Goal: Task Accomplishment & Management: Manage account settings

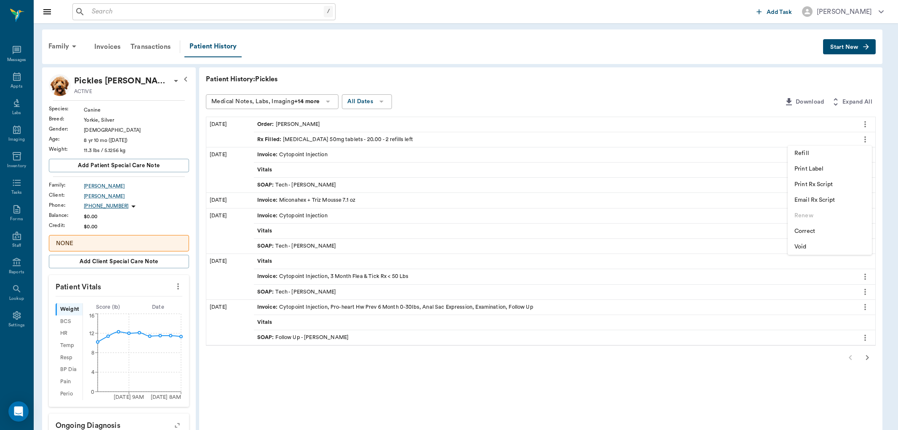
click at [13, 78] on div at bounding box center [449, 215] width 898 height 430
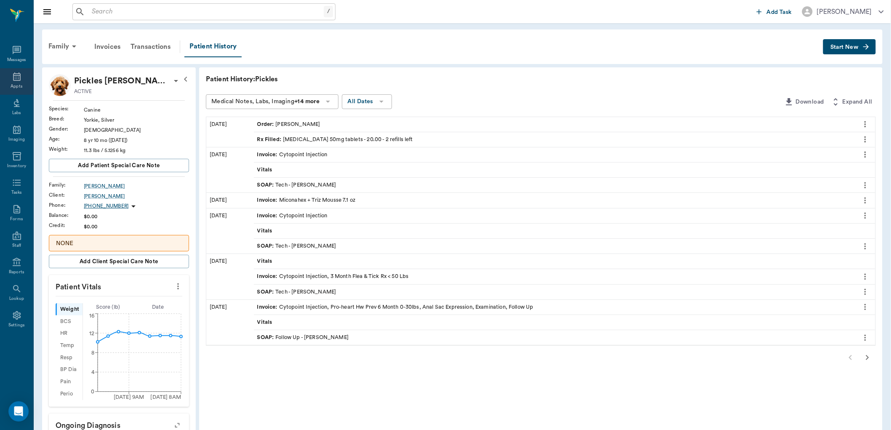
click at [17, 78] on icon at bounding box center [17, 76] width 8 height 8
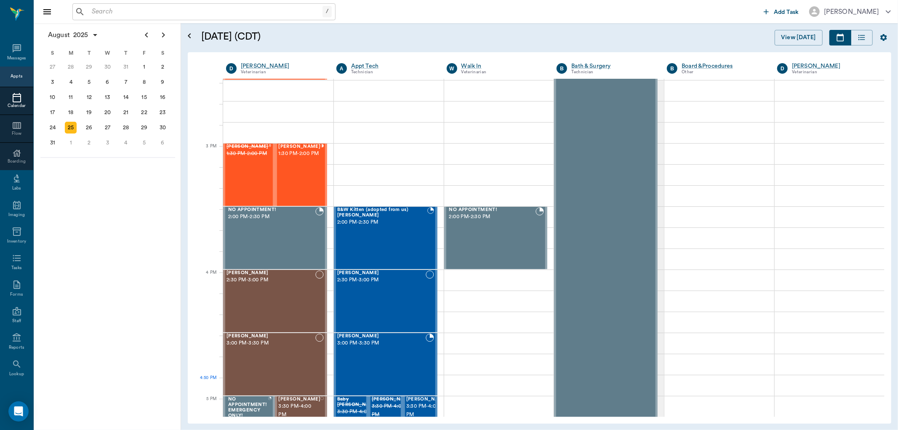
scroll to position [820, 0]
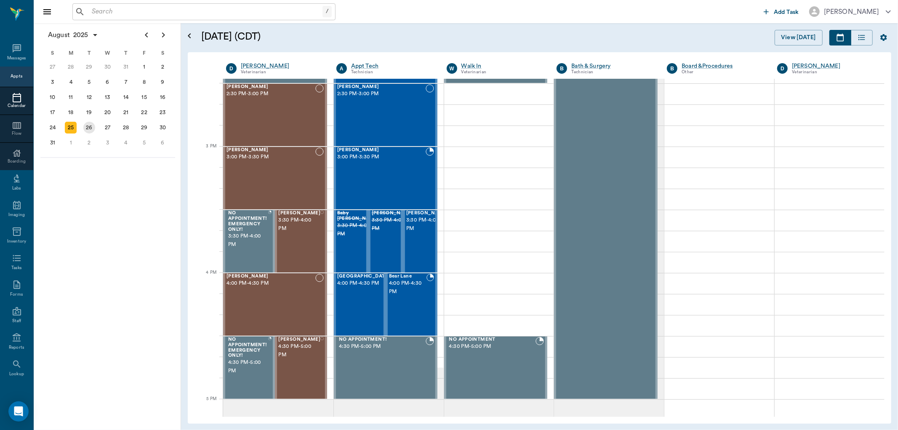
click at [89, 123] on div "26" at bounding box center [89, 128] width 12 height 12
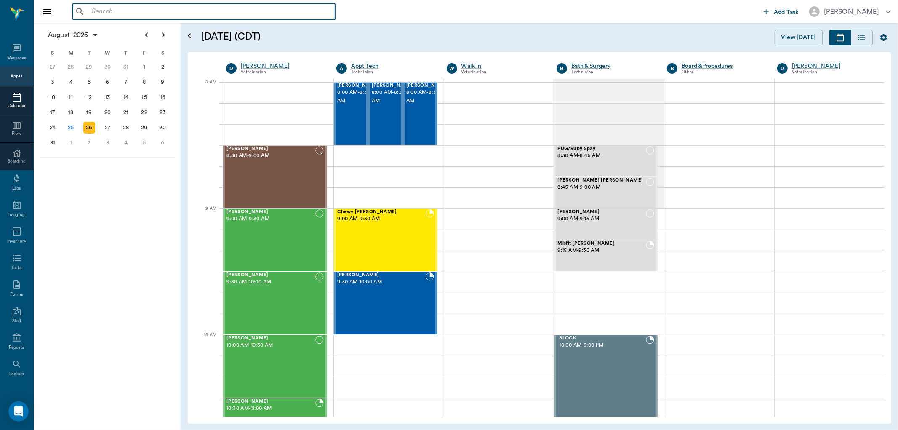
click at [104, 17] on input "text" at bounding box center [209, 12] width 243 height 12
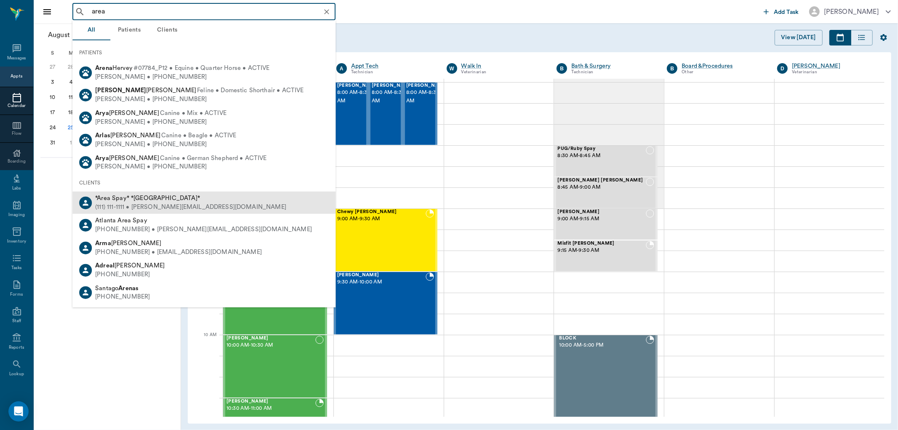
click at [119, 203] on div "(111) 111-1111 • MICHELE@2mtexas.com" at bounding box center [190, 207] width 191 height 9
type input "area"
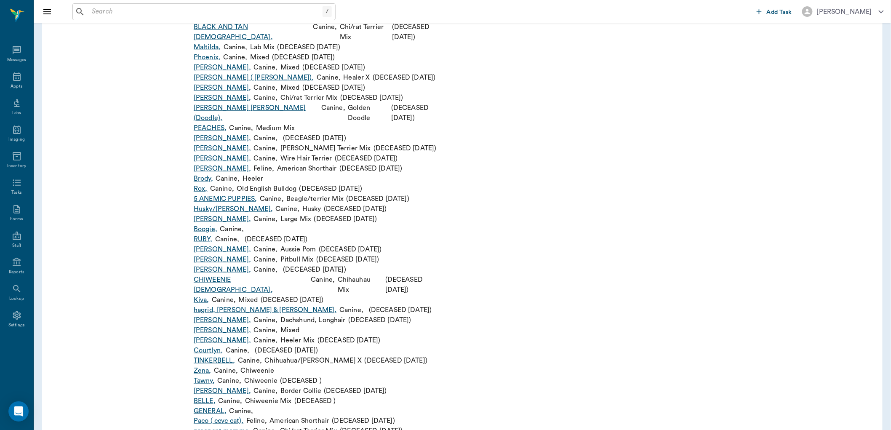
scroll to position [1637, 0]
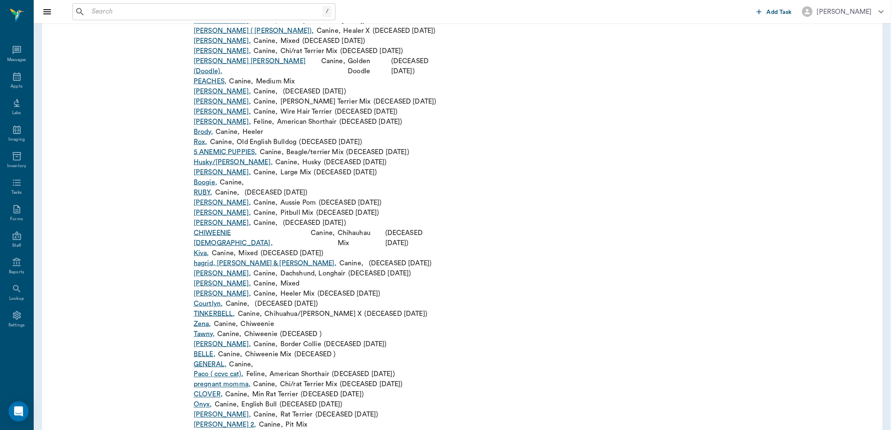
click at [218, 359] on link "GENERAL ," at bounding box center [210, 364] width 33 height 10
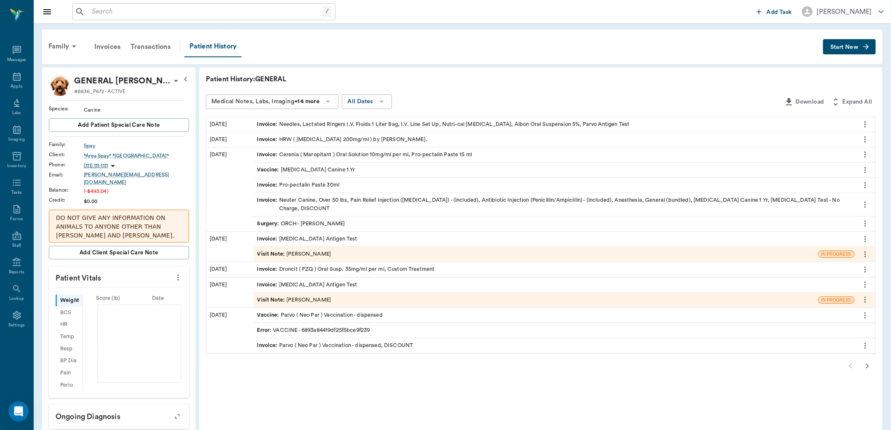
click at [841, 47] on span "Start New" at bounding box center [844, 47] width 28 height 0
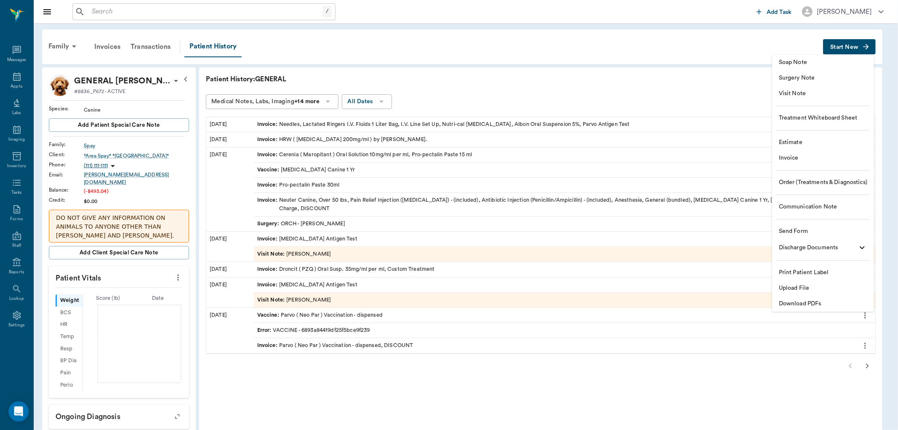
click at [789, 161] on span "Invoice" at bounding box center [823, 158] width 88 height 9
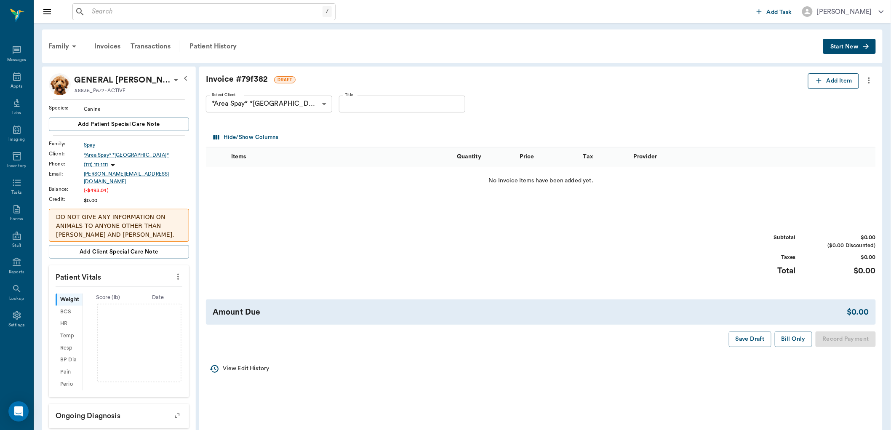
click at [817, 83] on icon "button" at bounding box center [819, 81] width 8 height 8
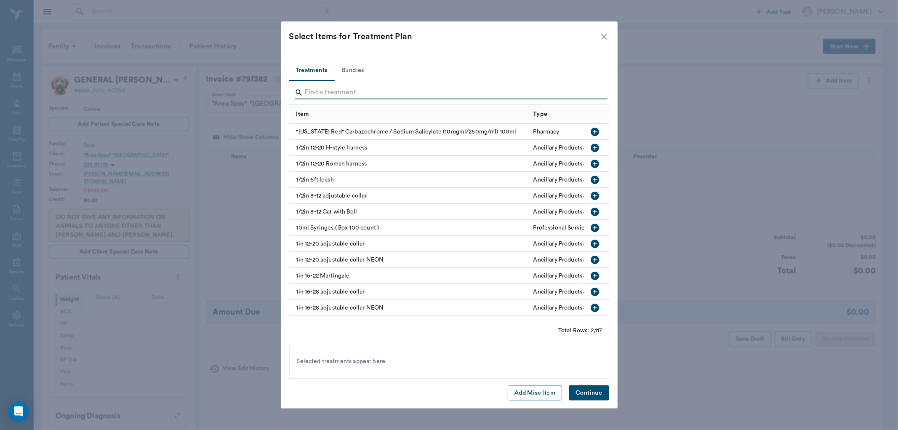
click at [310, 95] on input "Search" at bounding box center [450, 92] width 290 height 13
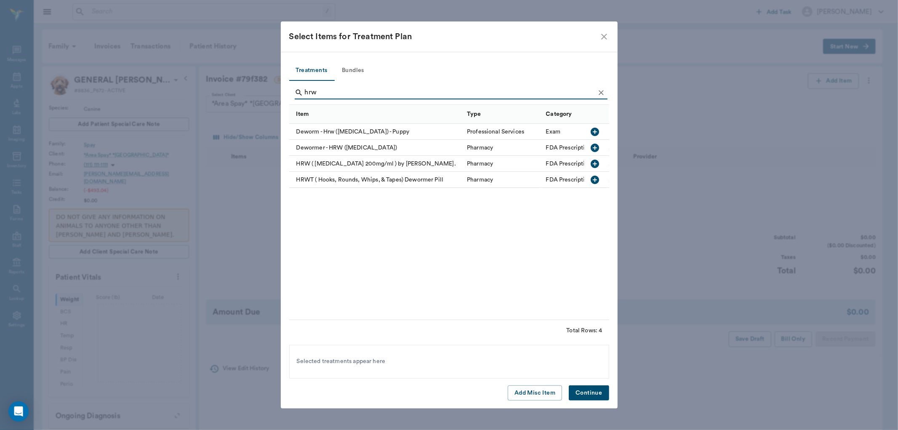
click at [595, 163] on icon "button" at bounding box center [595, 164] width 10 height 10
drag, startPoint x: 322, startPoint y: 91, endPoint x: 291, endPoint y: 104, distance: 33.2
click at [292, 97] on div "hrw" at bounding box center [449, 93] width 320 height 24
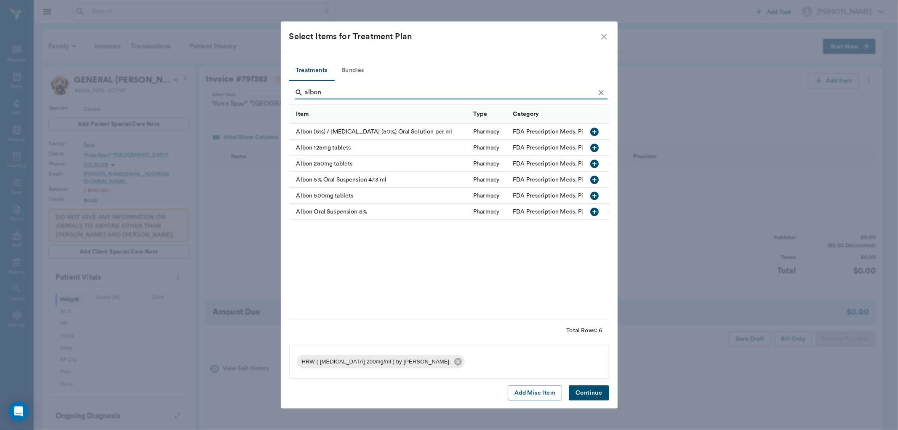
click at [595, 212] on icon "button" at bounding box center [595, 212] width 10 height 10
drag, startPoint x: 331, startPoint y: 91, endPoint x: 293, endPoint y: 93, distance: 38.0
click at [293, 93] on div "albon" at bounding box center [449, 93] width 320 height 24
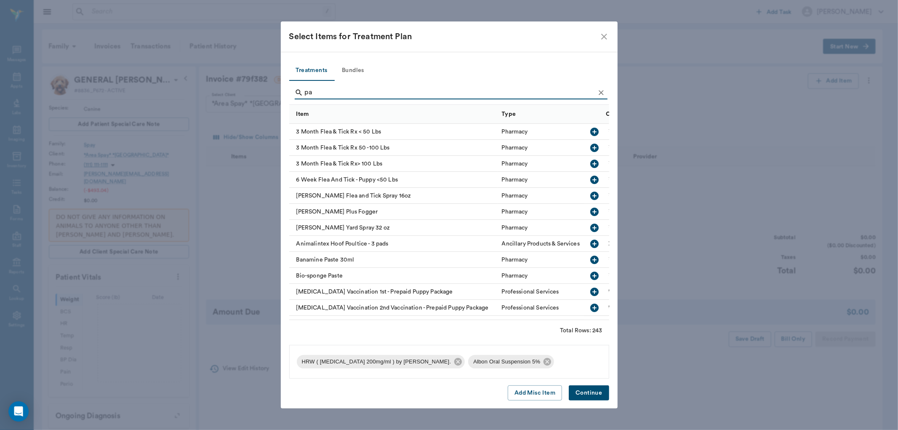
type input "p"
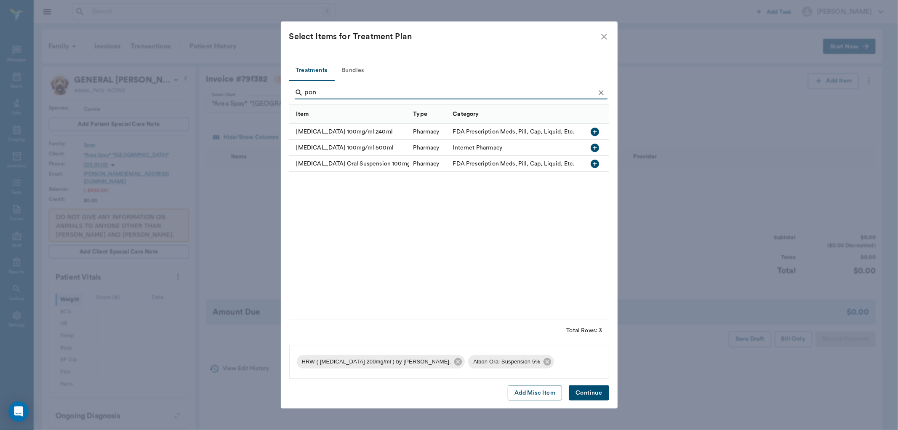
type input "pon"
click at [595, 161] on icon "button" at bounding box center [595, 164] width 8 height 8
click at [595, 393] on button "Continue" at bounding box center [589, 393] width 40 height 16
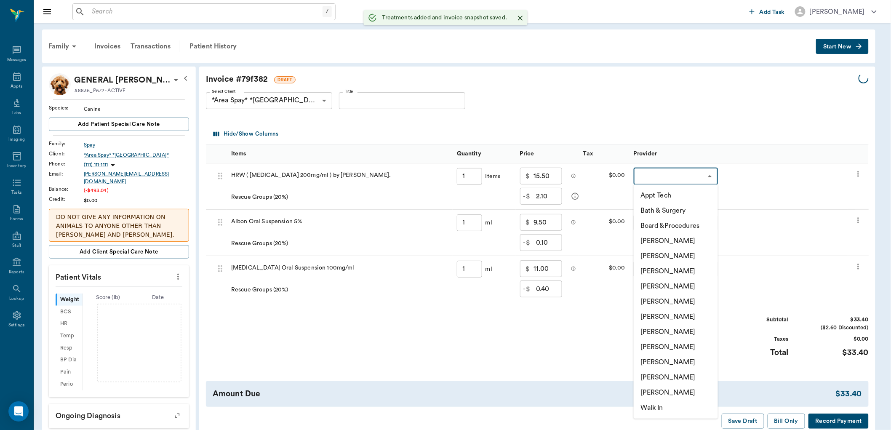
click at [656, 179] on body "/ ​ Add Task Dr. Bert Ellsworth Nectar Messages Appts Labs Imaging Inventory Ta…" at bounding box center [445, 375] width 891 height 751
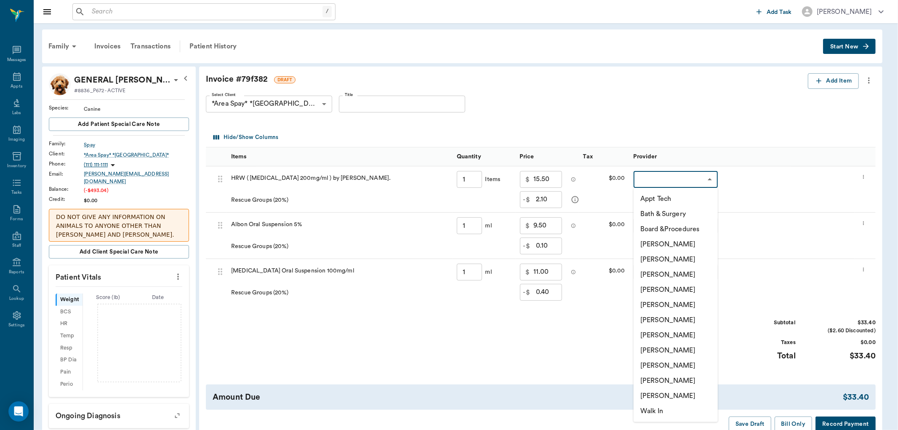
type input "1.00"
click at [659, 363] on li "[PERSON_NAME]" at bounding box center [676, 365] width 84 height 15
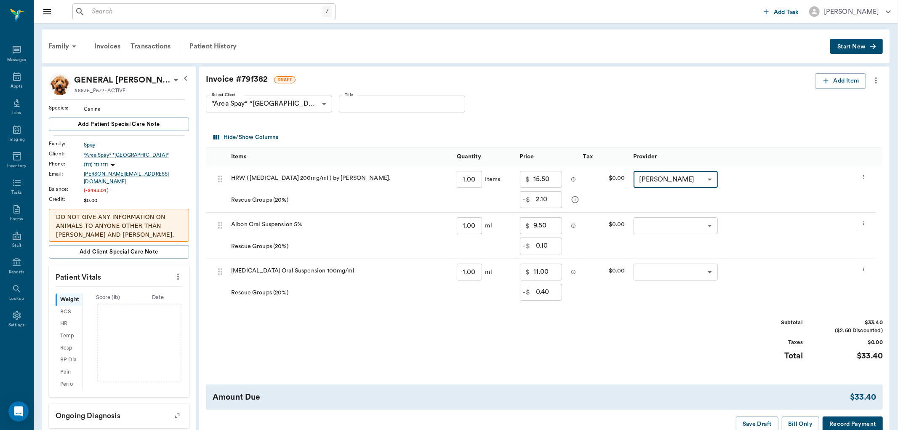
type input "none-63ec2ede52e12b0ba117d0d7"
click at [662, 227] on body "/ ​ Add Task Dr. Bert Ellsworth Nectar Messages Appts Labs Imaging Inventory Ta…" at bounding box center [445, 375] width 891 height 751
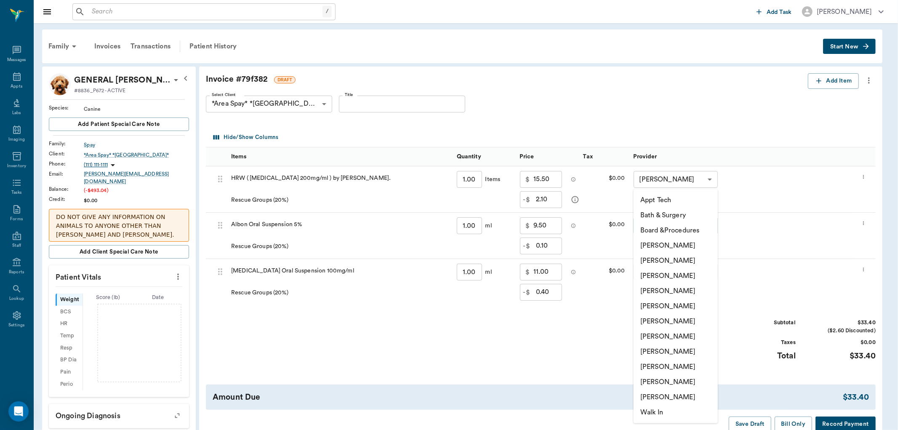
click at [662, 365] on li "[PERSON_NAME]" at bounding box center [676, 366] width 84 height 15
type input "none-63ec2ede52e12b0ba117d0d7"
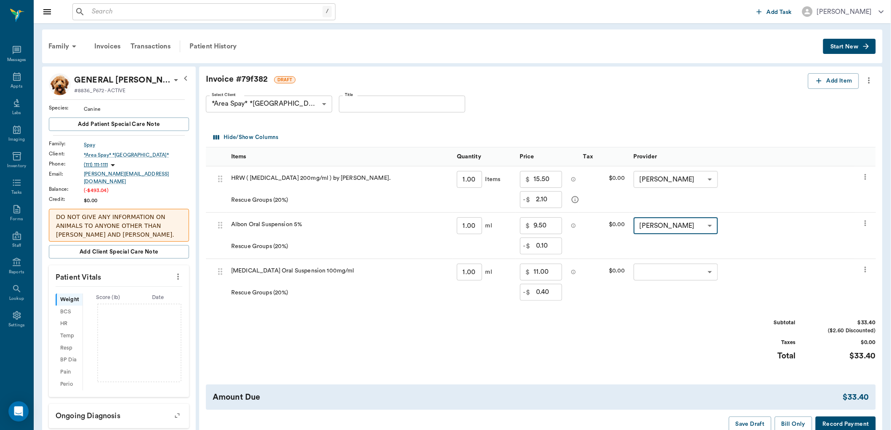
click at [657, 272] on body "/ ​ Add Task Dr. Bert Ellsworth Nectar Messages Appts Labs Imaging Inventory Ta…" at bounding box center [445, 375] width 891 height 751
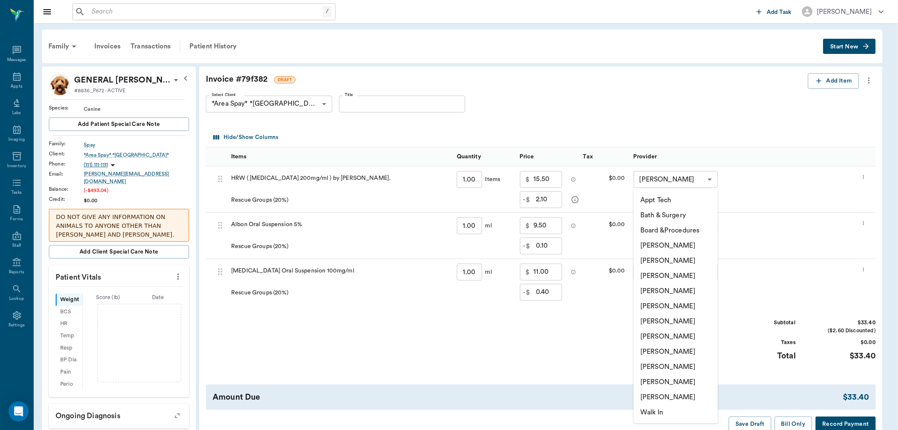
click at [667, 366] on li "[PERSON_NAME]" at bounding box center [676, 366] width 84 height 15
type input "none-63ec2ede52e12b0ba117d0d7"
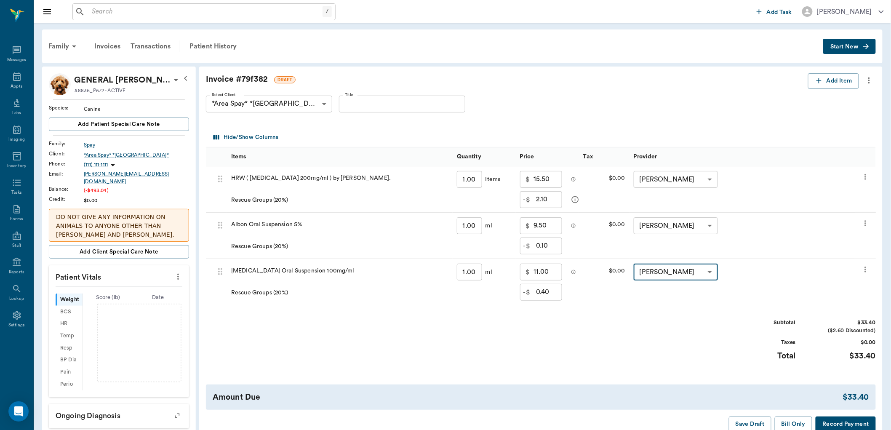
click at [866, 179] on icon "more" at bounding box center [865, 176] width 1 height 5
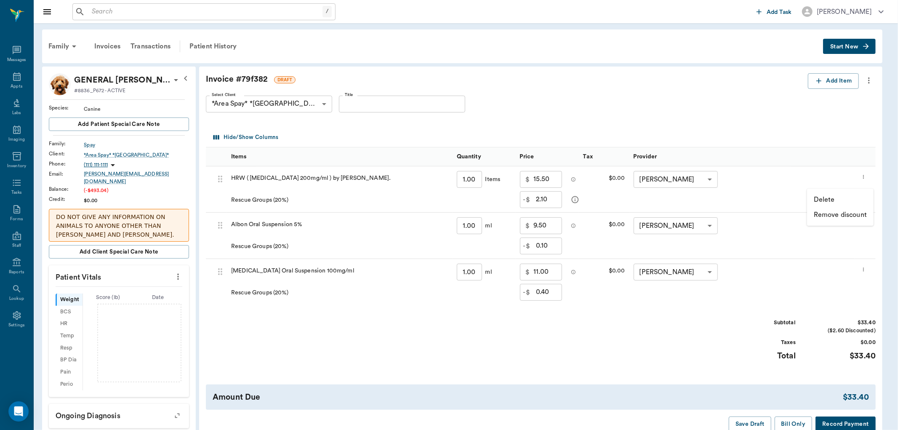
click at [831, 198] on p "Delete" at bounding box center [824, 200] width 21 height 10
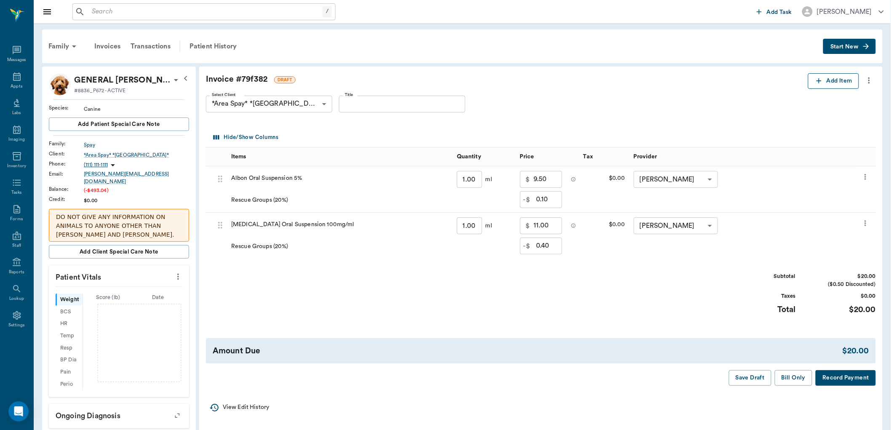
click at [818, 79] on icon "button" at bounding box center [819, 81] width 8 height 8
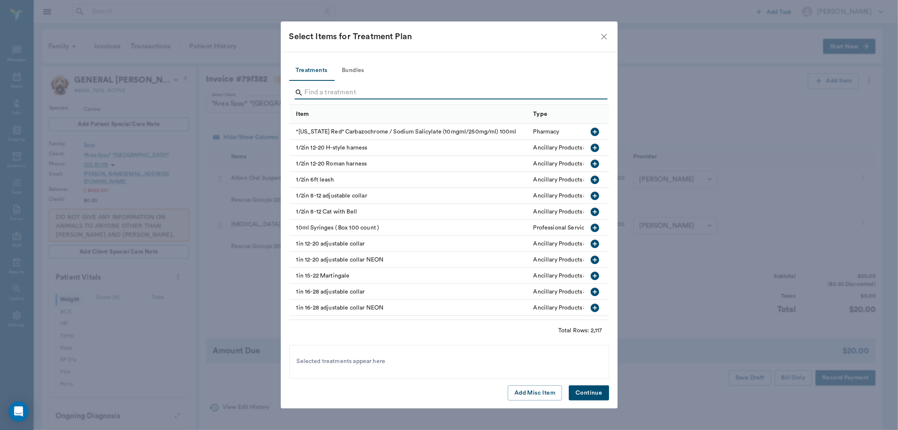
click at [308, 96] on input "Search" at bounding box center [450, 92] width 290 height 13
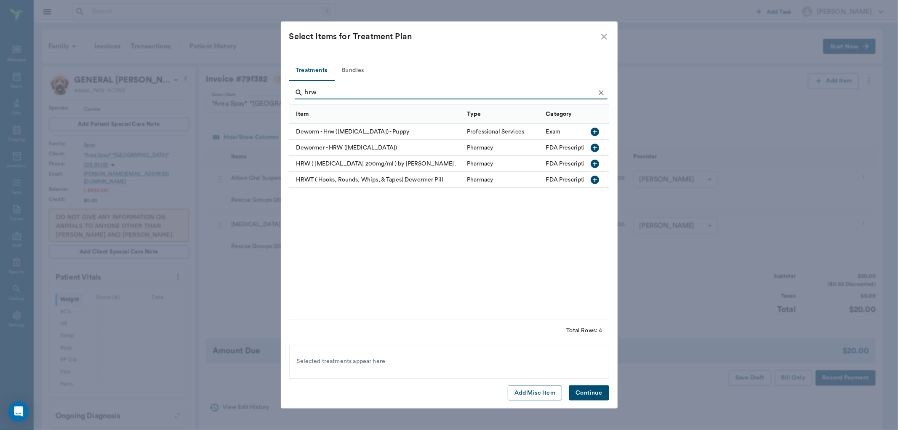
type input "hrw"
click at [596, 163] on icon "button" at bounding box center [595, 164] width 8 height 8
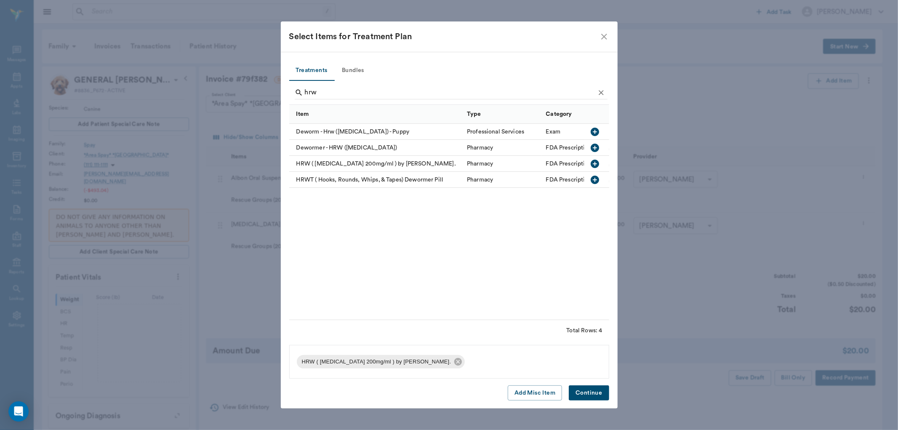
click at [599, 389] on button "Continue" at bounding box center [589, 393] width 40 height 16
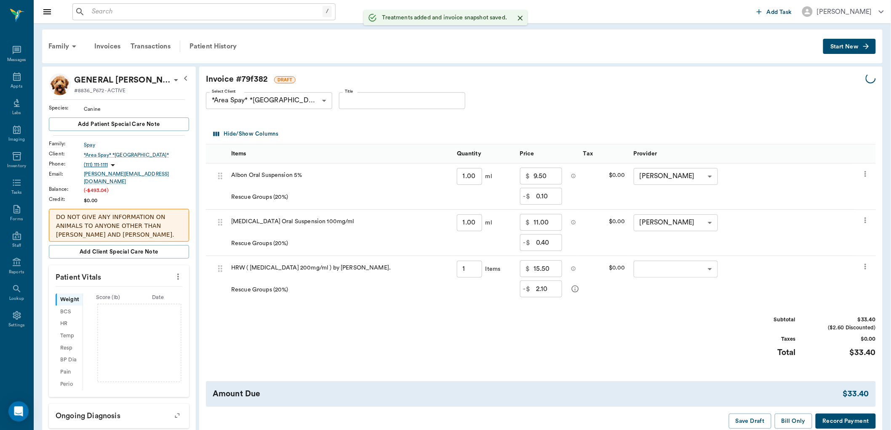
click at [659, 271] on body "/ ​ Add Task Dr. Bert Ellsworth Nectar Messages Appts Labs Imaging Inventory Ta…" at bounding box center [445, 375] width 891 height 751
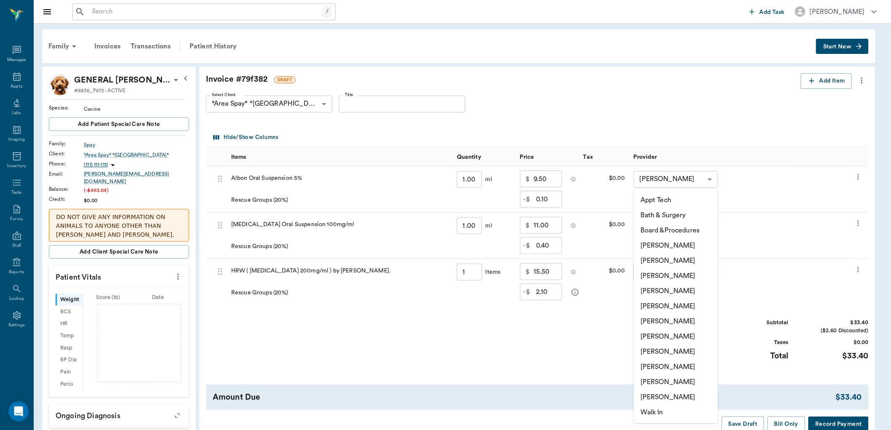
type input "1.00"
click at [658, 366] on li "[PERSON_NAME]" at bounding box center [676, 366] width 84 height 15
type input "none-63ec2ede52e12b0ba117d0d7"
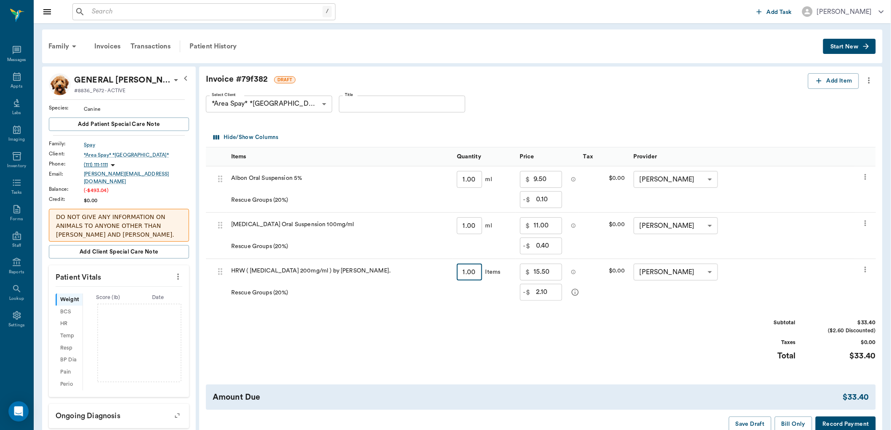
click at [467, 277] on input "1.00" at bounding box center [469, 272] width 25 height 17
type input "6"
type input "10.08"
type input "55.40"
type input "6"
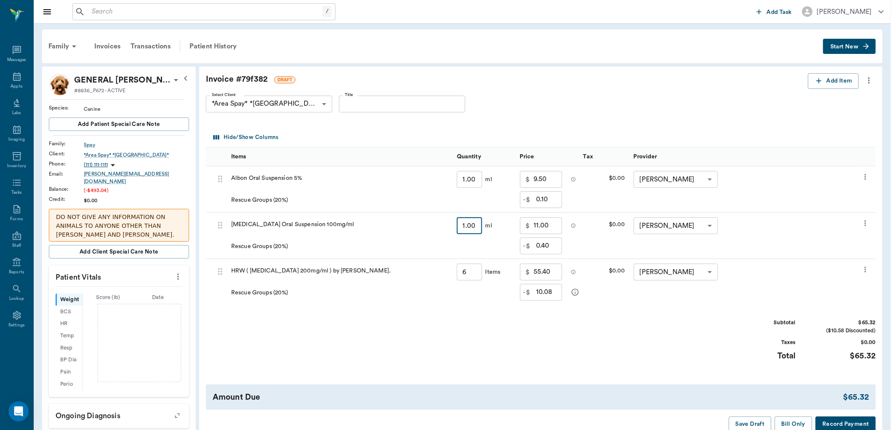
click at [468, 228] on input "1.00" at bounding box center [469, 225] width 25 height 17
type input "6"
type input "2.40"
type input "21.00"
type input "60"
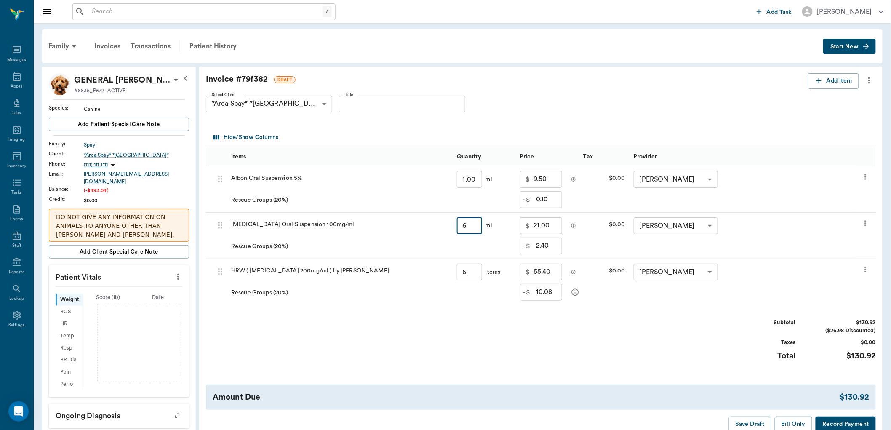
type input "16.80"
type input "93.00"
type input "60"
click at [477, 179] on input "1.00" at bounding box center [469, 179] width 25 height 17
type input "12"
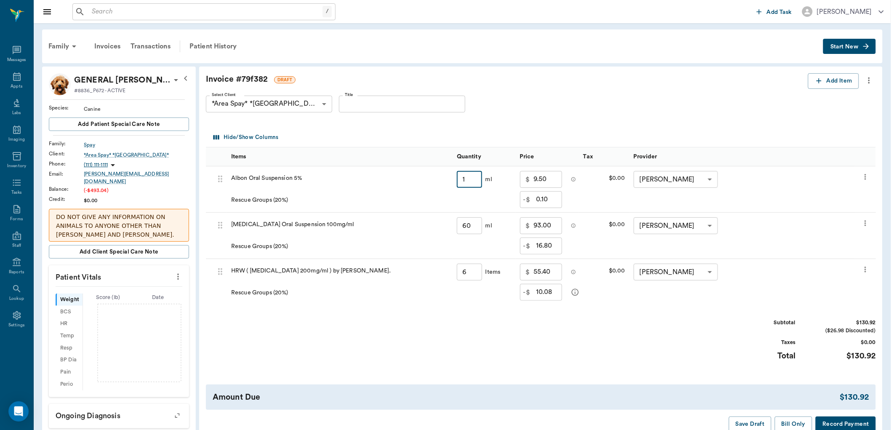
type input "1.20"
type input "15.00"
type input "120"
type input "12.00"
type input "69.00"
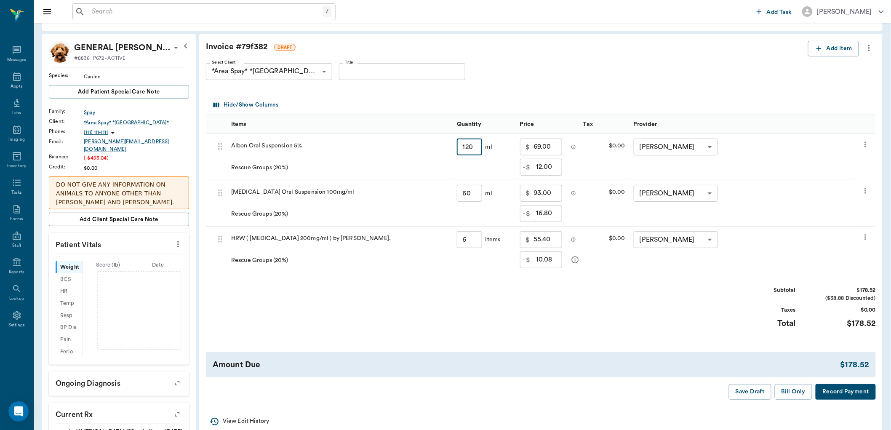
scroll to position [47, 0]
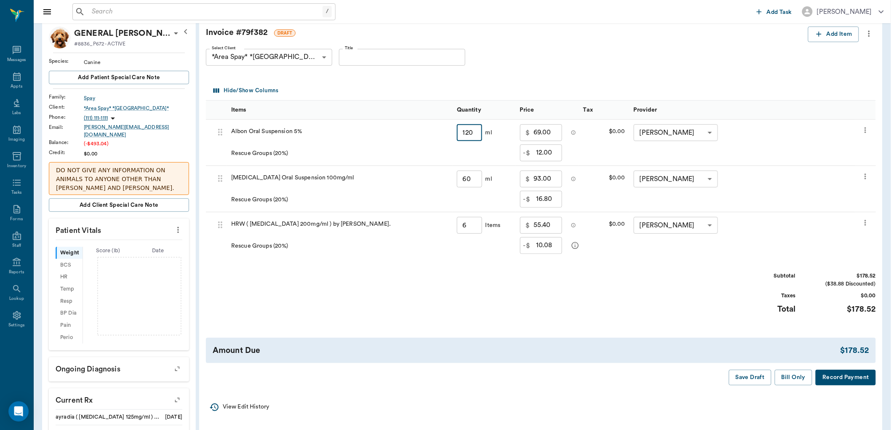
type input "120"
click at [866, 219] on icon "more" at bounding box center [865, 223] width 8 height 10
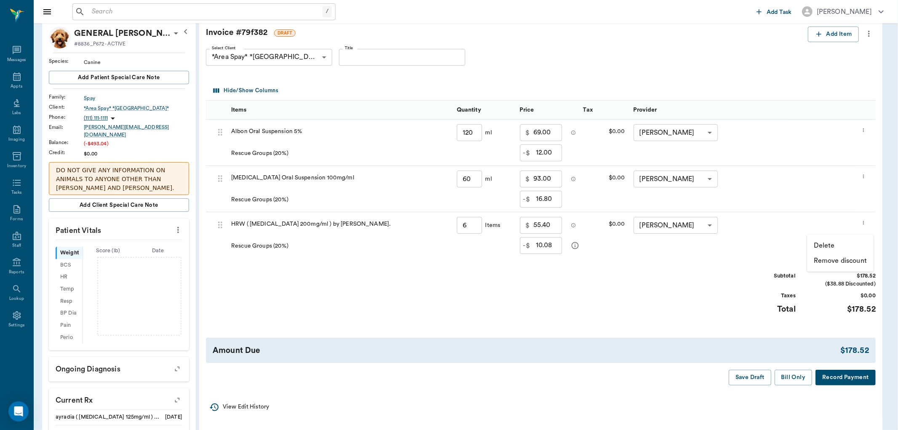
click at [828, 246] on p "Delete" at bounding box center [824, 245] width 21 height 10
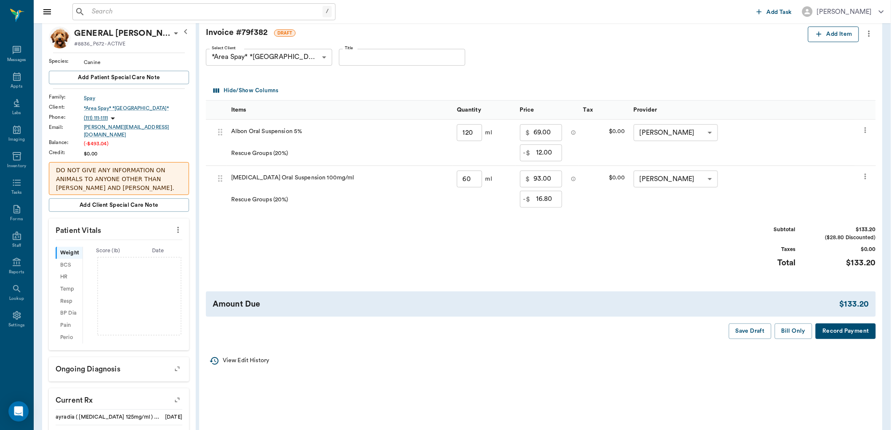
click at [820, 34] on icon "button" at bounding box center [819, 34] width 5 height 5
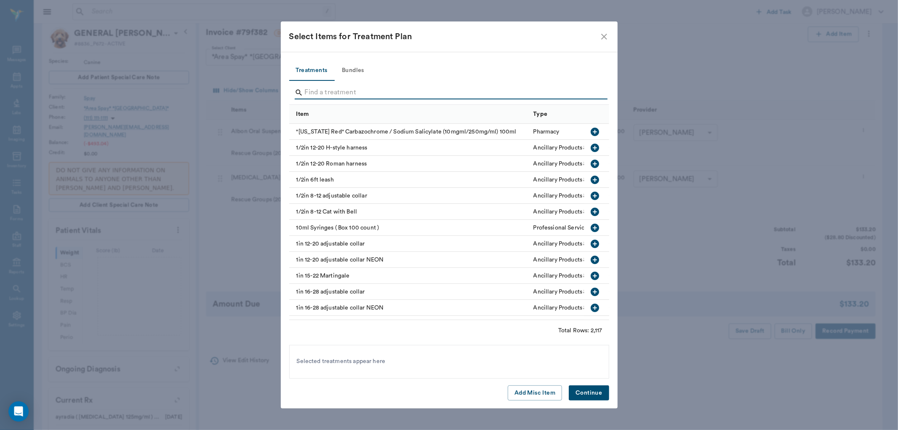
click at [327, 93] on input "Search" at bounding box center [450, 92] width 290 height 13
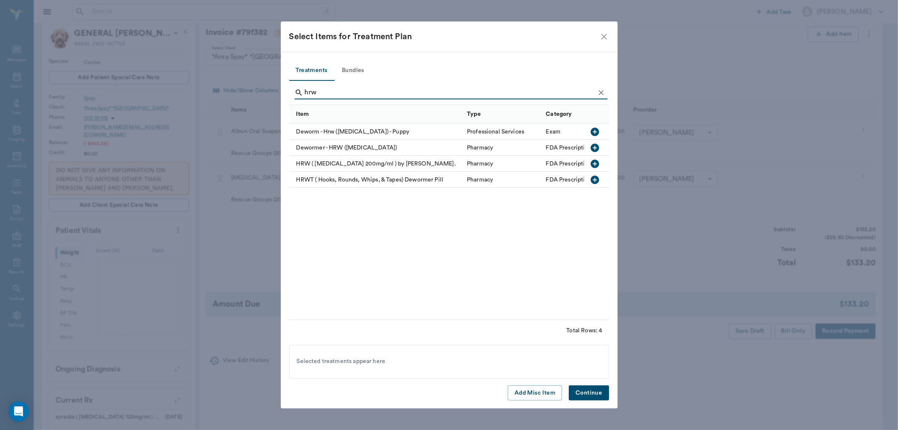
type input "hrw"
click at [595, 163] on icon "button" at bounding box center [595, 164] width 10 height 10
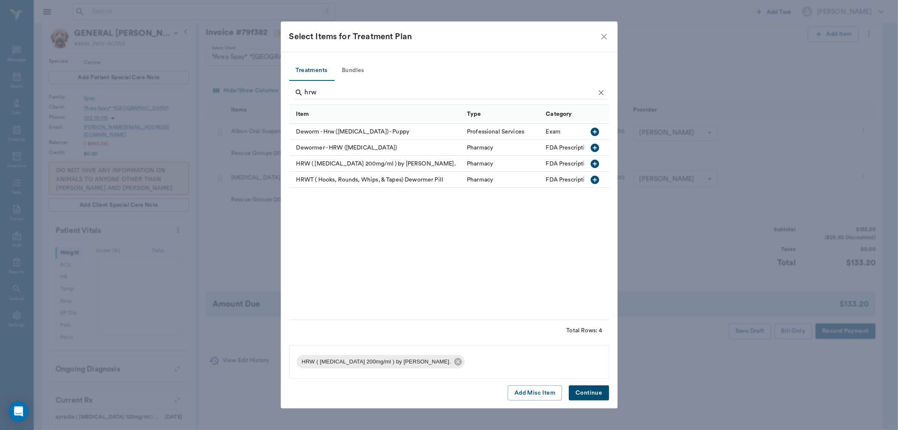
click at [595, 392] on button "Continue" at bounding box center [589, 393] width 40 height 16
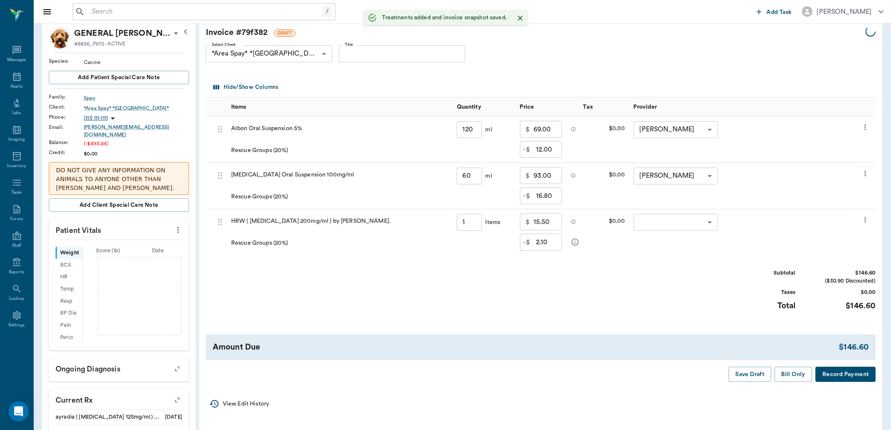
click at [467, 224] on input "1" at bounding box center [469, 222] width 25 height 17
type input "6"
type input "10.08"
type input "55.40"
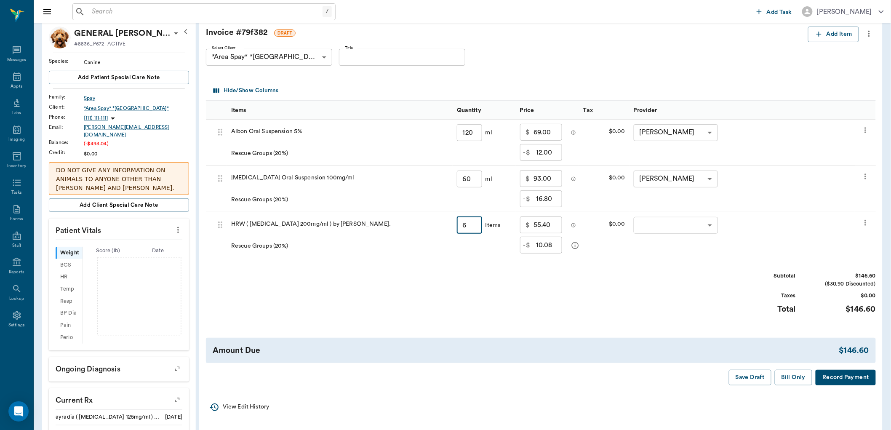
type input "120.00"
type input "60.00"
type input "1.00"
type input "2.10"
type input "15.50"
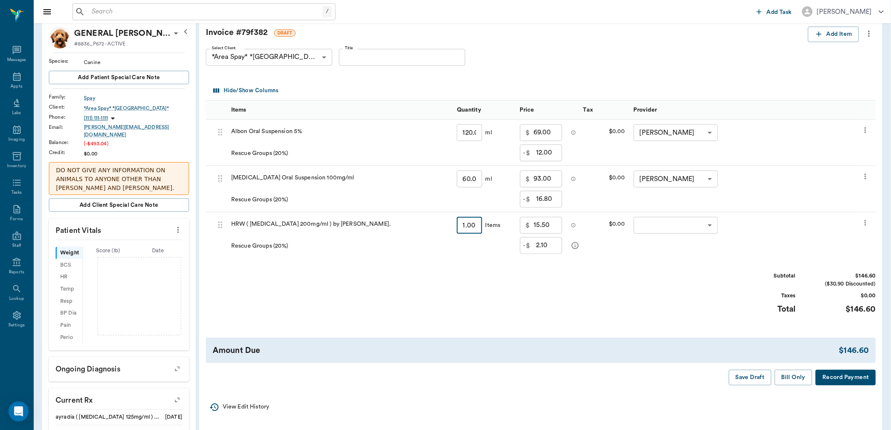
type input "1.00"
click at [656, 227] on body "/ ​ Add Task Dr. Bert Ellsworth Nectar Messages Appts Labs Imaging Inventory Ta…" at bounding box center [445, 328] width 891 height 751
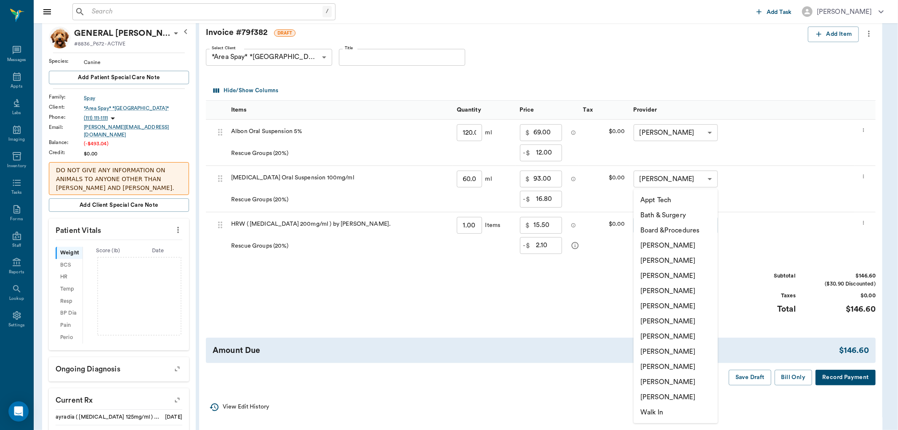
click at [653, 366] on li "[PERSON_NAME]" at bounding box center [676, 366] width 84 height 15
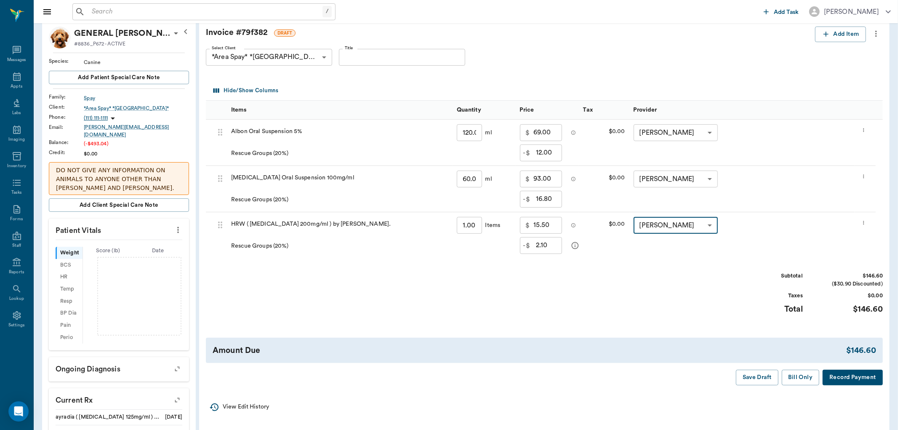
type input "none-63ec2ede52e12b0ba117d0d7"
click at [470, 228] on input "1.00" at bounding box center [469, 225] width 25 height 17
type input "6"
type input "10.08"
type input "55.40"
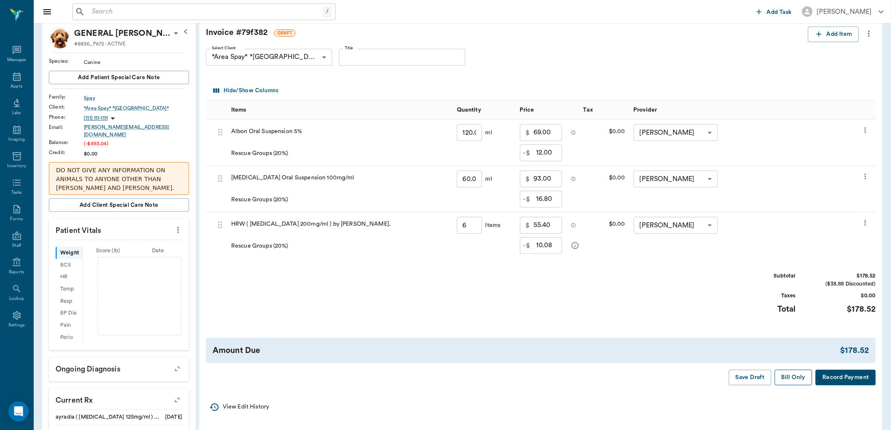
click at [795, 376] on button "Bill Only" at bounding box center [794, 378] width 38 height 16
type input "6.00"
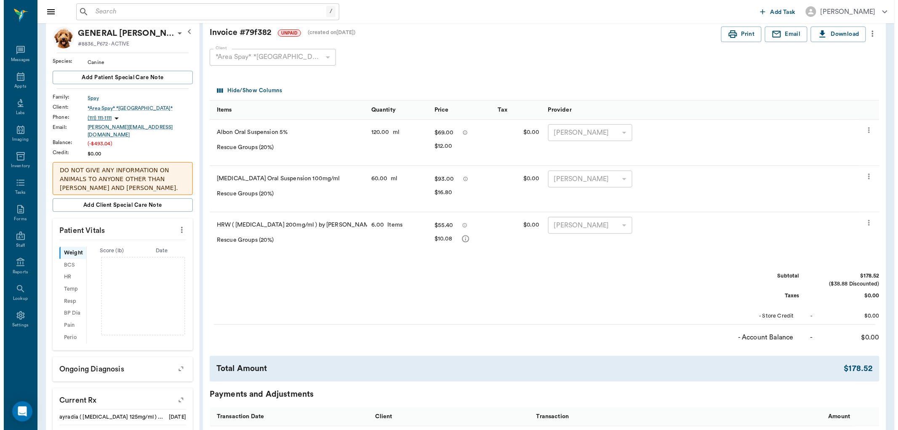
scroll to position [0, 0]
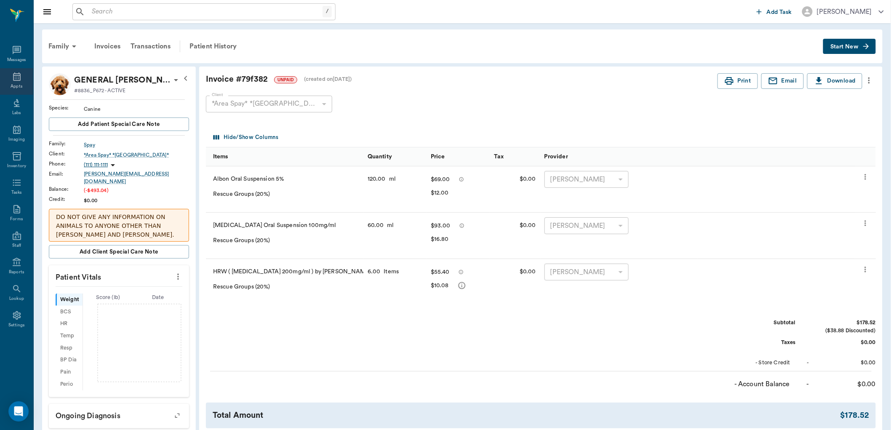
click at [19, 76] on icon at bounding box center [17, 77] width 10 height 10
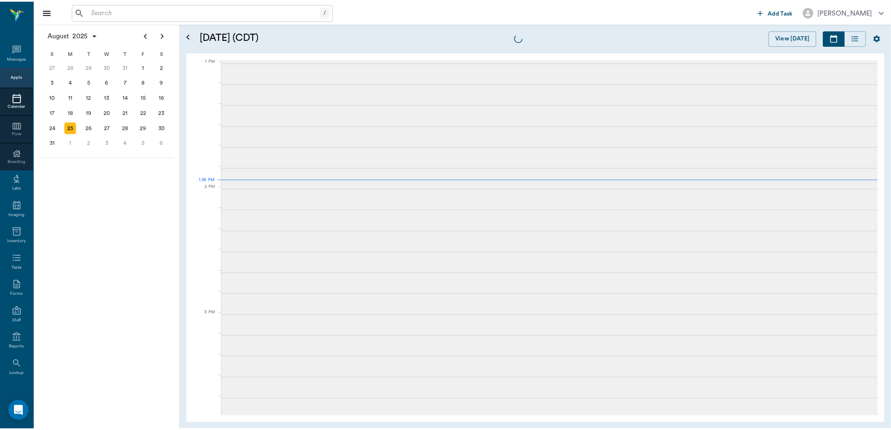
scroll to position [632, 0]
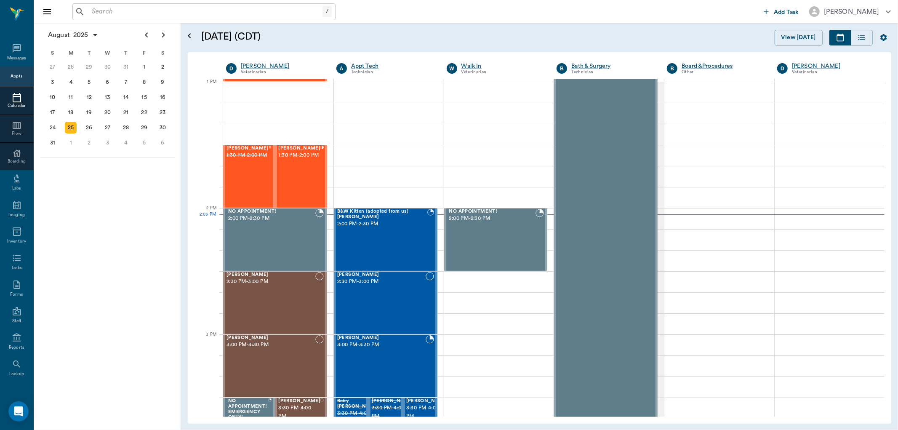
click at [114, 13] on input "text" at bounding box center [205, 12] width 234 height 12
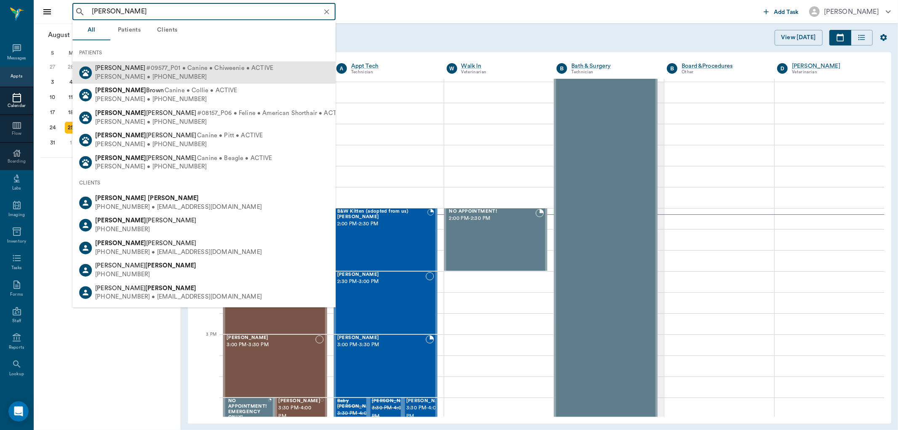
click at [114, 70] on span "Bud Mack Rich" at bounding box center [120, 68] width 50 height 6
type input "bud mack"
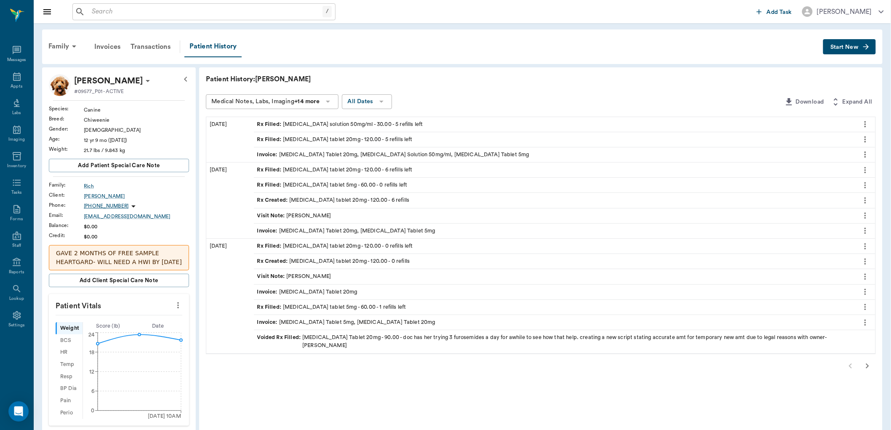
click at [275, 137] on span "Rx Filled :" at bounding box center [270, 140] width 26 height 8
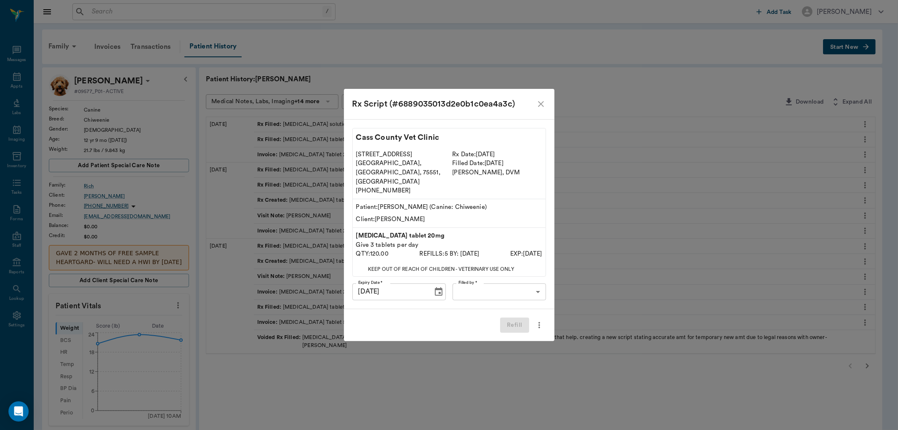
click at [636, 43] on div "Rx Script (#6889035013d2e0b1c0ea4a3c) Cass County Vet Clinic 102 E. Pinecrest D…" at bounding box center [449, 215] width 898 height 430
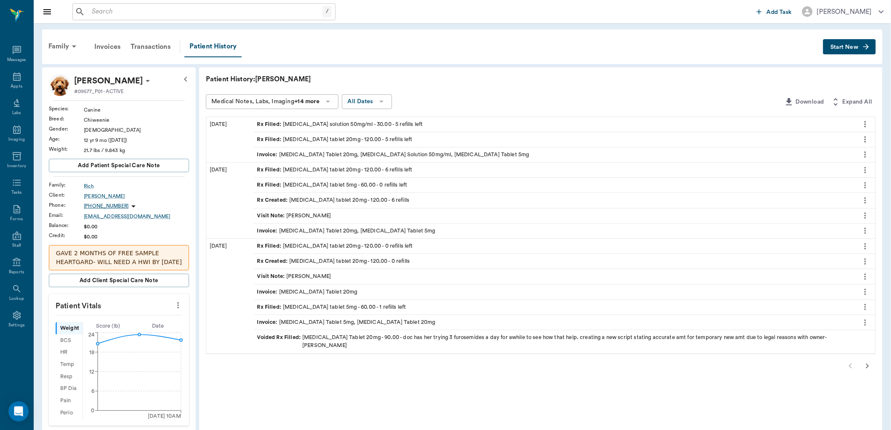
click at [286, 138] on div "Rx Filled : furosemide tablet 20mg - 120.00 - 5 refills left" at bounding box center [334, 140] width 155 height 8
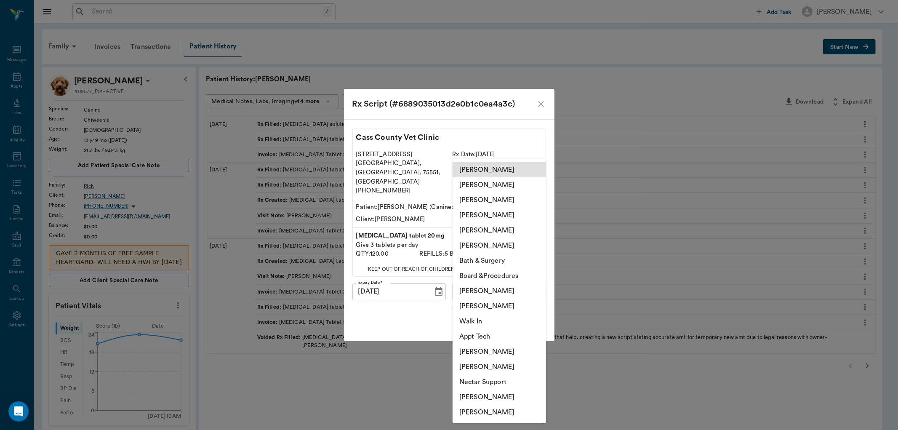
click at [481, 282] on body "/ ​ Add Task Dr. Bert Ellsworth Nectar Messages Appts Labs Imaging Inventory Ta…" at bounding box center [449, 351] width 898 height 703
click at [489, 410] on li "[PERSON_NAME]" at bounding box center [499, 412] width 93 height 15
type input "6899ea08ed37b777db10de45"
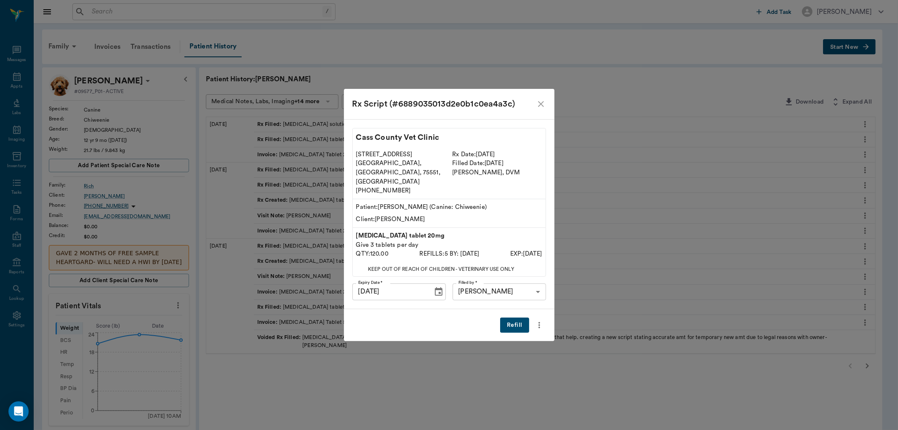
click at [517, 318] on button "Refill" at bounding box center [514, 326] width 29 height 16
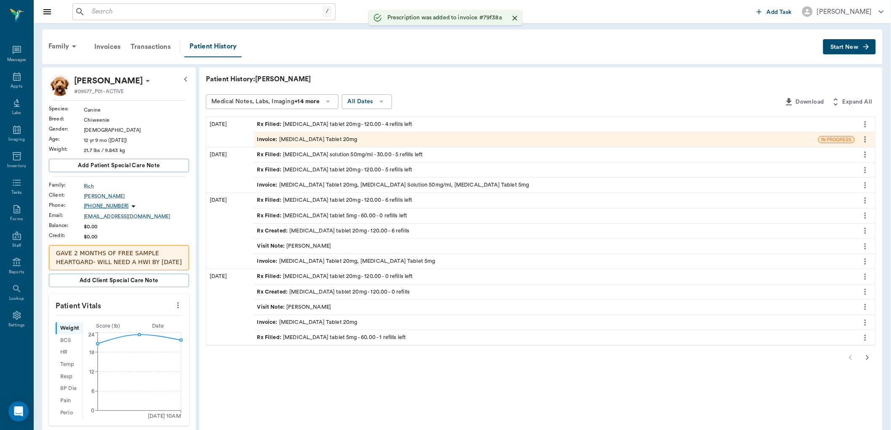
click at [314, 153] on div "Rx Filled : clindamycin solution 50mg/ml - 30.00 - 5 refills left" at bounding box center [340, 155] width 166 height 8
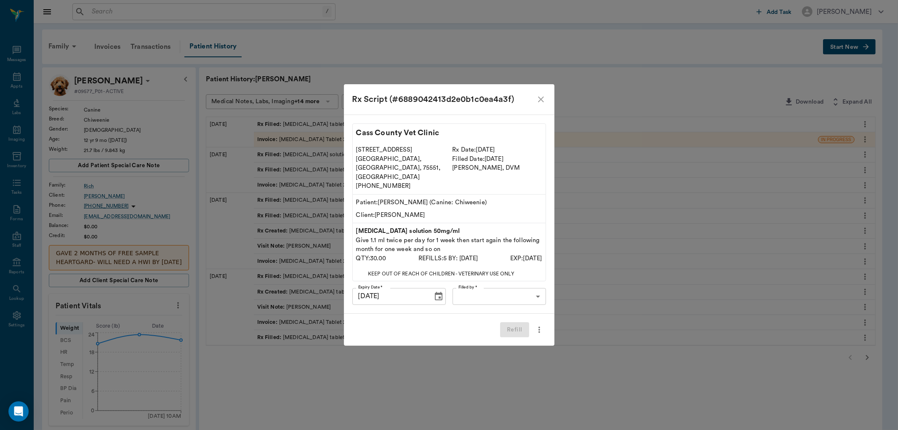
click at [469, 287] on body "/ ​ Add Task Dr. Bert Ellsworth Nectar Messages Appts Labs Imaging Inventory Ta…" at bounding box center [449, 351] width 898 height 703
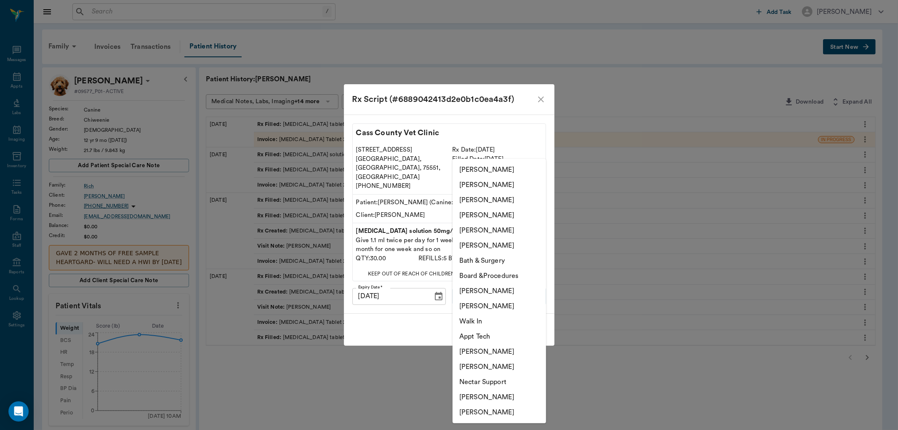
drag, startPoint x: 475, startPoint y: 411, endPoint x: 485, endPoint y: 409, distance: 10.1
click at [477, 413] on li "[PERSON_NAME]" at bounding box center [499, 412] width 93 height 15
type input "6899ea08ed37b777db10de45"
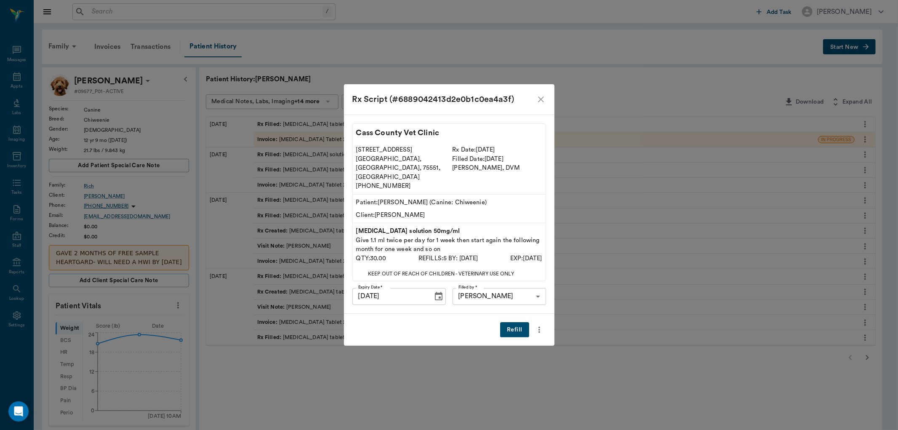
click at [512, 322] on button "Refill" at bounding box center [514, 330] width 29 height 16
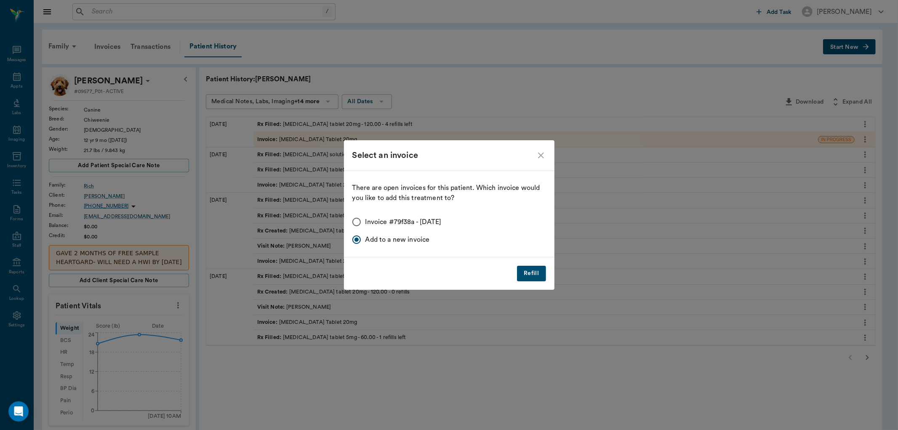
click at [357, 221] on input "Invoice #79f38a - 08/25/2025" at bounding box center [357, 222] width 18 height 18
radio input "true"
click at [537, 276] on button "Refill" at bounding box center [531, 274] width 29 height 16
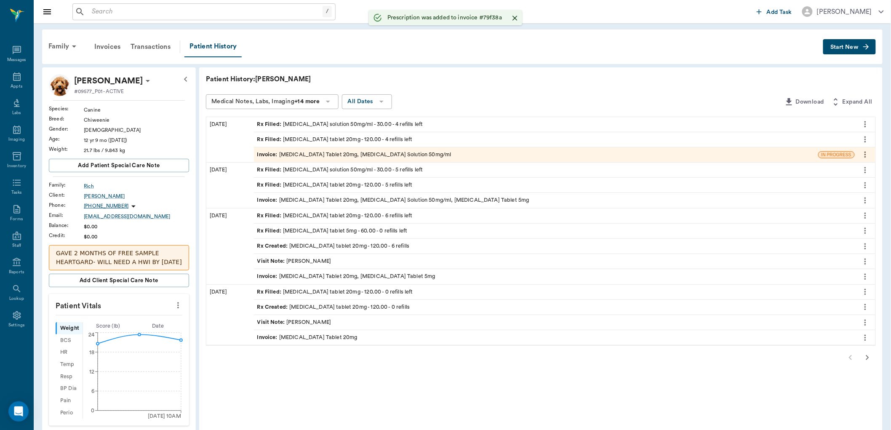
scroll to position [47, 0]
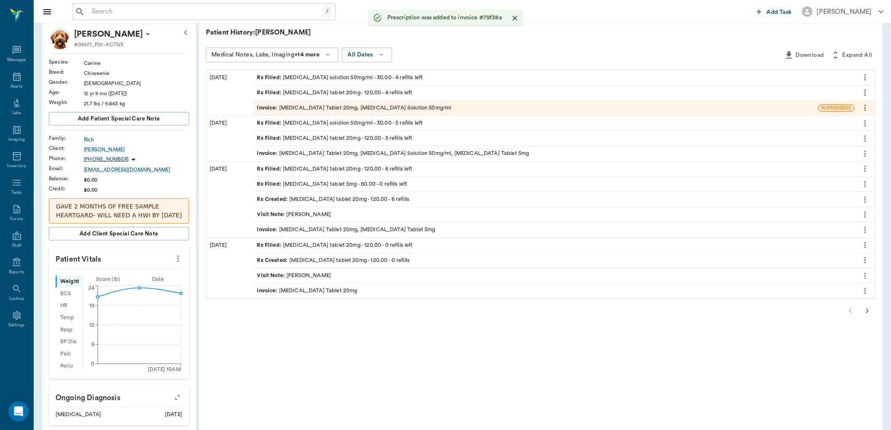
click at [864, 310] on icon "button" at bounding box center [867, 311] width 10 height 10
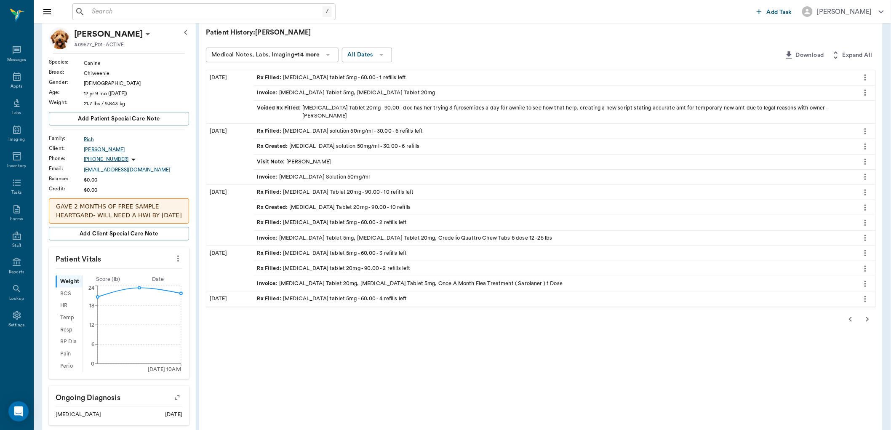
click at [849, 314] on icon "button" at bounding box center [851, 319] width 10 height 10
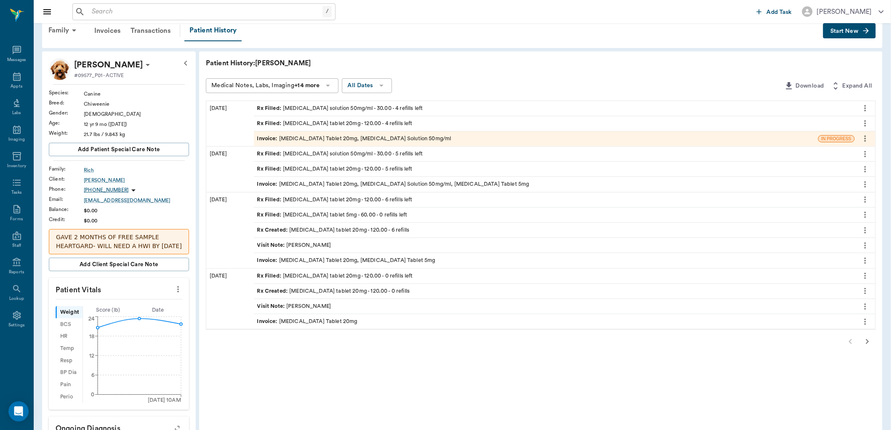
scroll to position [0, 0]
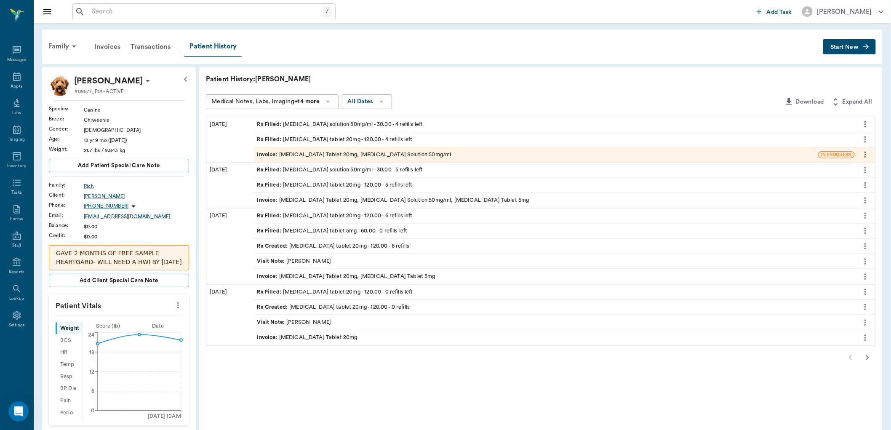
click at [850, 360] on div at bounding box center [541, 357] width 670 height 17
click at [277, 229] on span "Rx Filled :" at bounding box center [270, 231] width 26 height 8
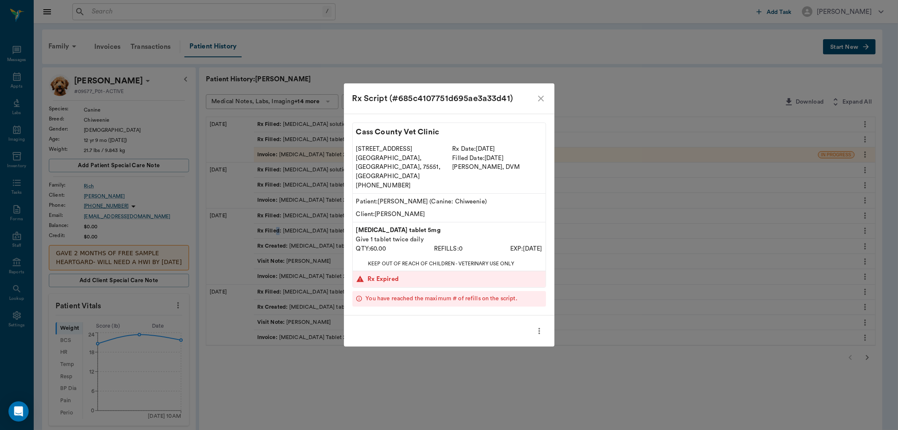
click at [542, 101] on icon "close" at bounding box center [541, 99] width 6 height 6
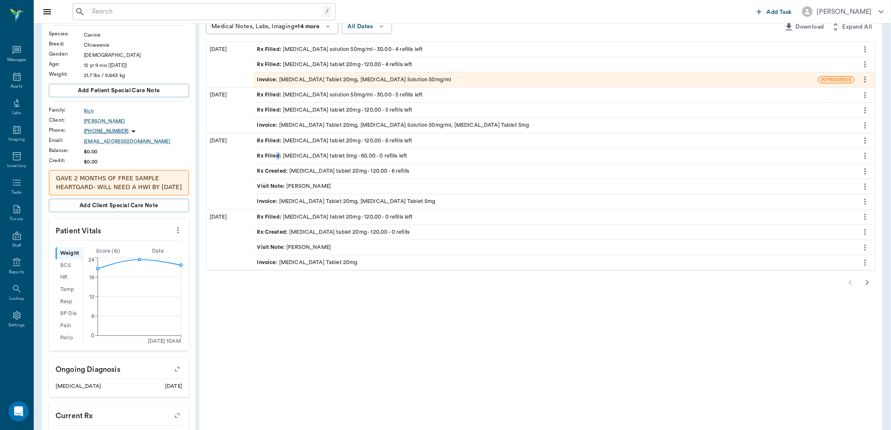
scroll to position [93, 0]
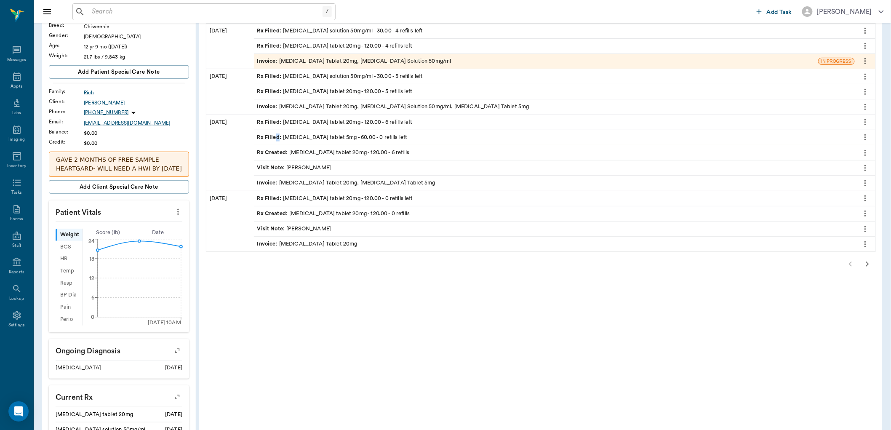
click at [865, 264] on icon "button" at bounding box center [867, 264] width 10 height 10
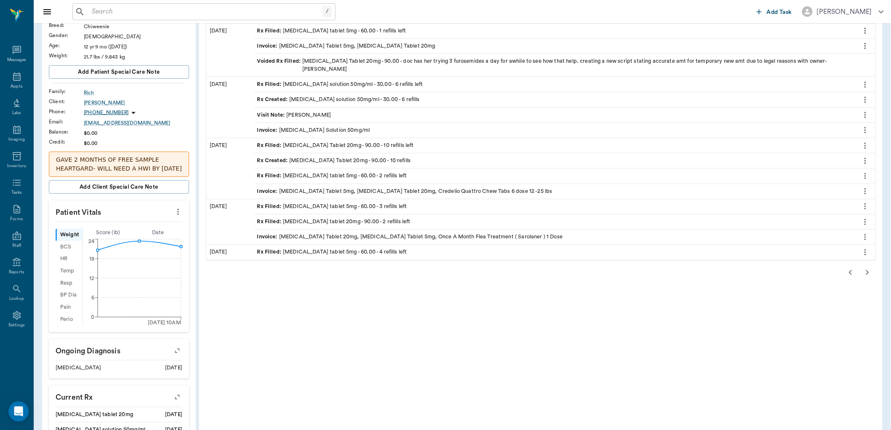
click at [317, 111] on div "Visit Note : Dr. Bert Ellsworth" at bounding box center [294, 115] width 74 height 8
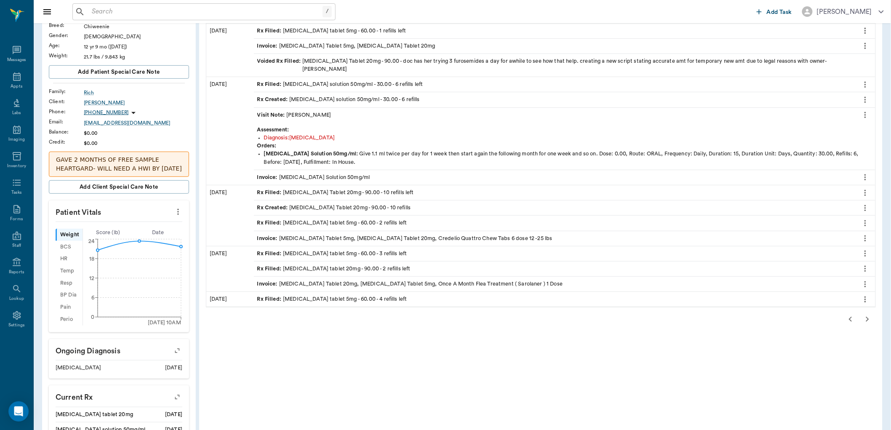
click at [868, 314] on icon "button" at bounding box center [867, 319] width 10 height 10
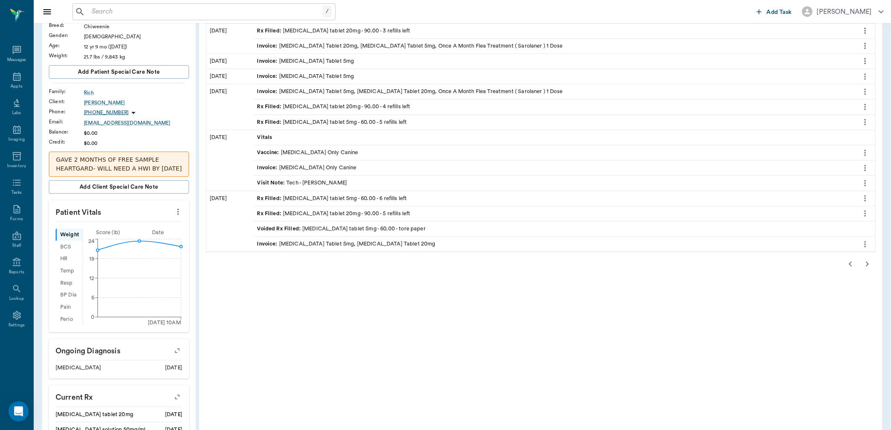
click at [864, 263] on icon "button" at bounding box center [867, 264] width 10 height 10
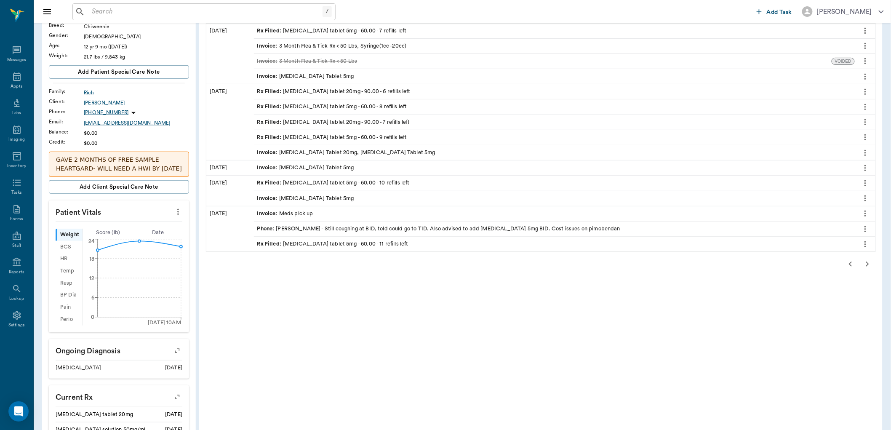
click at [864, 267] on icon "button" at bounding box center [867, 264] width 10 height 10
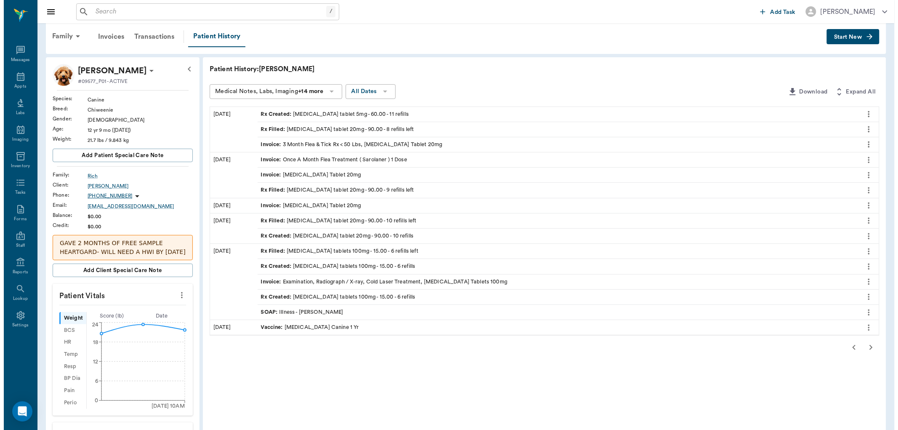
scroll to position [0, 0]
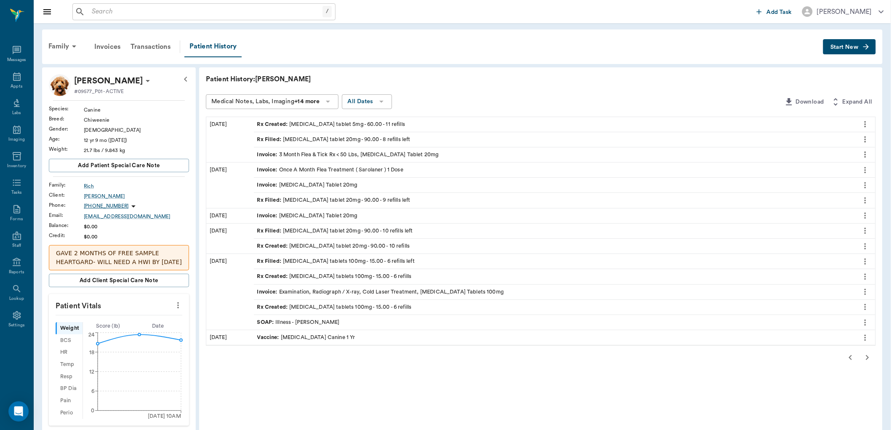
click at [856, 47] on span "Start New" at bounding box center [844, 47] width 28 height 0
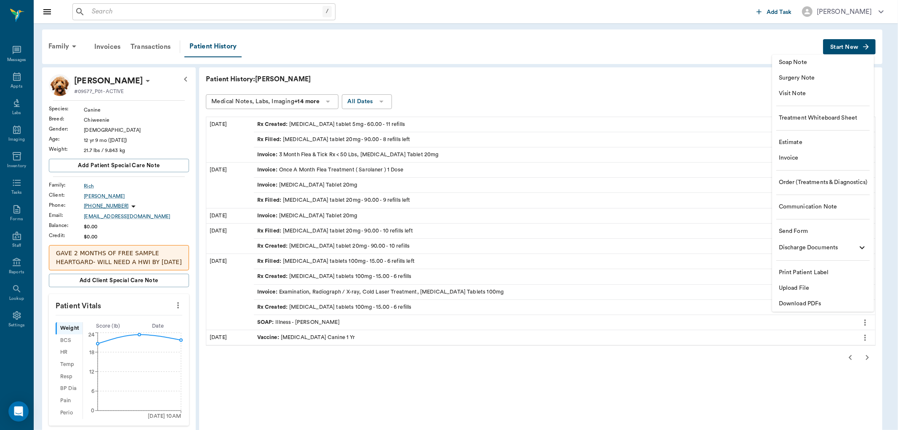
click at [809, 91] on span "Visit Note" at bounding box center [823, 93] width 88 height 9
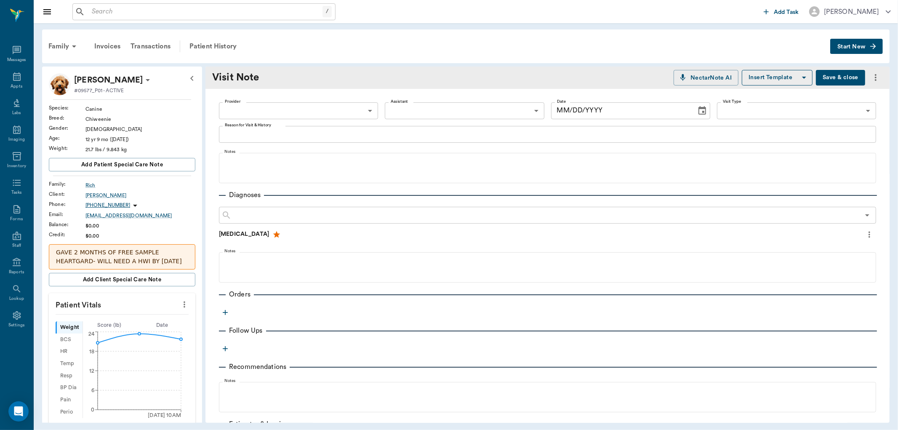
type input "[DATE]"
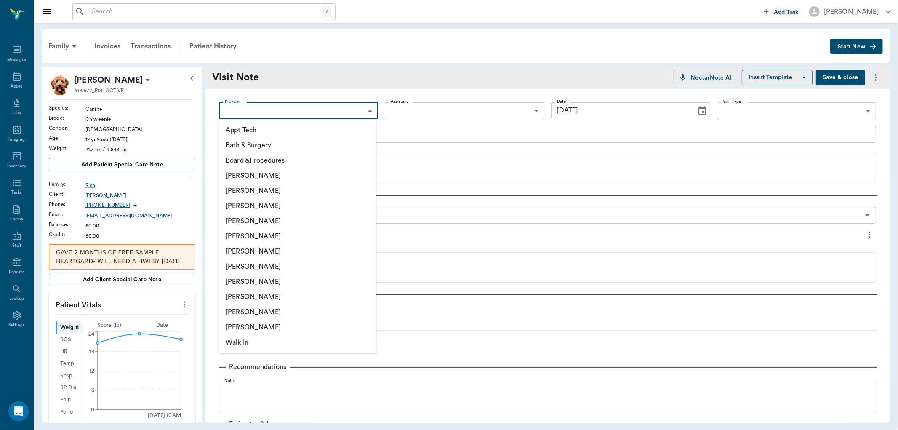
click at [304, 113] on body "/ ​ Add Task Dr. Bert Ellsworth Nectar Messages Appts Labs Imaging Inventory Ta…" at bounding box center [449, 215] width 898 height 430
drag, startPoint x: 263, startPoint y: 207, endPoint x: 292, endPoint y: 183, distance: 37.7
click at [272, 198] on li "[PERSON_NAME]" at bounding box center [298, 205] width 158 height 15
type input "63ec2f075fda476ae8351a4d"
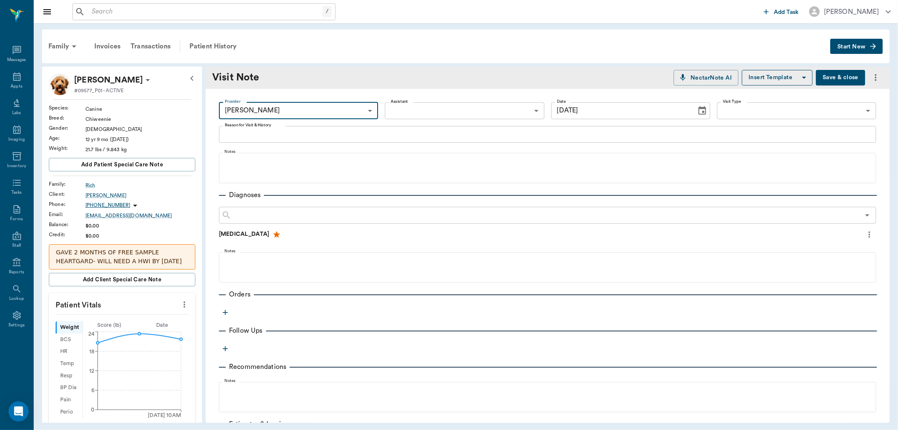
click at [433, 106] on body "/ ​ Add Task Dr. Bert Ellsworth Nectar Messages Appts Labs Imaging Inventory Ta…" at bounding box center [449, 215] width 898 height 430
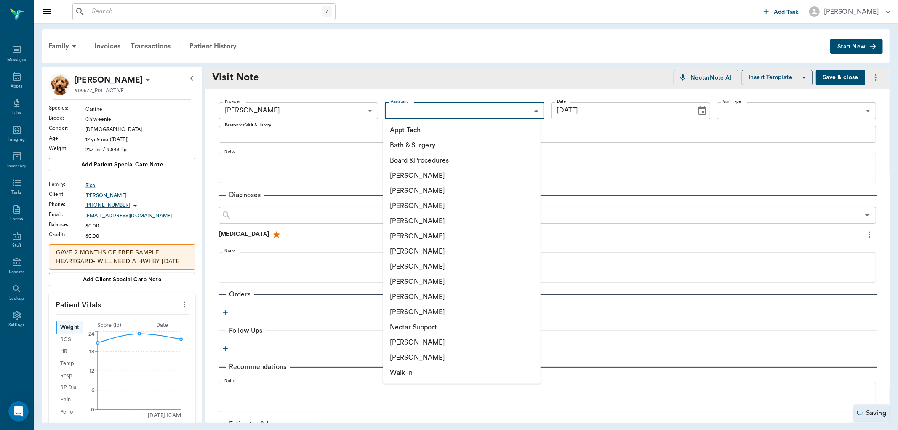
drag, startPoint x: 398, startPoint y: 280, endPoint x: 331, endPoint y: 215, distance: 94.1
click at [398, 270] on ul "Appt Tech Bath & Surgery Board &Procedures Caryn Watson Daniel Virnala Dr. Bert…" at bounding box center [462, 251] width 158 height 264
click at [287, 128] on div at bounding box center [449, 215] width 898 height 430
click at [441, 106] on body "/ ​ Add Task Dr. Bert Ellsworth Nectar Messages Appts Labs Imaging Inventory Ta…" at bounding box center [449, 215] width 898 height 430
drag, startPoint x: 416, startPoint y: 282, endPoint x: 412, endPoint y: 276, distance: 7.4
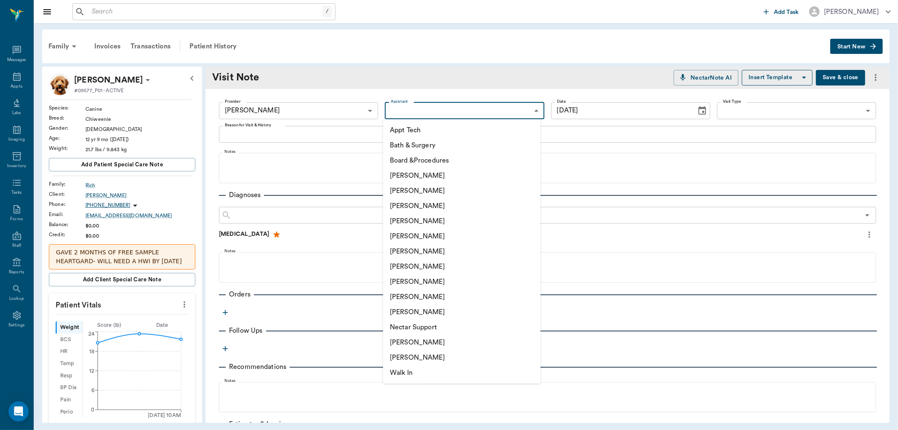
click at [415, 281] on li "[PERSON_NAME]" at bounding box center [462, 281] width 158 height 15
type input "63ec2e7e52e12b0ba117b124"
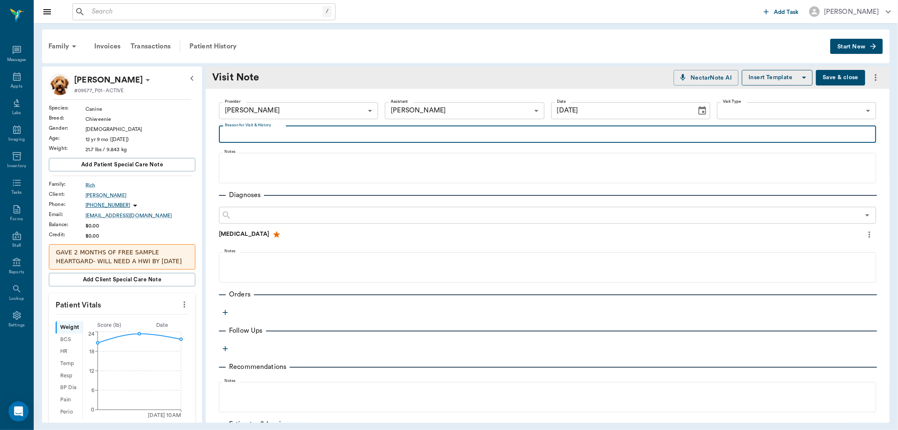
click at [259, 136] on textarea "Reason for Visit & History" at bounding box center [548, 134] width 646 height 10
type textarea "rerfill on enalapril. doc said 2 more refills then recheck"
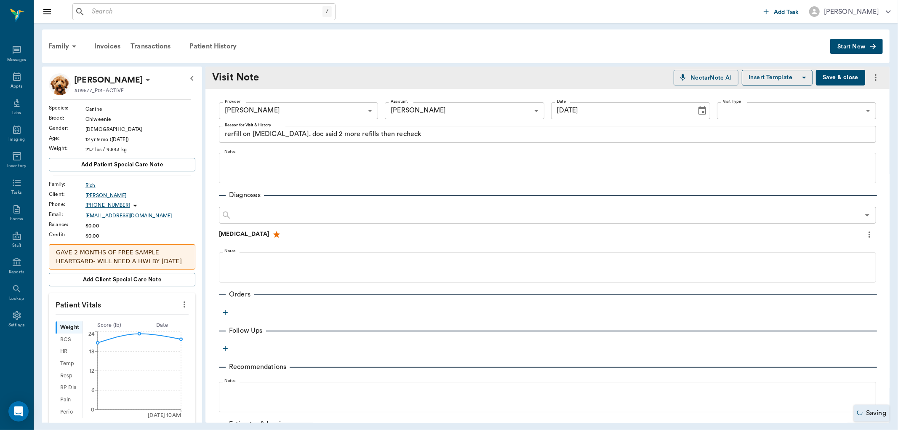
click at [225, 316] on icon "button" at bounding box center [225, 312] width 8 height 8
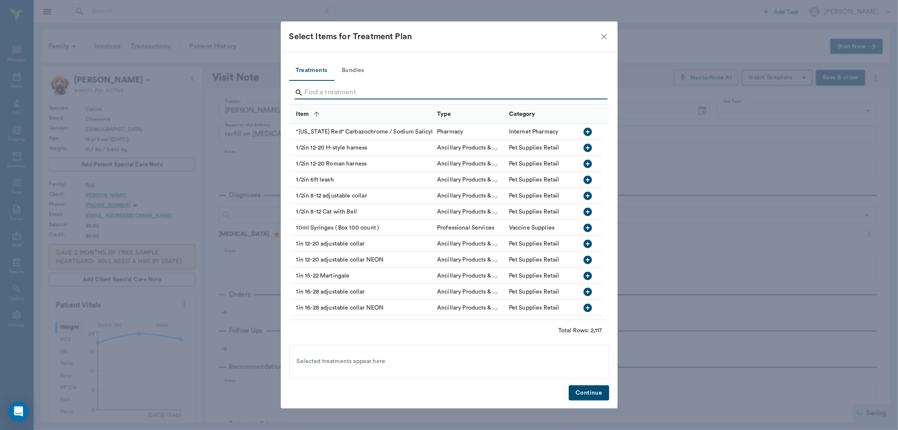
click at [325, 91] on input "Search" at bounding box center [450, 92] width 290 height 13
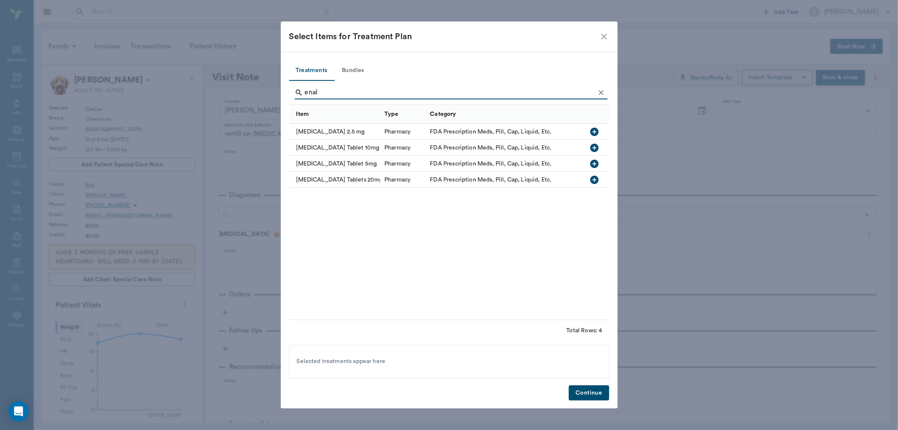
type input "enal"
click at [593, 161] on icon "button" at bounding box center [594, 164] width 8 height 8
click at [594, 388] on button "Continue" at bounding box center [589, 393] width 40 height 16
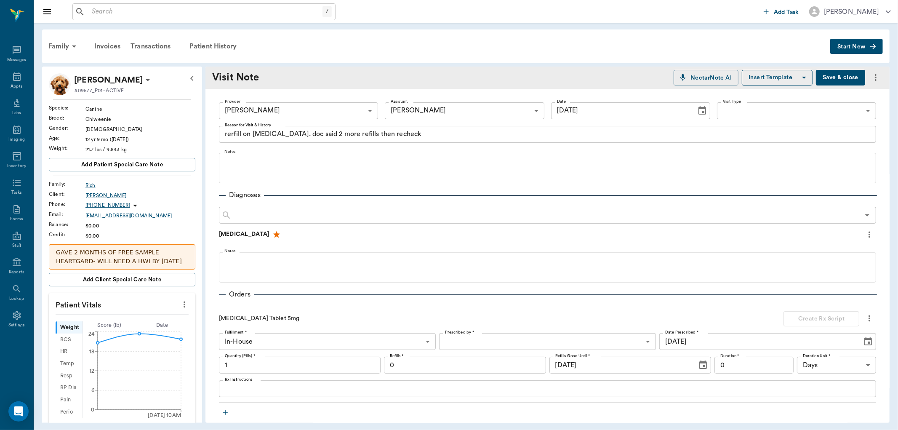
click at [543, 344] on body "/ ​ Add Task Dr. Bert Ellsworth Nectar Messages Appts Labs Imaging Inventory Ta…" at bounding box center [449, 215] width 898 height 430
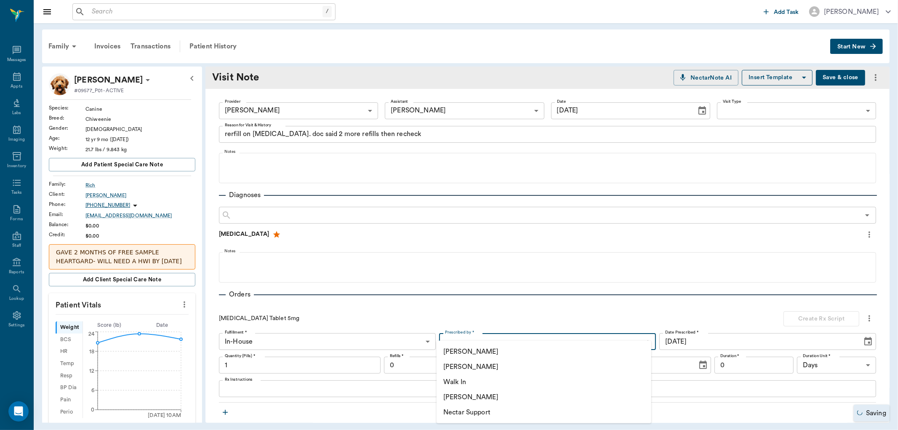
click at [507, 366] on li "[PERSON_NAME]" at bounding box center [544, 366] width 215 height 15
type input "63ec2f075fda476ae8351a4d"
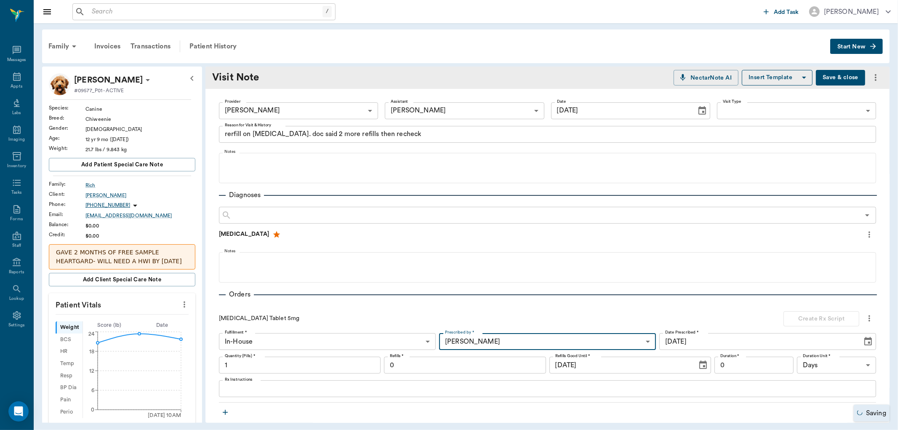
click at [314, 361] on input "1" at bounding box center [300, 365] width 162 height 17
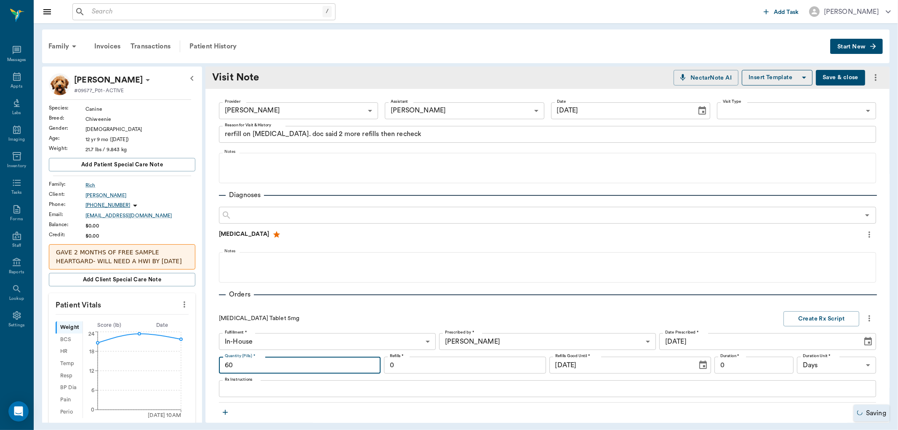
type input "60"
click at [411, 364] on input "0" at bounding box center [465, 365] width 162 height 17
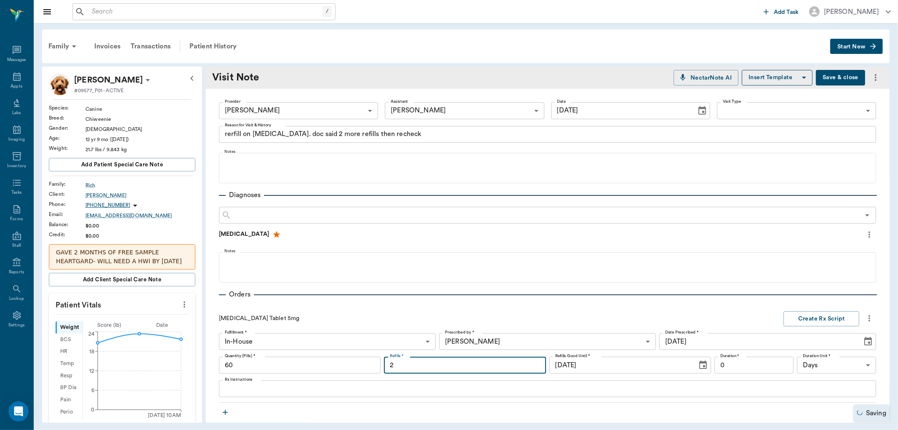
type input "2"
click at [255, 388] on textarea "Rx Instructions" at bounding box center [548, 389] width 646 height 10
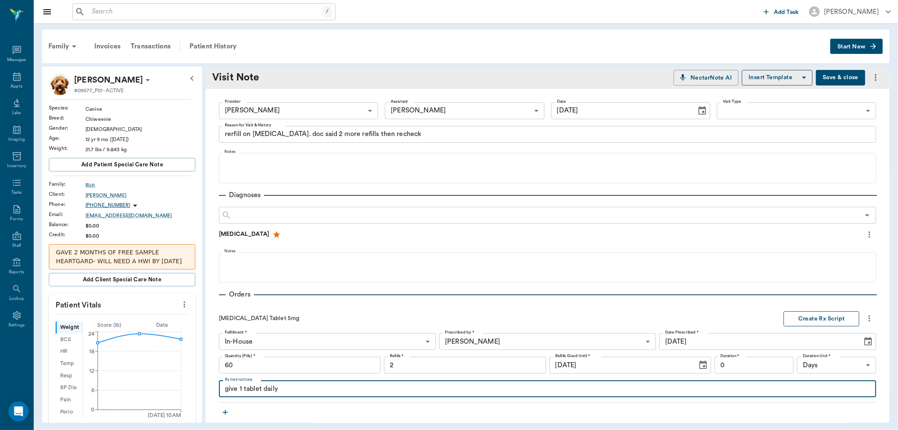
type textarea "give 1 tablet daily"
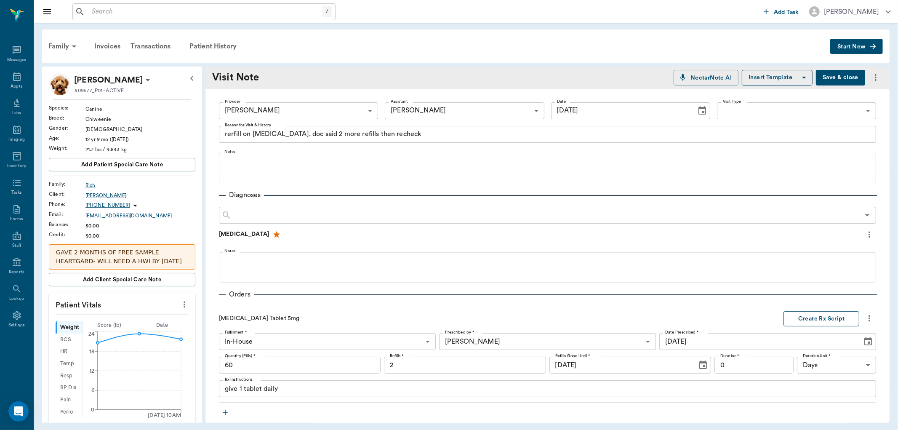
click at [807, 316] on button "Create Rx Script" at bounding box center [822, 319] width 76 height 16
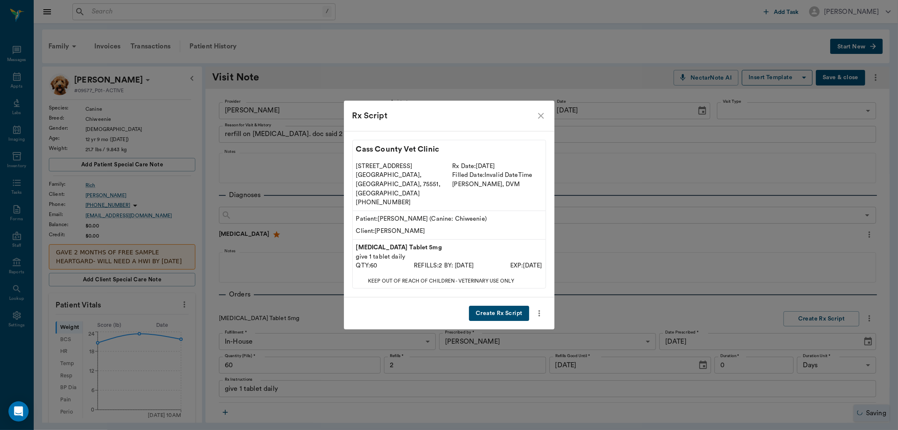
click at [496, 306] on button "Create Rx Script" at bounding box center [499, 314] width 60 height 16
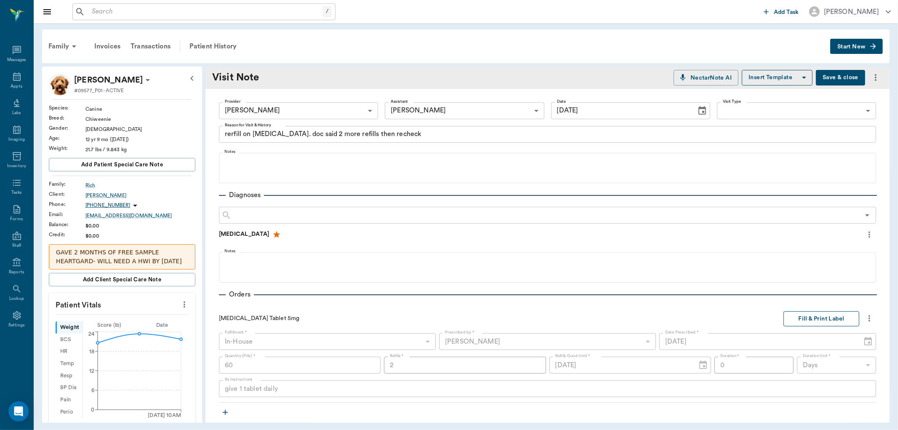
click at [822, 321] on button "Fill & Print Label" at bounding box center [822, 319] width 76 height 16
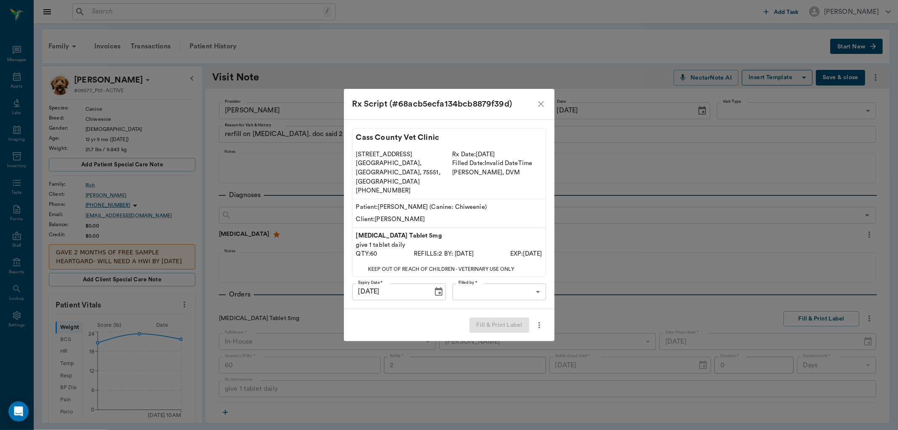
click at [507, 286] on body "/ ​ Add Task Dr. Bert Ellsworth Nectar Messages Appts Labs Imaging Inventory Ta…" at bounding box center [449, 215] width 898 height 430
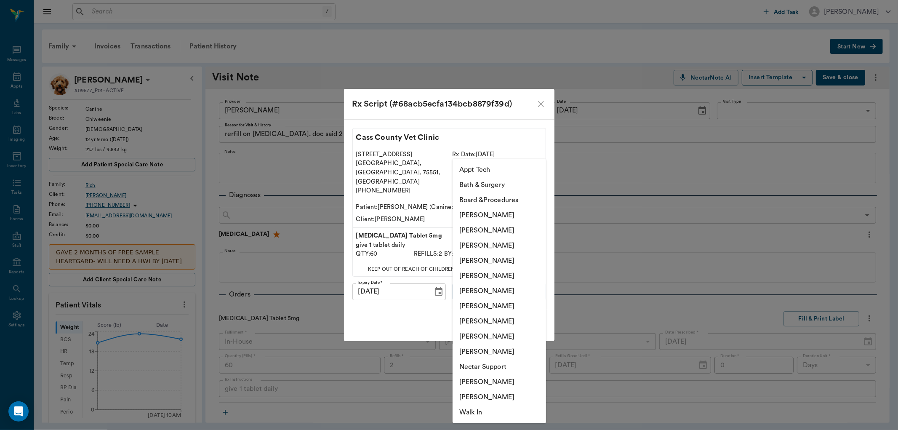
click at [491, 318] on li "[PERSON_NAME]" at bounding box center [499, 321] width 93 height 15
type input "63ec2e7e52e12b0ba117b124"
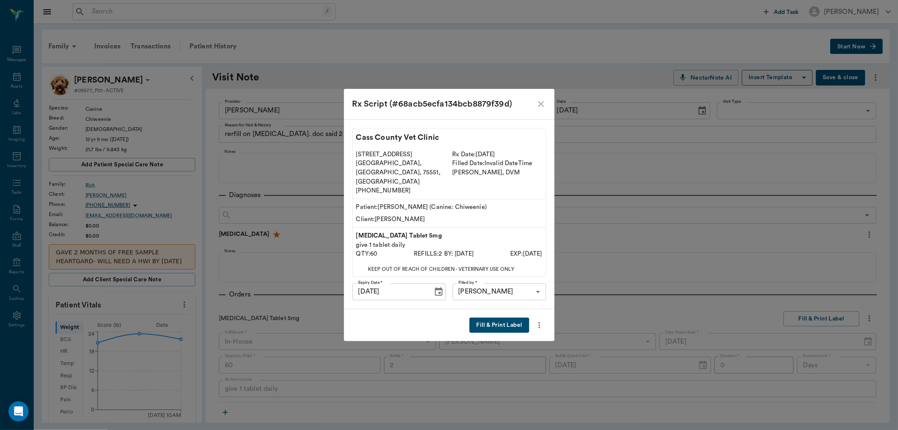
click at [499, 318] on button "Fill & Print Label" at bounding box center [499, 326] width 59 height 16
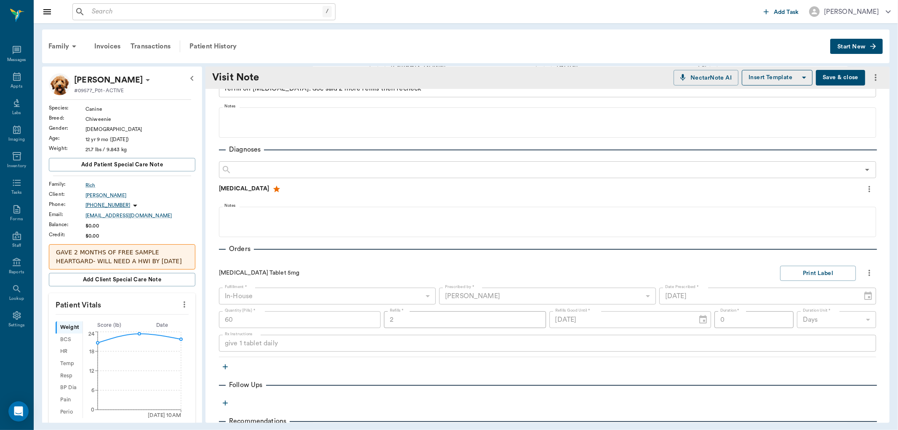
scroll to position [140, 0]
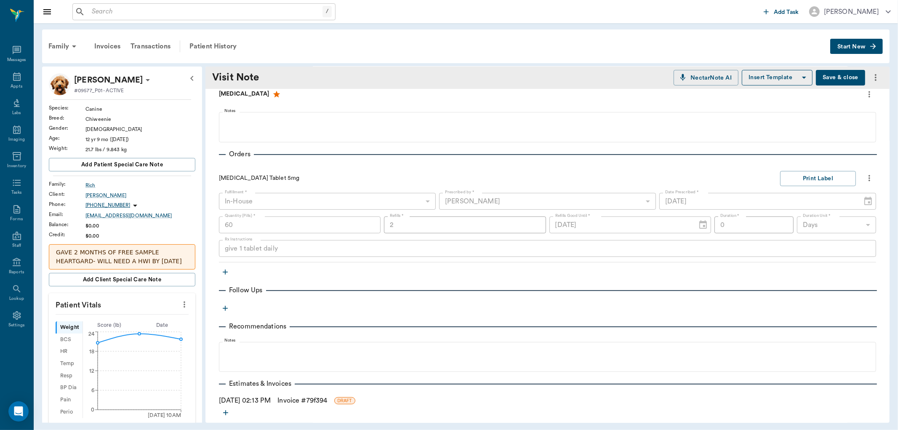
click at [327, 398] on link "Invoice # 79f394" at bounding box center [303, 400] width 50 height 10
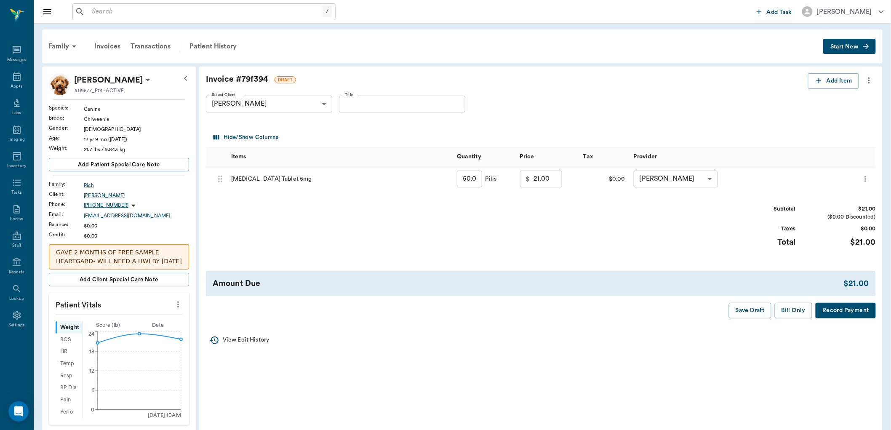
drag, startPoint x: 796, startPoint y: 312, endPoint x: 772, endPoint y: 317, distance: 24.0
click at [796, 312] on button "Bill Only" at bounding box center [794, 311] width 38 height 16
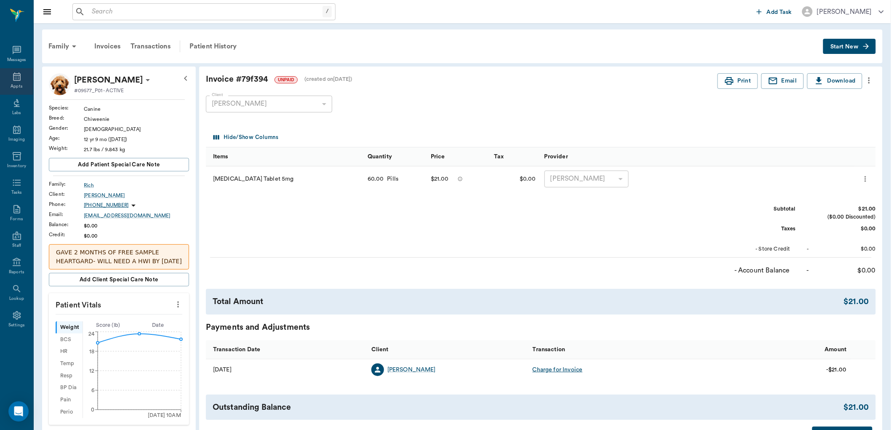
click at [14, 74] on icon at bounding box center [17, 77] width 10 height 10
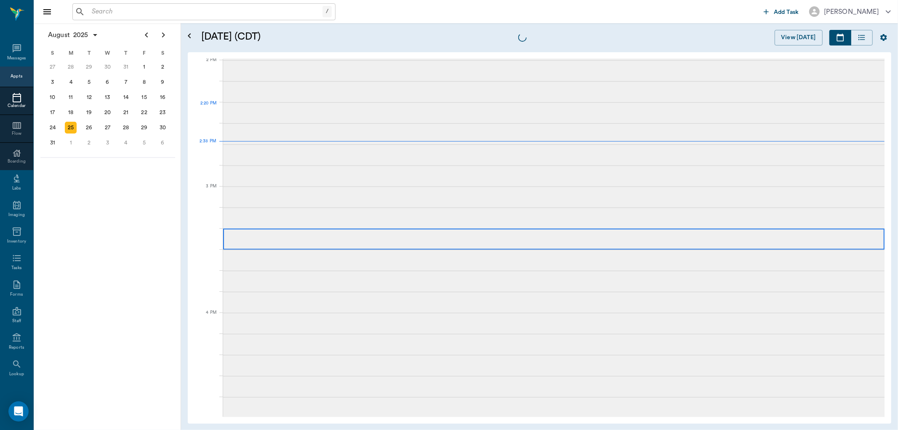
scroll to position [759, 0]
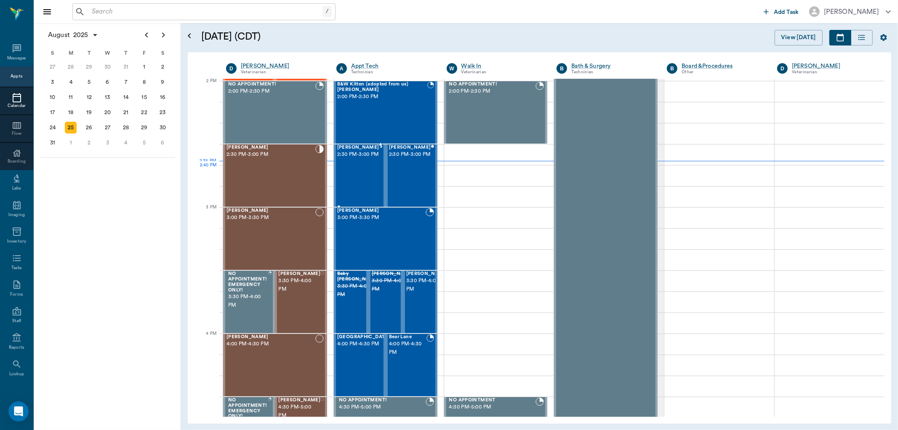
click at [355, 174] on div "Ariel Avalos 2:30 PM - 3:00 PM" at bounding box center [358, 175] width 42 height 61
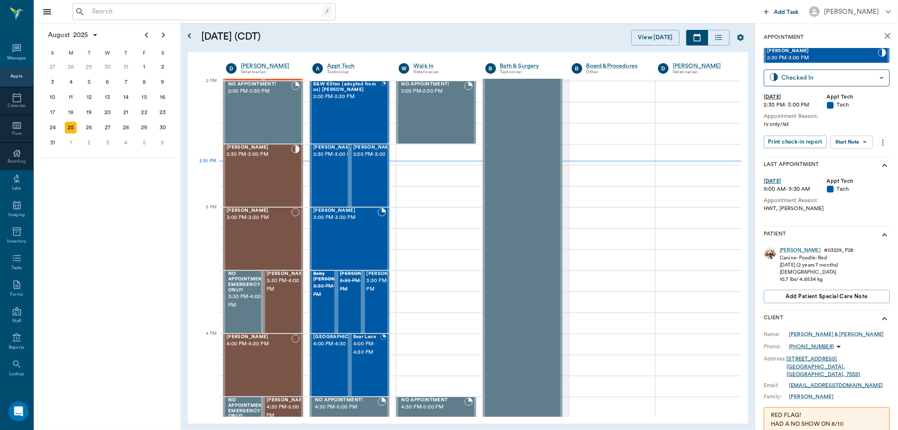
click at [856, 139] on body "/ ​ Add Task Dr. Bert Ellsworth Nectar Messages Appts Calendar Flow Boarding La…" at bounding box center [449, 215] width 898 height 430
click at [853, 158] on button "Start SOAP" at bounding box center [842, 159] width 29 height 10
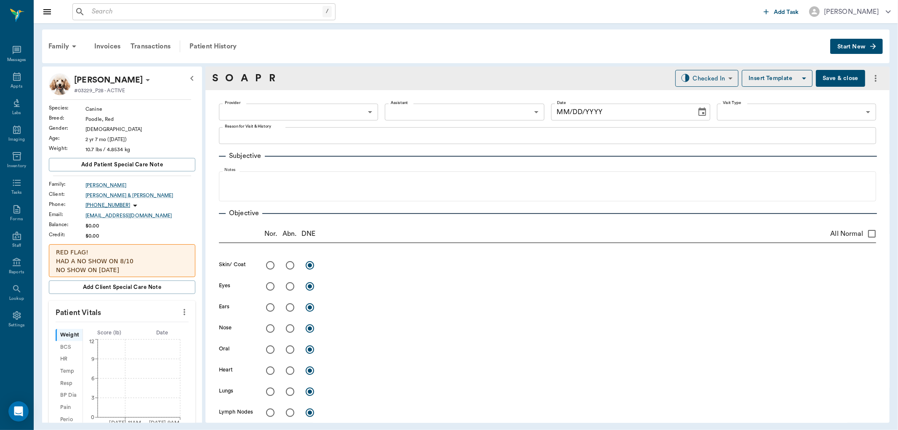
type input "63ec2f075fda476ae8351a4c"
type input "65d2be4f46e3a538d89b8c1a"
type textarea "rv only/lat"
type input "[DATE]"
click at [180, 314] on icon "more" at bounding box center [184, 312] width 9 height 10
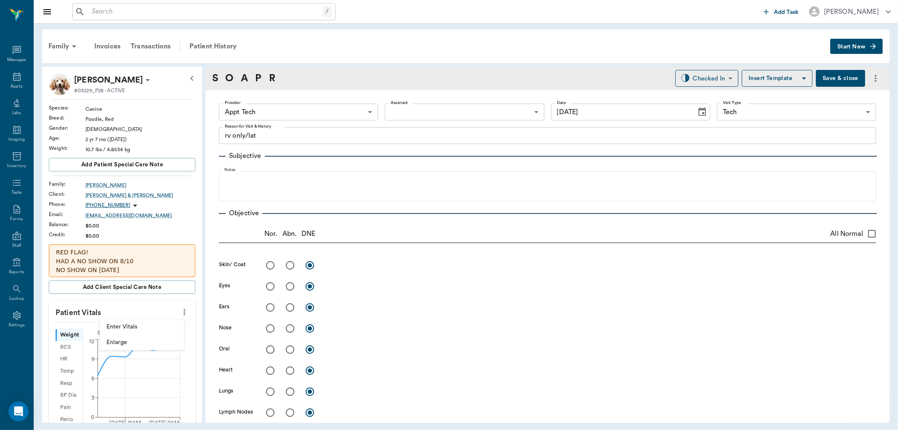
click at [136, 325] on span "Enter Vitals" at bounding box center [142, 327] width 71 height 9
click at [116, 338] on input "text" at bounding box center [121, 337] width 73 height 17
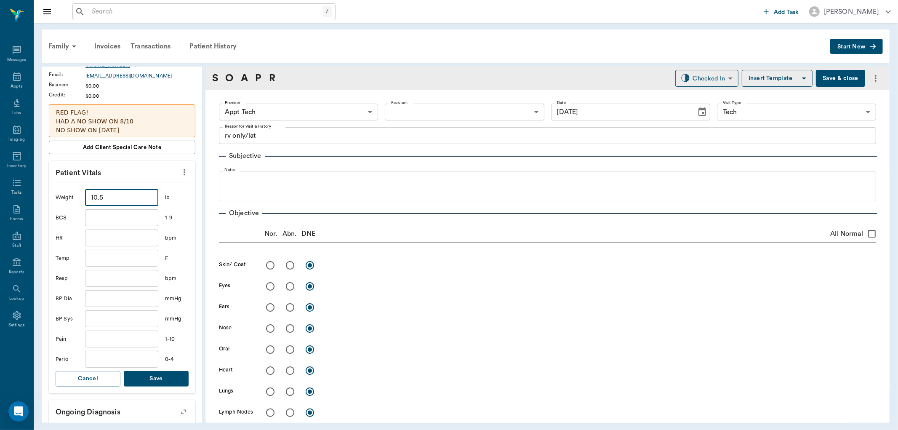
scroll to position [140, 0]
type input "10.5"
click at [157, 380] on button "Save" at bounding box center [156, 379] width 65 height 16
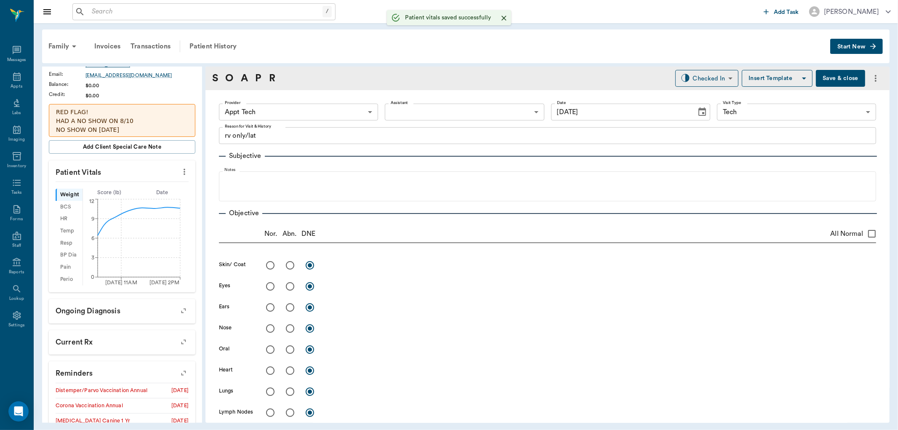
click at [276, 107] on body "/ ​ Add Task Dr. Bert Ellsworth Nectar Messages Appts Labs Imaging Inventory Ta…" at bounding box center [449, 215] width 898 height 430
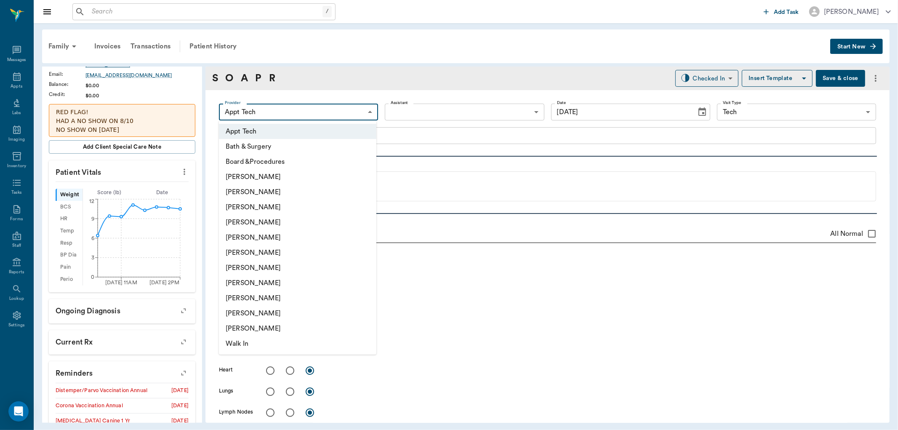
click at [240, 282] on li "[PERSON_NAME]" at bounding box center [298, 282] width 158 height 15
type input "63ec2e7e52e12b0ba117b124"
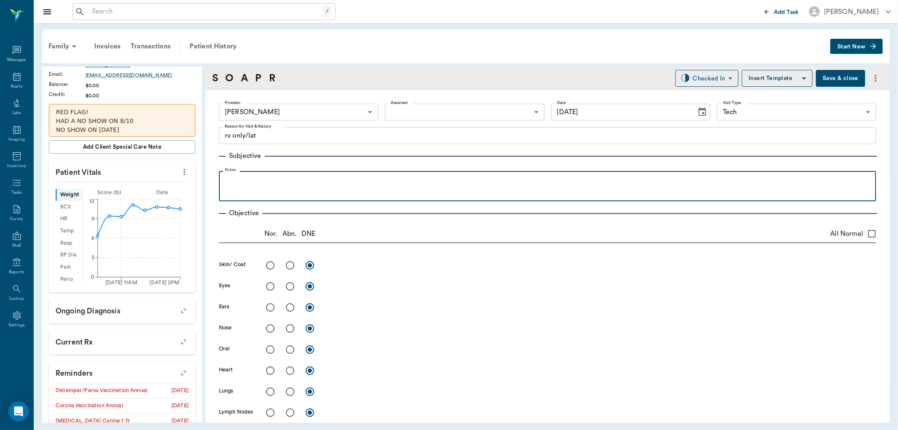
click at [232, 191] on div at bounding box center [547, 185] width 649 height 21
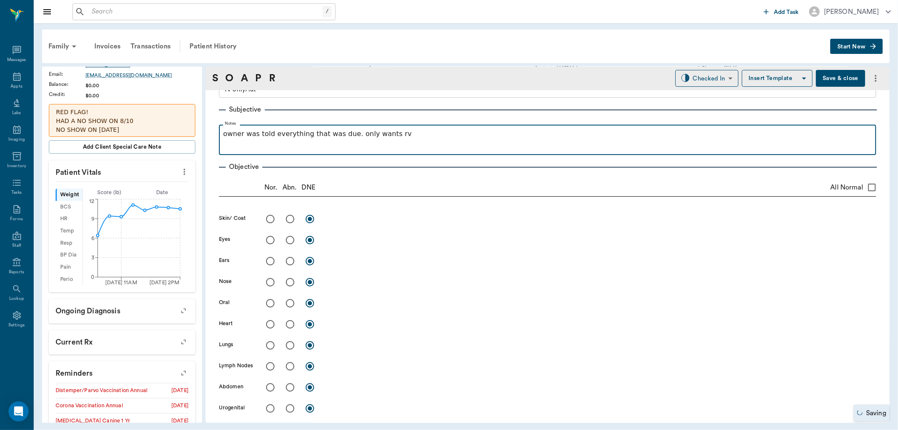
scroll to position [47, 0]
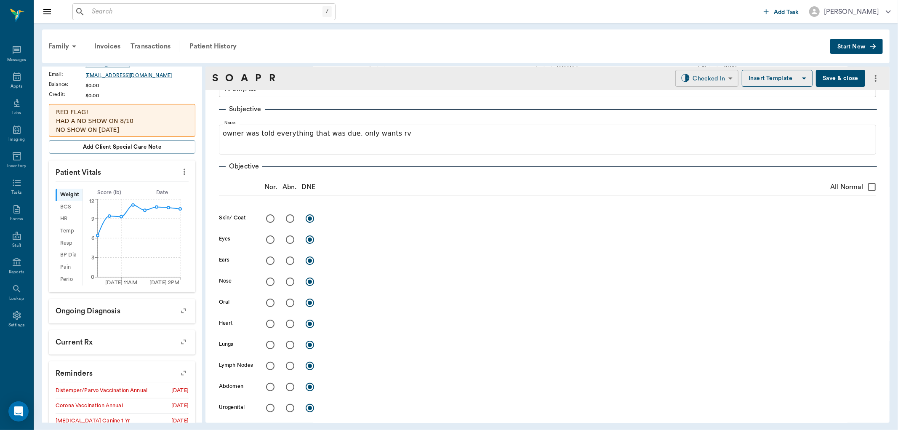
click at [685, 75] on body "/ ​ Add Task Dr. Bert Ellsworth Nectar Messages Appts Labs Imaging Inventory Ta…" at bounding box center [449, 215] width 898 height 430
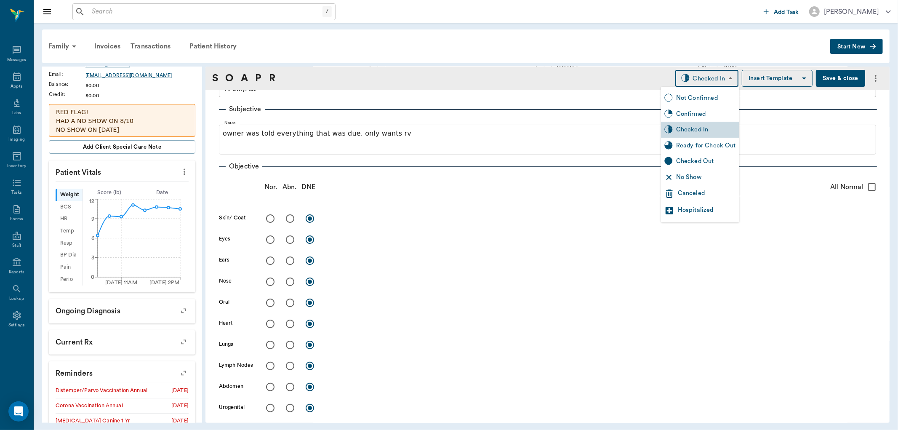
click at [689, 147] on div "Ready for Check Out" at bounding box center [706, 145] width 60 height 9
type input "READY_TO_CHECKOUT"
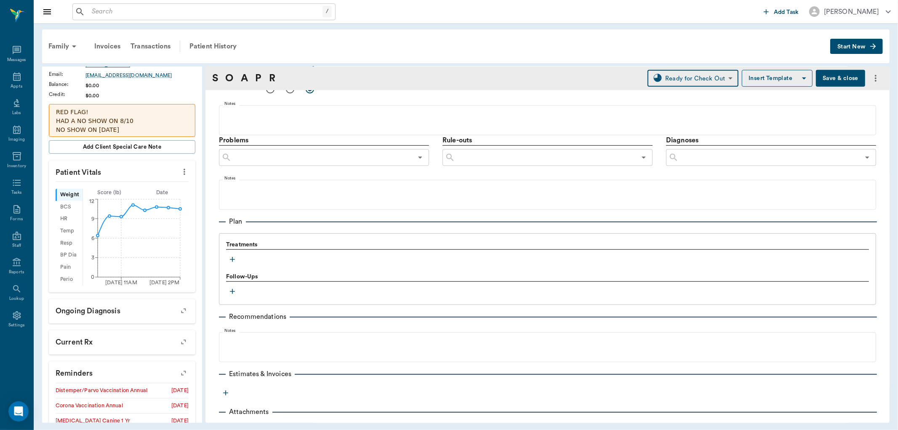
scroll to position [445, 0]
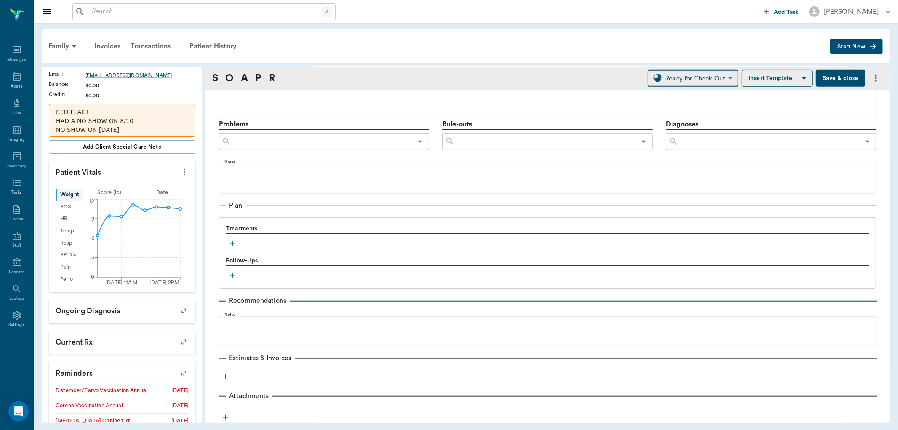
click at [232, 242] on icon "button" at bounding box center [232, 243] width 5 height 5
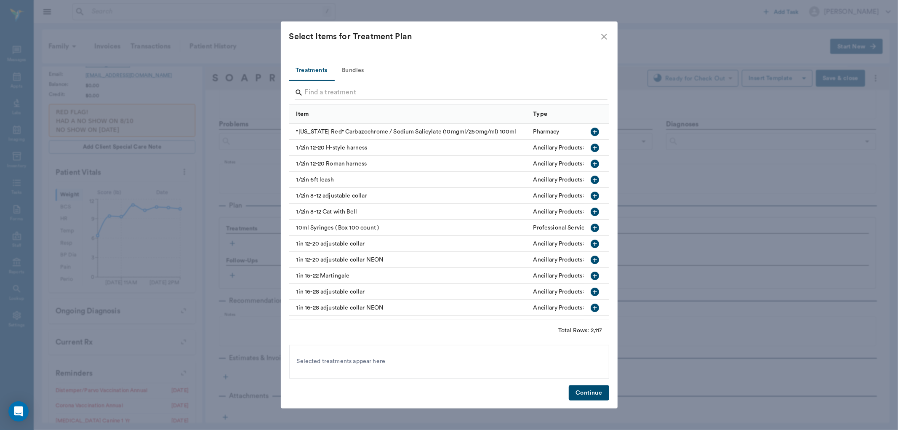
click at [330, 95] on input "Search" at bounding box center [450, 92] width 290 height 13
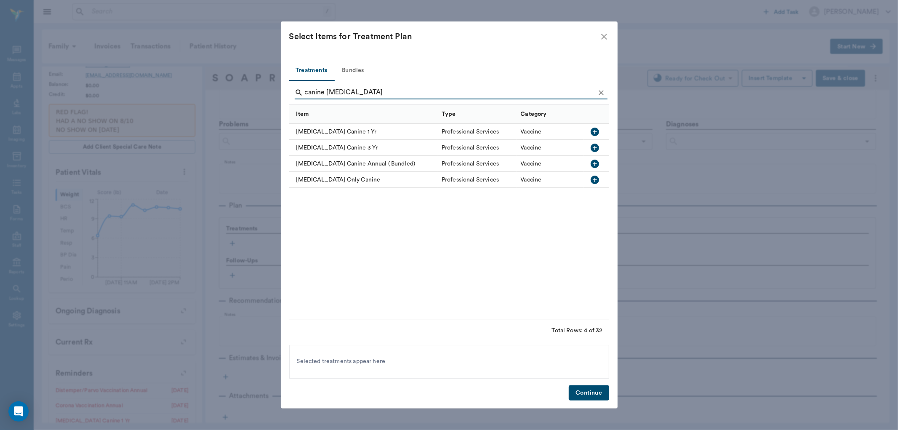
type input "canine rabies"
click at [593, 177] on icon "button" at bounding box center [595, 180] width 8 height 8
click at [599, 385] on div "Treatments Bundles canine rabies Item Type Category Rabies Vaccination Canine 1…" at bounding box center [449, 230] width 337 height 357
click at [603, 399] on button "Continue" at bounding box center [589, 393] width 40 height 16
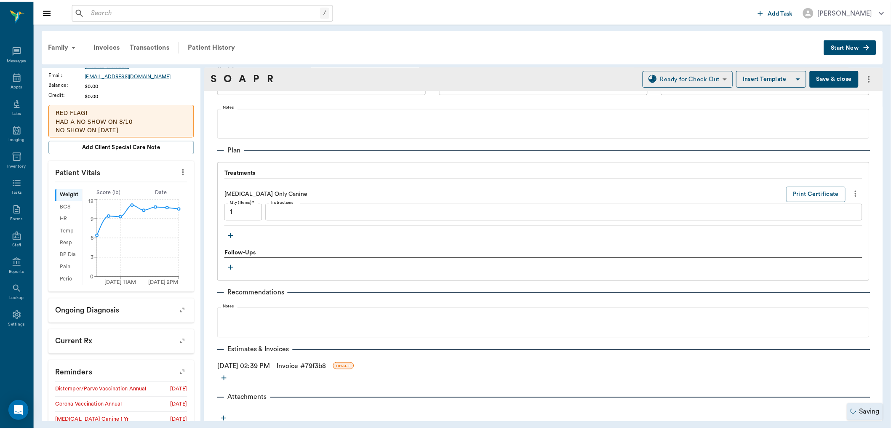
scroll to position [503, 0]
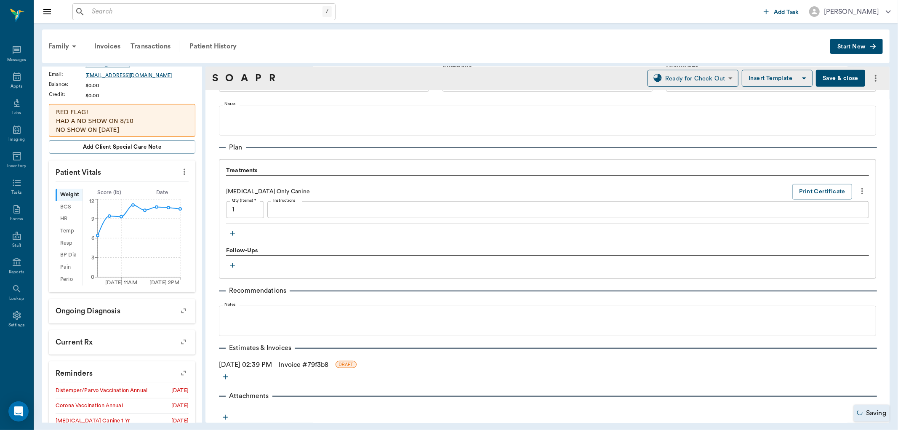
click at [318, 363] on link "Invoice # 79f3b8" at bounding box center [304, 365] width 50 height 10
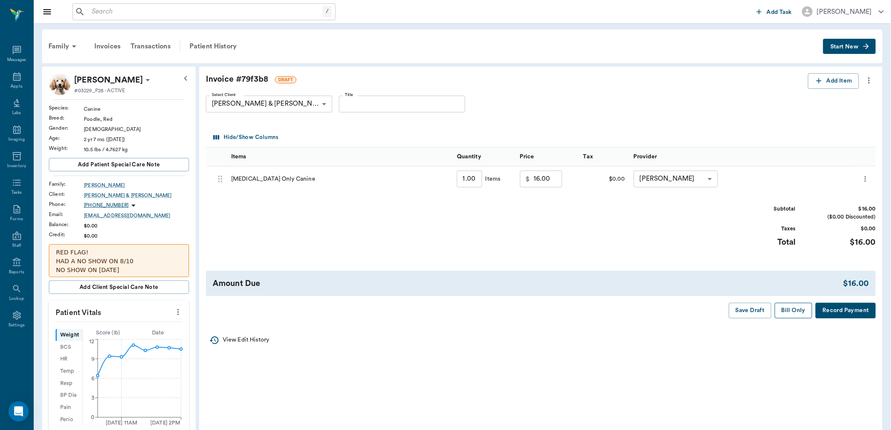
click at [792, 310] on button "Bill Only" at bounding box center [794, 311] width 38 height 16
click at [22, 78] on div "Appts" at bounding box center [16, 81] width 33 height 27
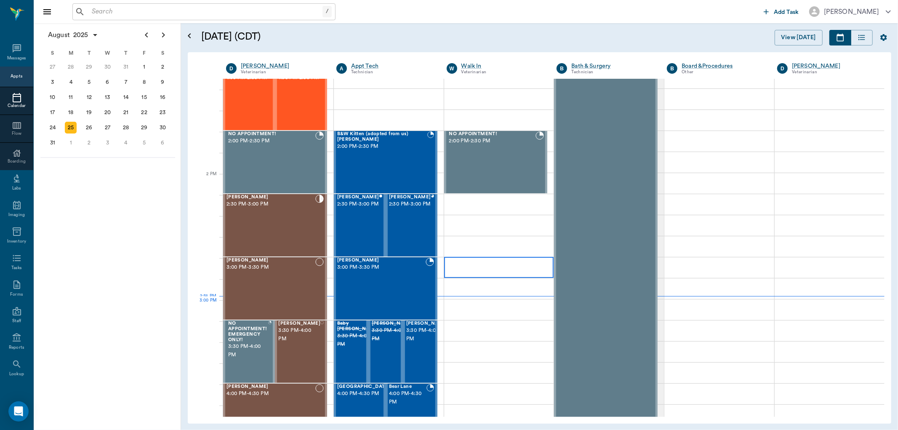
scroll to position [666, 0]
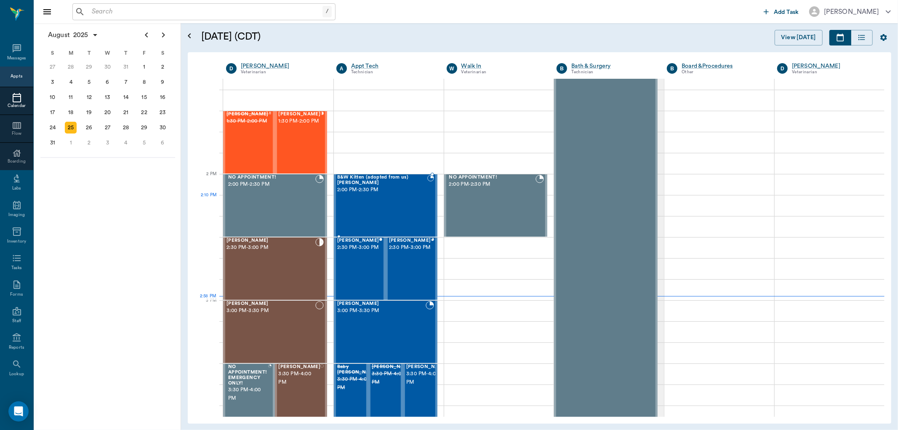
click at [358, 200] on div "B&W Kitten (adopted from us) Maxie 2:00 PM - 2:30 PM" at bounding box center [382, 205] width 90 height 61
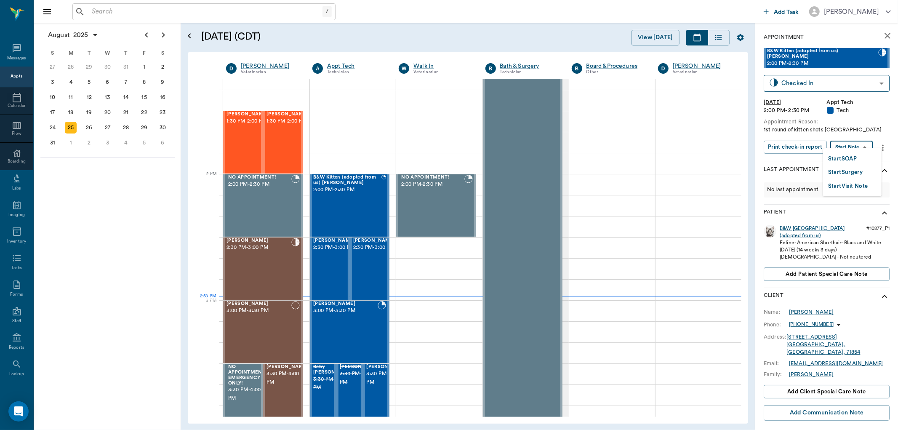
click at [853, 146] on body "/ ​ Add Task Dr. Bert Ellsworth Nectar Messages Appts Calendar Flow Boarding La…" at bounding box center [449, 215] width 898 height 430
click at [853, 159] on button "Start SOAP" at bounding box center [842, 159] width 29 height 10
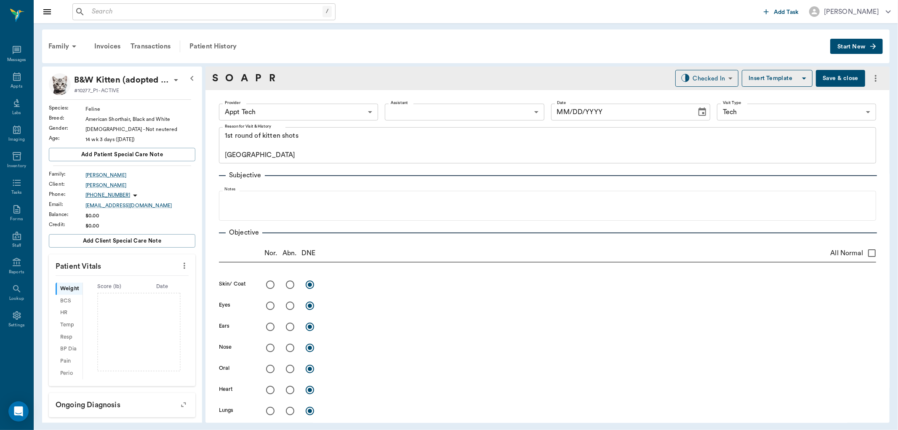
type input "63ec2f075fda476ae8351a4c"
type input "65d2be4f46e3a538d89b8c1a"
type textarea "1st round of kitten shots Caryn"
type input "[DATE]"
click at [292, 113] on body "/ ​ Add Task Dr. Bert Ellsworth Nectar Messages Appts Labs Imaging Inventory Ta…" at bounding box center [449, 215] width 898 height 430
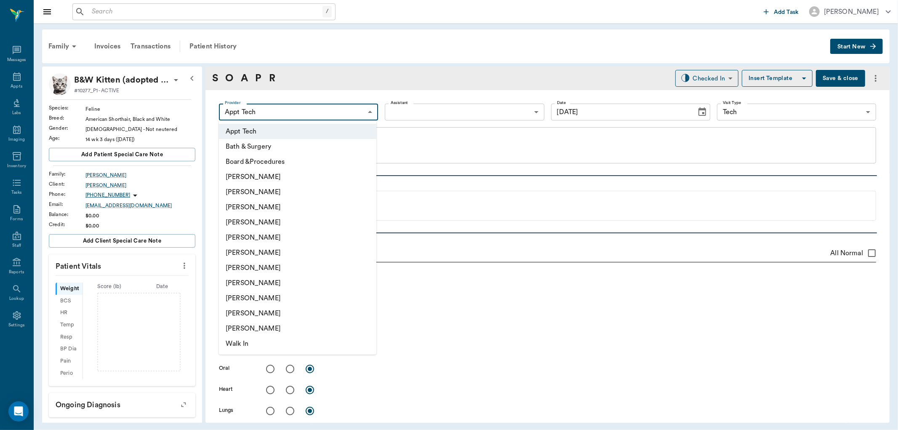
click at [302, 252] on li "[PERSON_NAME]" at bounding box center [298, 252] width 158 height 15
type input "682b670d8bdc6f7f8feef3db"
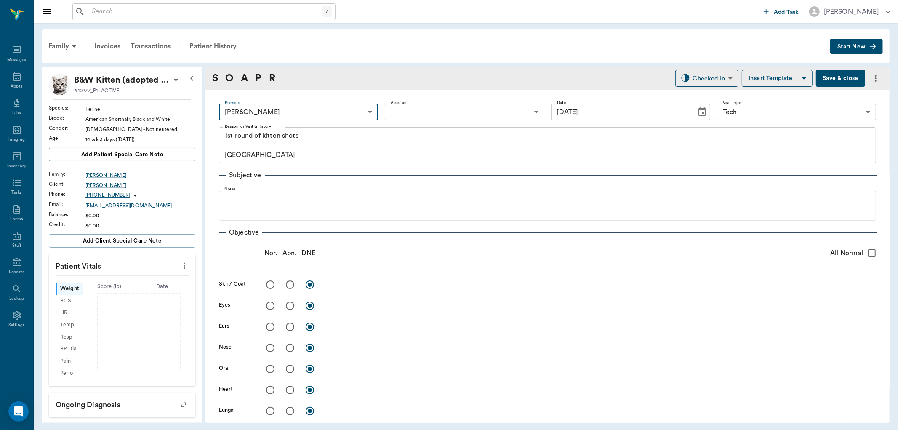
click at [414, 109] on body "/ ​ Add Task Dr. Bert Ellsworth Nectar Messages Appts Labs Imaging Inventory Ta…" at bounding box center [449, 215] width 898 height 430
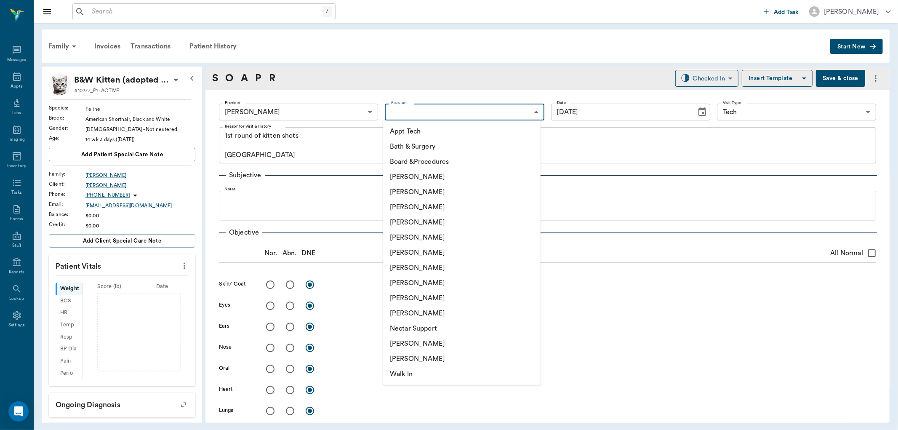
click at [408, 135] on li "Appt Tech" at bounding box center [462, 131] width 158 height 15
type input "63ec2f075fda476ae8351a4c"
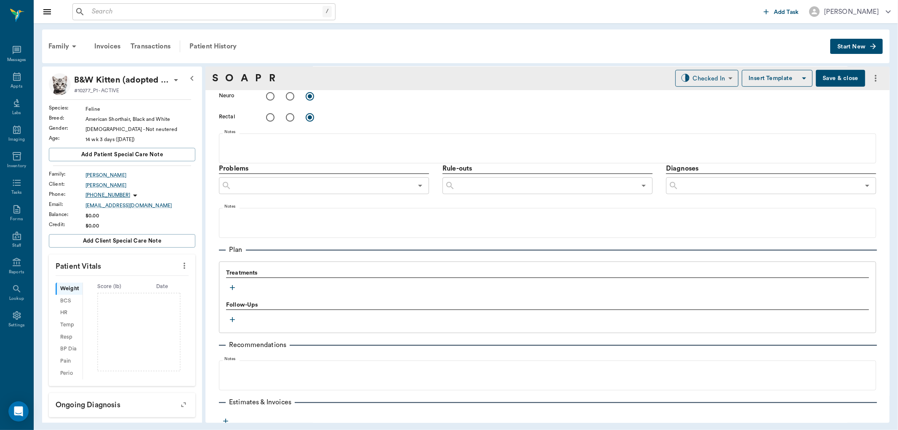
scroll to position [465, 0]
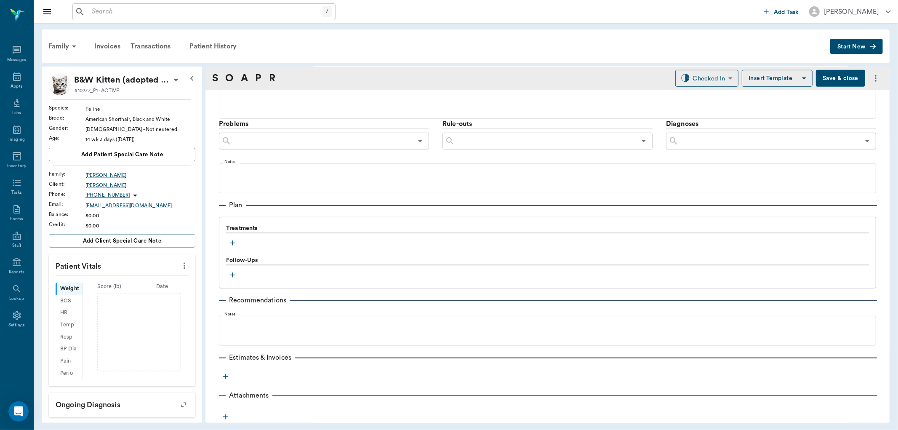
click at [236, 248] on div "Treatments" at bounding box center [547, 236] width 643 height 25
click at [233, 243] on icon "button" at bounding box center [232, 243] width 8 height 8
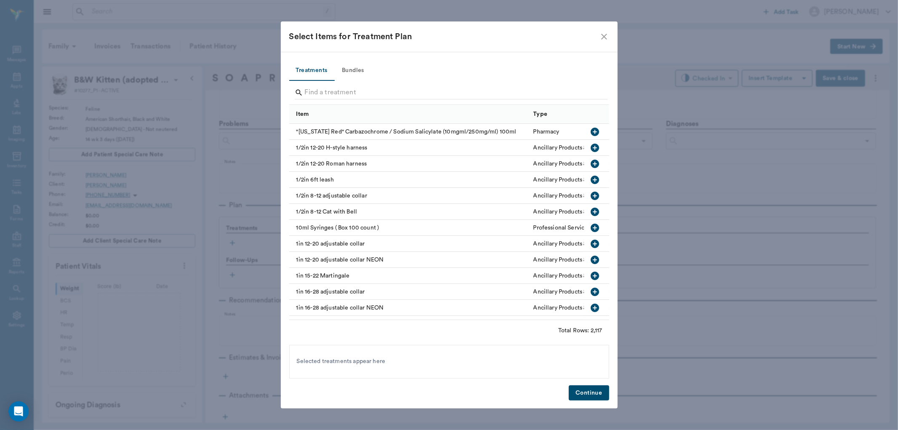
click at [355, 65] on button "Bundles" at bounding box center [353, 71] width 38 height 20
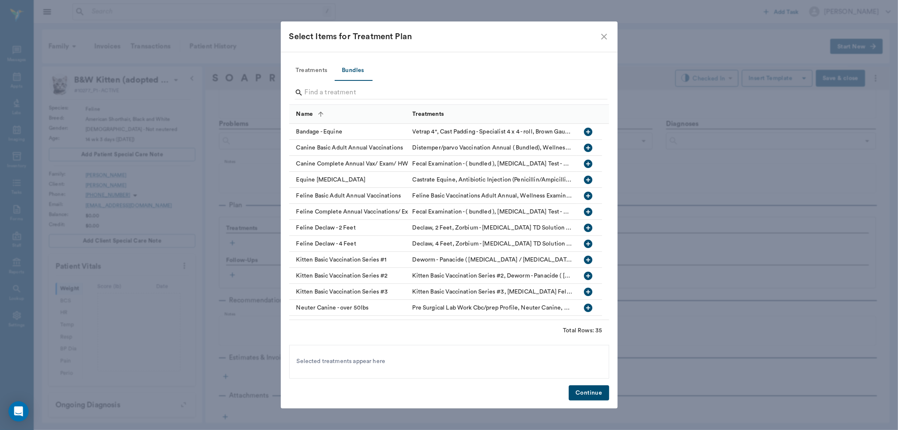
click at [357, 89] on input "Search" at bounding box center [450, 92] width 290 height 13
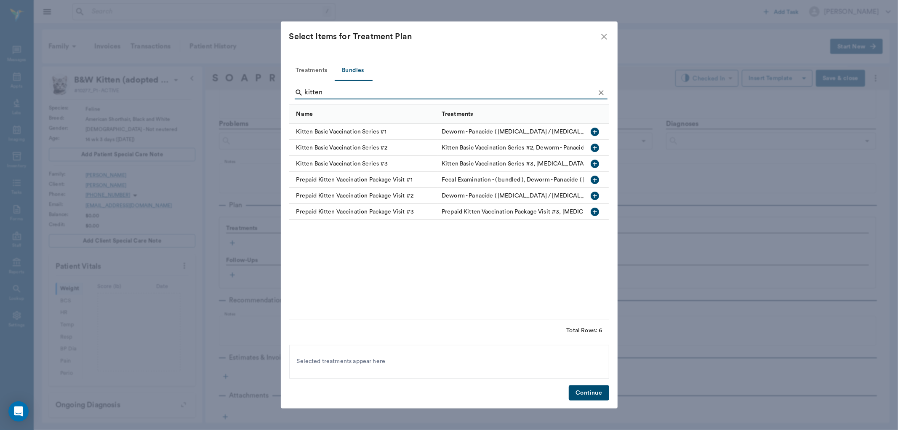
type input "kitten"
click at [597, 132] on icon "button" at bounding box center [595, 132] width 10 height 10
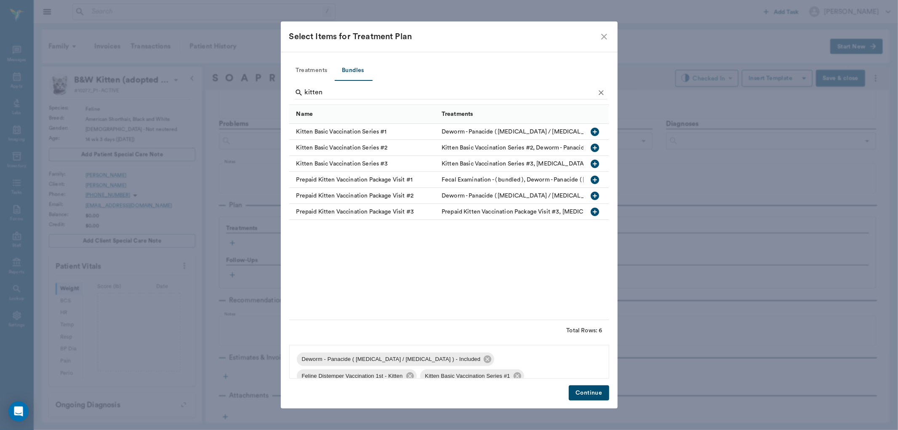
scroll to position [11, 0]
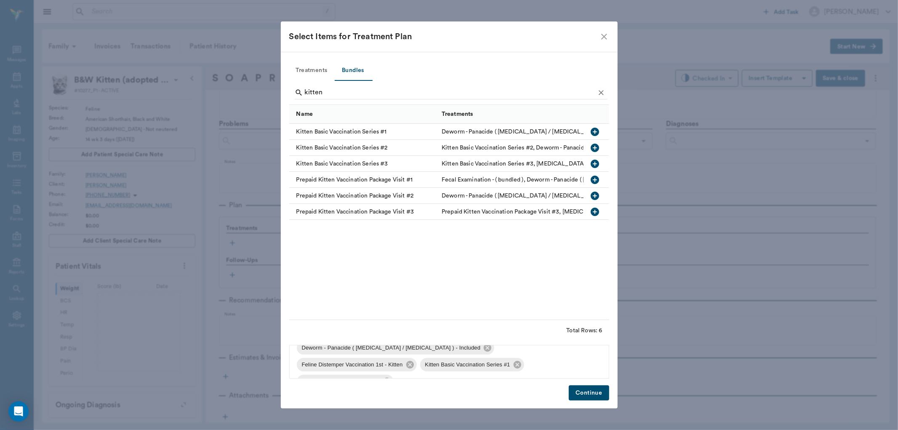
click at [391, 378] on icon at bounding box center [387, 382] width 8 height 8
click at [587, 393] on button "Continue" at bounding box center [589, 393] width 40 height 16
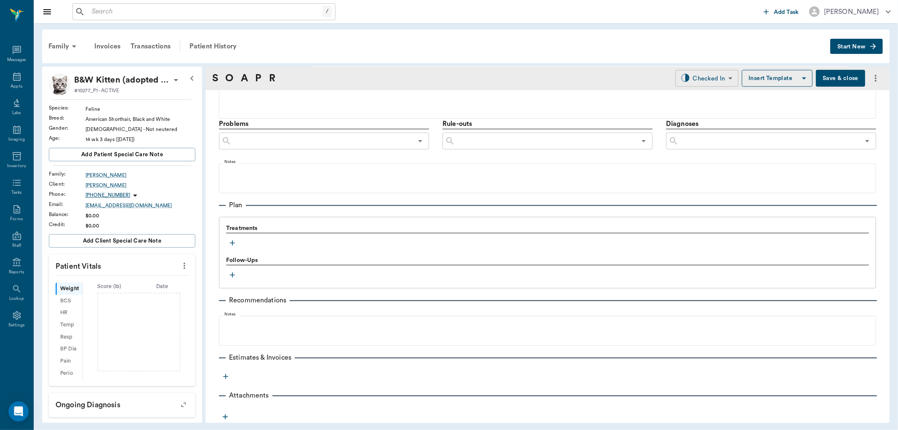
click at [705, 77] on body "/ ​ Add Task Dr. Bert Ellsworth Nectar Messages Appts Labs Imaging Inventory Ta…" at bounding box center [449, 215] width 898 height 430
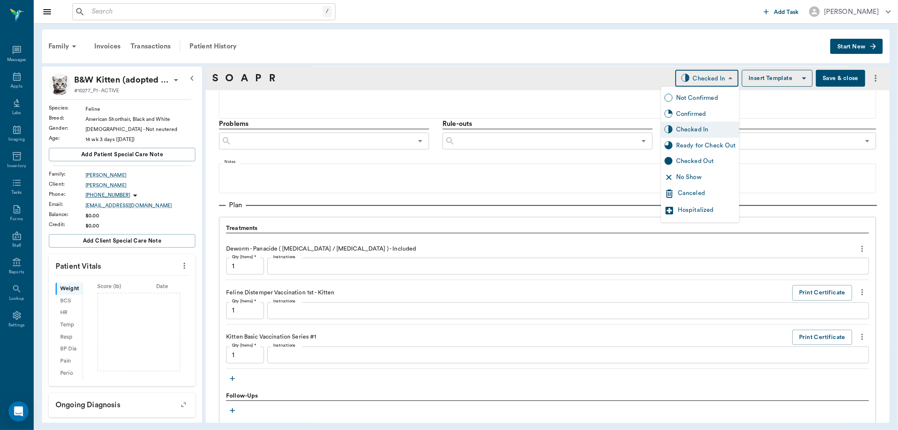
click at [709, 144] on div "Ready for Check Out" at bounding box center [706, 145] width 60 height 9
type input "READY_TO_CHECKOUT"
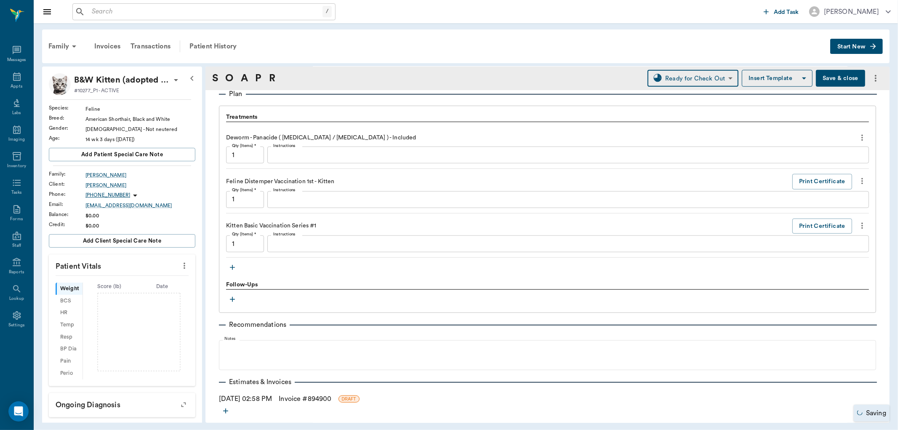
scroll to position [605, 0]
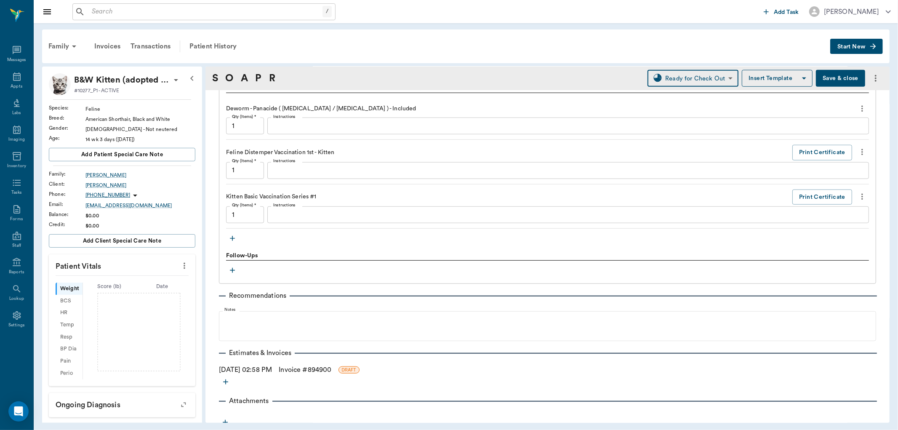
click at [331, 365] on link "Invoice # 894900" at bounding box center [305, 370] width 53 height 10
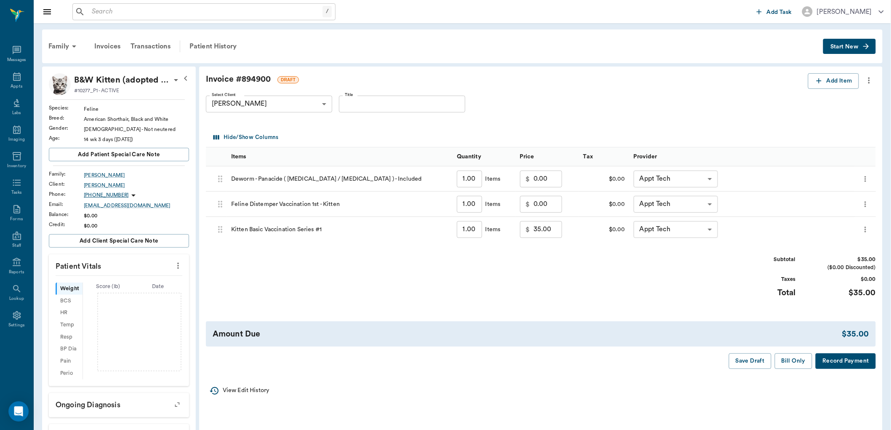
click at [548, 230] on input "35.00" at bounding box center [548, 229] width 29 height 17
type input "0.00"
click at [517, 276] on div "Subtotal $0.00 ($0.00 Discounted) Taxes $0.00 Total $0.00" at bounding box center [541, 282] width 670 height 52
click at [751, 363] on button "Save Draft" at bounding box center [750, 361] width 43 height 16
click at [207, 45] on div "Patient History" at bounding box center [212, 46] width 57 height 20
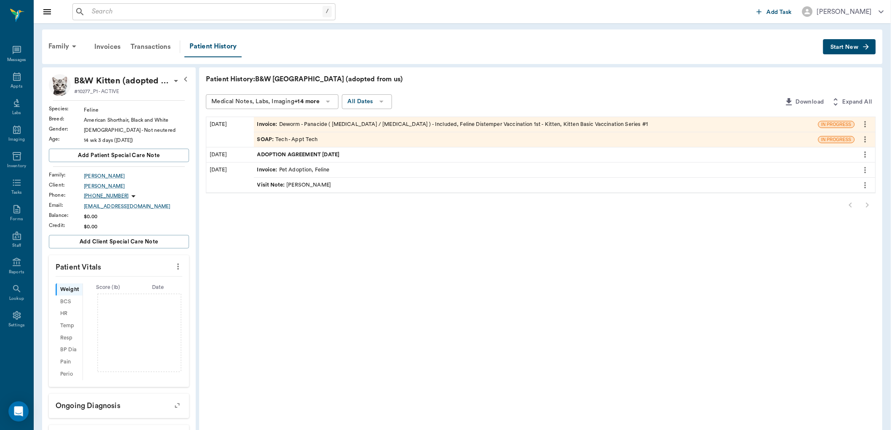
click at [347, 144] on div "SOAP : Tech - Appt Tech" at bounding box center [536, 139] width 564 height 15
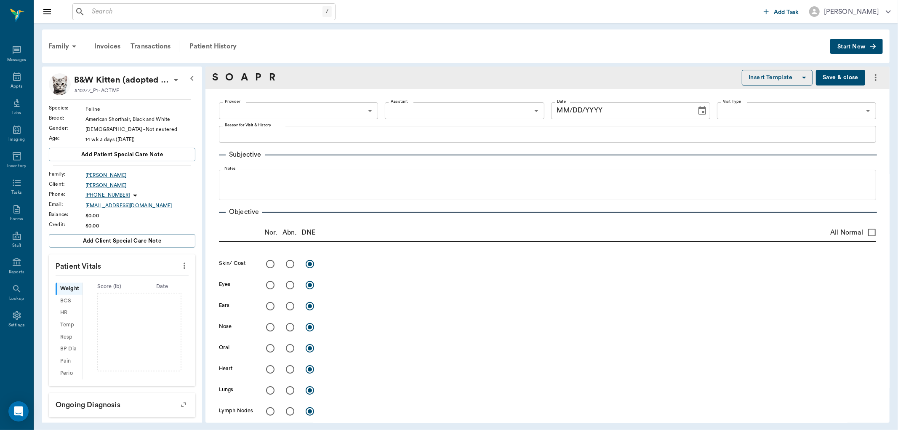
type textarea "1st round of kitten shots Caryn"
type input "63ec2f075fda476ae8351a4c"
type input "65d2be4f46e3a538d89b8c1a"
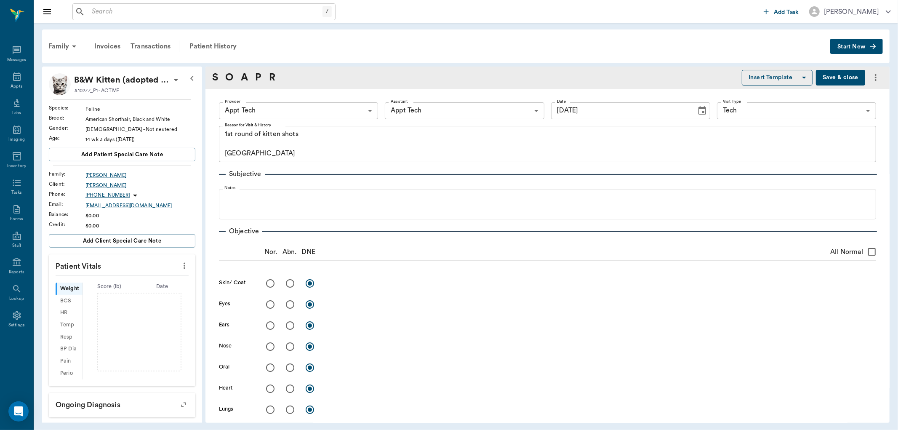
type input "[DATE]"
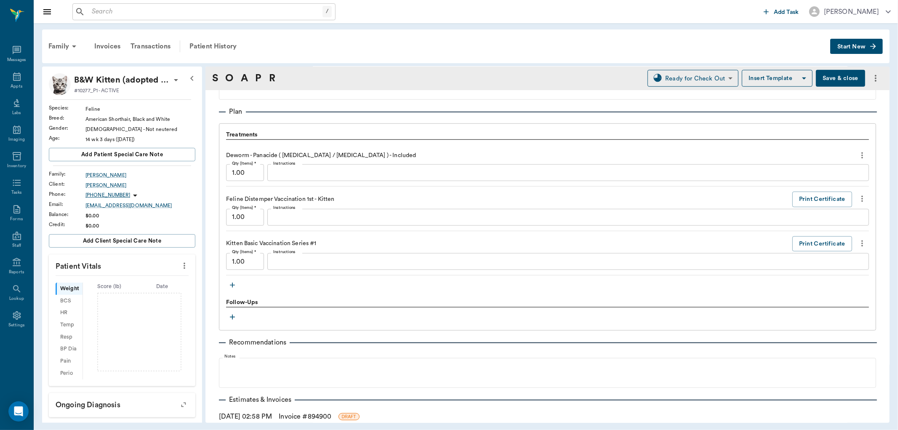
scroll to position [563, 0]
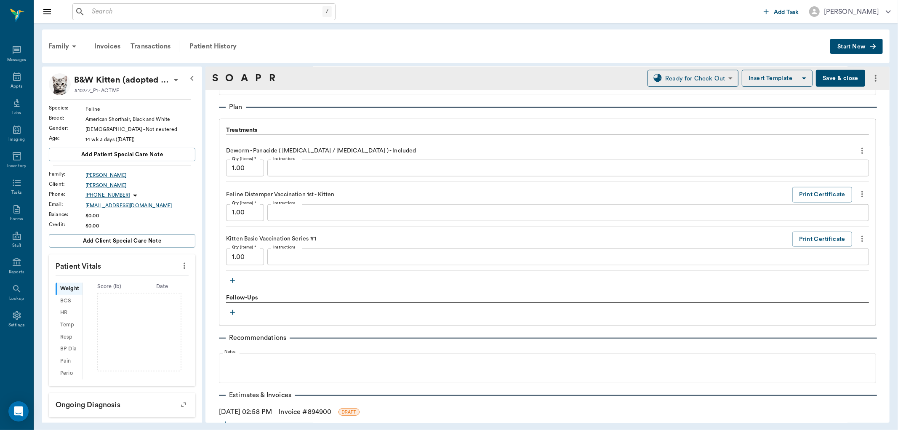
click at [236, 283] on icon "button" at bounding box center [232, 280] width 8 height 8
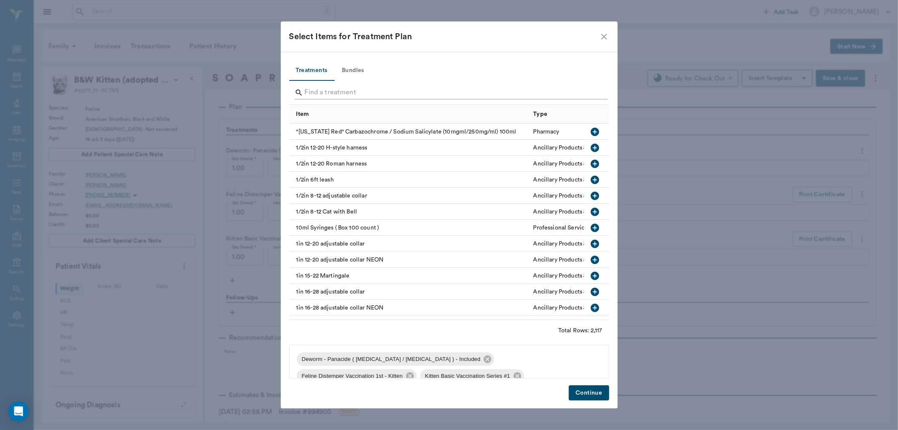
click at [331, 95] on input "Search" at bounding box center [450, 92] width 290 height 13
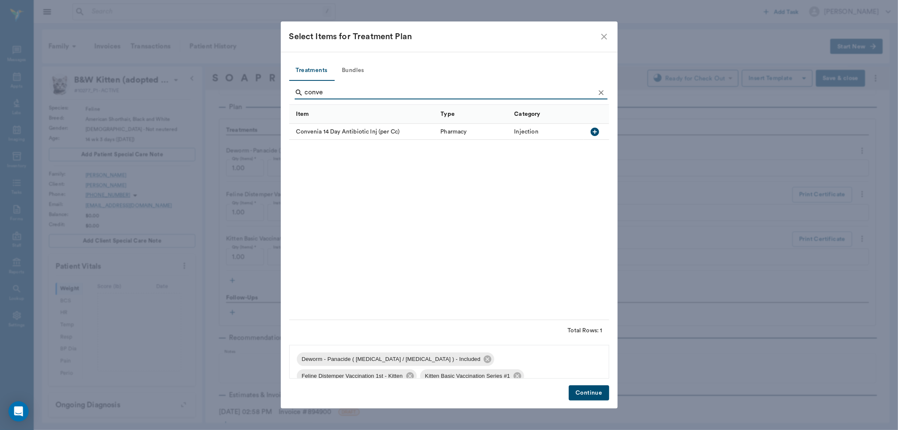
type input "conve"
click at [590, 132] on icon "button" at bounding box center [595, 132] width 10 height 10
click at [601, 89] on icon "Clear" at bounding box center [601, 92] width 8 height 8
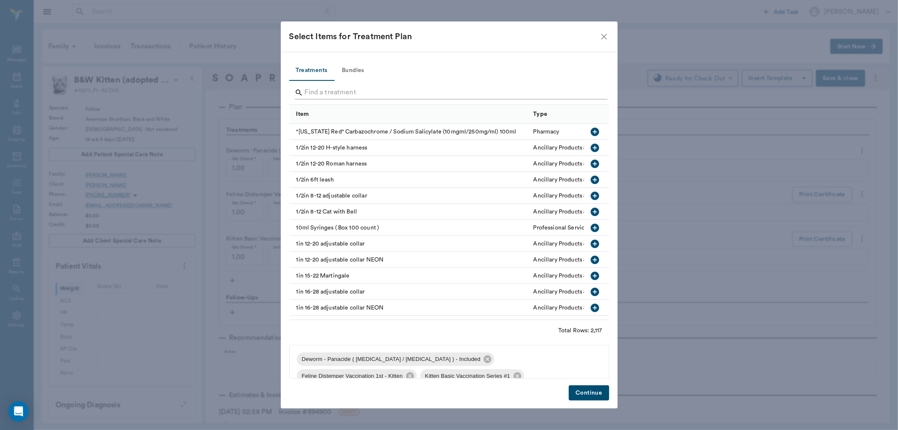
click at [595, 92] on div "Search" at bounding box center [451, 92] width 313 height 13
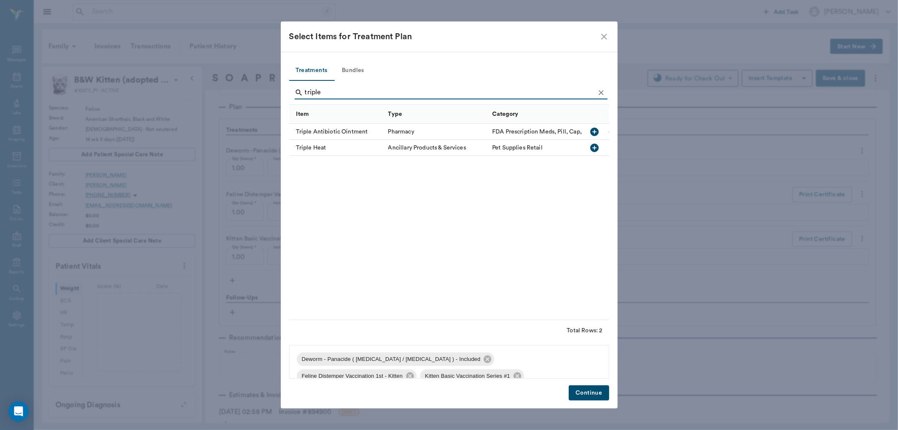
type input "triple"
click at [595, 128] on icon "button" at bounding box center [595, 132] width 8 height 8
click at [603, 399] on button "Continue" at bounding box center [589, 393] width 40 height 16
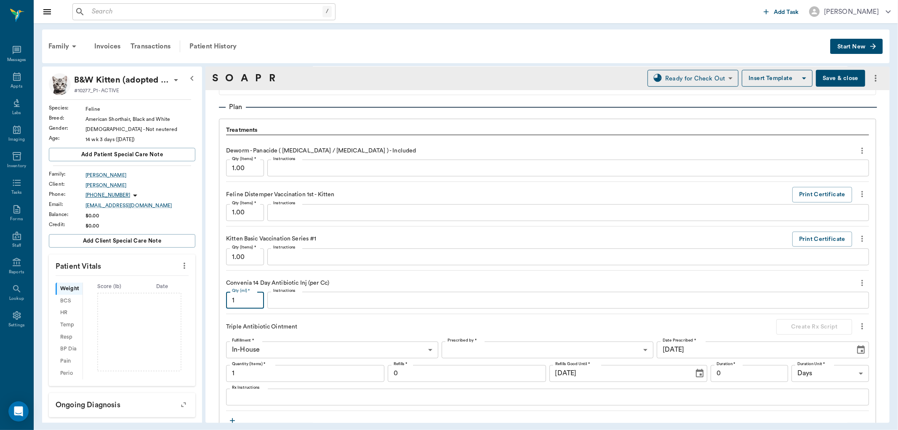
click at [254, 304] on input "1" at bounding box center [245, 300] width 38 height 17
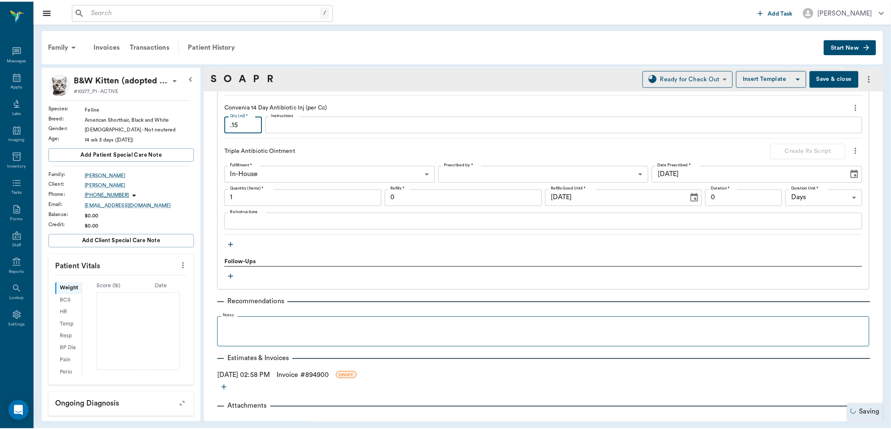
scroll to position [750, 0]
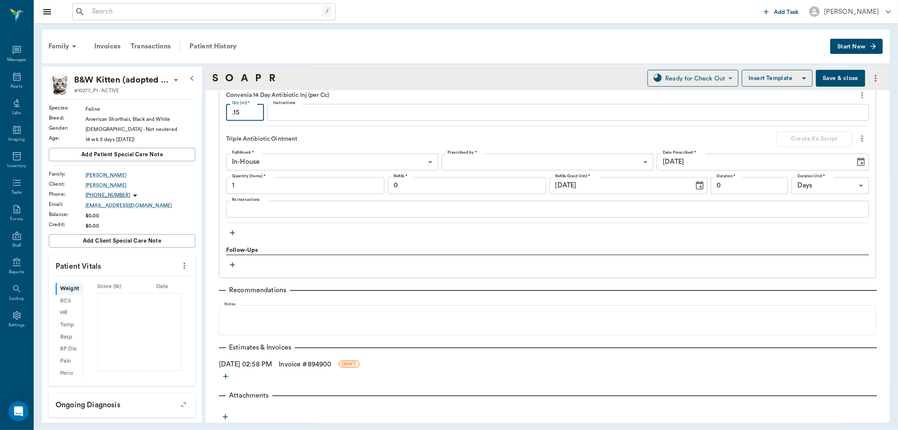
type input ".15"
click at [312, 364] on link "Invoice # 894900" at bounding box center [305, 364] width 53 height 10
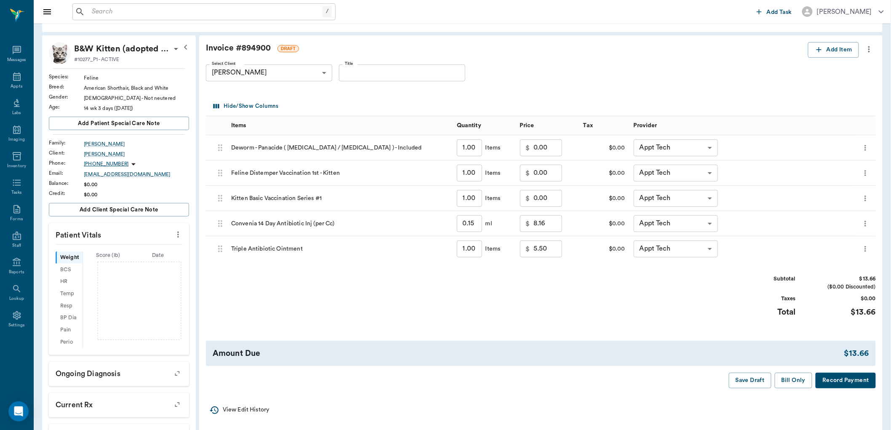
scroll to position [47, 0]
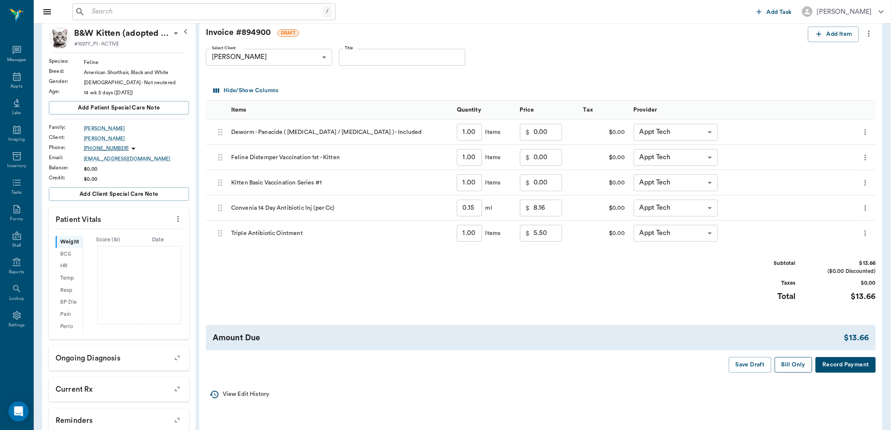
click at [790, 364] on button "Bill Only" at bounding box center [794, 365] width 38 height 16
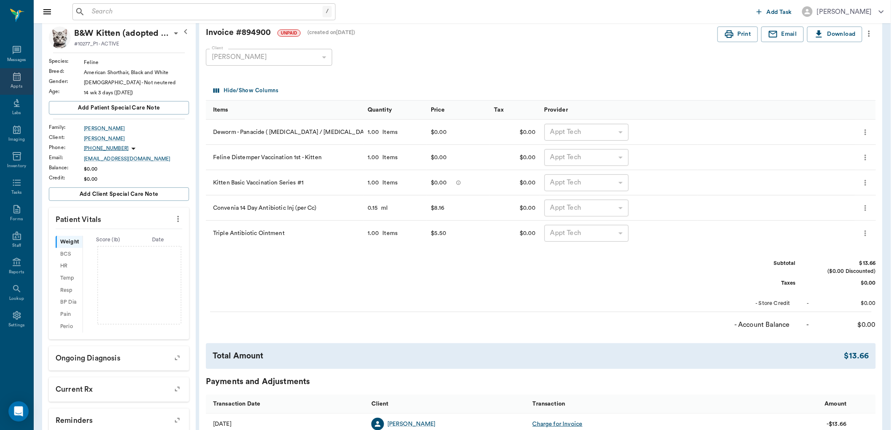
click at [23, 82] on div "Appts" at bounding box center [16, 81] width 33 height 27
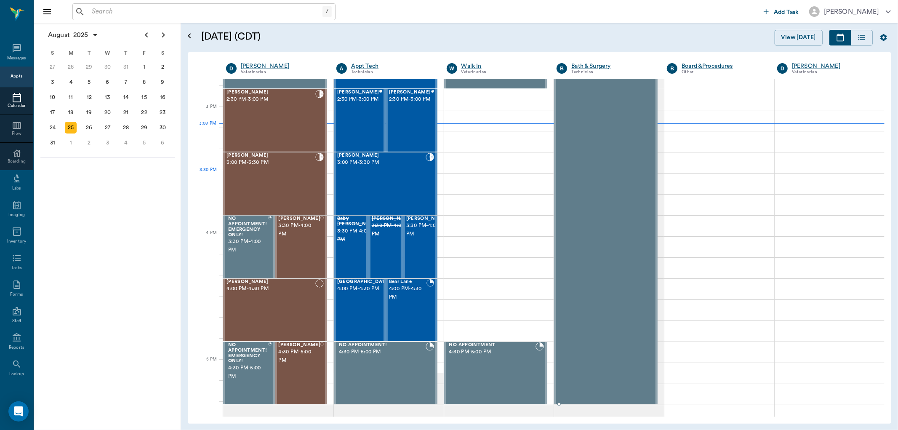
scroll to position [792, 0]
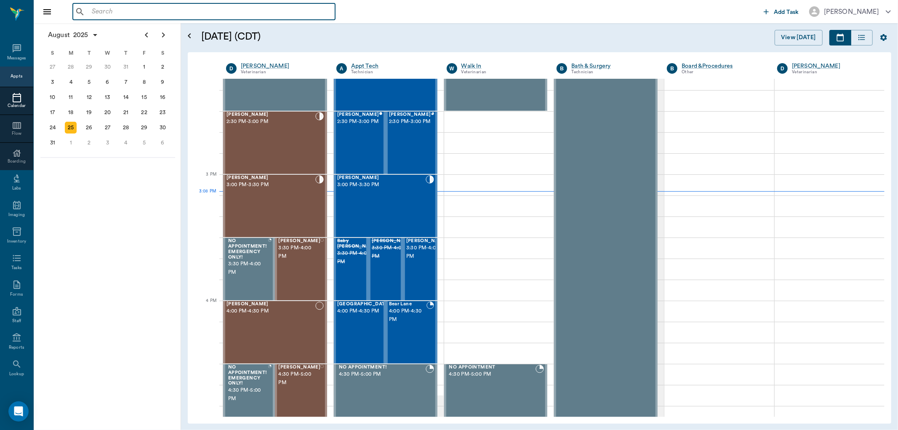
click at [294, 8] on input "text" at bounding box center [209, 12] width 243 height 12
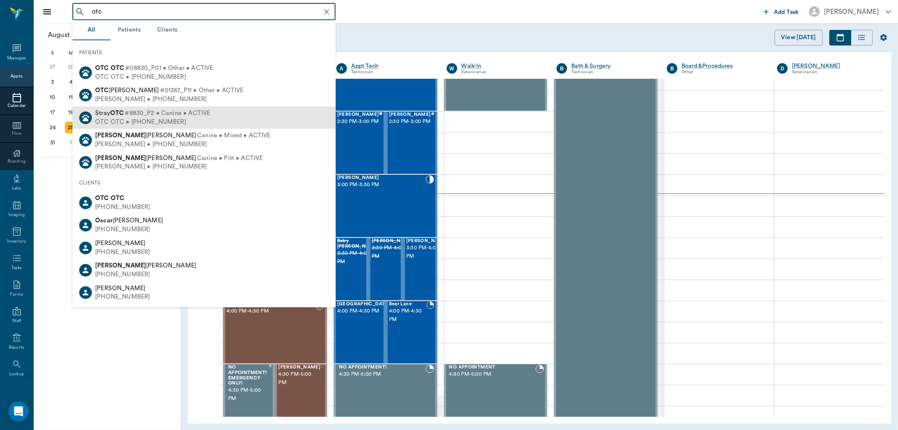
click at [244, 109] on div "Stray OTC #8830_P2 • Canine • ACTIVE OTC OTC • (555) 555-5555" at bounding box center [203, 118] width 263 height 22
type input "otc"
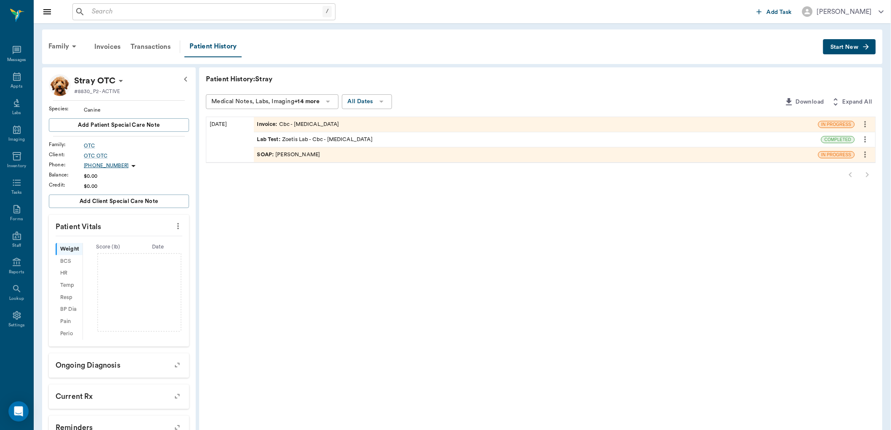
click at [841, 50] on button "Start New" at bounding box center [849, 47] width 53 height 16
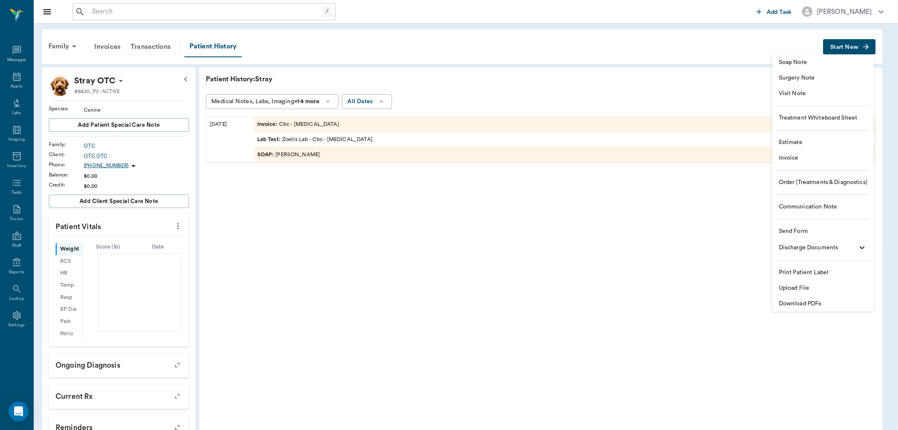
click at [715, 64] on div at bounding box center [449, 215] width 898 height 430
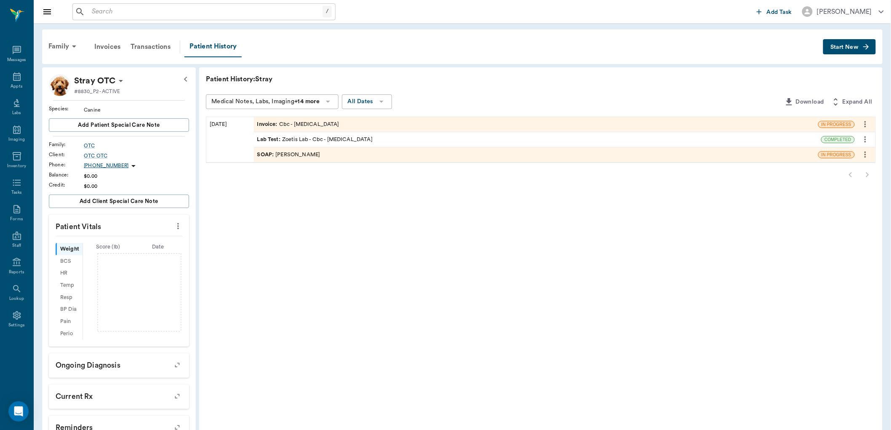
click at [99, 12] on input "text" at bounding box center [205, 12] width 234 height 12
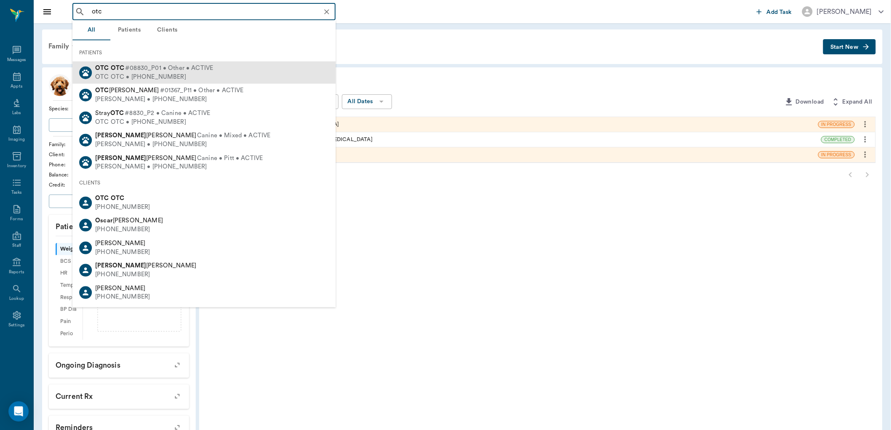
click at [158, 72] on div "OTC OTC • (555) 555-5555" at bounding box center [154, 76] width 118 height 9
type input "otc"
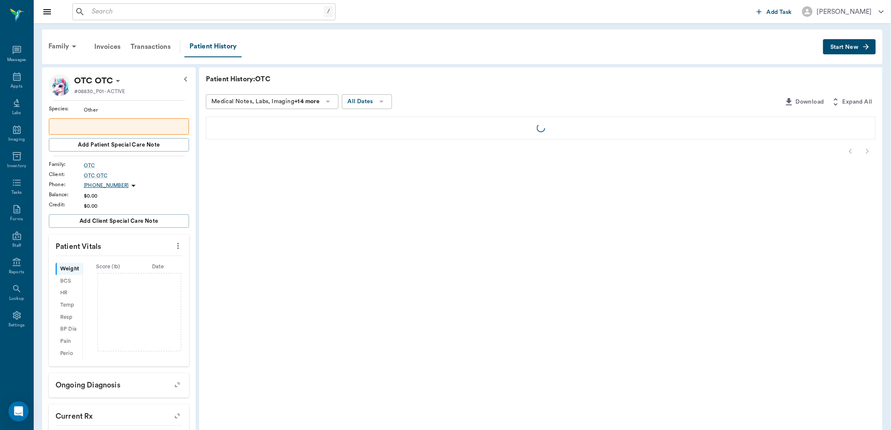
click at [844, 47] on span "Start New" at bounding box center [844, 47] width 28 height 0
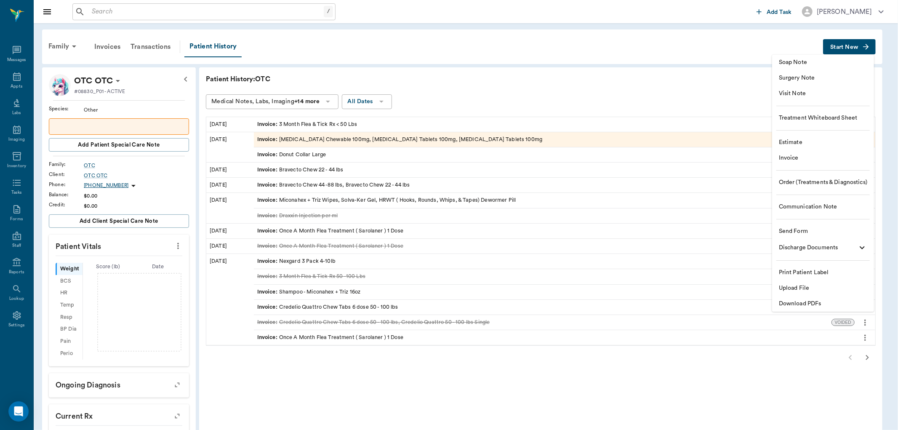
click at [803, 153] on li "Invoice" at bounding box center [823, 158] width 102 height 16
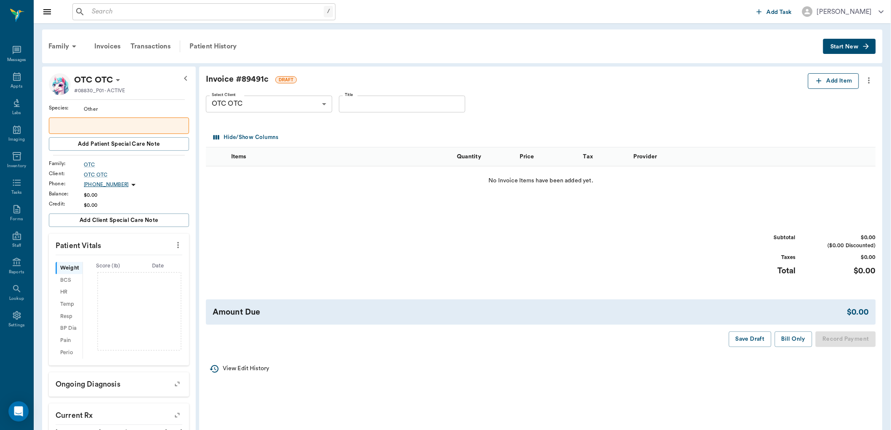
click at [835, 78] on button "Add Item" at bounding box center [833, 81] width 51 height 16
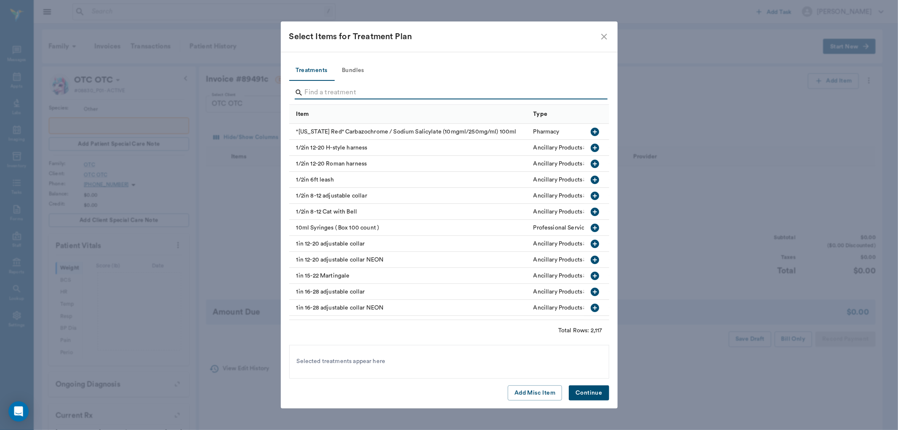
click at [393, 91] on input "Search" at bounding box center [450, 92] width 290 height 13
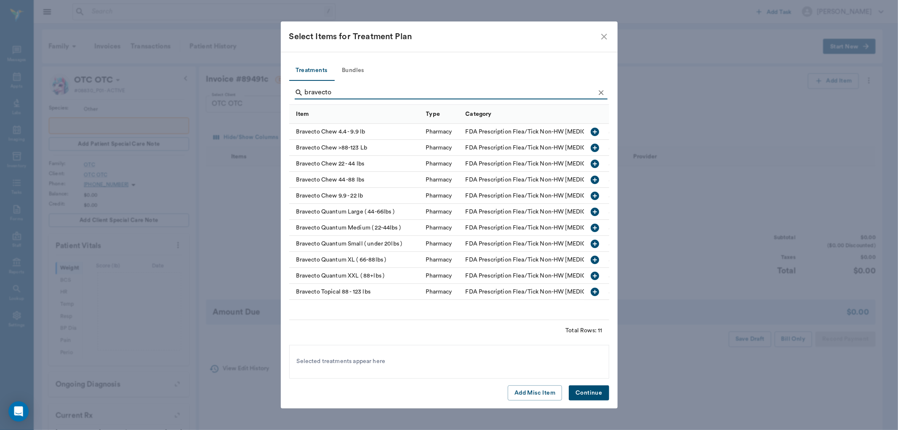
type input "bravecto"
click at [594, 230] on icon "button" at bounding box center [595, 228] width 8 height 8
click at [606, 394] on button "Continue" at bounding box center [589, 393] width 40 height 16
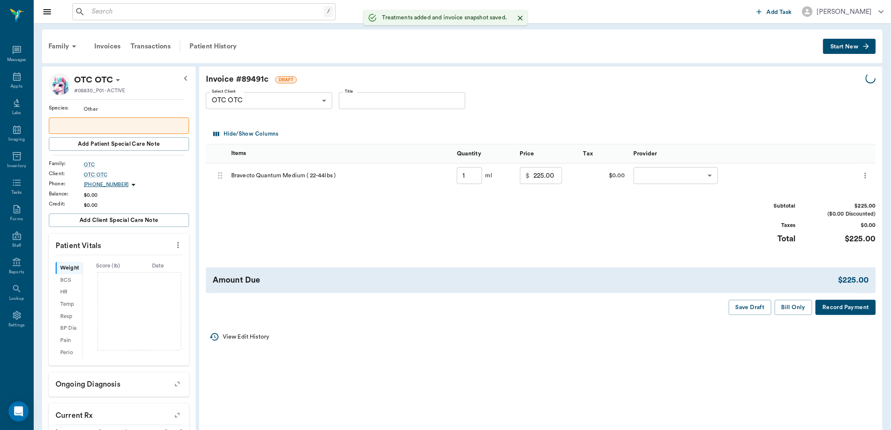
type input "1.00"
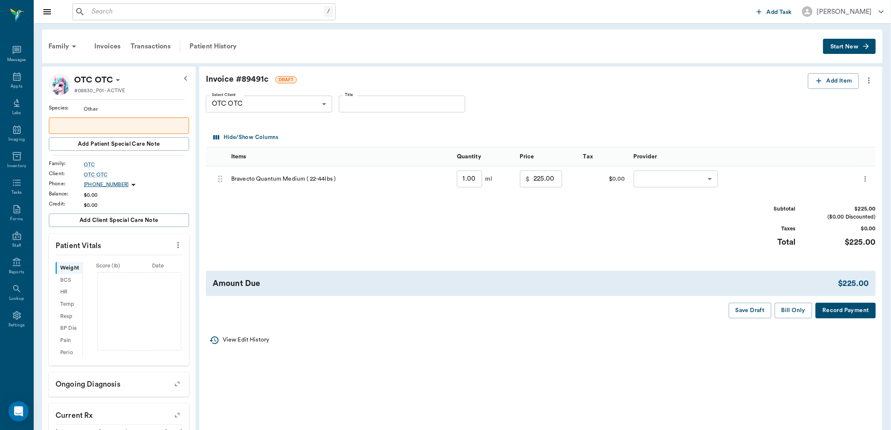
click at [868, 180] on icon "more" at bounding box center [865, 179] width 8 height 10
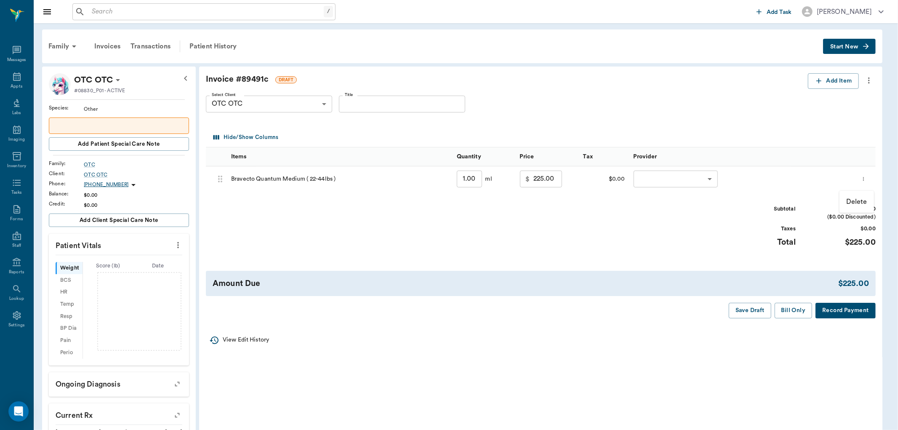
click at [860, 204] on p "Delete" at bounding box center [856, 202] width 21 height 10
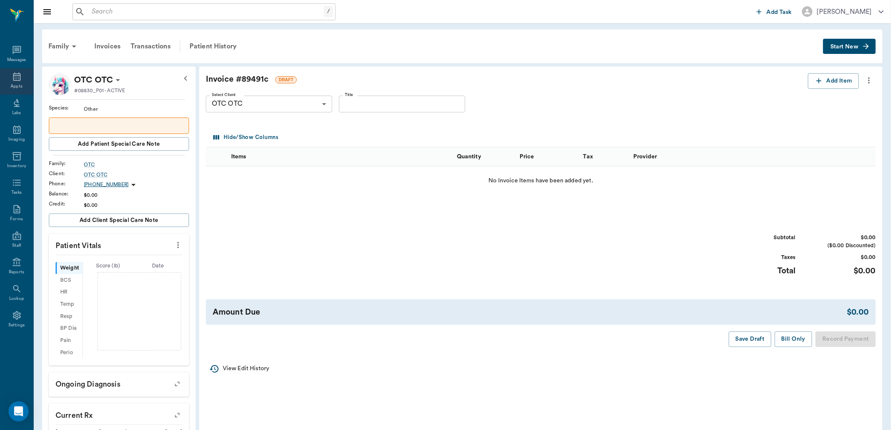
click at [15, 77] on icon at bounding box center [17, 77] width 10 height 10
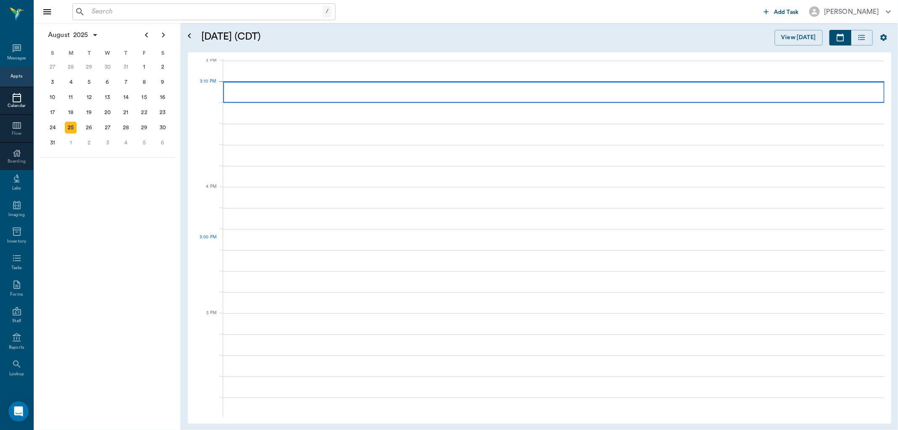
scroll to position [886, 0]
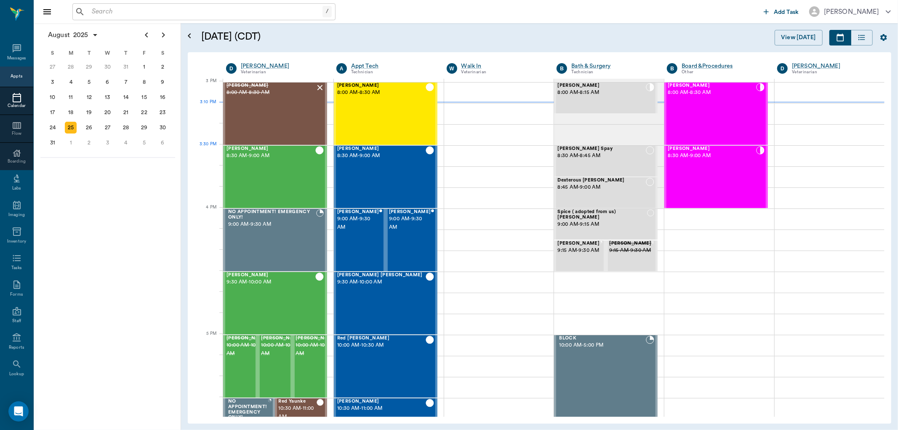
scroll to position [886, 0]
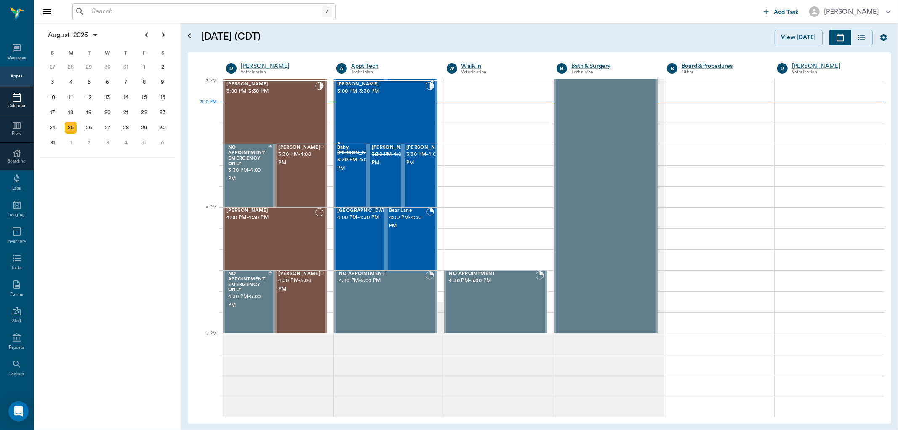
click at [386, 122] on div "Jack Miller 3:00 PM - 3:30 PM" at bounding box center [381, 112] width 88 height 61
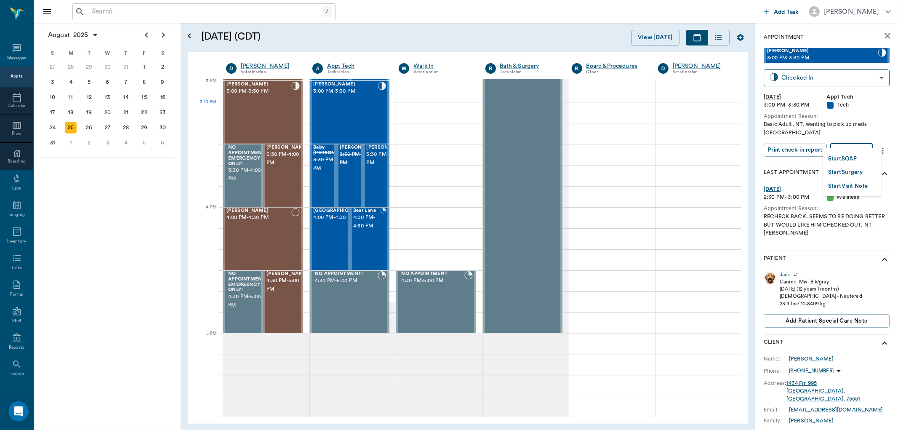
click at [856, 146] on body "/ ​ Add Task Dr. Bert Ellsworth Nectar Messages Appts Calendar Flow Boarding La…" at bounding box center [449, 215] width 898 height 430
click at [849, 155] on button "Start SOAP" at bounding box center [842, 159] width 29 height 10
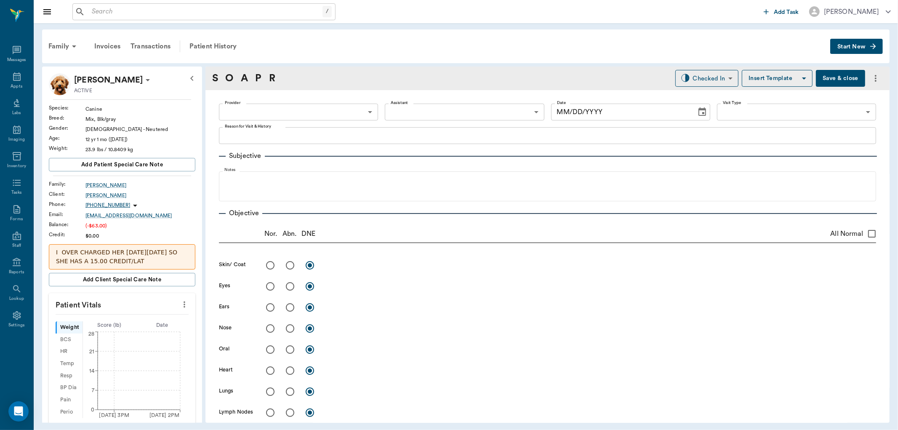
type input "63ec2f075fda476ae8351a4c"
type input "65d2be4f46e3a538d89b8c1a"
type textarea "Basic Adult, NT, wanting to pick up meds Caryn"
type input "[DATE]"
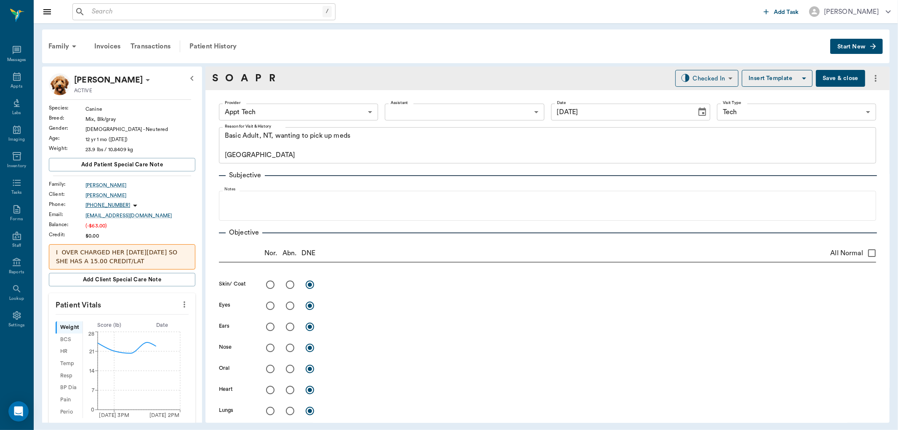
click at [180, 308] on icon "more" at bounding box center [184, 304] width 9 height 10
click at [293, 112] on div at bounding box center [449, 215] width 898 height 430
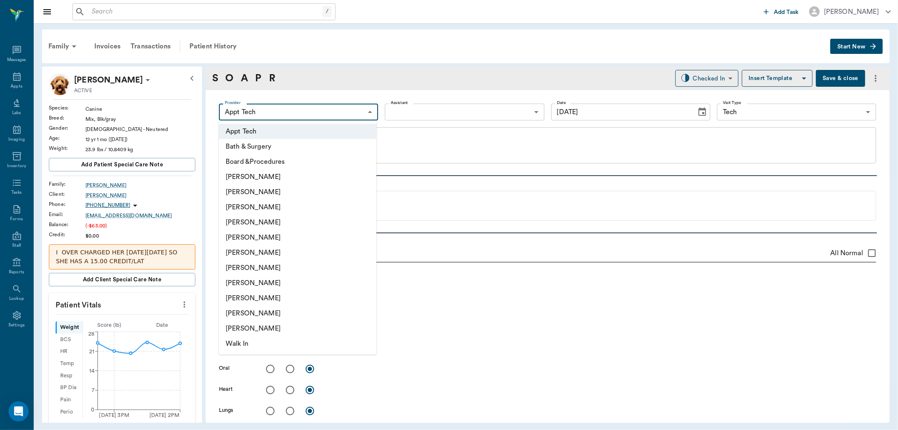
click at [275, 116] on body "/ ​ Add Task Dr. Bert Ellsworth Nectar Messages Appts Labs Imaging Inventory Ta…" at bounding box center [449, 215] width 898 height 430
click at [245, 280] on li "[PERSON_NAME]" at bounding box center [298, 282] width 158 height 15
type input "63ec2e7e52e12b0ba117b124"
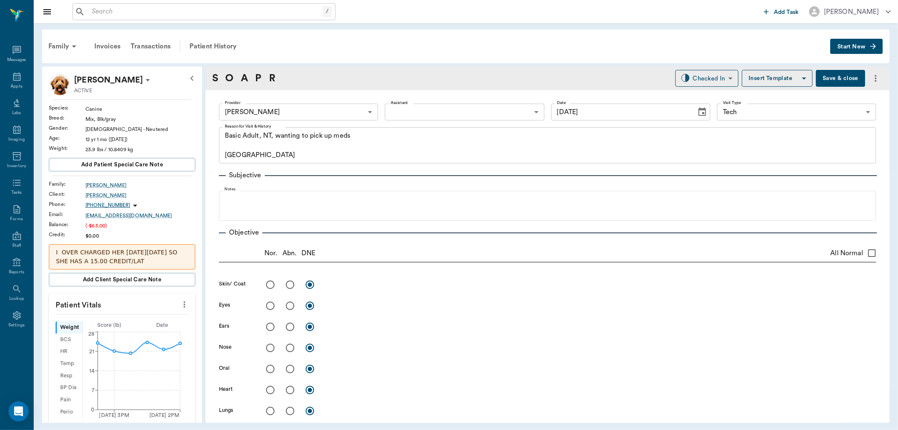
click at [180, 302] on icon "more" at bounding box center [184, 304] width 9 height 10
click at [132, 315] on li "Enter Vitals" at bounding box center [142, 320] width 84 height 16
click at [118, 323] on body "/ ​ Add Task Dr. Bert Ellsworth Nectar Messages Appts Labs Imaging Inventory Ta…" at bounding box center [449, 215] width 898 height 430
click at [119, 328] on input "text" at bounding box center [121, 329] width 73 height 17
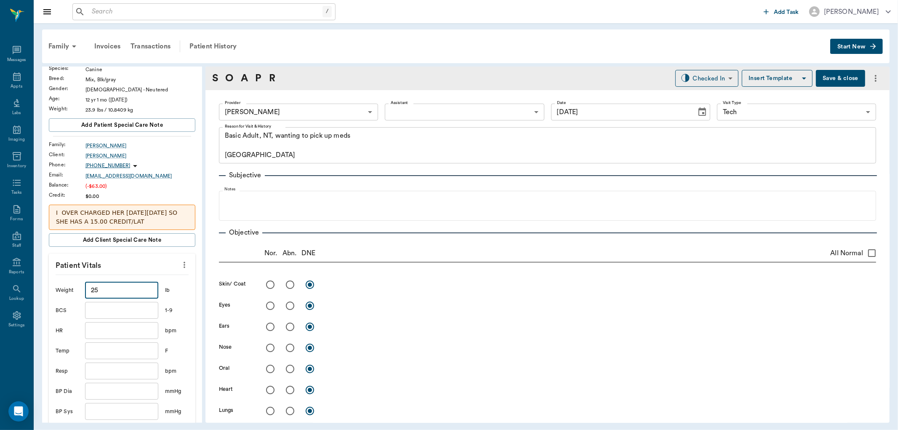
scroll to position [93, 0]
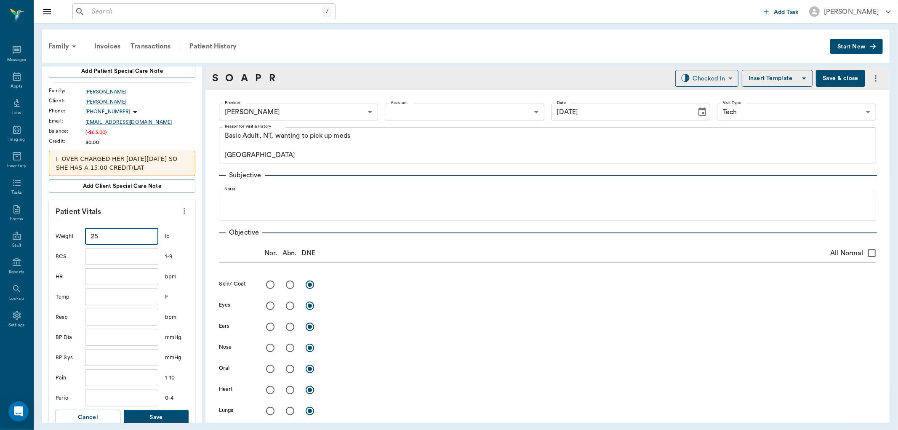
type input "25"
click at [149, 426] on div "Family Invoices Transactions Patient History Start New Jack Miller ACTIVE Speci…" at bounding box center [466, 226] width 865 height 406
click at [152, 416] on button "Save" at bounding box center [156, 418] width 65 height 16
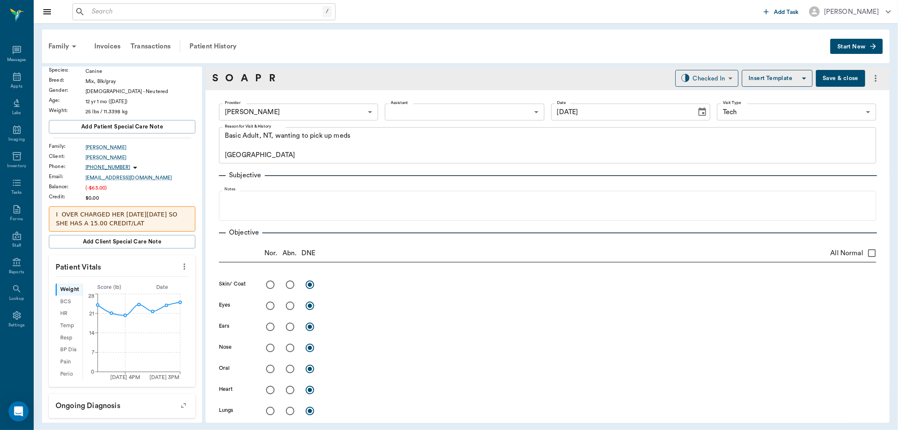
scroll to position [0, 0]
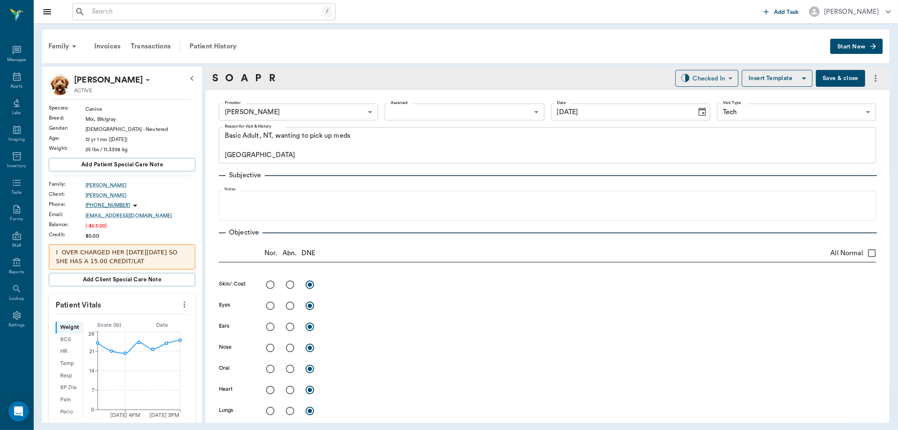
click at [327, 106] on body "/ ​ Add Task Dr. Bert Ellsworth Nectar Messages Appts Labs Imaging Inventory Ta…" at bounding box center [449, 215] width 898 height 430
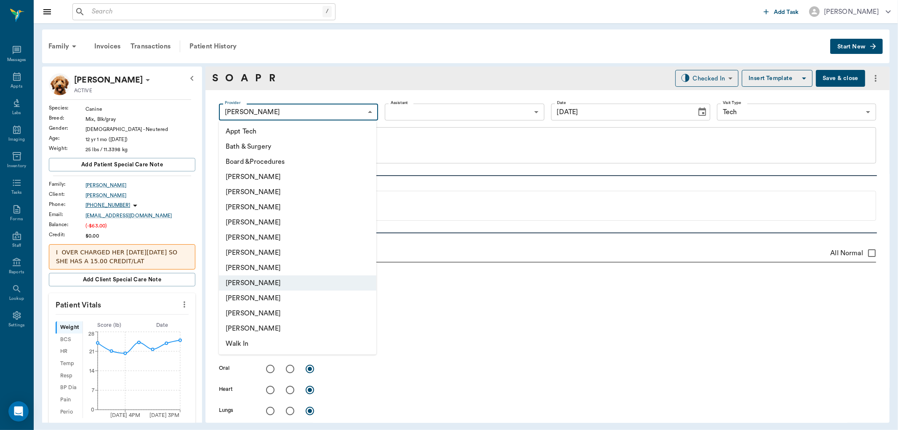
click at [250, 190] on li "[PERSON_NAME]" at bounding box center [298, 191] width 158 height 15
type input "642ef10e332a41444de2bad1"
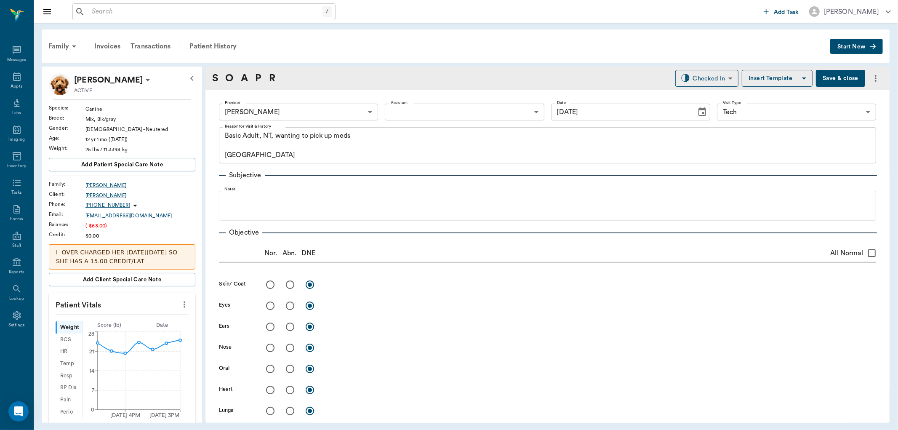
click at [806, 81] on div "Checked In CHECKED_IN ​ Insert Template Save & close" at bounding box center [780, 78] width 208 height 17
drag, startPoint x: 817, startPoint y: 79, endPoint x: 804, endPoint y: 80, distance: 13.9
click at [816, 79] on button "Save & close" at bounding box center [840, 78] width 49 height 17
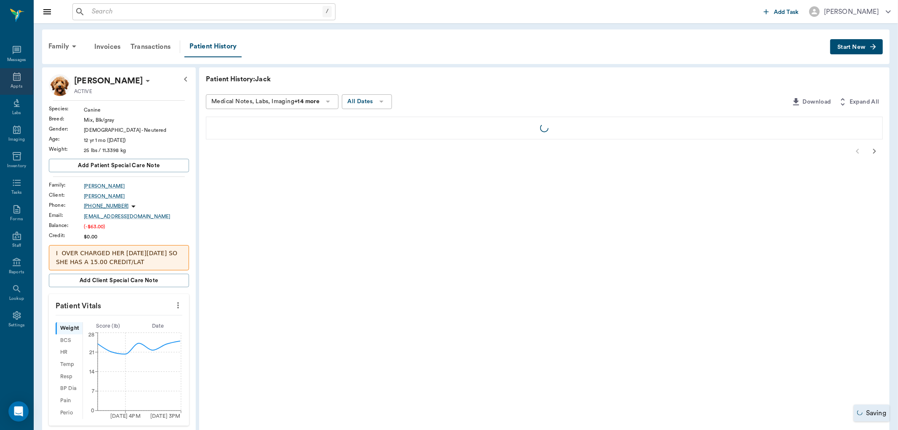
click at [21, 75] on icon at bounding box center [17, 77] width 10 height 10
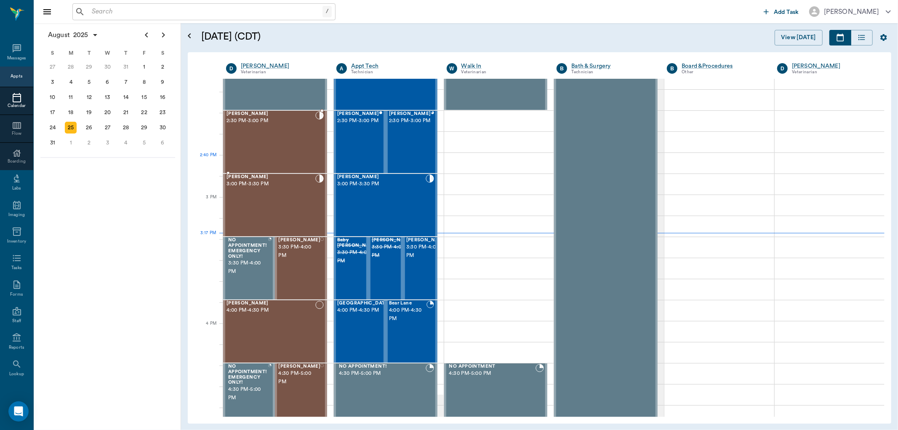
scroll to position [746, 0]
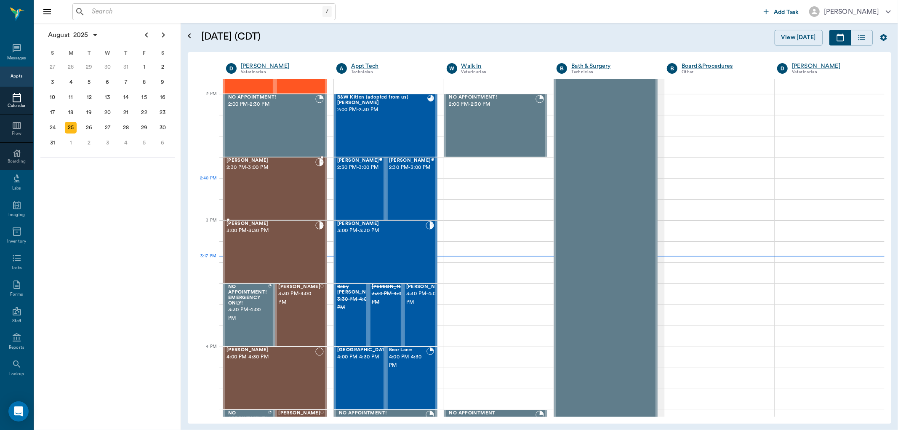
click at [274, 183] on div "Missy Tyson 2:30 PM - 3:00 PM" at bounding box center [271, 188] width 89 height 61
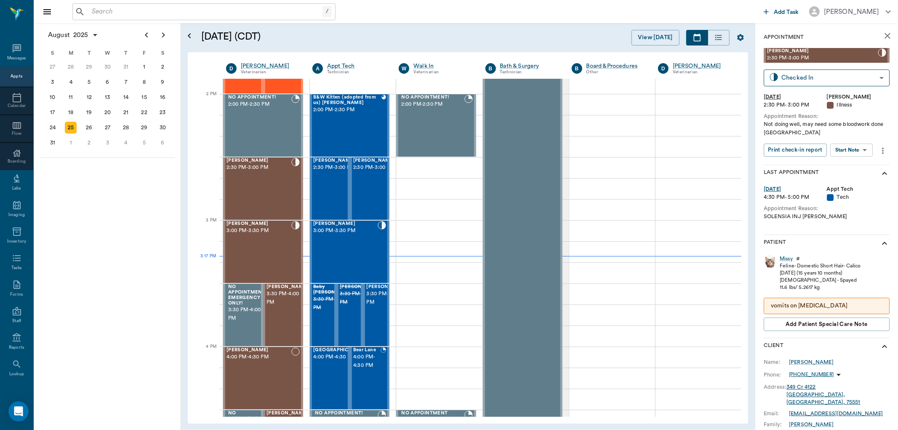
click at [850, 148] on body "/ ​ Add Task Dr. Bert Ellsworth Nectar Messages Appts Calendar Flow Boarding La…" at bounding box center [449, 215] width 898 height 430
click at [841, 163] on button "View SOAP" at bounding box center [842, 168] width 29 height 10
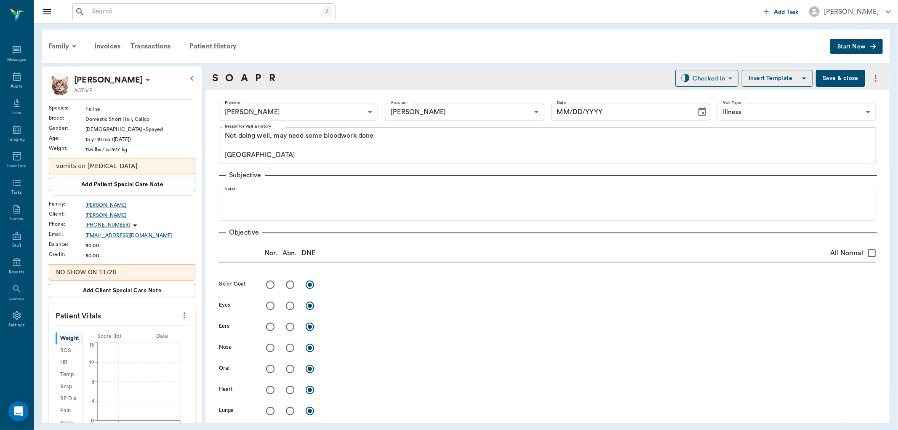
type input "63ec2f075fda476ae8351a4d"
type input "63ec2e7e52e12b0ba117b124"
type input "65d2be4f46e3a538d89b8c15"
type textarea "Not doing well, may need some bloodwork done Caryn"
type input "[DATE]"
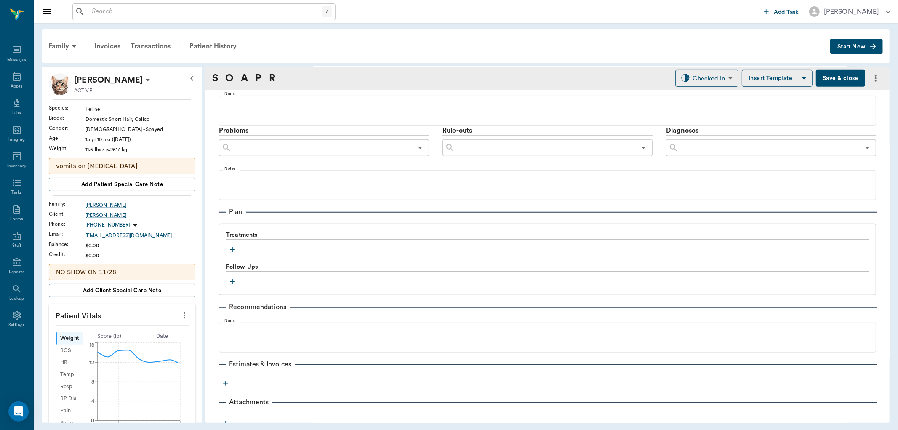
scroll to position [465, 0]
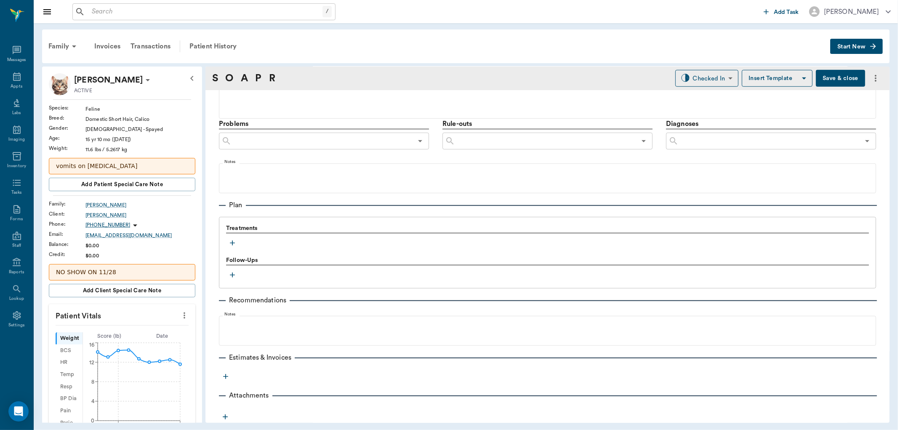
click at [235, 242] on icon "button" at bounding box center [232, 243] width 8 height 8
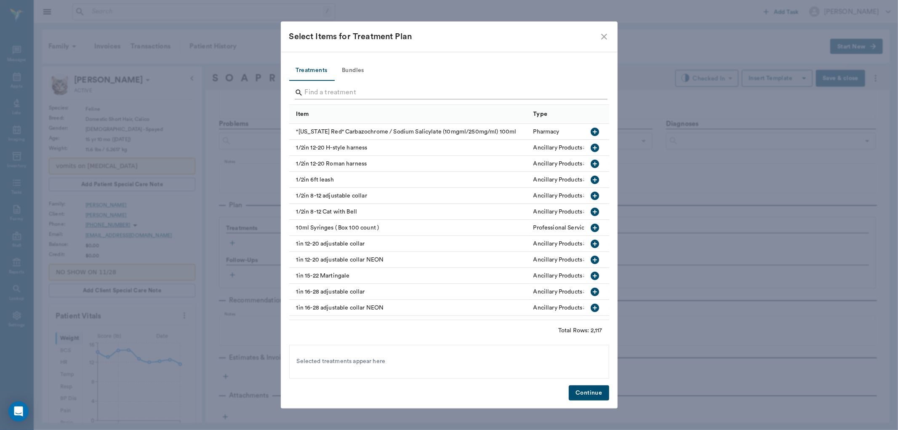
click at [323, 94] on input "Search" at bounding box center [450, 92] width 290 height 13
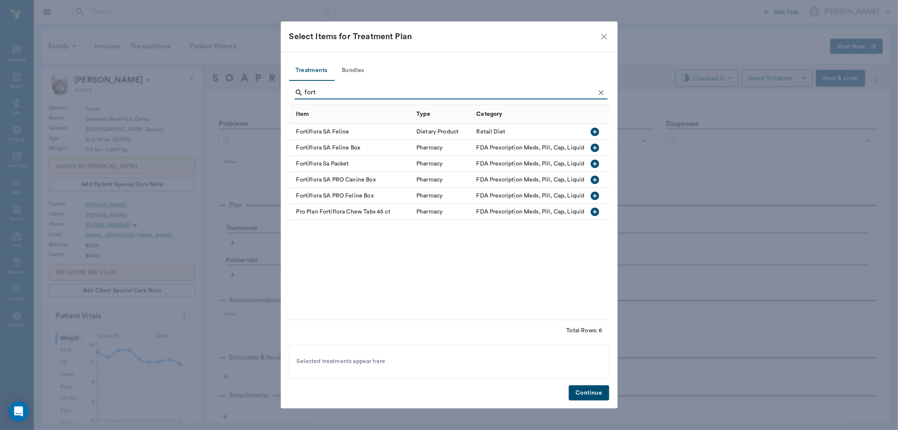
type input "fort"
click at [596, 129] on icon "button" at bounding box center [595, 132] width 8 height 8
drag, startPoint x: 587, startPoint y: 393, endPoint x: 599, endPoint y: 385, distance: 14.8
click at [590, 390] on button "Continue" at bounding box center [589, 393] width 40 height 16
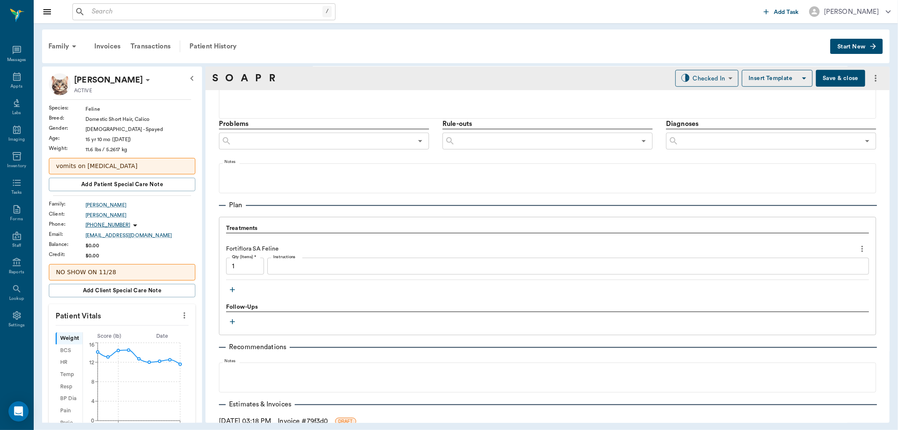
click at [244, 264] on input "1" at bounding box center [245, 266] width 38 height 17
type input "10"
click at [234, 291] on icon "button" at bounding box center [232, 290] width 8 height 8
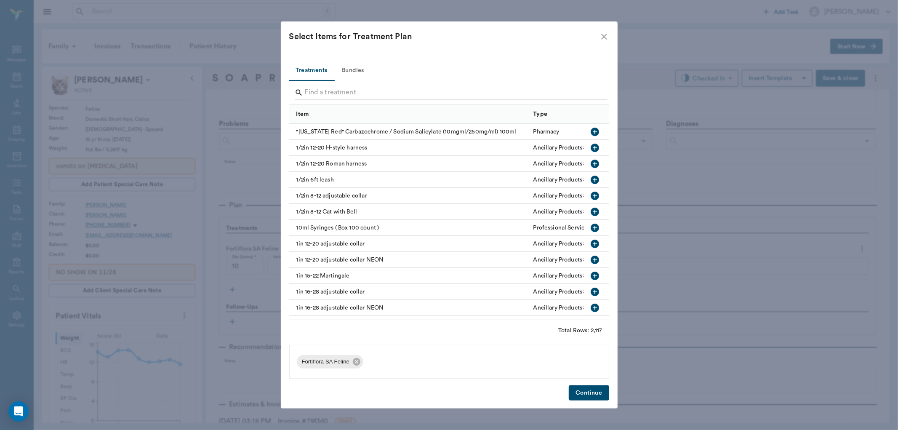
click at [323, 97] on input "Search" at bounding box center [450, 92] width 290 height 13
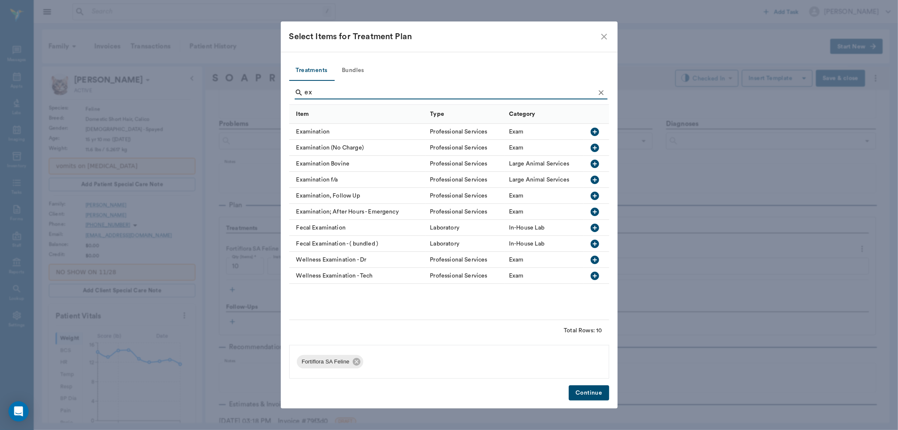
type input "e"
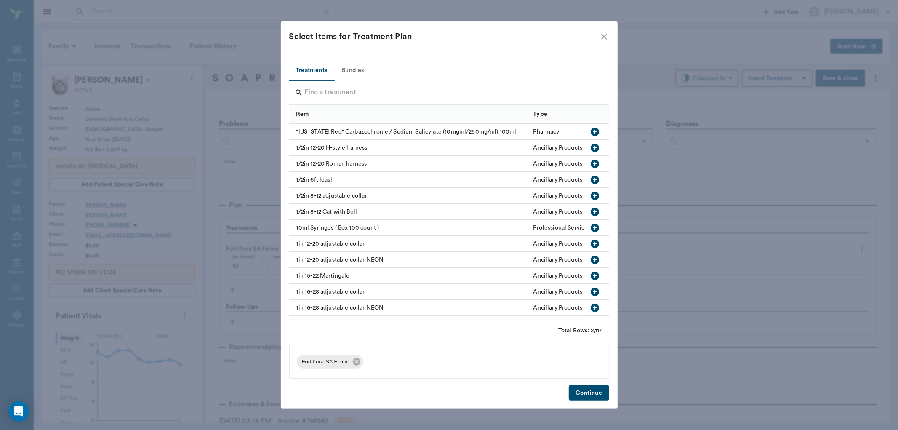
click at [601, 32] on icon "close" at bounding box center [604, 37] width 10 height 10
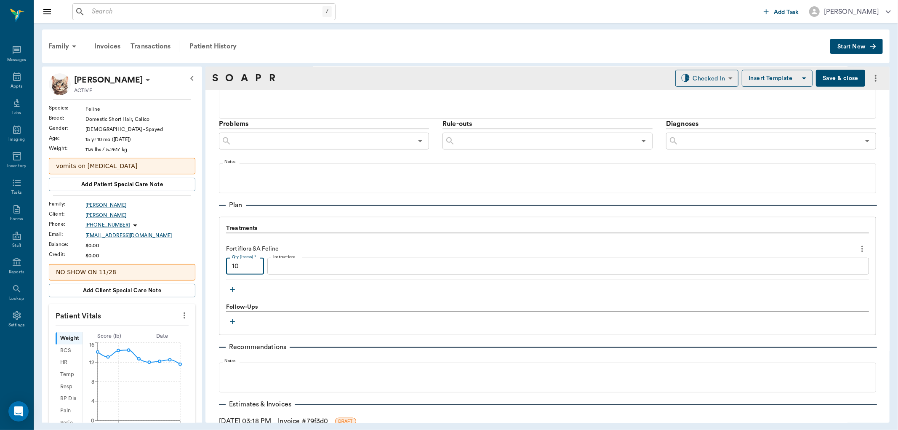
click at [260, 270] on input "10" at bounding box center [245, 266] width 38 height 17
type input ".3"
click at [232, 287] on icon "button" at bounding box center [232, 290] width 8 height 8
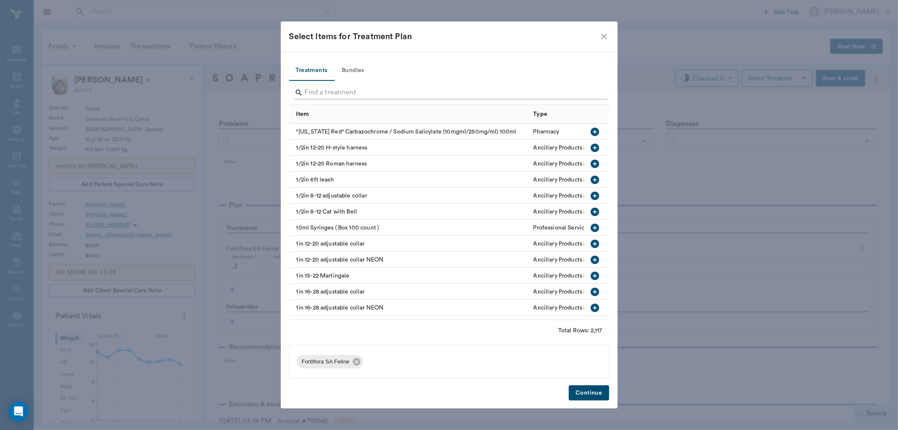
click at [338, 95] on input "Search" at bounding box center [450, 92] width 290 height 13
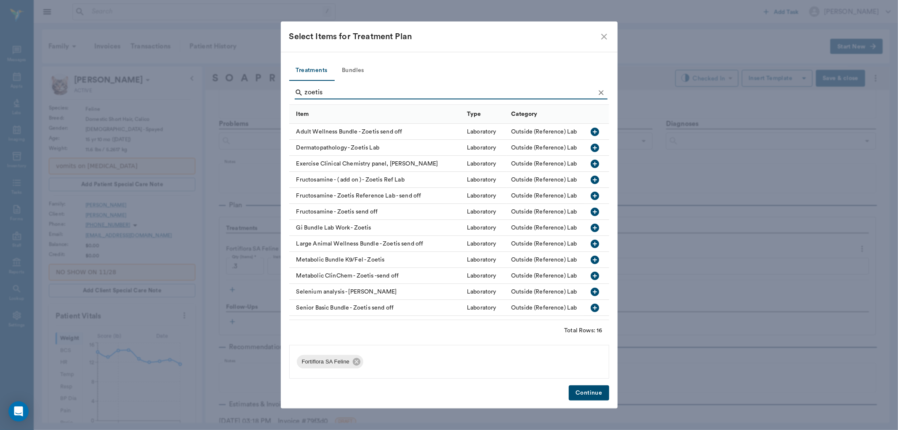
scroll to position [47, 0]
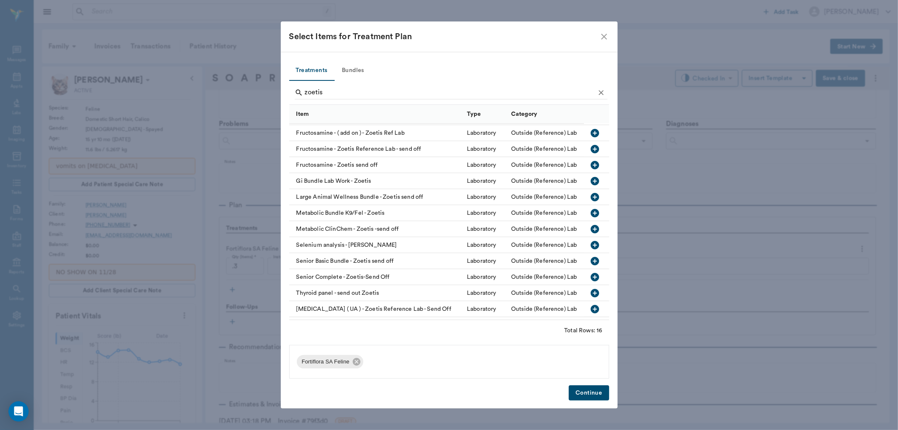
click at [591, 260] on icon "button" at bounding box center [595, 261] width 8 height 8
type input "z"
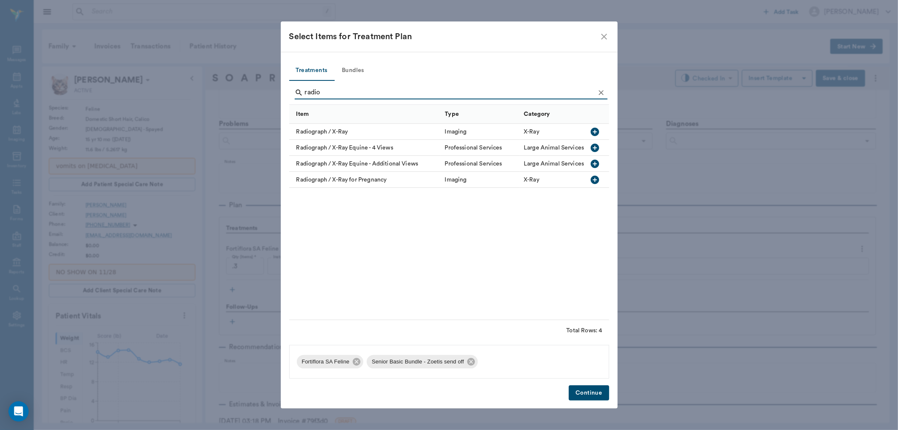
scroll to position [0, 0]
click at [594, 129] on icon "button" at bounding box center [595, 132] width 8 height 8
type input "r"
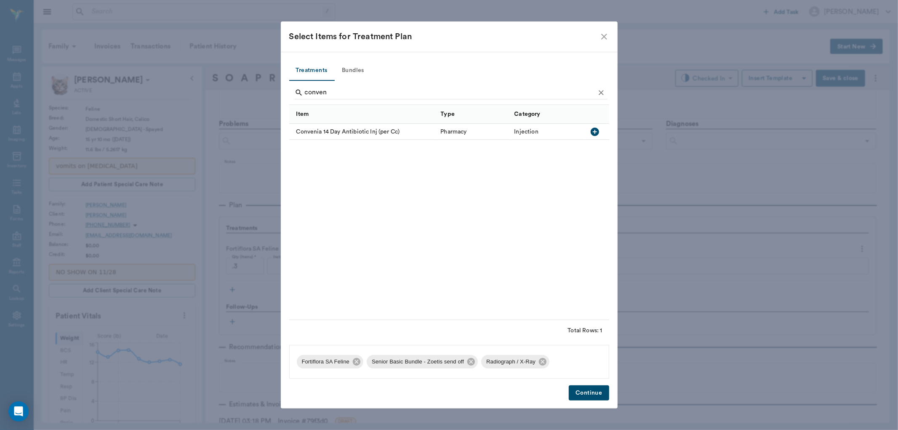
click at [594, 128] on icon "button" at bounding box center [595, 132] width 8 height 8
type input "c"
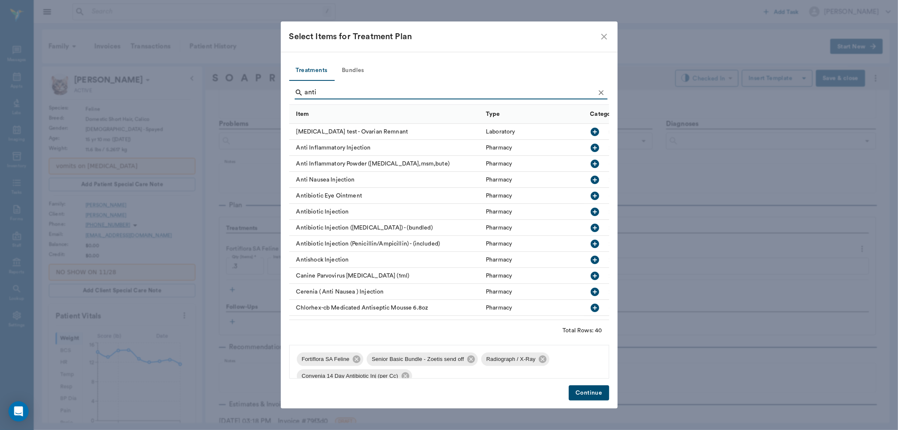
type input "anti"
click at [591, 145] on icon "button" at bounding box center [595, 148] width 8 height 8
click at [595, 393] on button "Continue" at bounding box center [589, 393] width 40 height 16
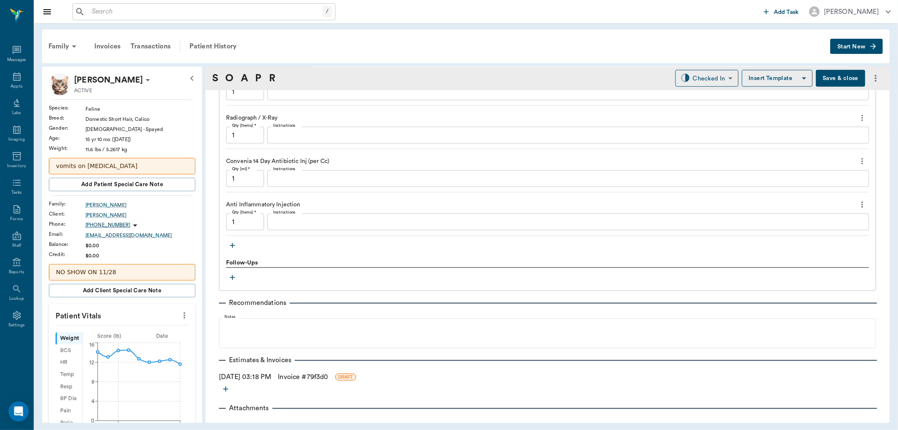
scroll to position [695, 0]
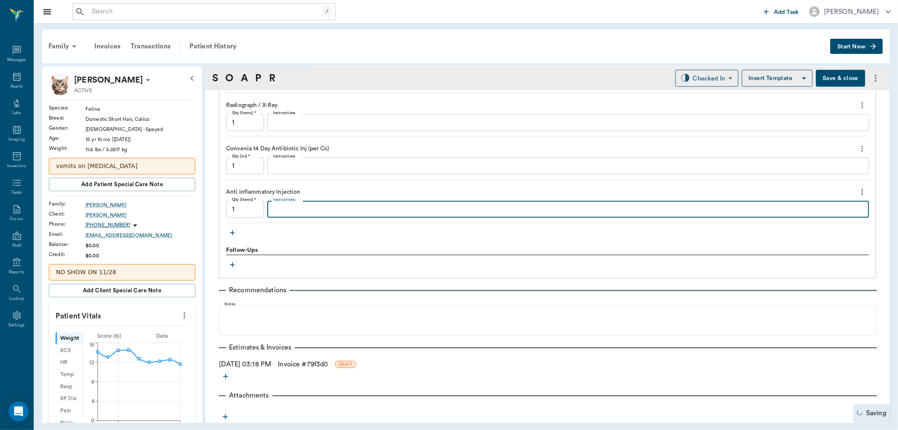
click at [287, 210] on textarea "Instructions" at bounding box center [568, 210] width 590 height 10
type textarea "MP20 Dex 1.3"
click at [253, 166] on input "1" at bounding box center [245, 166] width 38 height 17
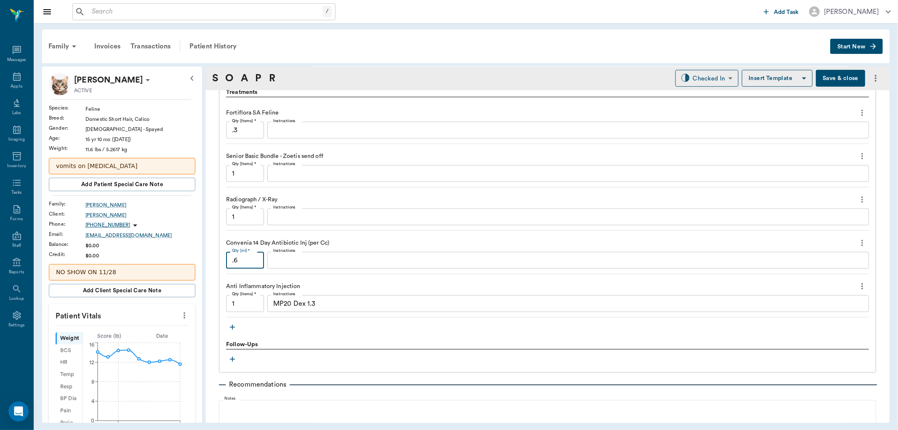
scroll to position [601, 0]
type input ".6"
click at [234, 326] on icon "button" at bounding box center [232, 327] width 8 height 8
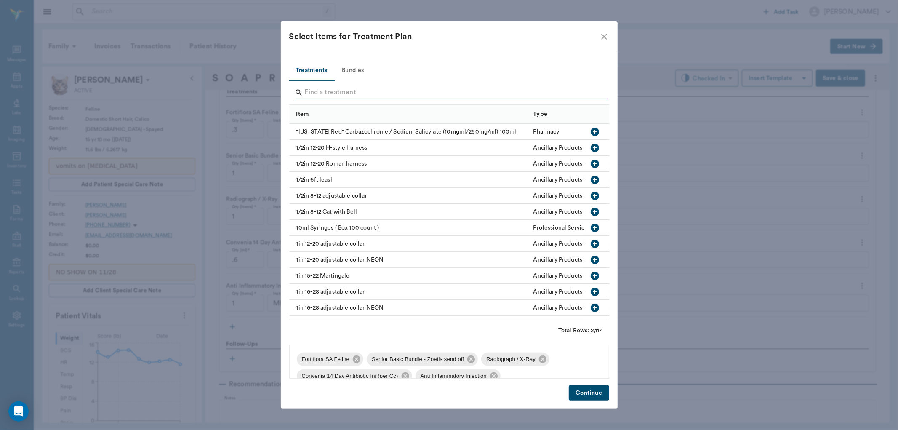
click at [325, 95] on input "Search" at bounding box center [450, 92] width 290 height 13
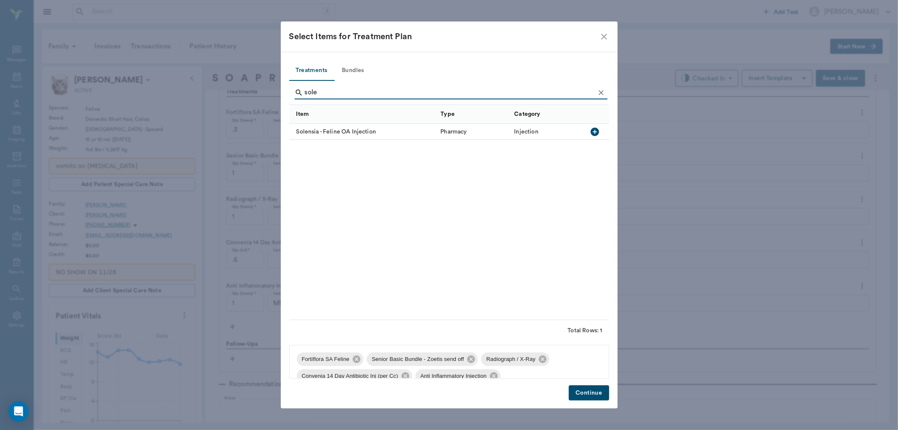
type input "sole"
click at [598, 130] on icon "button" at bounding box center [595, 132] width 8 height 8
click at [592, 134] on icon "button" at bounding box center [595, 132] width 8 height 8
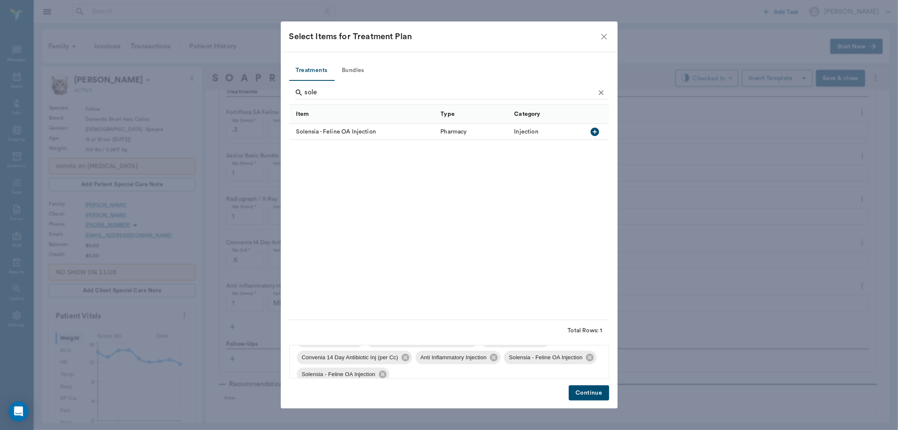
scroll to position [28, 0]
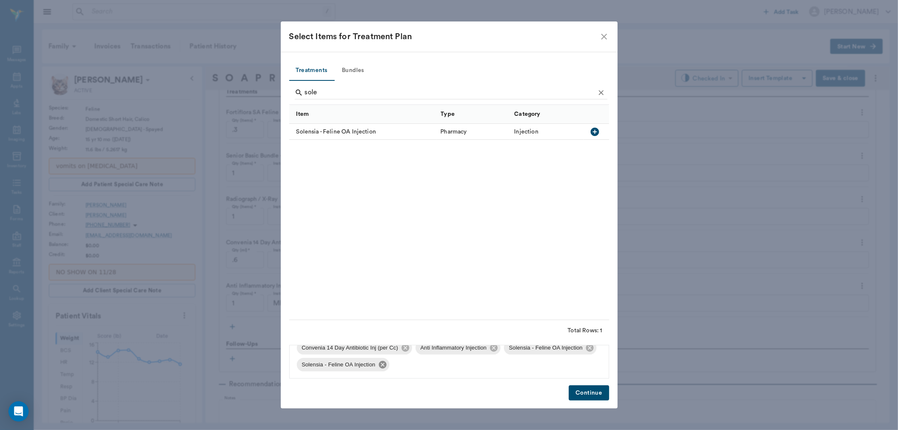
click at [387, 360] on icon at bounding box center [382, 364] width 9 height 9
click at [590, 390] on button "Continue" at bounding box center [589, 393] width 40 height 16
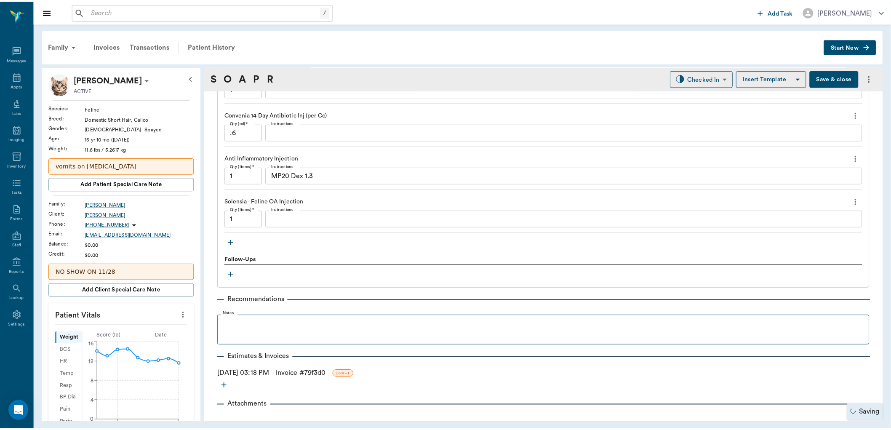
scroll to position [738, 0]
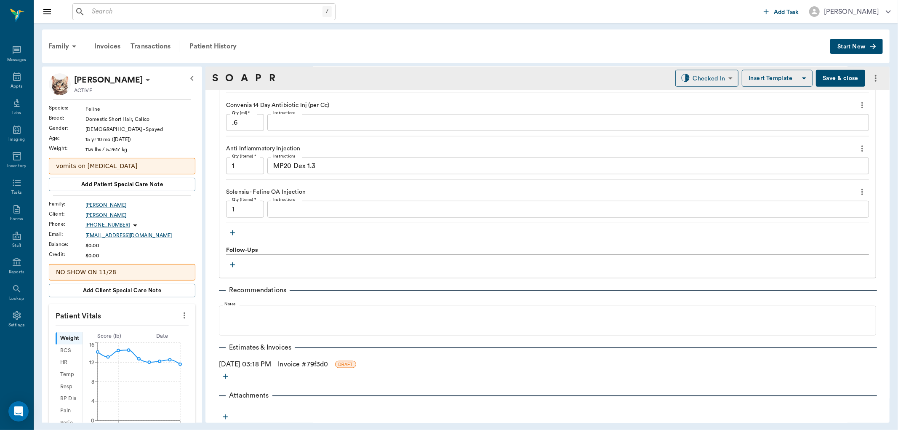
click at [295, 365] on link "Invoice # 79f3d0" at bounding box center [303, 364] width 50 height 10
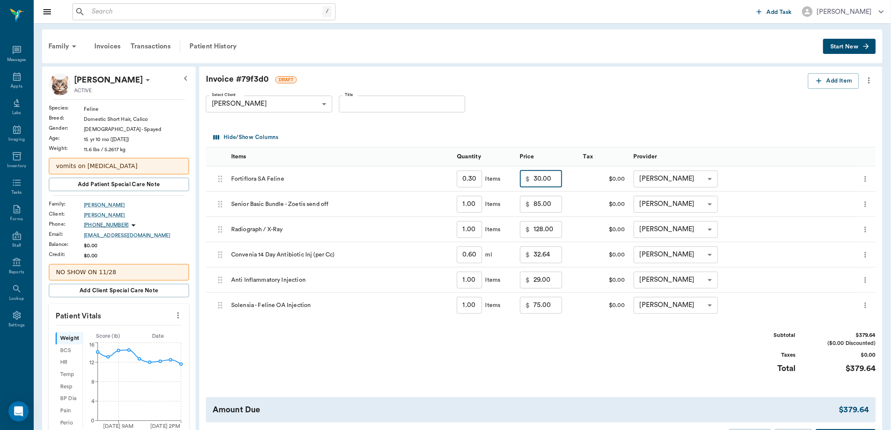
click at [555, 181] on input "30.00" at bounding box center [548, 179] width 29 height 17
type input "10.00"
click at [461, 364] on div "Subtotal $359.64 ($0.00 Discounted) Taxes $0.00 Total $359.64" at bounding box center [541, 357] width 670 height 52
click at [553, 279] on input "29.00" at bounding box center [548, 280] width 29 height 17
type input "20.00"
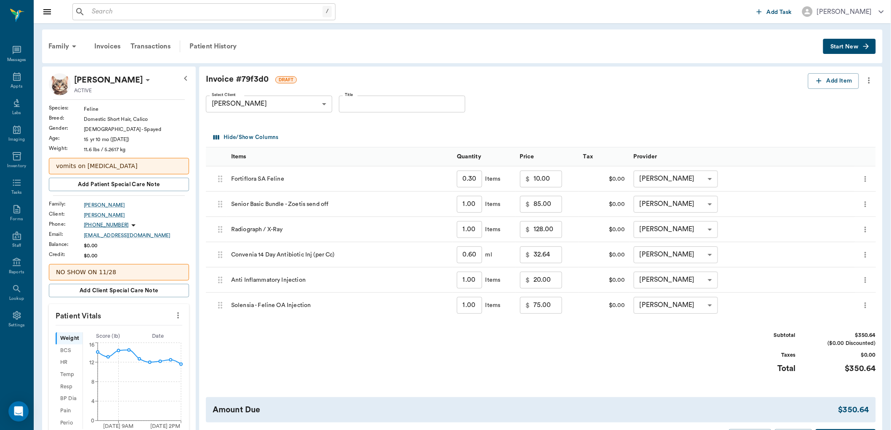
click at [742, 371] on div "Total" at bounding box center [764, 369] width 63 height 12
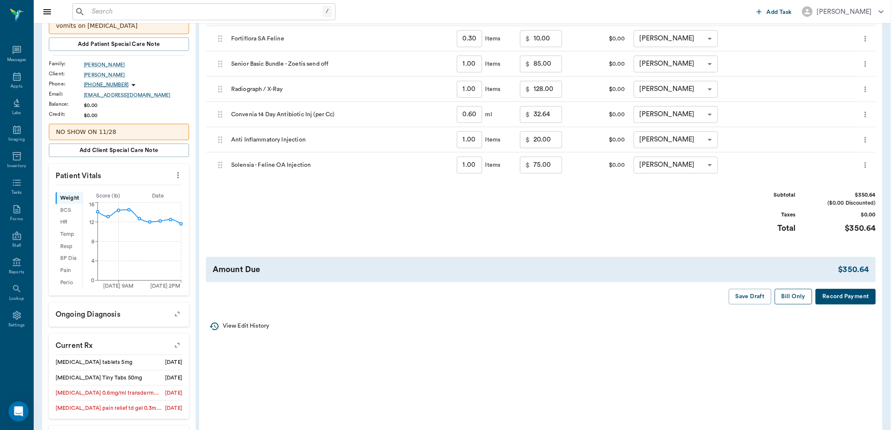
click at [797, 298] on button "Bill Only" at bounding box center [794, 297] width 38 height 16
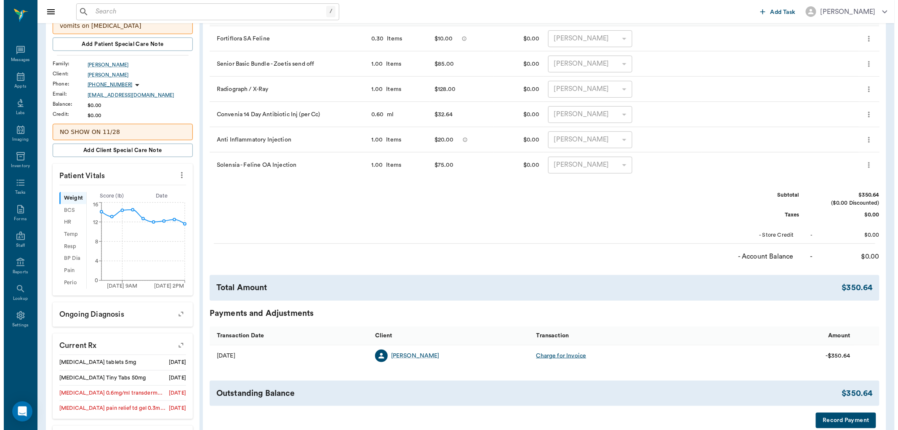
scroll to position [0, 0]
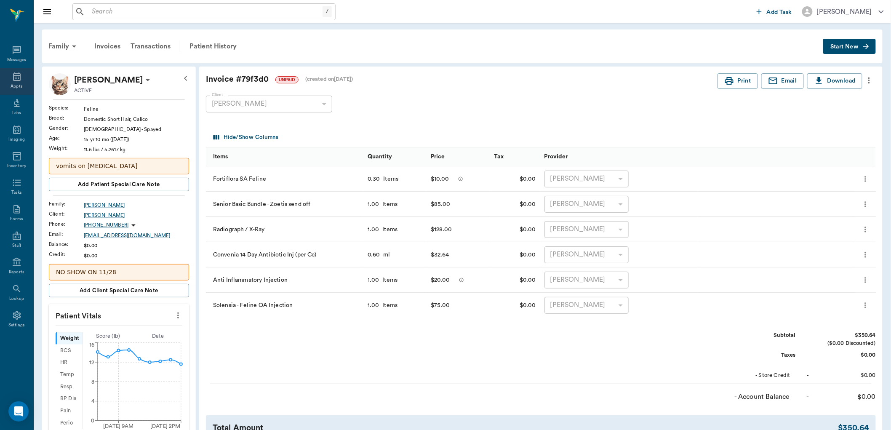
drag, startPoint x: 13, startPoint y: 82, endPoint x: 27, endPoint y: 82, distance: 13.9
click at [14, 82] on div "Appts" at bounding box center [16, 81] width 33 height 27
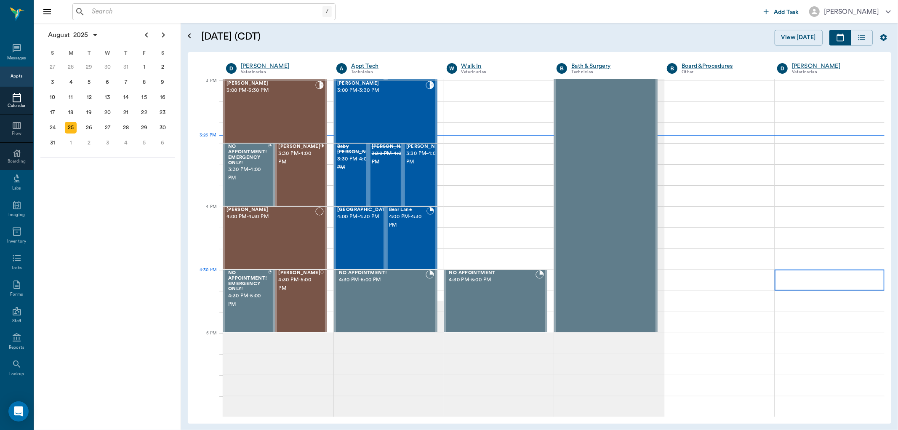
scroll to position [886, 0]
click at [382, 112] on div "Jack Miller 3:00 PM - 3:30 PM" at bounding box center [381, 111] width 88 height 61
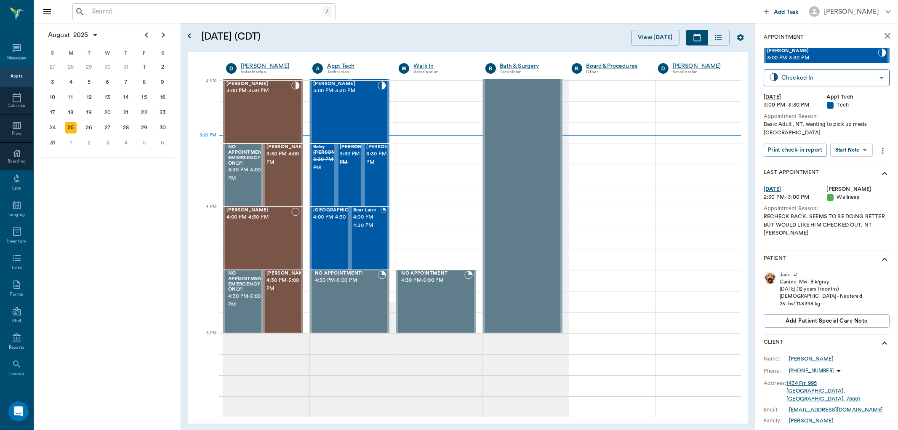
click at [858, 143] on body "/ ​ Add Task Dr. Bert Ellsworth Nectar Messages Appts Calendar Flow Boarding La…" at bounding box center [449, 215] width 898 height 430
click at [856, 157] on button "View SOAP" at bounding box center [842, 159] width 29 height 10
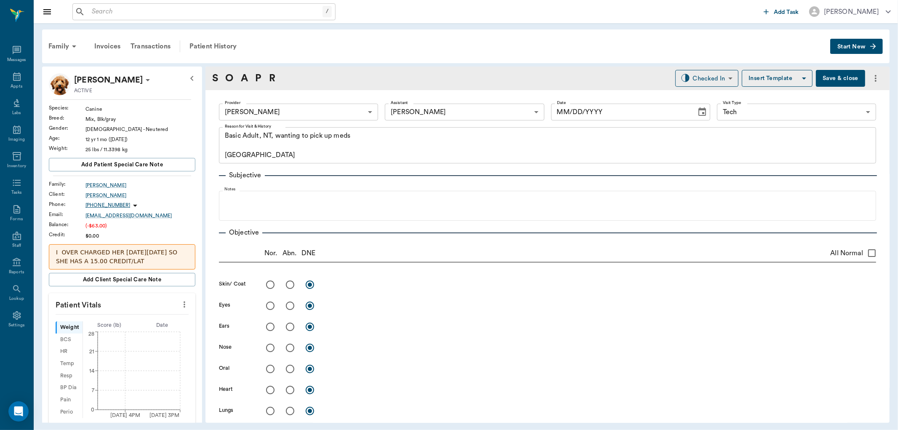
type input "642ef10e332a41444de2bad1"
type input "682b670d8bdc6f7f8feef3db"
type input "65d2be4f46e3a538d89b8c1a"
type textarea "Basic Adult, NT, wanting to pick up meds Caryn"
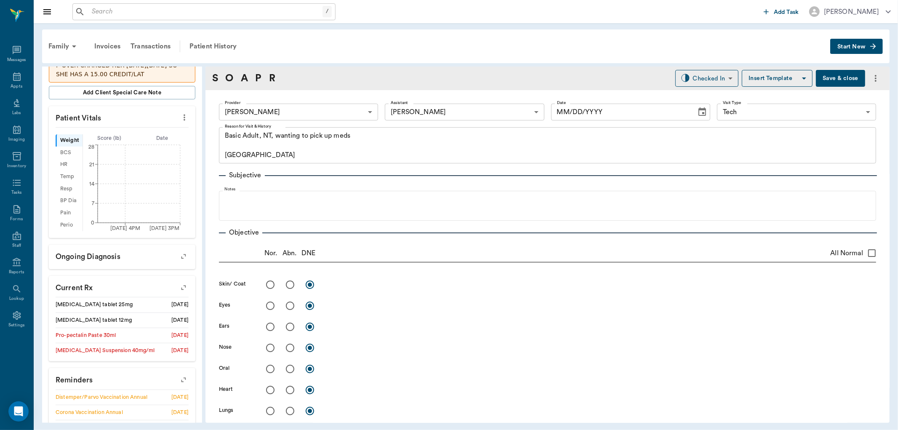
type input "[DATE]"
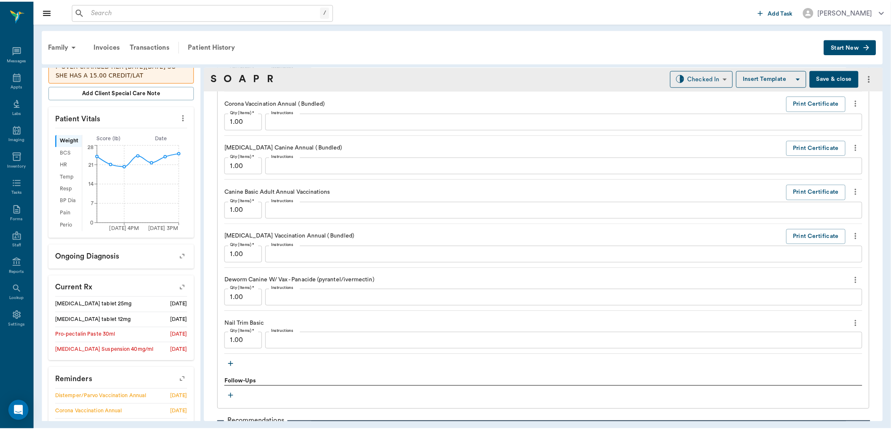
scroll to position [928, 0]
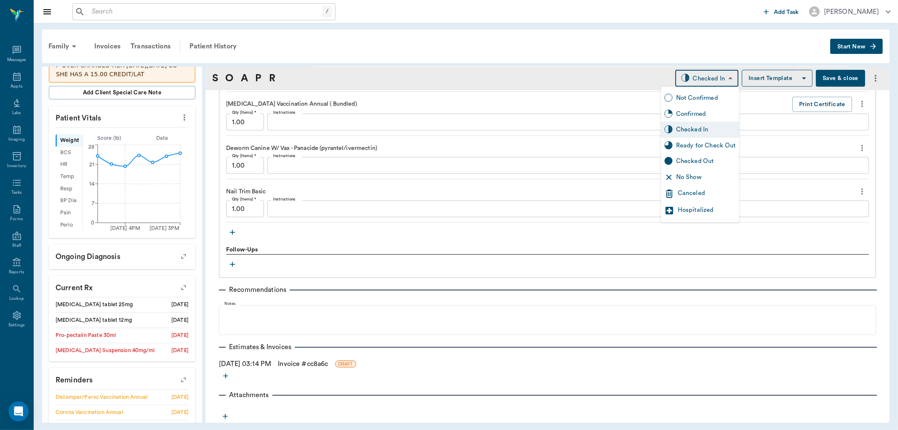
click at [700, 70] on body "/ ​ Add Task Dr. Bert Ellsworth Nectar Messages Appts Labs Imaging Inventory Ta…" at bounding box center [449, 215] width 898 height 430
click at [700, 140] on div "Ready for Check Out" at bounding box center [700, 146] width 78 height 16
type input "READY_TO_CHECKOUT"
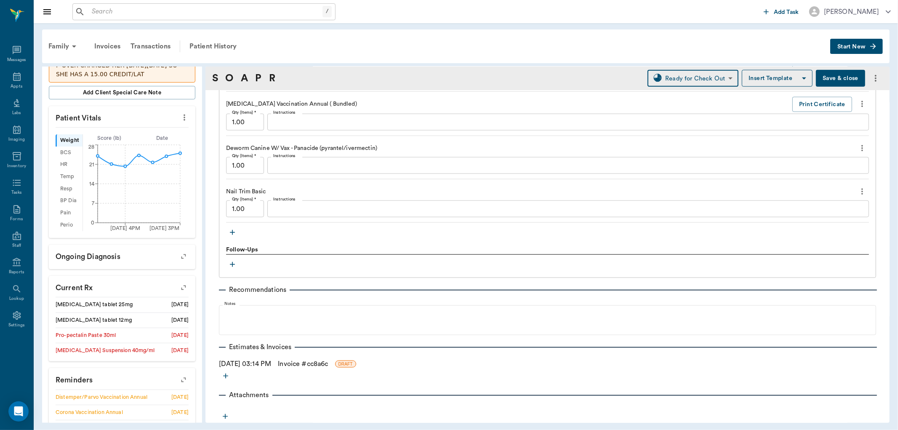
click at [306, 363] on link "Invoice # cc8a6c" at bounding box center [303, 364] width 50 height 10
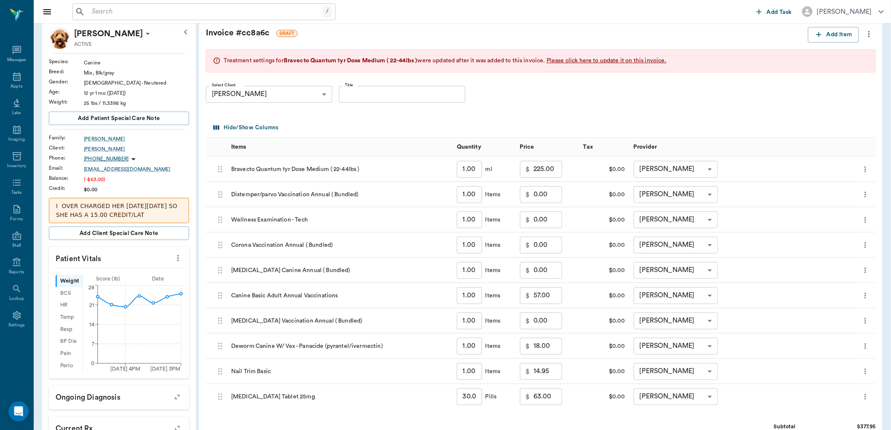
scroll to position [47, 0]
click at [634, 58] on span "Please click here to update it on this invoice." at bounding box center [607, 60] width 120 height 6
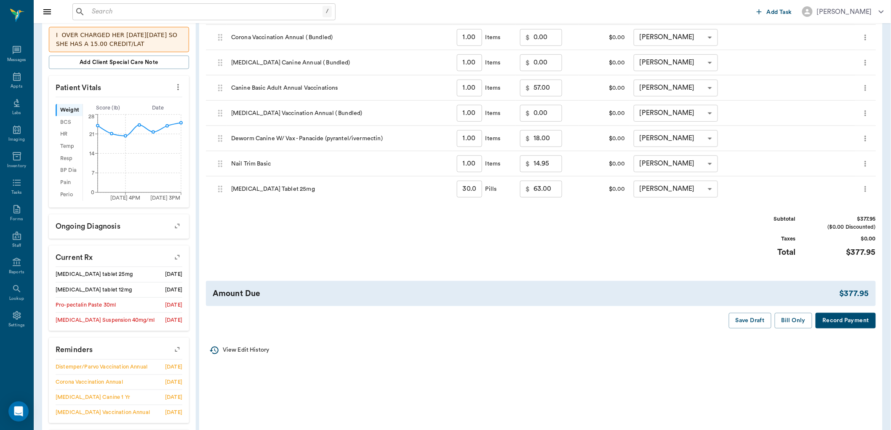
scroll to position [234, 0]
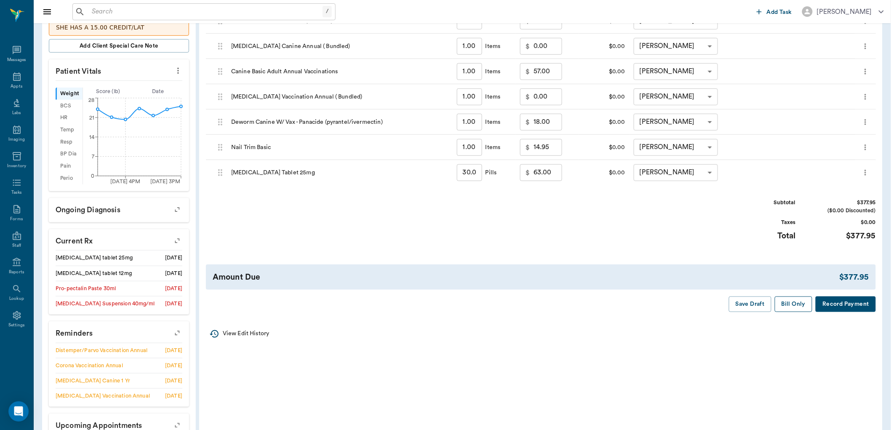
click at [797, 303] on button "Bill Only" at bounding box center [794, 304] width 38 height 16
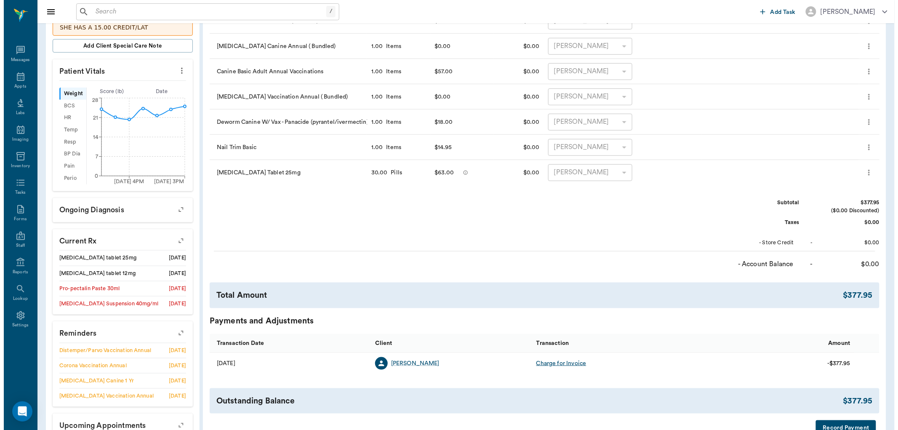
scroll to position [0, 0]
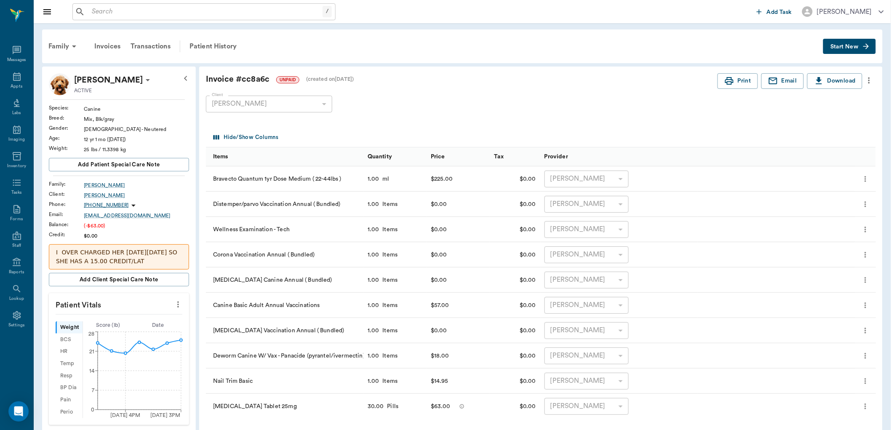
click at [843, 47] on span "Start New" at bounding box center [844, 47] width 28 height 0
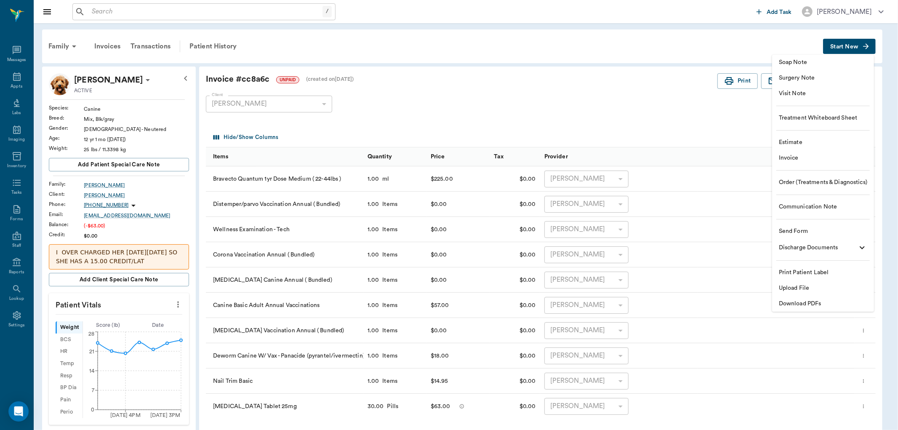
click at [809, 140] on span "Estimate" at bounding box center [823, 142] width 88 height 9
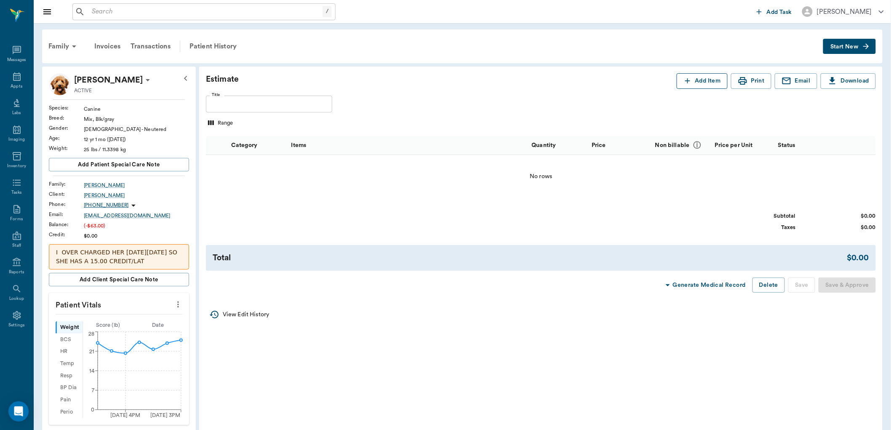
click at [695, 83] on button "Add Item" at bounding box center [702, 81] width 51 height 16
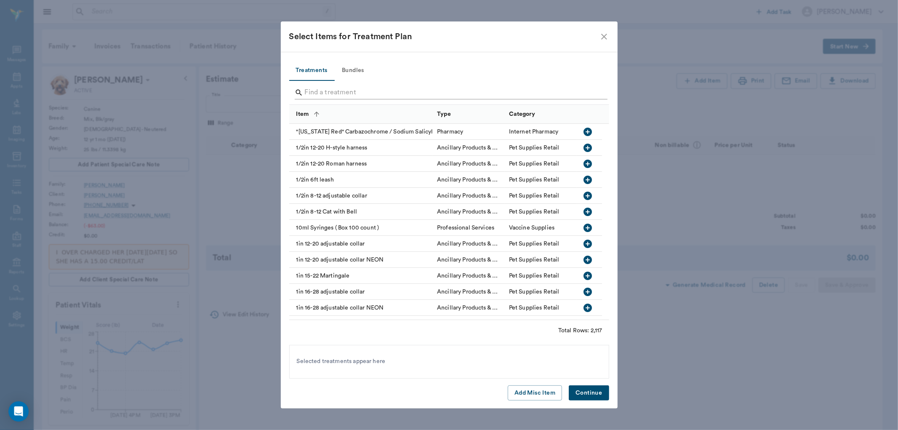
click at [453, 94] on input "Search" at bounding box center [450, 92] width 290 height 13
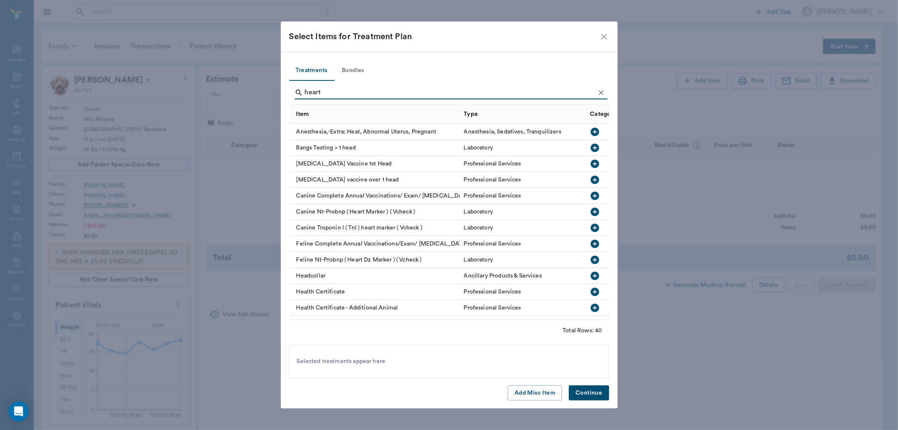
type input "heart"
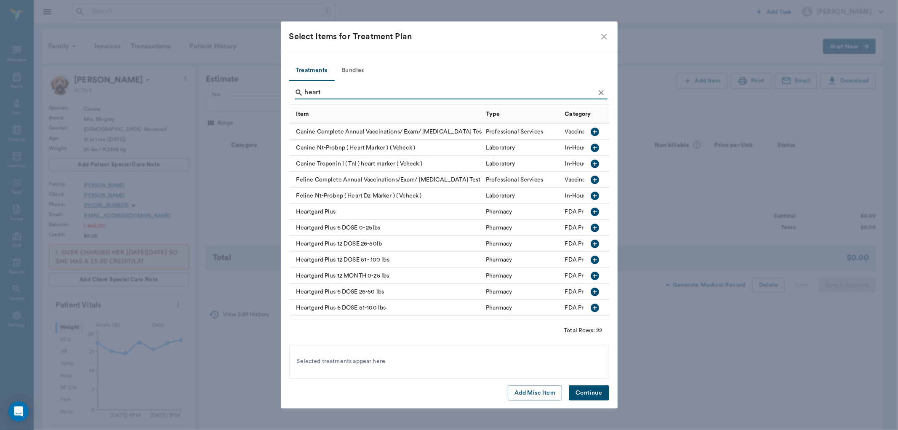
click at [591, 228] on icon "button" at bounding box center [595, 228] width 8 height 8
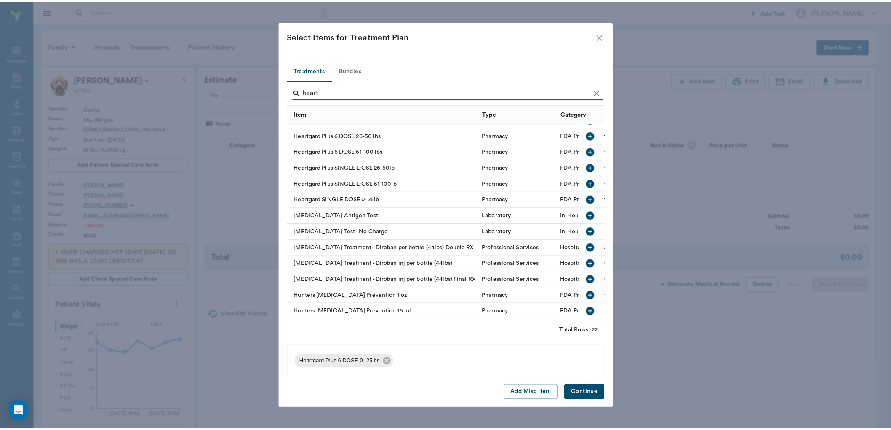
scroll to position [163, 0]
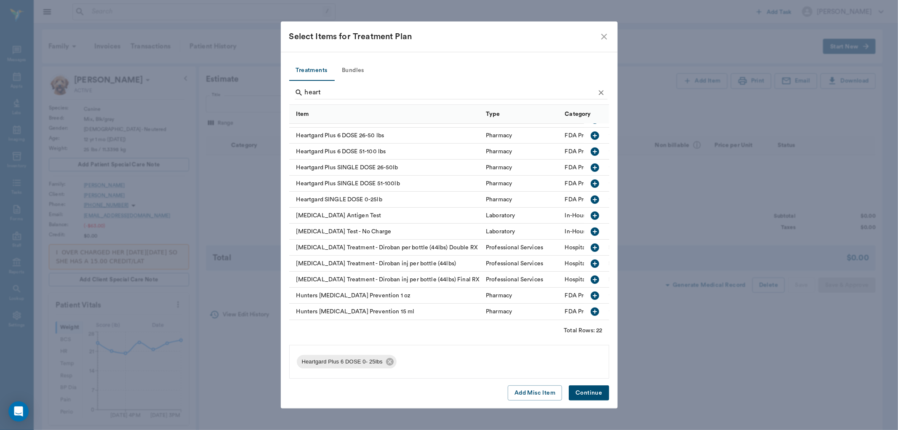
click at [591, 291] on icon "button" at bounding box center [595, 295] width 8 height 8
click at [588, 390] on button "Continue" at bounding box center [589, 393] width 40 height 16
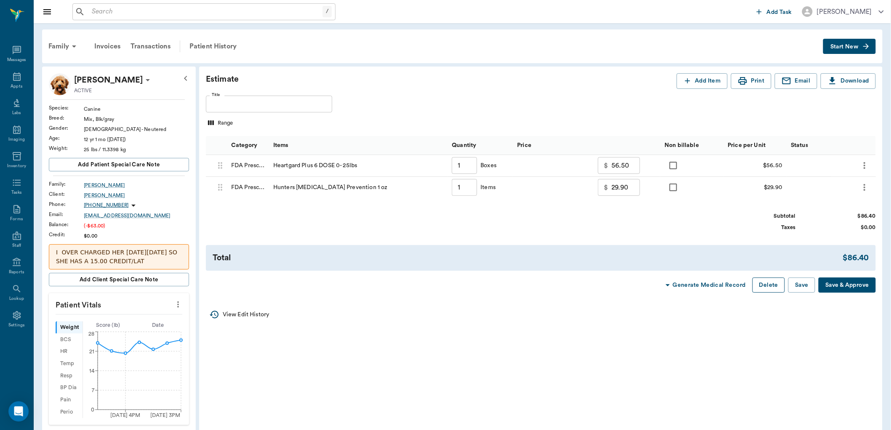
click at [765, 281] on button "Delete" at bounding box center [769, 286] width 32 height 16
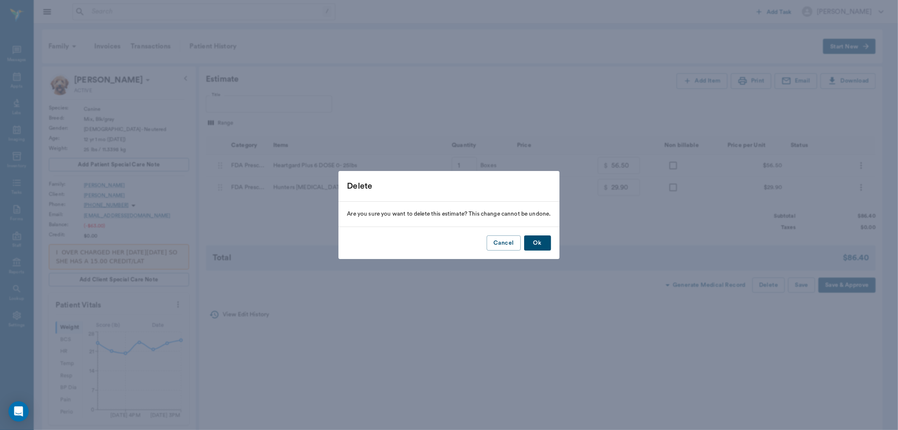
click at [548, 241] on button "Ok" at bounding box center [537, 243] width 27 height 16
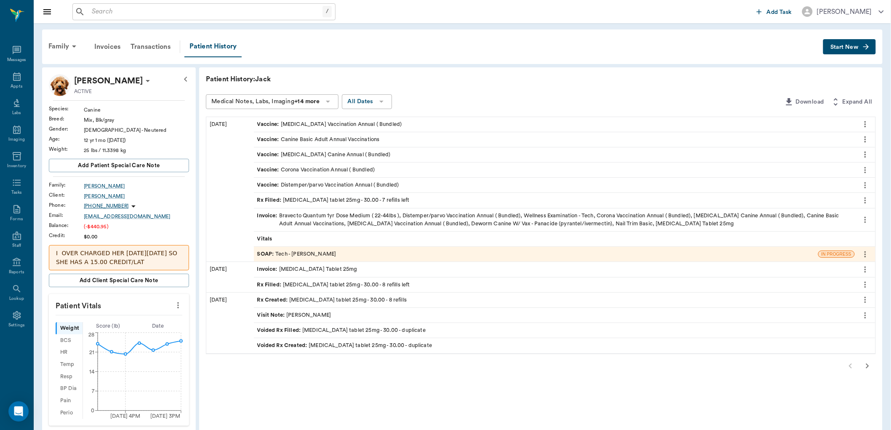
click at [365, 212] on div "Invoice : Bravecto Quantum 1yr Dose Medium ( 22-44lbs ), Distemper/parvo Vaccin…" at bounding box center [554, 220] width 594 height 16
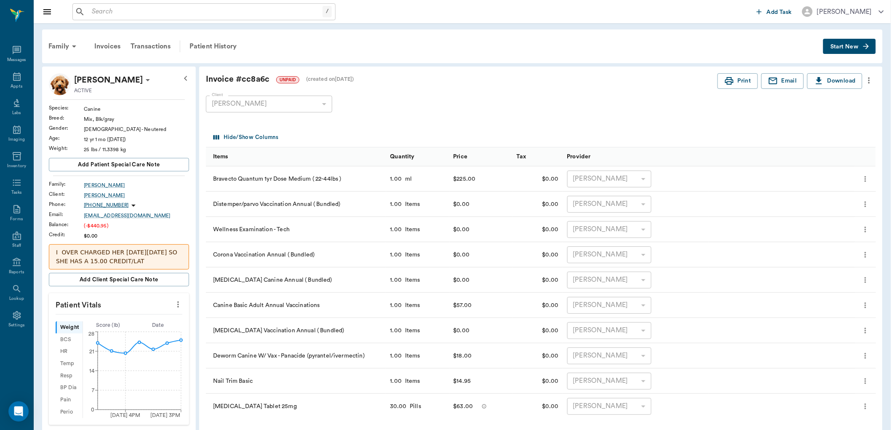
click at [874, 78] on icon "more" at bounding box center [869, 80] width 9 height 10
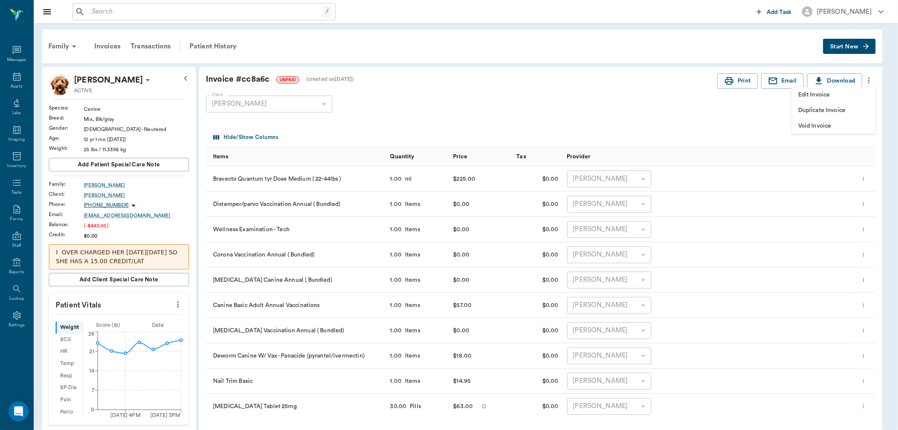
click at [855, 93] on span "Edit Invoice" at bounding box center [833, 95] width 71 height 9
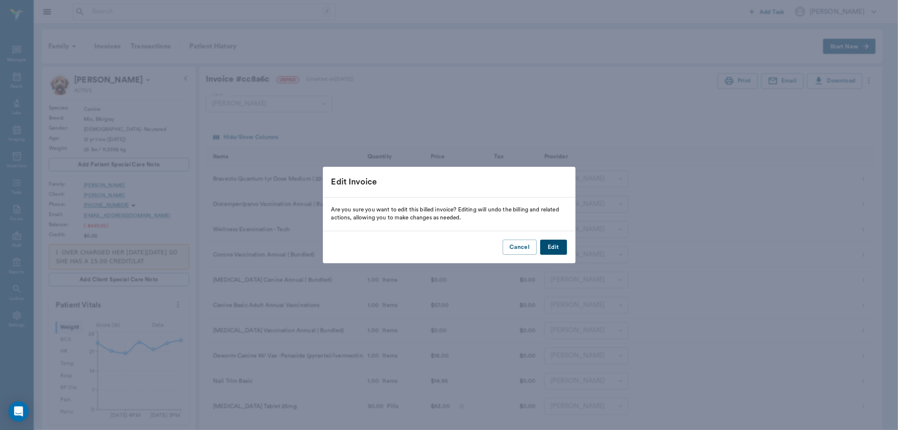
click at [550, 250] on button "Edit" at bounding box center [553, 248] width 27 height 16
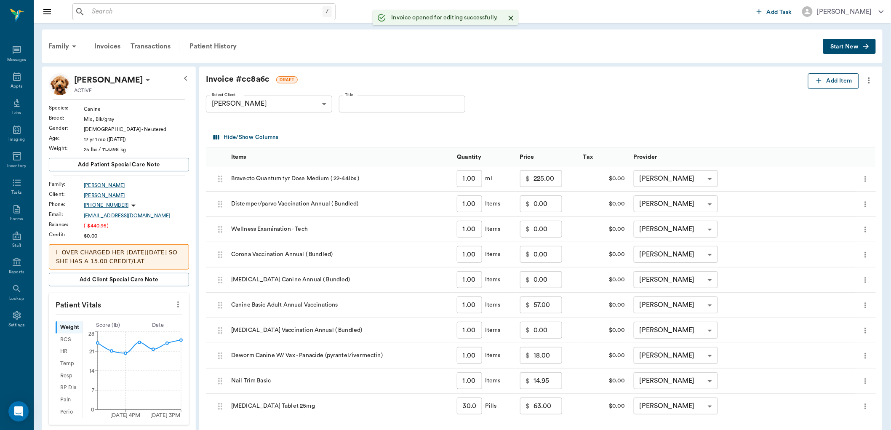
click at [813, 85] on button "Add Item" at bounding box center [833, 81] width 51 height 16
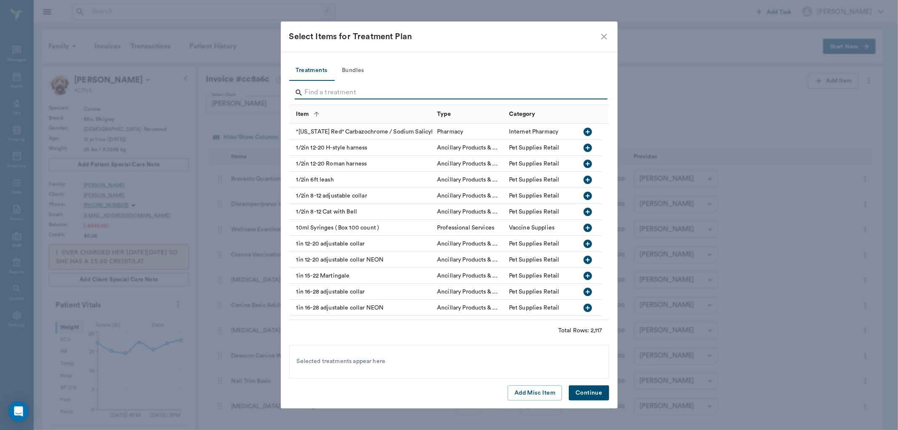
click at [371, 91] on input "Search" at bounding box center [450, 92] width 290 height 13
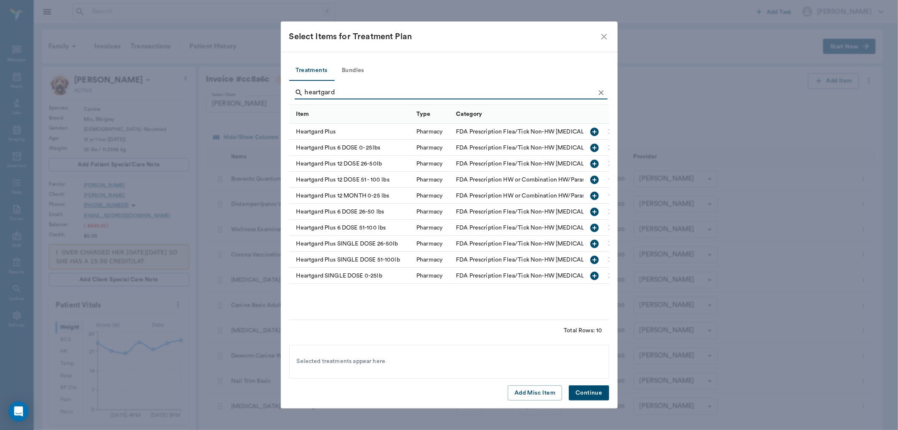
type input "heartgard"
click at [598, 130] on icon "button" at bounding box center [595, 132] width 8 height 8
click at [347, 363] on icon at bounding box center [346, 361] width 9 height 9
click at [593, 166] on icon "button" at bounding box center [595, 164] width 8 height 8
click at [583, 396] on button "Continue" at bounding box center [589, 393] width 40 height 16
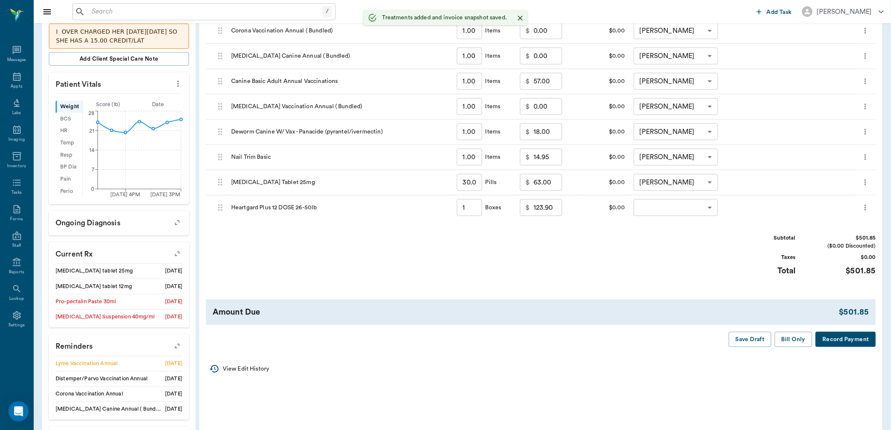
scroll to position [234, 0]
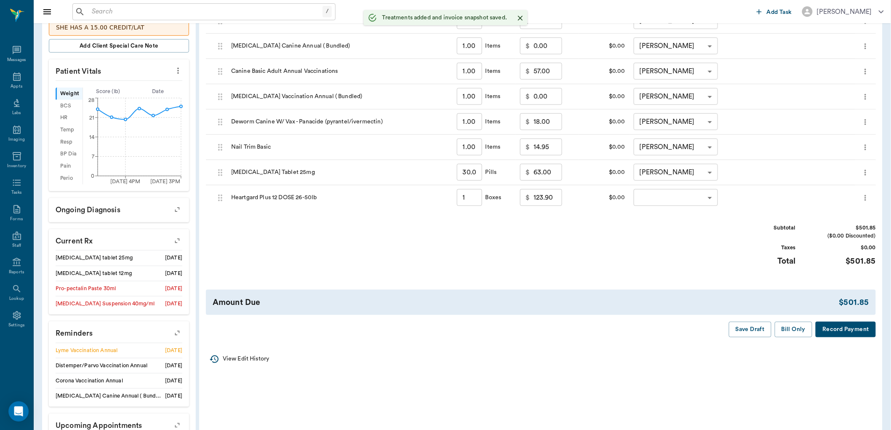
type input "1.00"
click at [862, 200] on icon "more" at bounding box center [865, 198] width 8 height 10
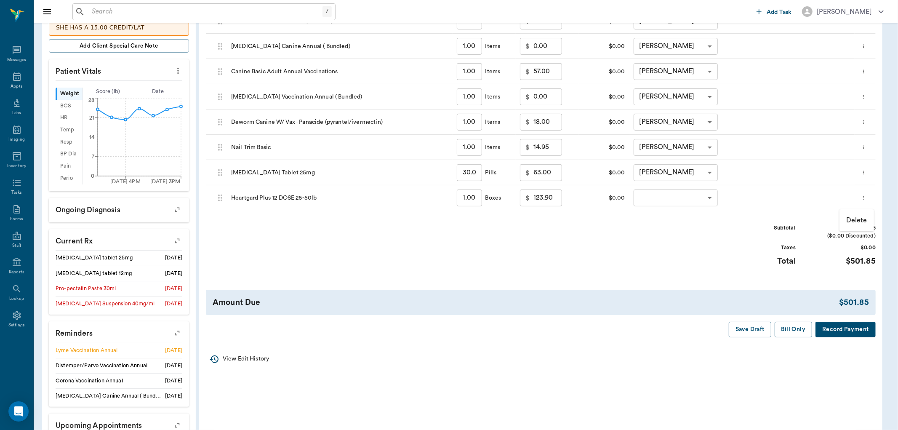
click at [860, 217] on p "Delete" at bounding box center [856, 220] width 21 height 10
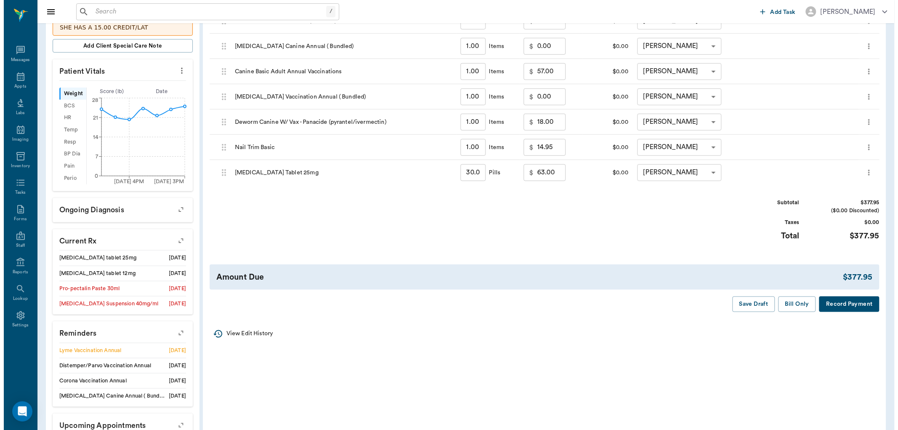
scroll to position [0, 0]
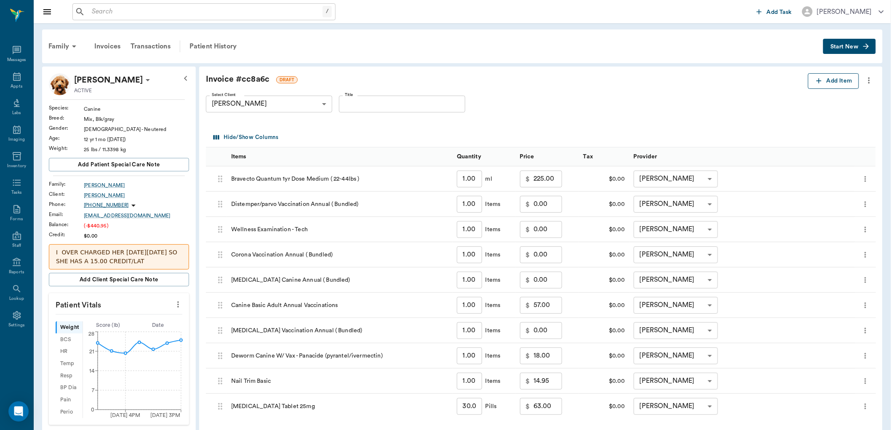
click at [833, 80] on button "Add Item" at bounding box center [833, 81] width 51 height 16
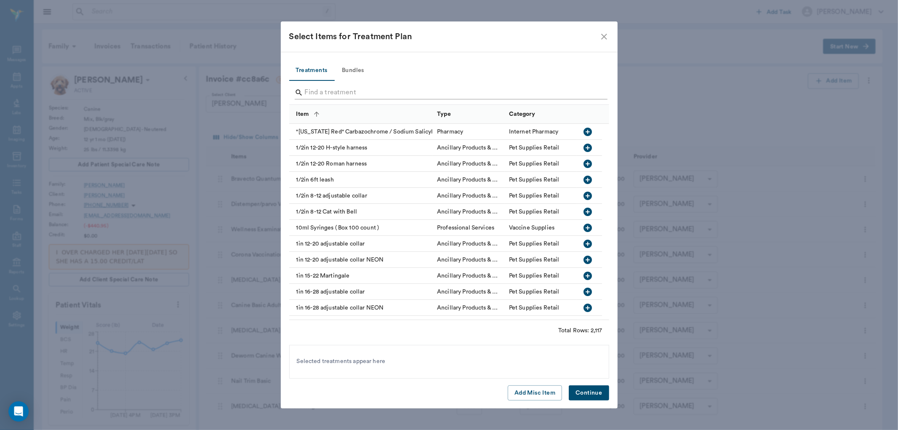
click at [363, 87] on input "Search" at bounding box center [450, 92] width 290 height 13
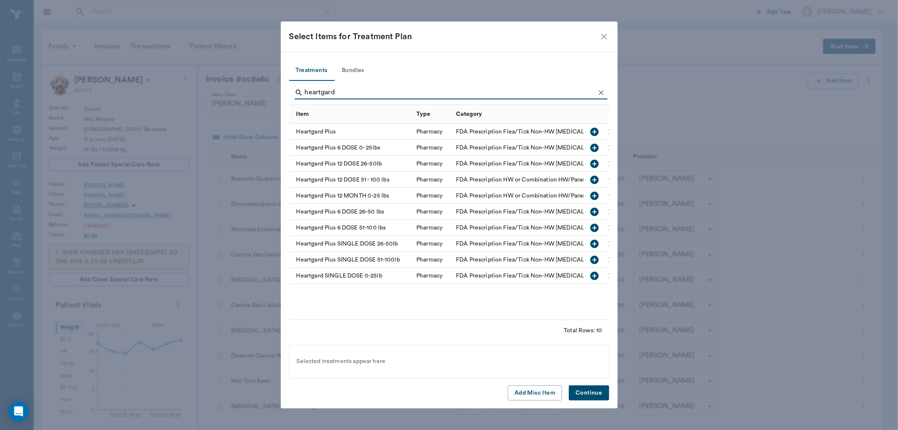
type input "heartgard"
click at [597, 211] on icon "button" at bounding box center [595, 212] width 8 height 8
click at [590, 395] on button "Continue" at bounding box center [589, 393] width 40 height 16
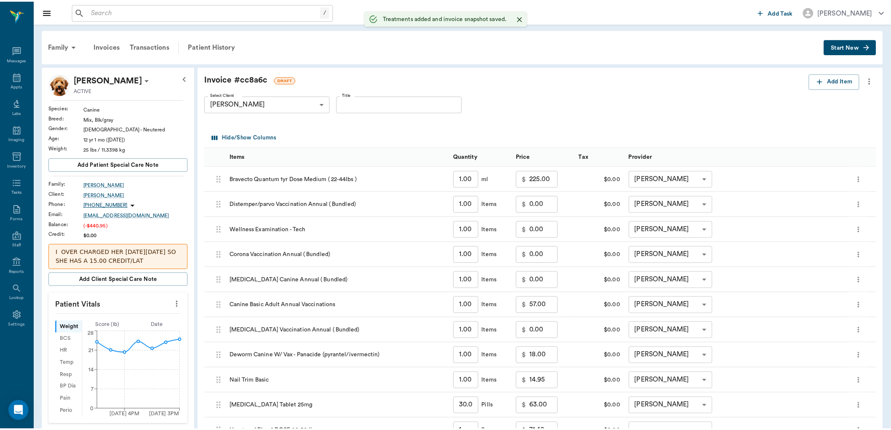
scroll to position [288, 0]
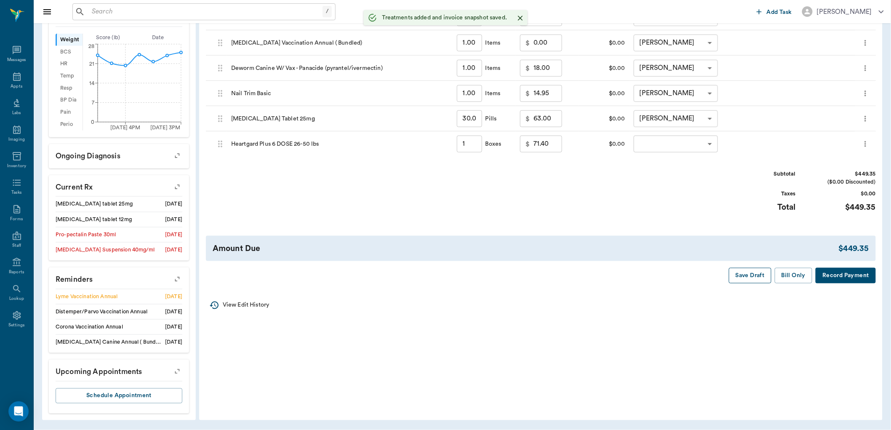
type input "1.00"
click at [794, 278] on button "Bill Only" at bounding box center [794, 276] width 38 height 16
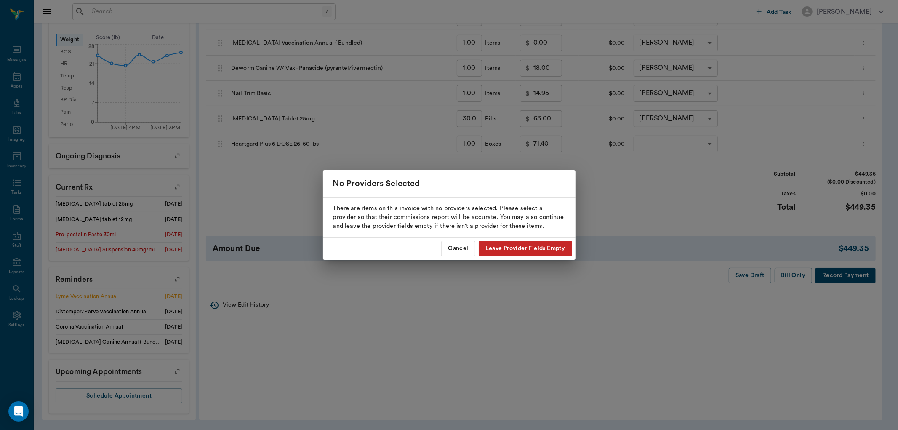
click at [546, 243] on button "Leave Provider Fields Empty" at bounding box center [525, 249] width 93 height 16
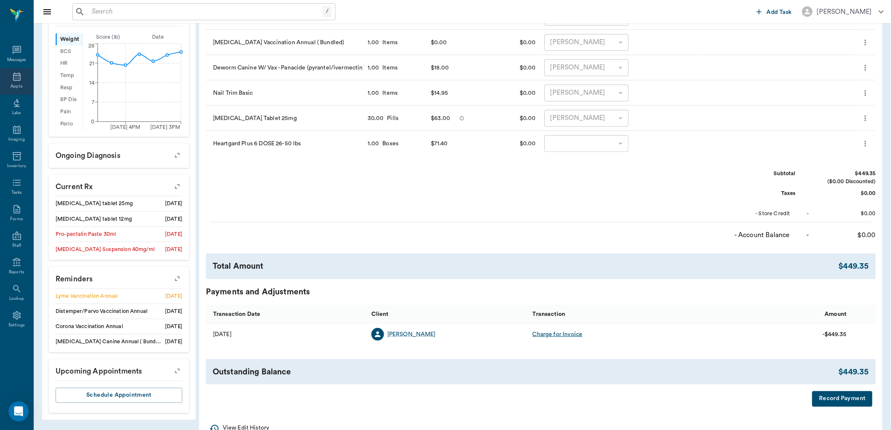
click at [27, 77] on div "Appts" at bounding box center [16, 81] width 33 height 27
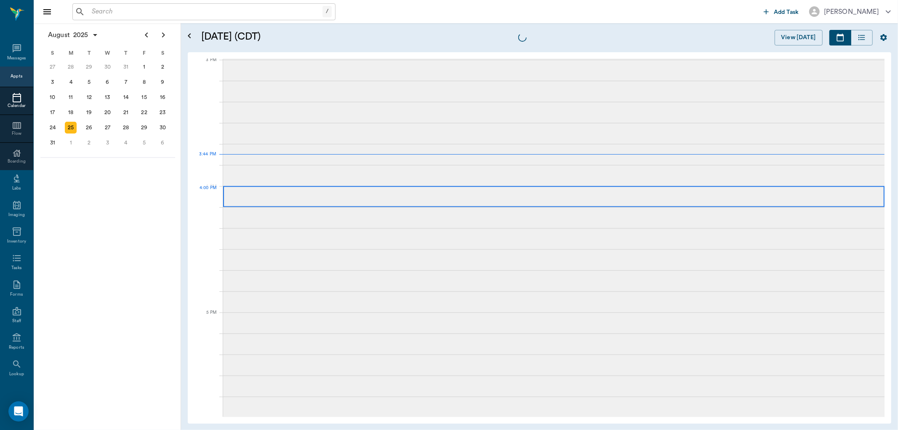
scroll to position [885, 0]
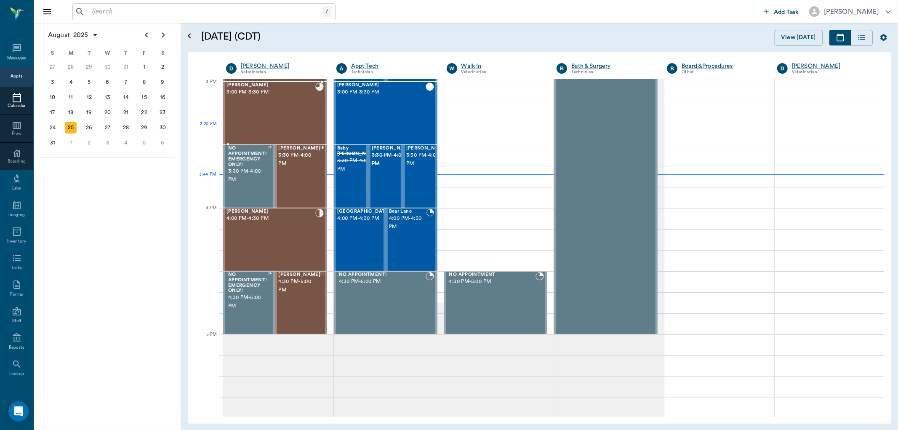
click at [291, 125] on div "Shadow Lewis 3:00 PM - 3:30 PM" at bounding box center [271, 113] width 89 height 61
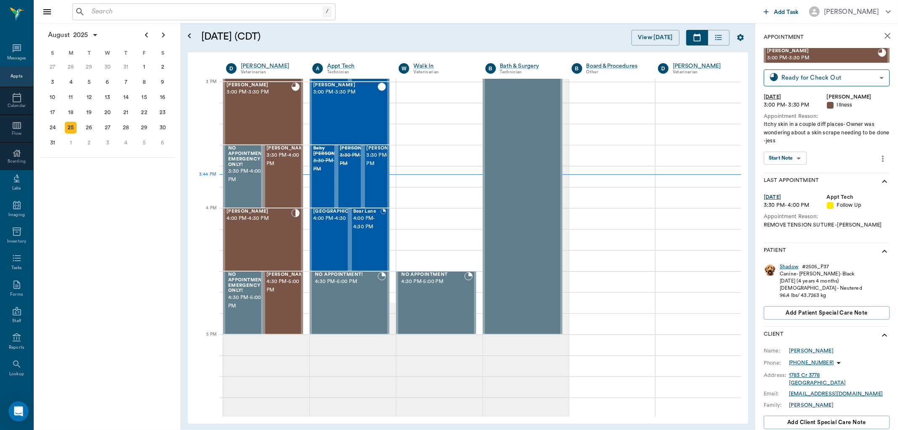
click at [790, 267] on div "Shadow" at bounding box center [789, 266] width 19 height 7
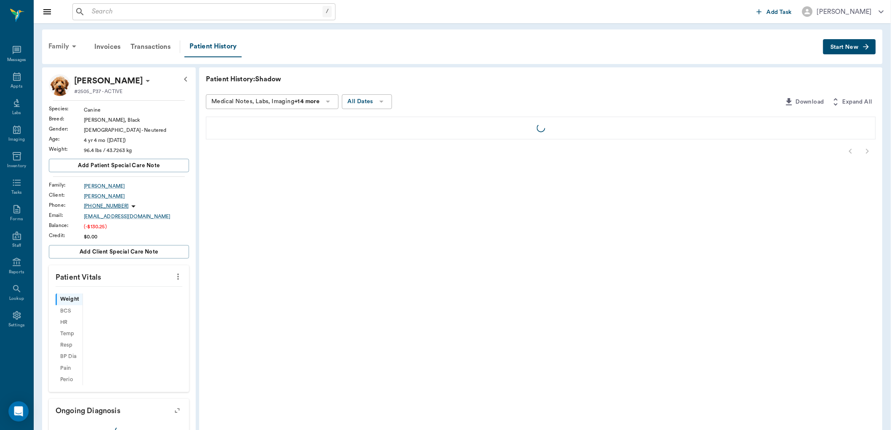
click at [72, 42] on icon at bounding box center [74, 46] width 10 height 10
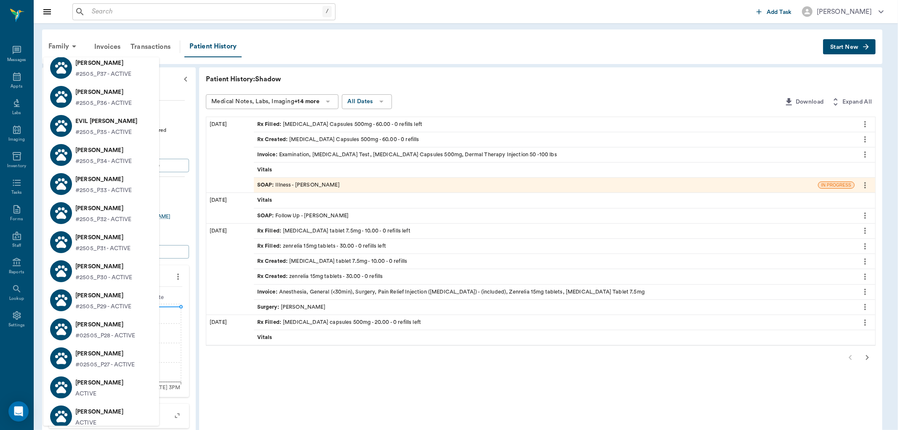
scroll to position [107, 0]
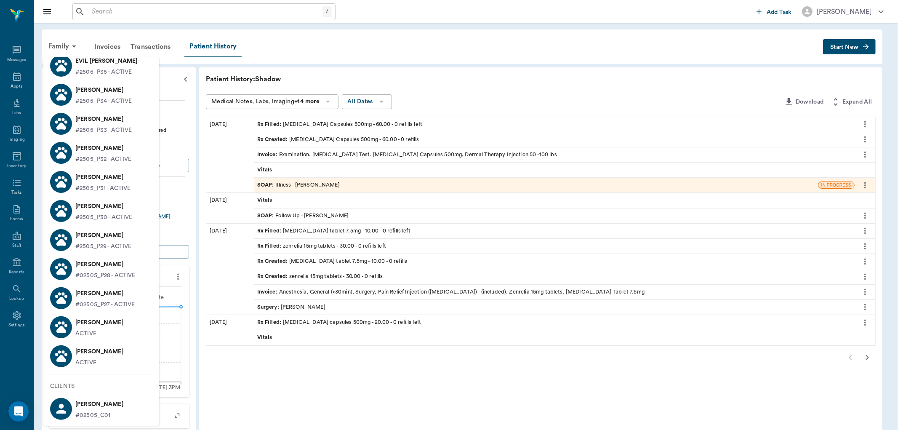
click at [78, 358] on p "ACTIVE" at bounding box center [85, 362] width 21 height 9
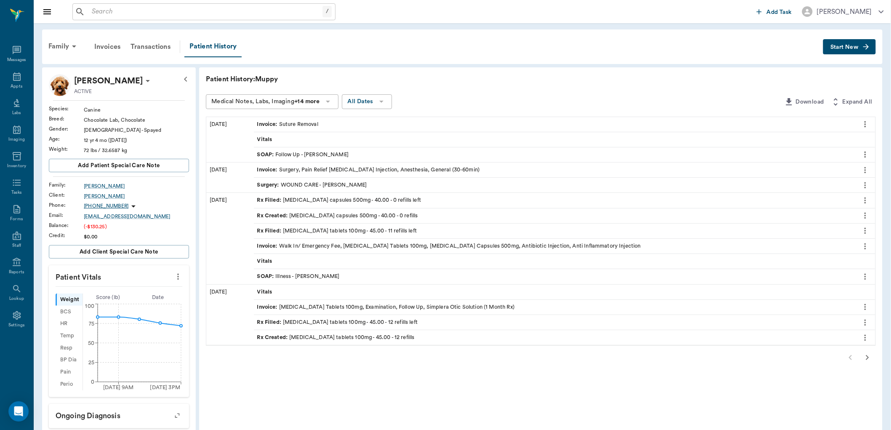
click at [272, 230] on span "Rx Filled :" at bounding box center [270, 231] width 26 height 8
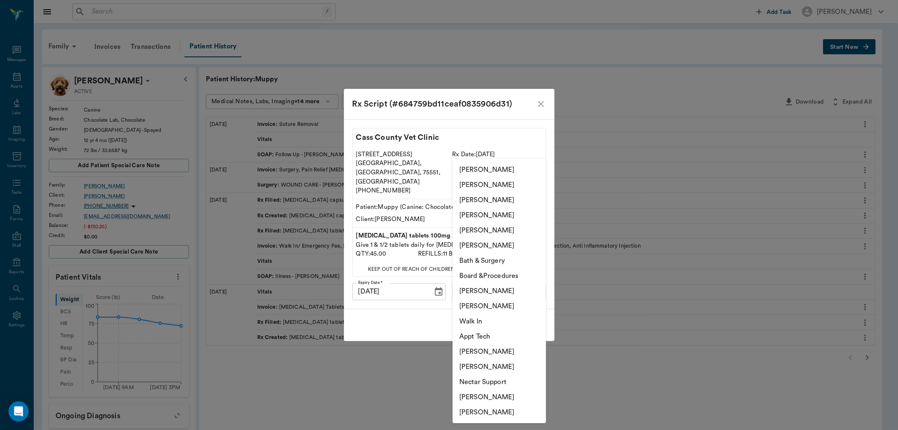
click at [490, 286] on body "/ ​ Add Task Dr. Bert Ellsworth Nectar Messages Appts Labs Imaging Inventory Ta…" at bounding box center [449, 299] width 898 height 598
click at [475, 184] on li "[PERSON_NAME]" at bounding box center [499, 184] width 93 height 15
type input "63ec2e7e52e12b0ba117b124"
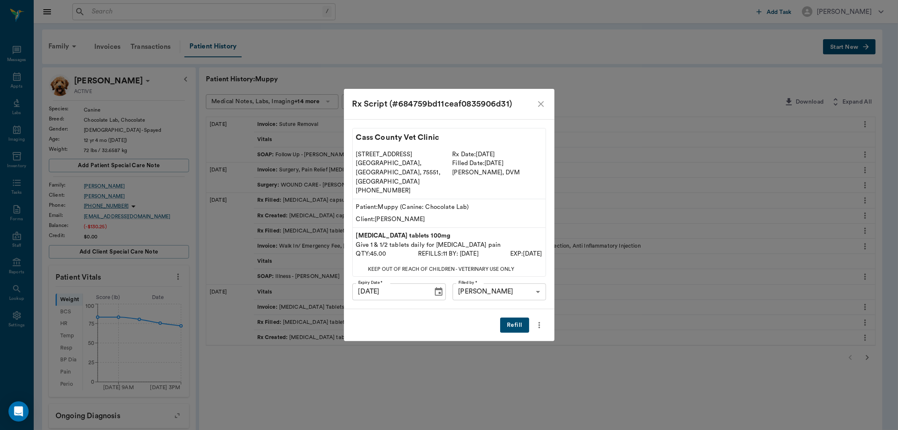
click at [510, 318] on button "Refill" at bounding box center [514, 326] width 29 height 16
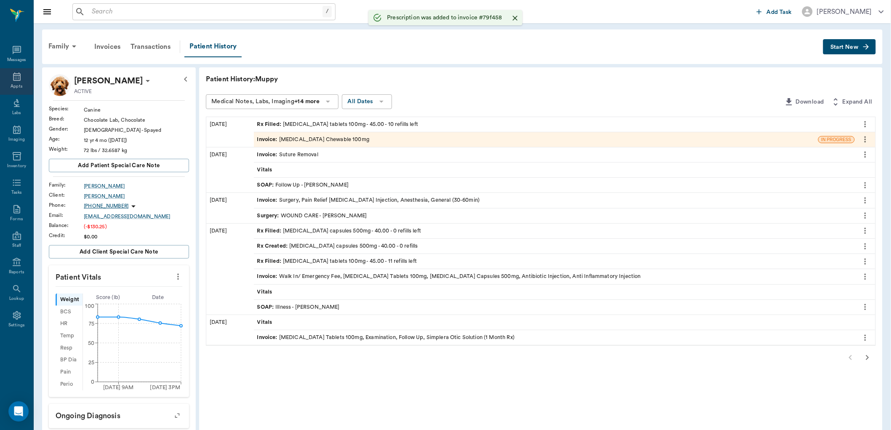
click at [23, 77] on div "Appts" at bounding box center [16, 81] width 33 height 27
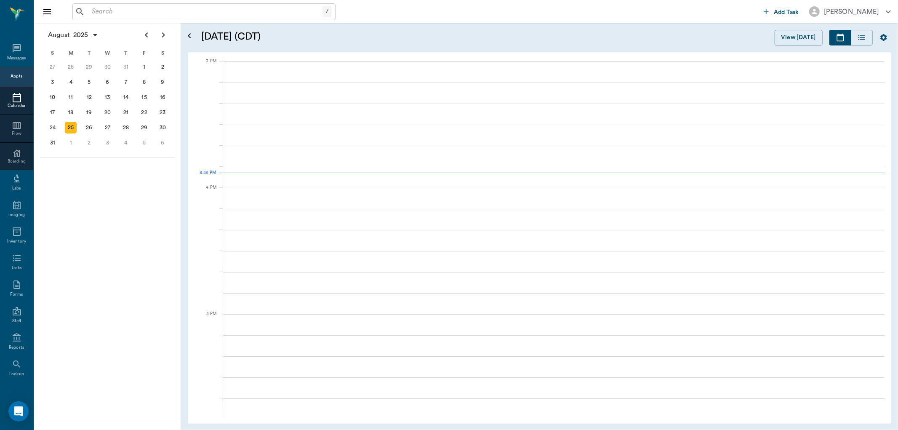
scroll to position [885, 0]
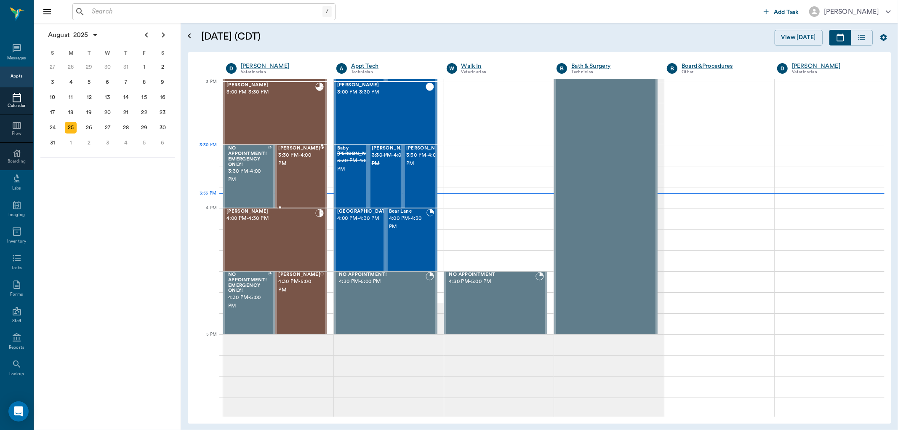
drag, startPoint x: 305, startPoint y: 162, endPoint x: 545, endPoint y: 169, distance: 239.3
click at [305, 163] on span "3:30 PM - 4:00 PM" at bounding box center [299, 159] width 42 height 17
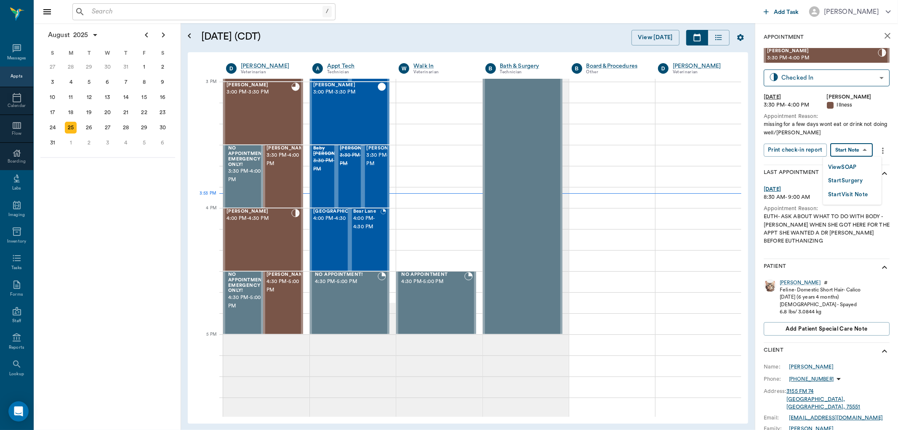
click at [854, 149] on body "/ ​ Add Task Dr. Bert Ellsworth Nectar Messages Appts Calendar Flow Boarding La…" at bounding box center [449, 215] width 898 height 430
click at [854, 164] on button "View SOAP" at bounding box center [842, 168] width 29 height 10
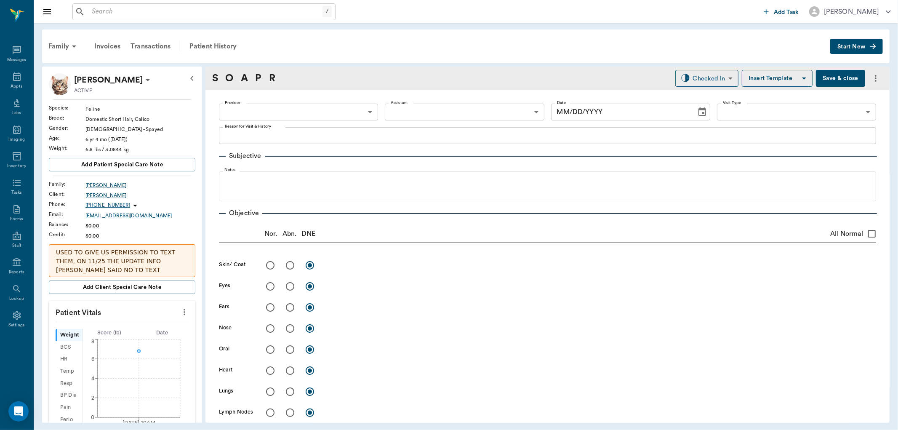
type input "63ec2f075fda476ae8351a4d"
type input "65d2be4f46e3a538d89b8c15"
type textarea "missing for a few days wont eat or drink not doing well/Lisa"
type input "[DATE]"
click at [21, 79] on icon at bounding box center [17, 77] width 10 height 10
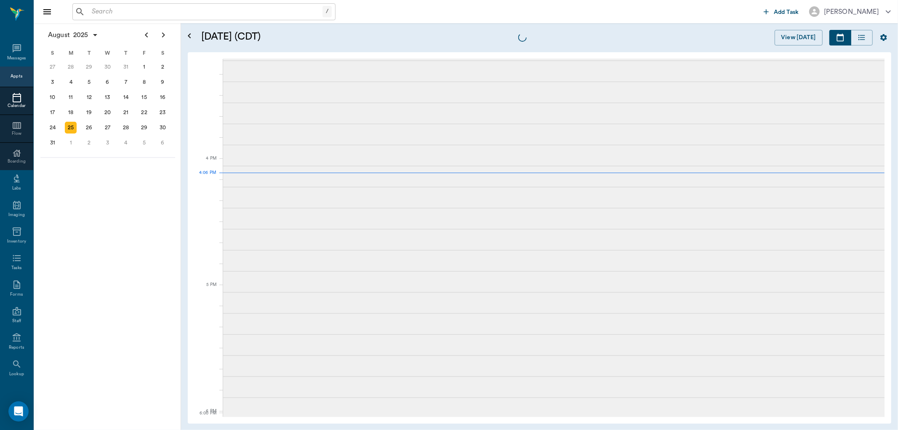
scroll to position [1012, 0]
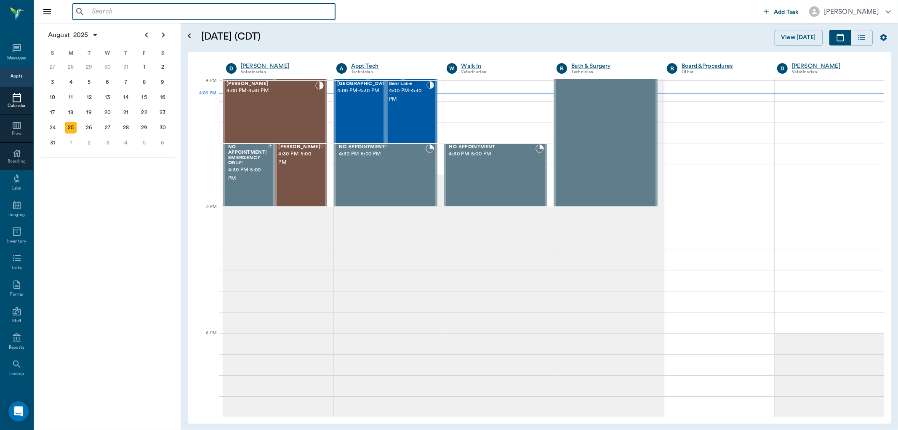
click at [172, 8] on input "text" at bounding box center [209, 12] width 243 height 12
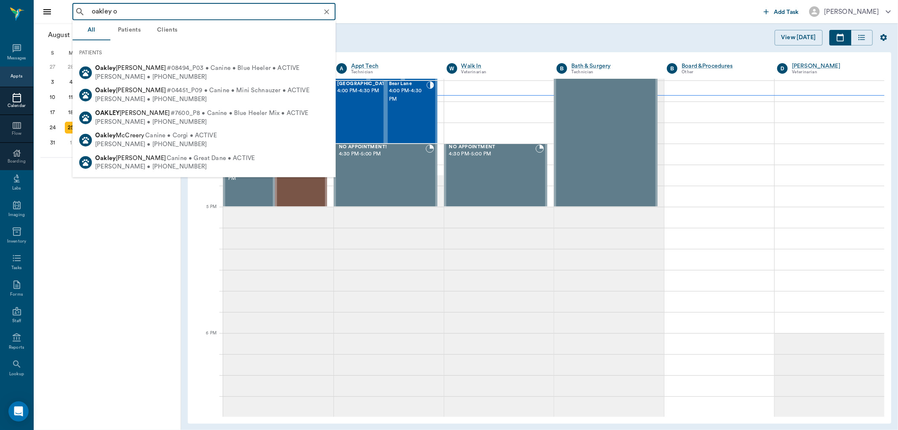
type input "oakley on"
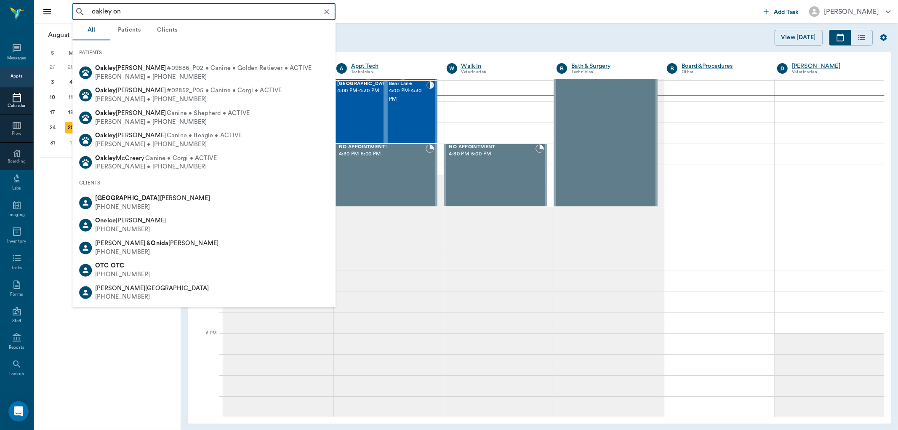
click at [326, 6] on button "Clear" at bounding box center [327, 12] width 12 height 12
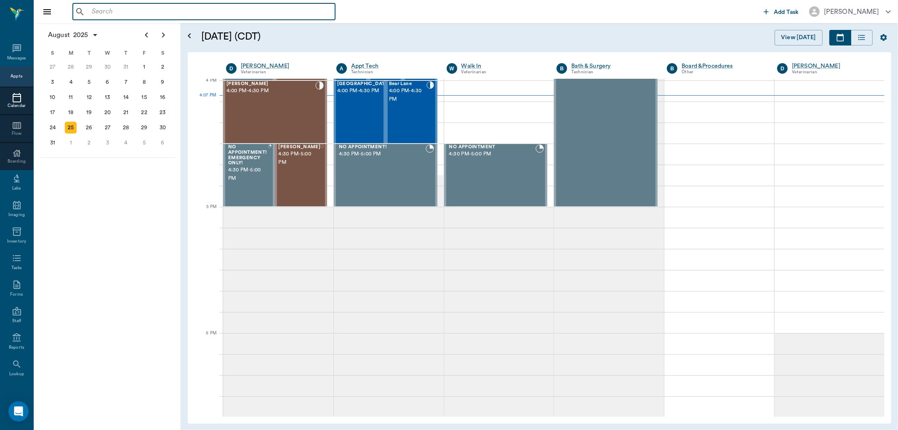
click at [312, 9] on input "text" at bounding box center [209, 12] width 243 height 12
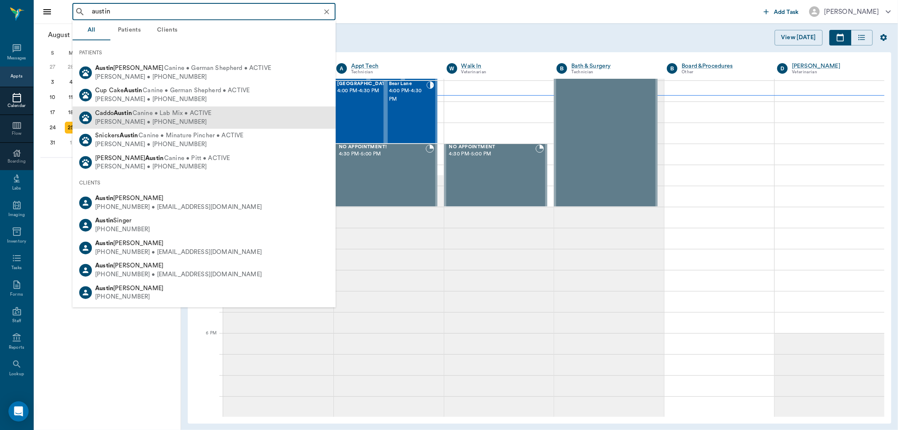
type input "austin O"
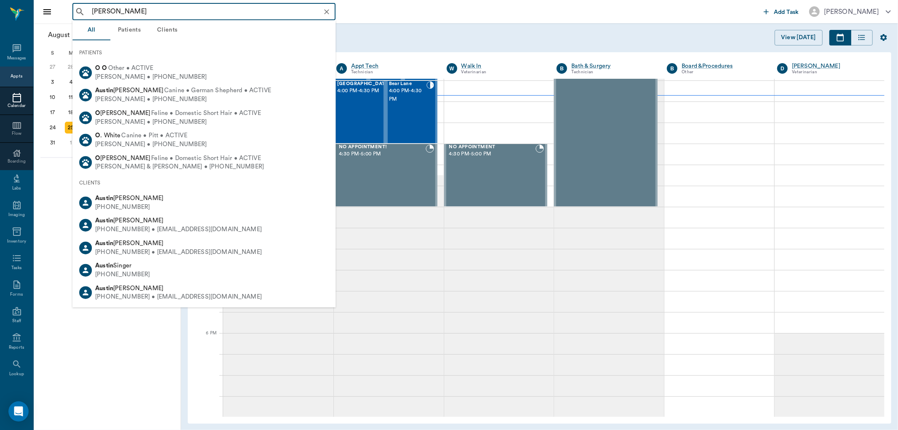
click at [325, 10] on icon "Clear" at bounding box center [326, 11] width 5 height 5
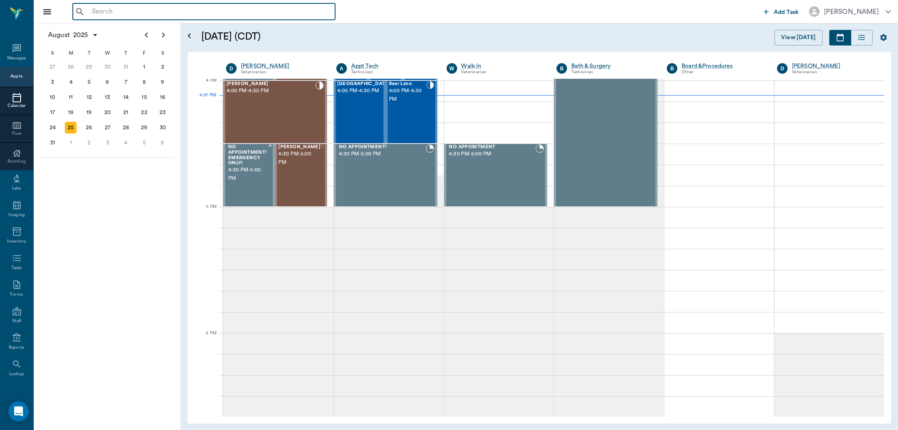
click at [313, 13] on input "text" at bounding box center [209, 12] width 243 height 12
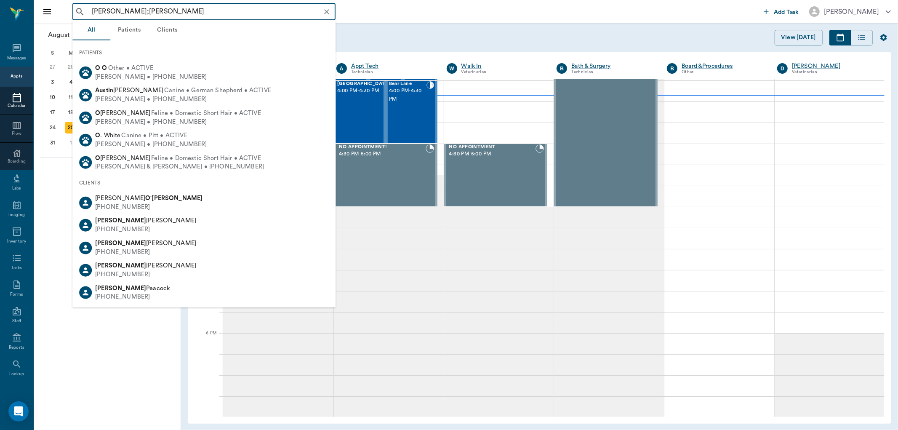
click at [121, 10] on input "Austin O;neal" at bounding box center [210, 12] width 245 height 12
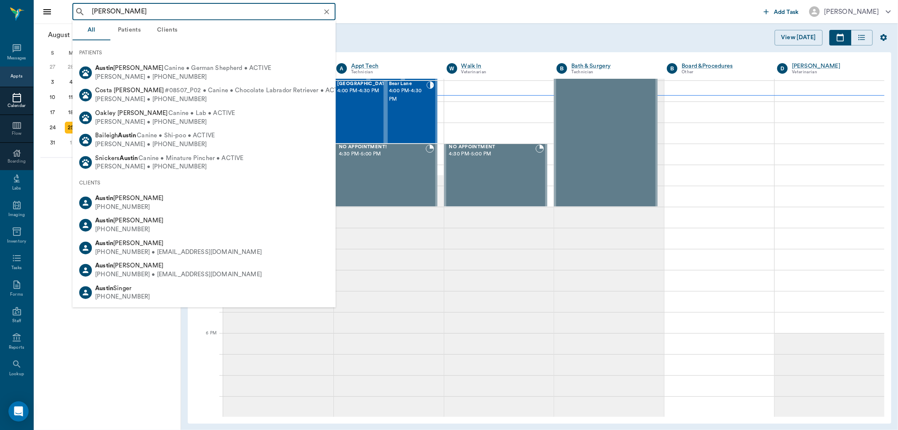
click at [168, 13] on input "Austin O'neal" at bounding box center [210, 12] width 245 height 12
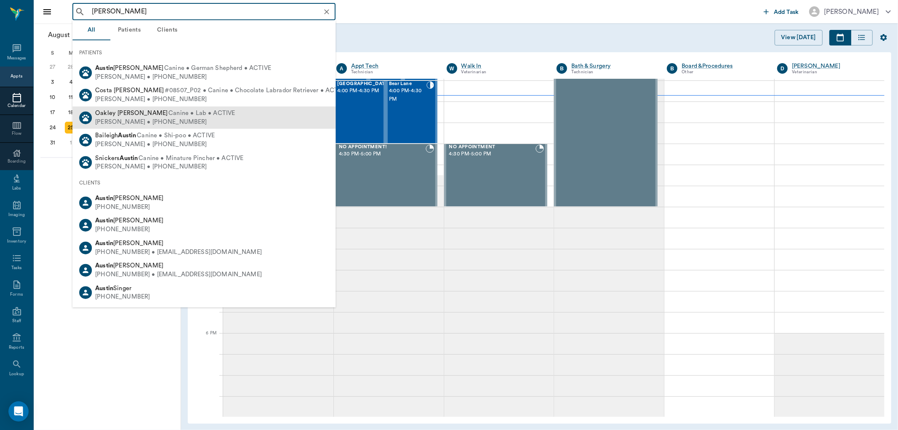
click at [172, 110] on span "Canine • Lab • ACTIVE" at bounding box center [201, 113] width 67 height 9
type input "Austin O'neal"
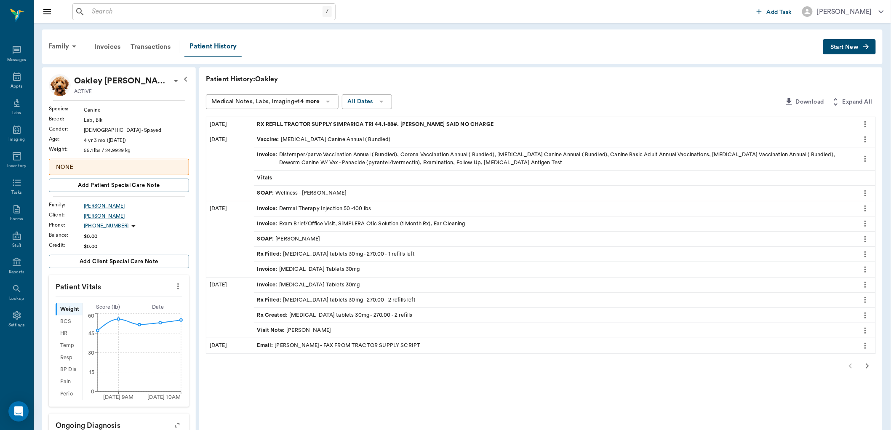
click at [405, 251] on div "Rx Filled : phenobarb tablets 30mg - 270.00 - 1 refills left" at bounding box center [554, 254] width 601 height 15
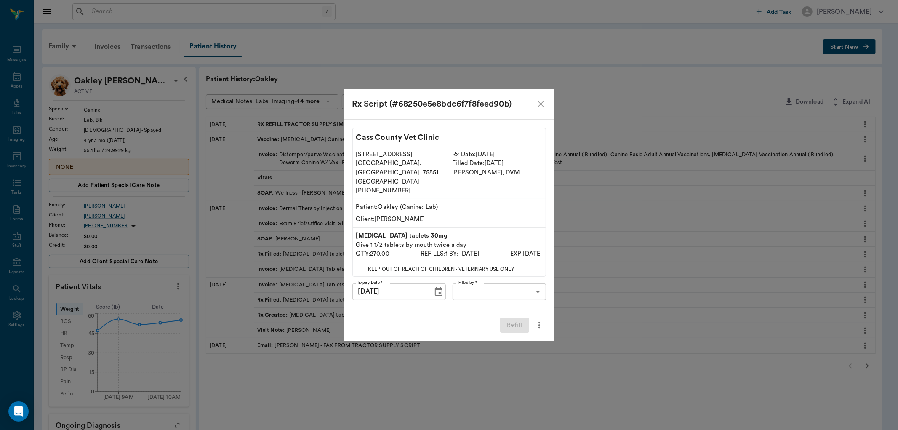
click at [502, 279] on body "/ ​ Add Task Dr. Bert Ellsworth Nectar Messages Appts Labs Imaging Inventory Ta…" at bounding box center [449, 334] width 898 height 669
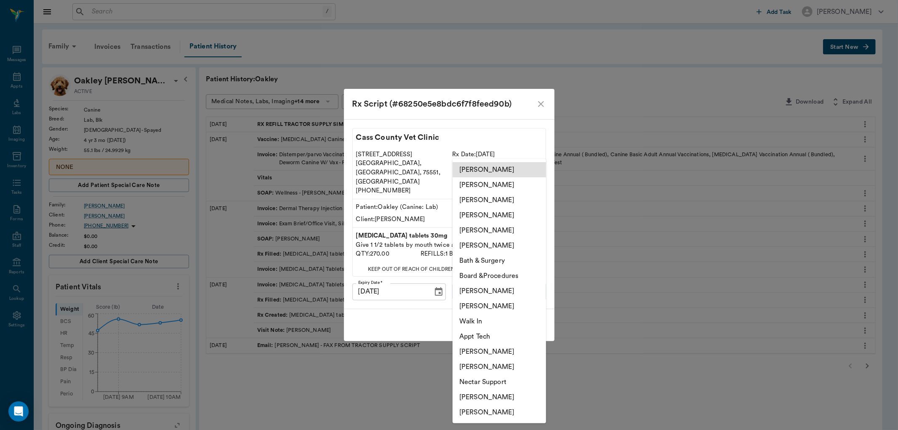
click at [517, 398] on li "[PERSON_NAME]" at bounding box center [499, 397] width 93 height 15
type input "682b670d8bdc6f7f8feef3db"
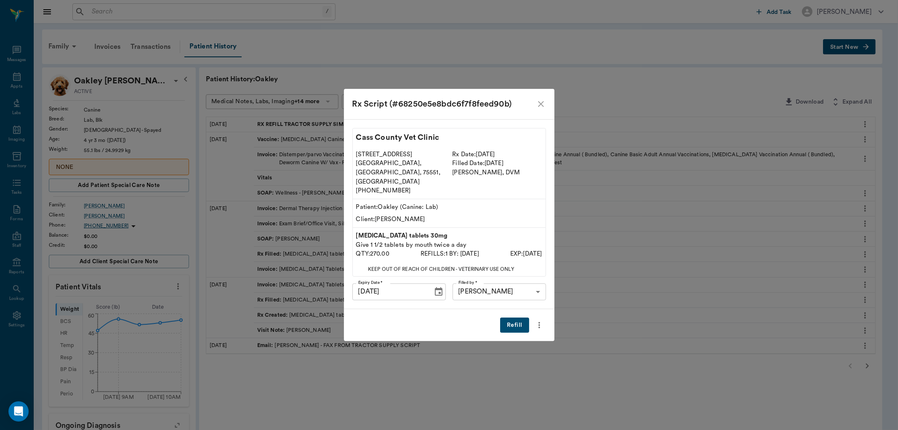
click at [510, 318] on button "Refill" at bounding box center [514, 326] width 29 height 16
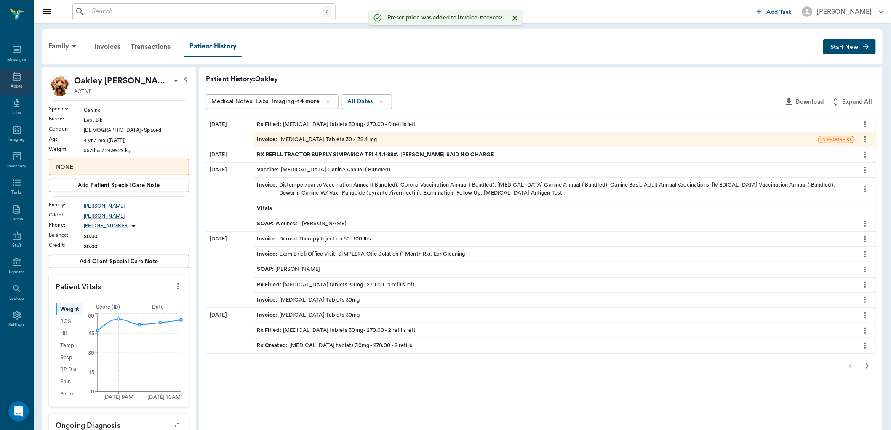
click at [21, 82] on div "Appts" at bounding box center [16, 81] width 33 height 27
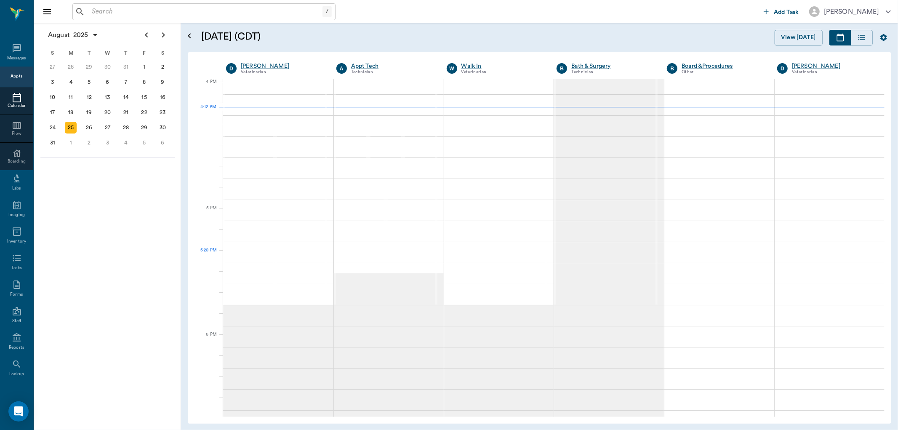
scroll to position [1011, 0]
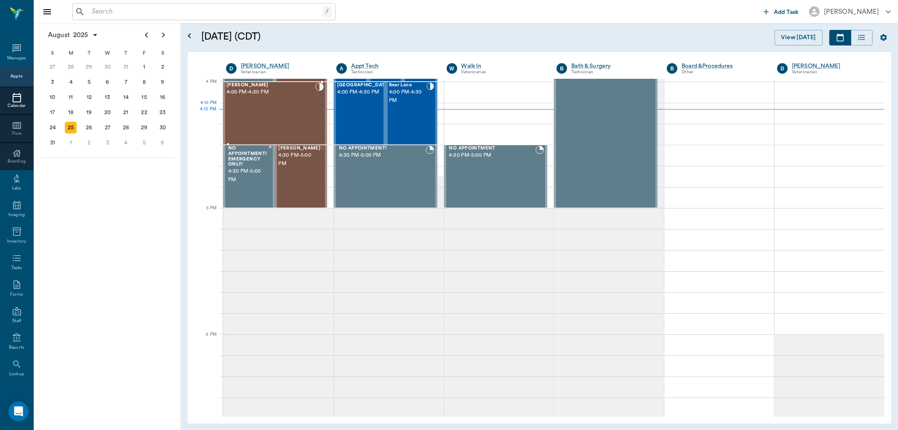
click at [285, 113] on div "Storm Patrick 4:00 PM - 4:30 PM" at bounding box center [271, 113] width 89 height 61
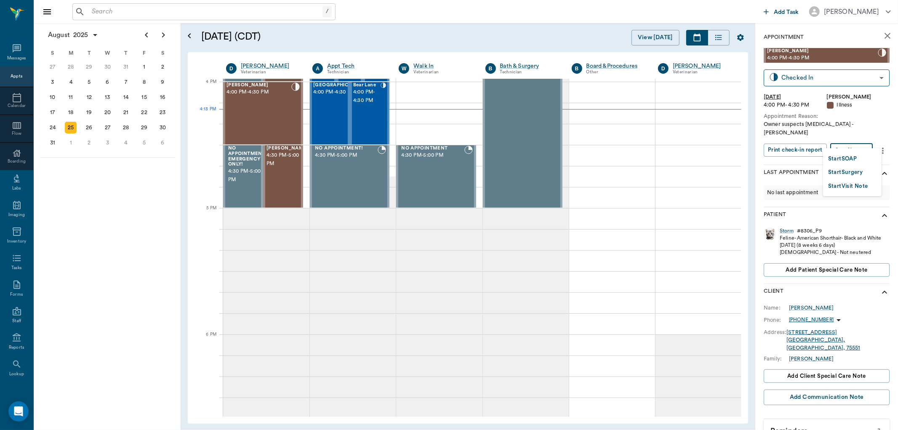
click at [860, 138] on body "/ ​ Add Task Dr. Bert Ellsworth Nectar Messages Appts Calendar Flow Boarding La…" at bounding box center [449, 215] width 898 height 430
click at [855, 154] on button "Start SOAP" at bounding box center [842, 159] width 29 height 10
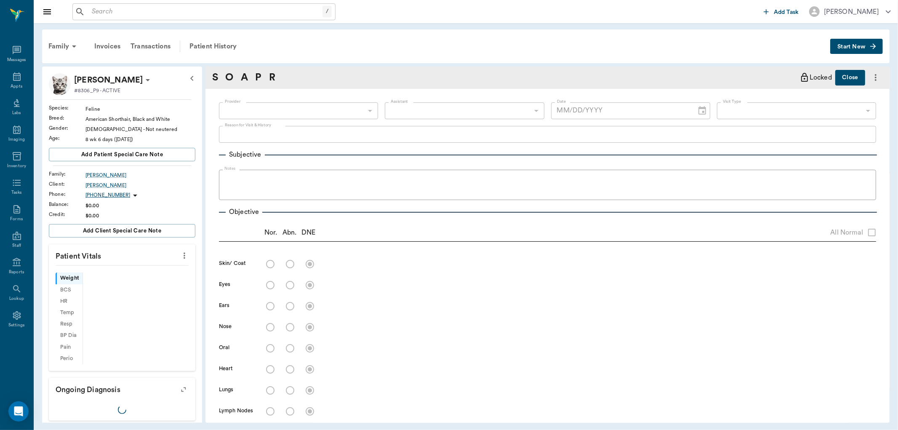
click at [184, 258] on icon "more" at bounding box center [185, 256] width 2 height 6
type input "63ec2f075fda476ae8351a4d"
type input "65d2be4f46e3a538d89b8c15"
type textarea "Owner suspects [MEDICAL_DATA] -[PERSON_NAME]"
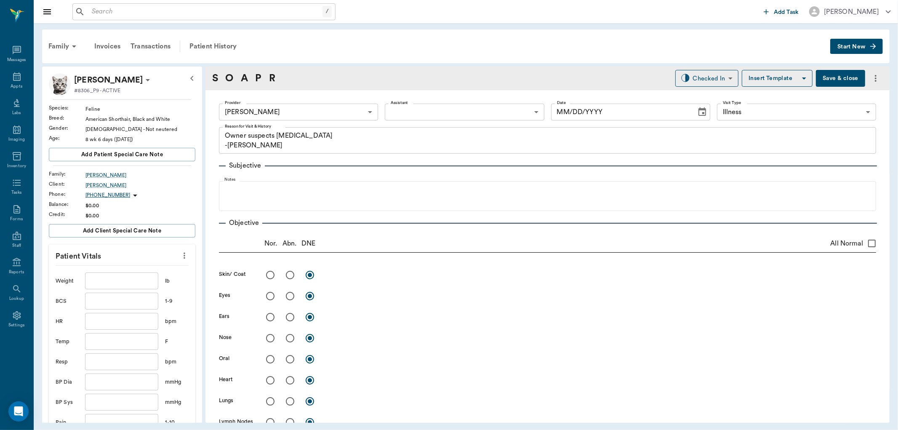
type input "[DATE]"
click at [127, 282] on input "text" at bounding box center [121, 280] width 73 height 17
type input "5.8"
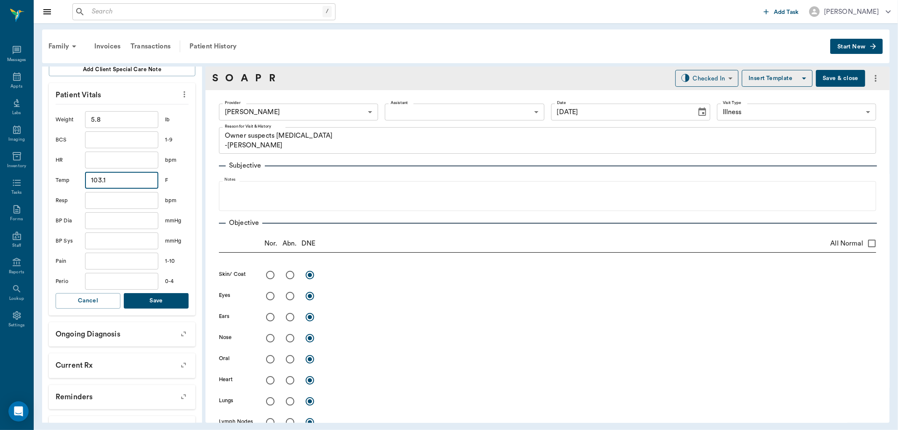
scroll to position [187, 0]
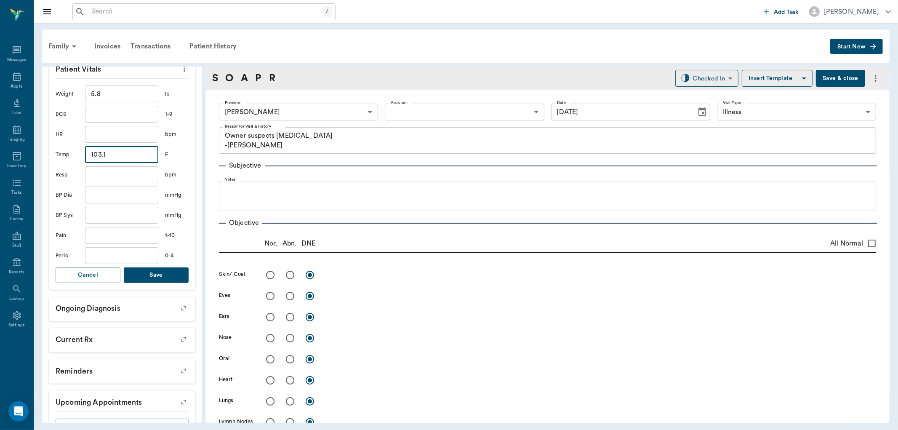
type input "103.1"
click at [163, 279] on button "Save" at bounding box center [156, 275] width 65 height 16
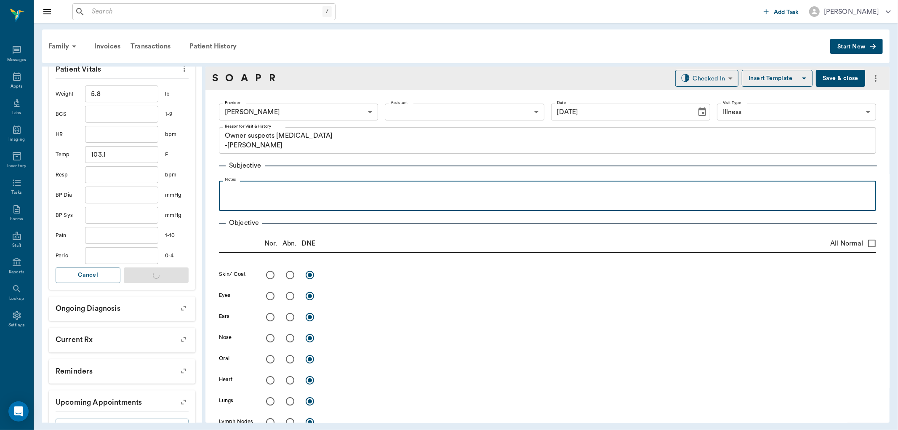
click at [293, 188] on p at bounding box center [547, 190] width 649 height 10
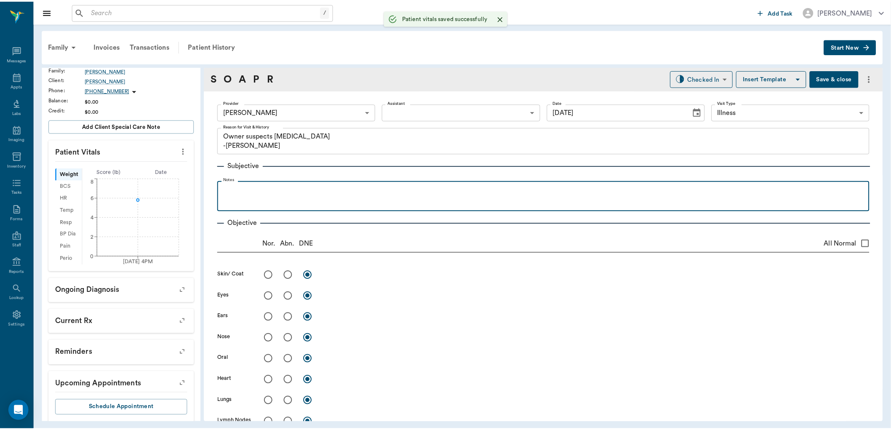
scroll to position [124, 0]
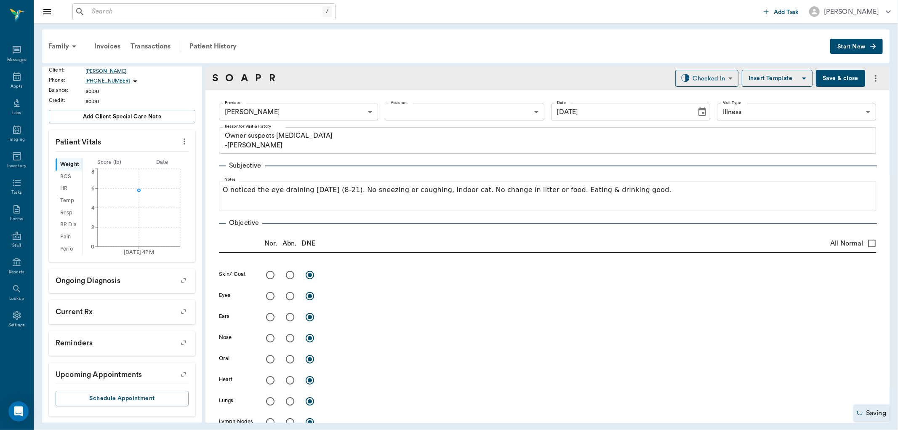
click at [847, 82] on button "Save & close" at bounding box center [840, 78] width 49 height 17
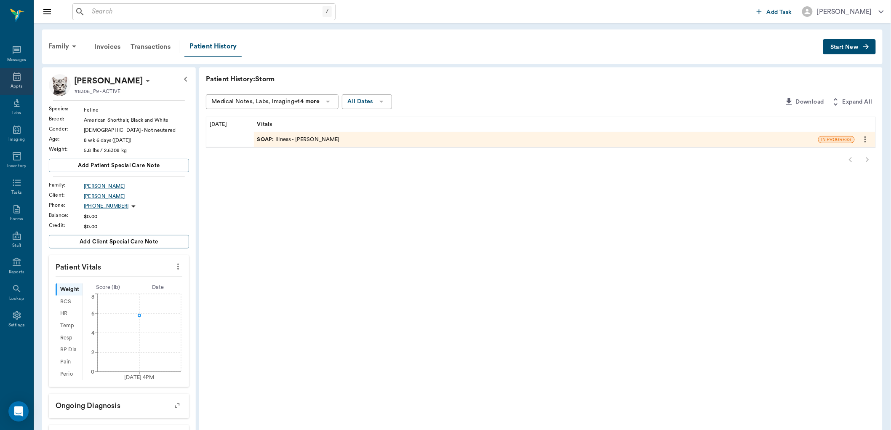
click at [27, 72] on div "Appts" at bounding box center [16, 81] width 33 height 27
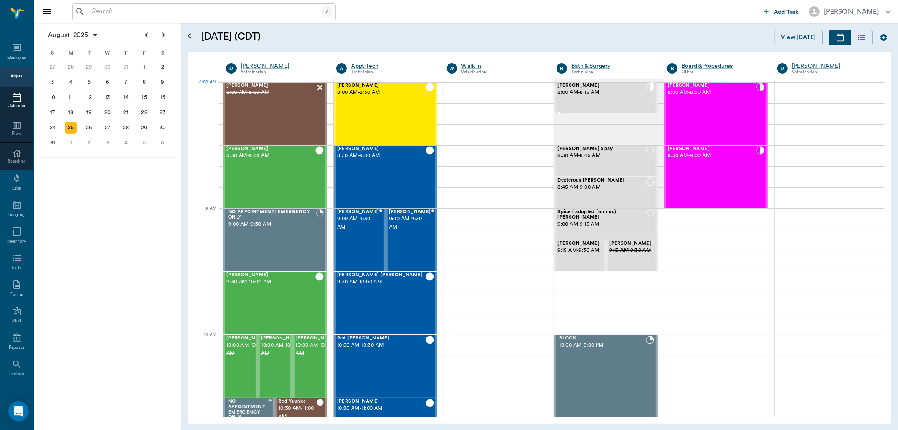
click at [575, 98] on div "Precious Hannible 8:00 AM - 8:15 AM" at bounding box center [602, 98] width 88 height 30
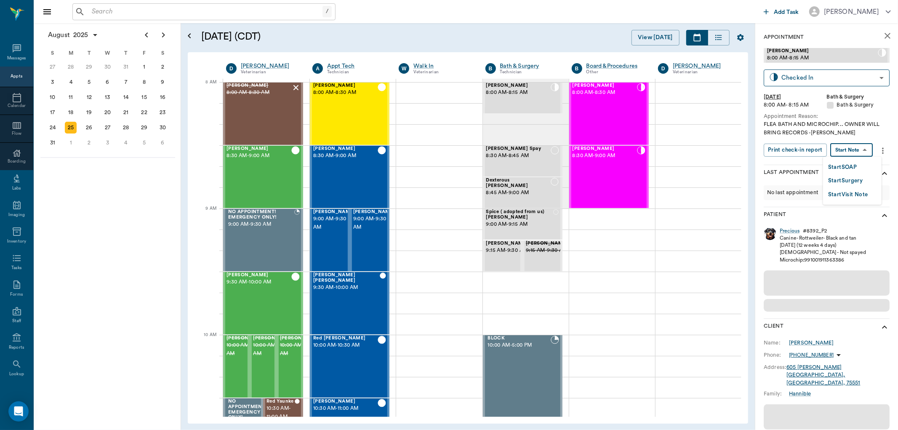
click at [861, 150] on body "/ ​ Add Task Dr. Bert Ellsworth Nectar Messages Appts Calendar Flow Boarding La…" at bounding box center [449, 215] width 898 height 430
click at [857, 167] on button "Start SOAP" at bounding box center [842, 168] width 29 height 10
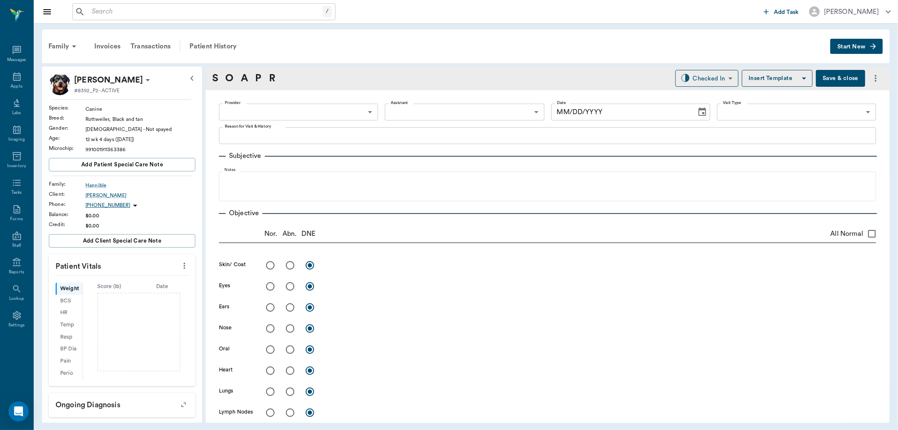
type input "63ec2f075fda476ae8351a4a"
type input "67479aab0de4f58b269e34fc"
type textarea "FLEA BATH AND MICROCHIP... OWNER WILL BRING RECORDS -LORY"
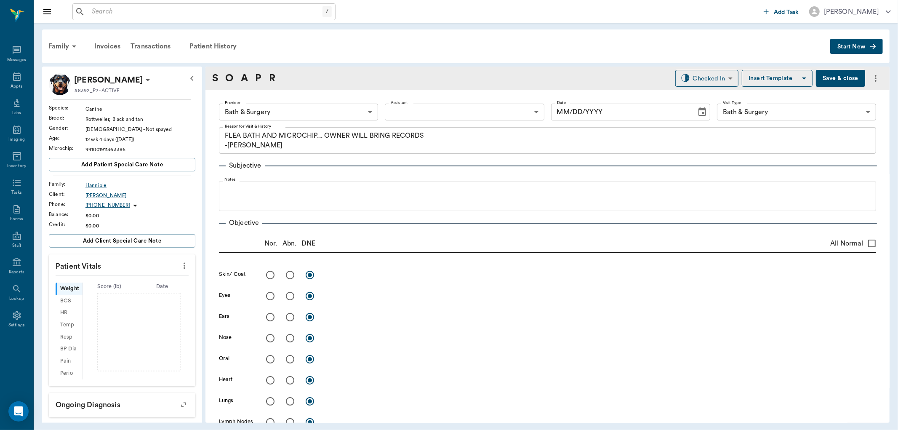
click at [349, 109] on body "/ ​ Add Task Dr. Bert Ellsworth Nectar Messages Appts Labs Imaging Inventory Ta…" at bounding box center [449, 215] width 898 height 430
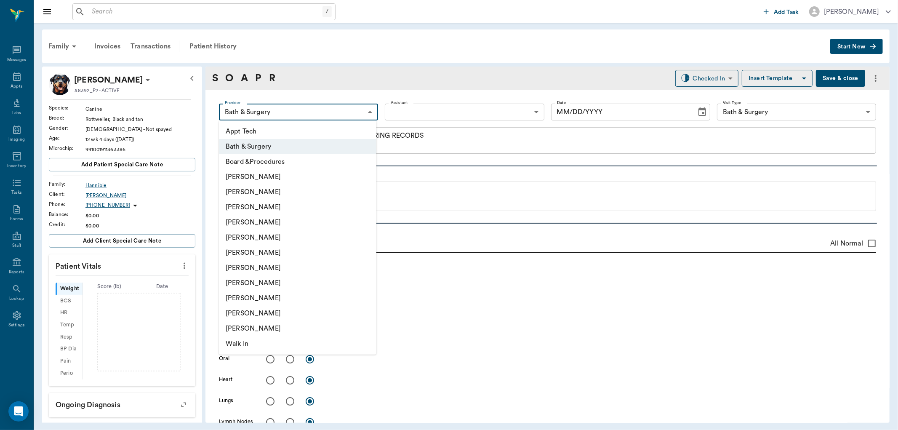
type input "[DATE]"
click at [323, 187] on li "[PERSON_NAME]" at bounding box center [298, 191] width 158 height 15
type input "642ef10e332a41444de2bad1"
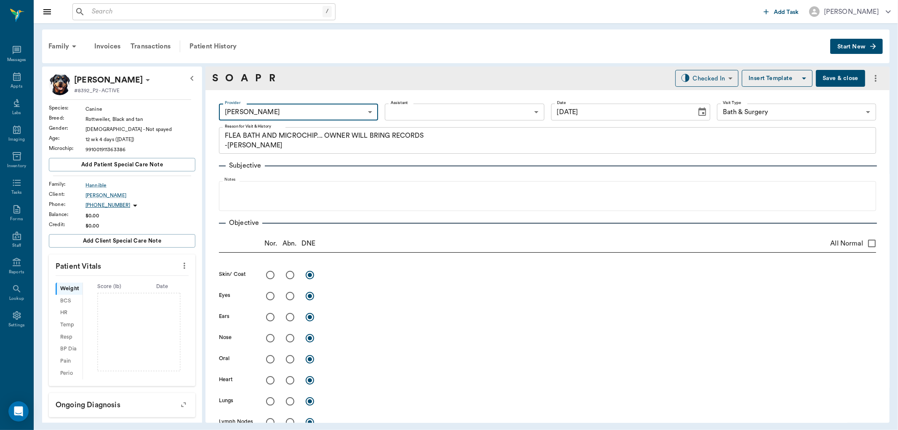
scroll to position [455, 0]
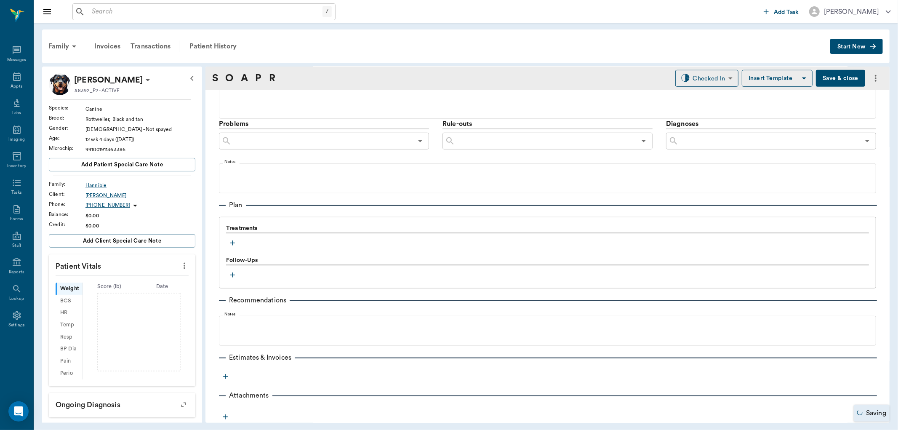
click at [234, 241] on icon "button" at bounding box center [232, 243] width 8 height 8
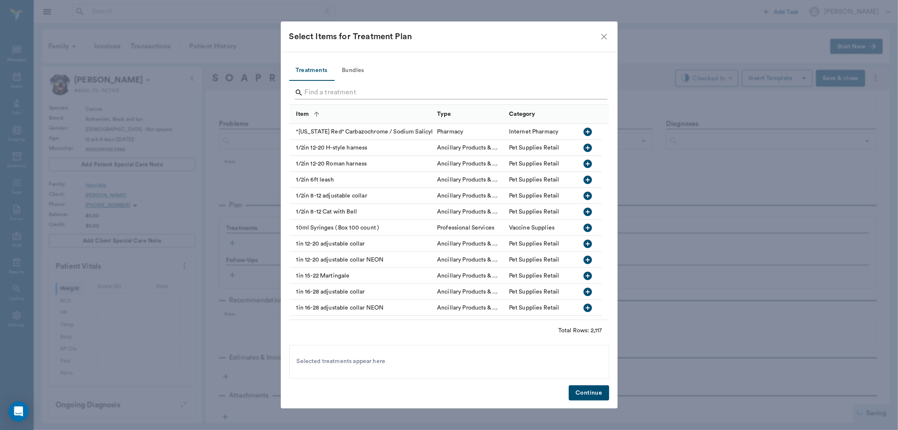
click at [369, 95] on input "Search" at bounding box center [450, 92] width 290 height 13
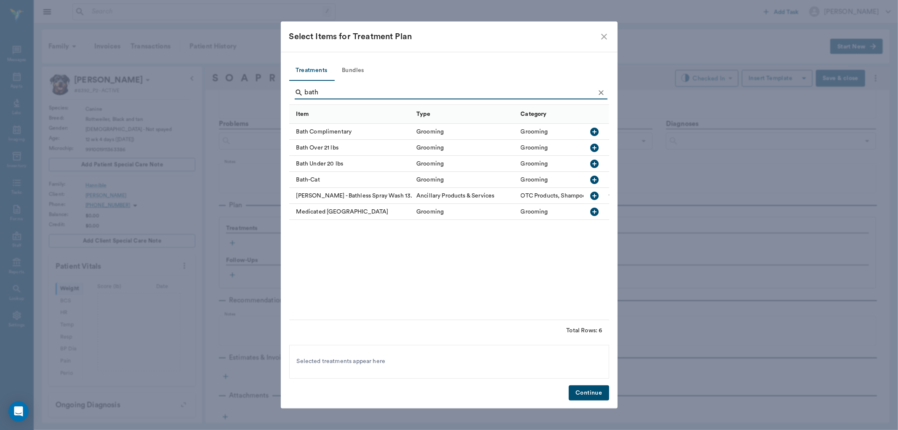
click at [599, 213] on icon "button" at bounding box center [595, 212] width 10 height 10
click at [382, 95] on input "bath" at bounding box center [450, 92] width 290 height 13
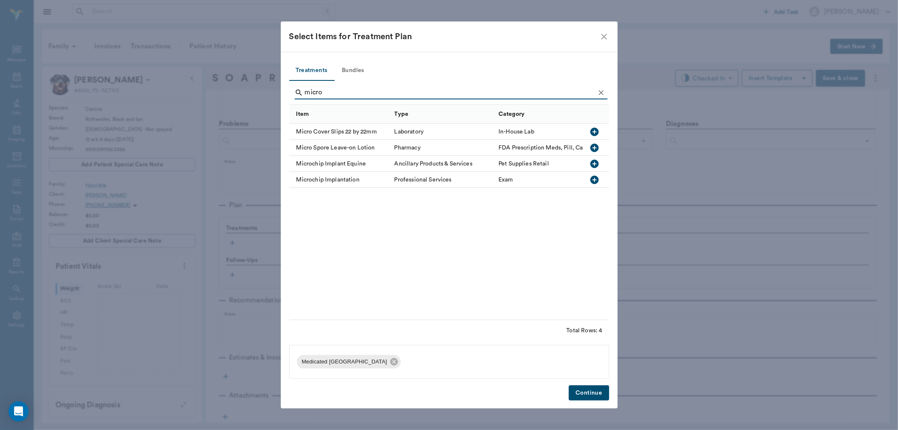
type input "micro"
click at [596, 177] on icon "button" at bounding box center [595, 180] width 8 height 8
click at [587, 394] on button "Continue" at bounding box center [589, 393] width 40 height 16
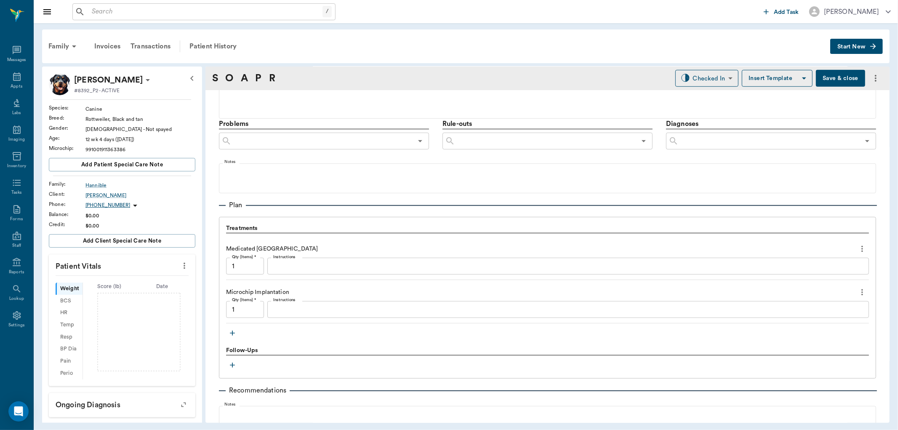
scroll to position [545, 0]
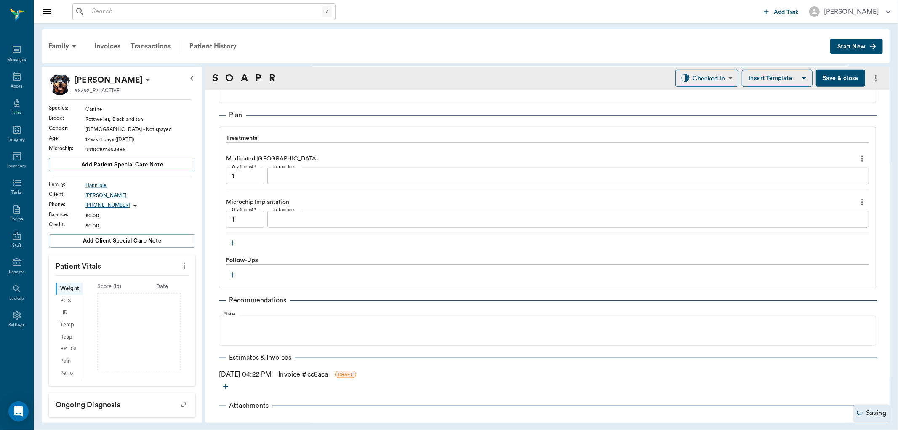
click at [320, 373] on link "Invoice # cc8aca" at bounding box center [303, 374] width 50 height 10
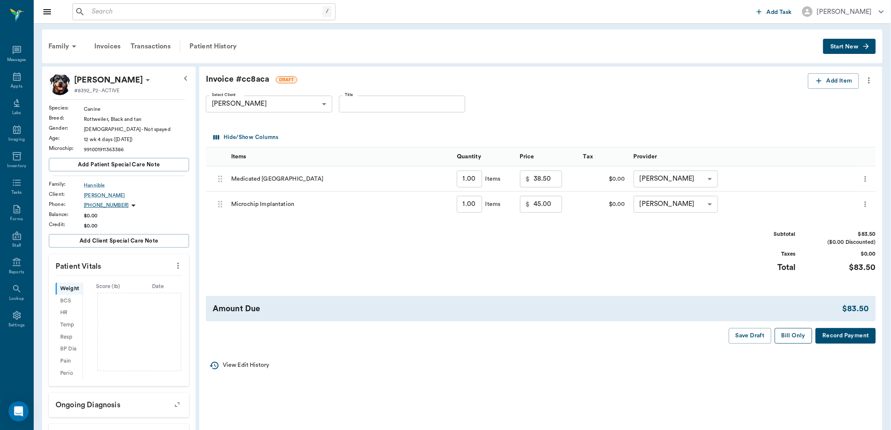
click at [801, 336] on button "Bill Only" at bounding box center [794, 336] width 38 height 16
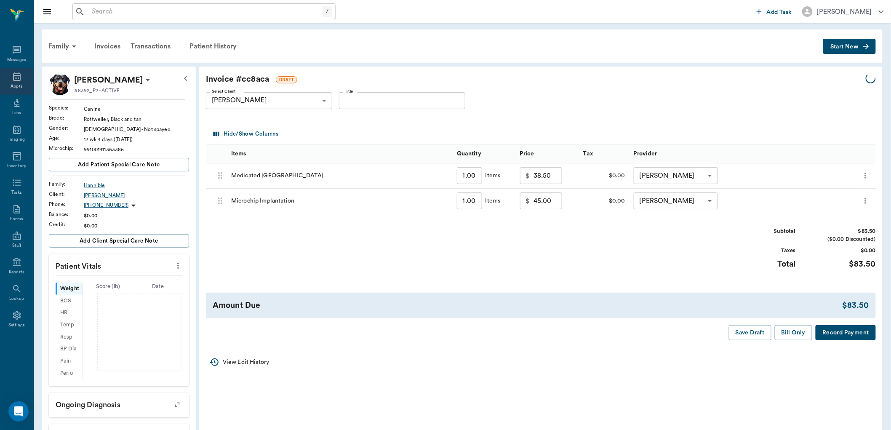
click at [15, 77] on icon at bounding box center [17, 77] width 10 height 10
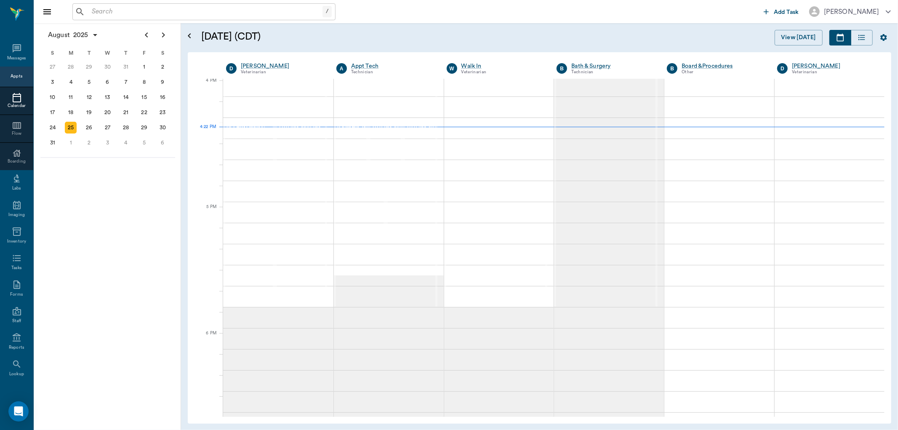
scroll to position [1012, 0]
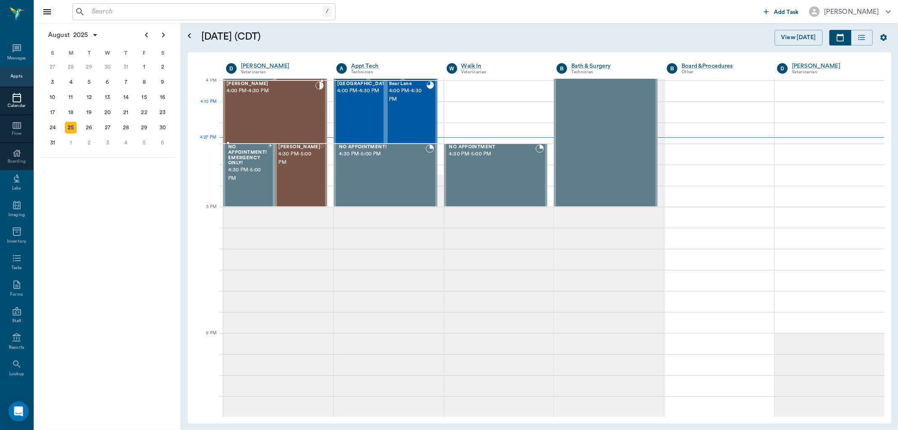
click at [271, 111] on div "[PERSON_NAME] 4:00 PM - 4:30 PM" at bounding box center [271, 111] width 89 height 61
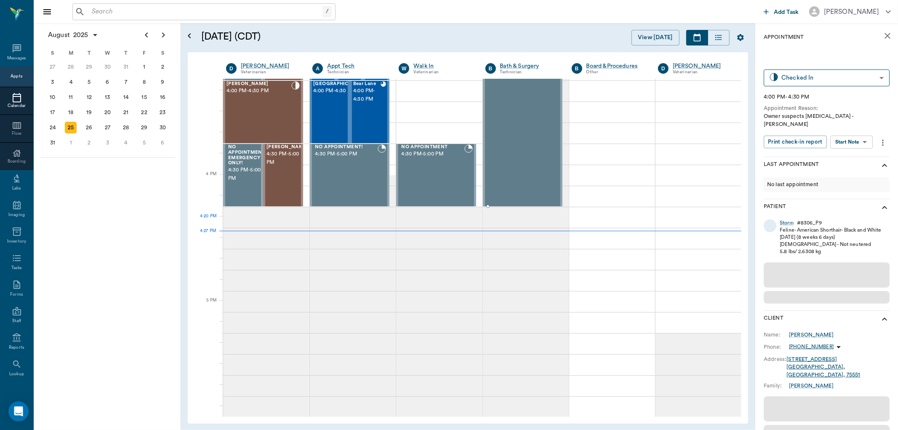
scroll to position [919, 0]
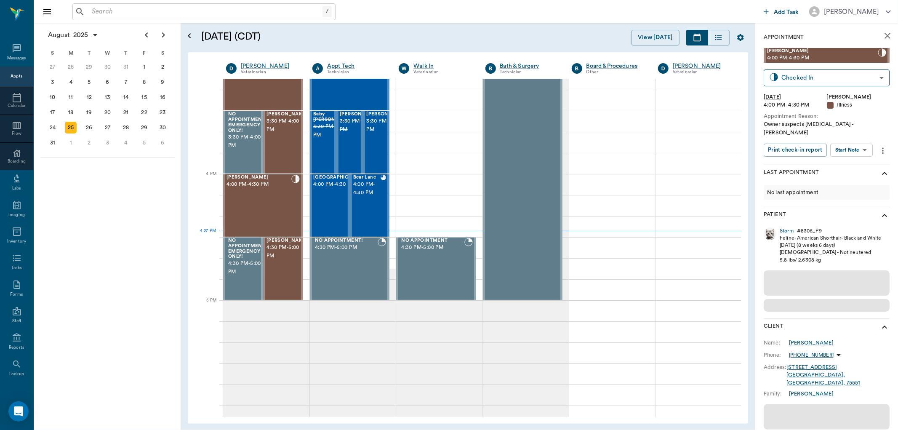
click at [856, 139] on body "/ ​ Add Task Dr. Bert Ellsworth Nectar Messages Appts Calendar Flow Boarding La…" at bounding box center [449, 215] width 898 height 430
click at [848, 156] on button "View SOAP" at bounding box center [842, 159] width 29 height 10
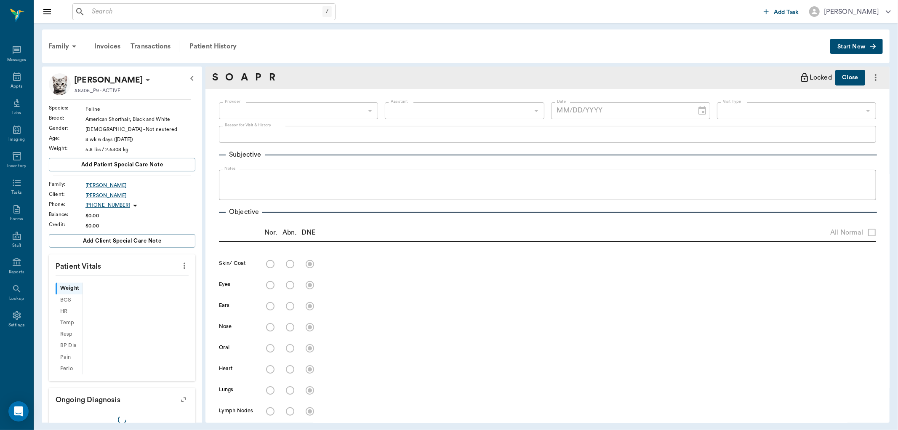
scroll to position [443, 0]
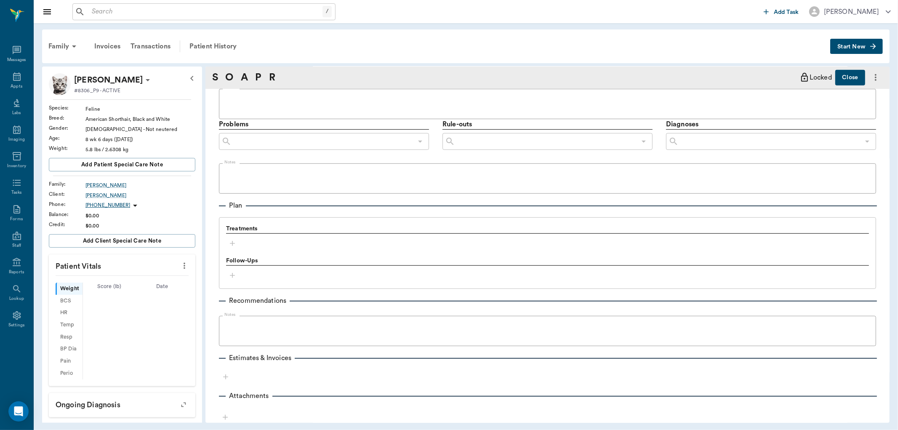
click at [232, 241] on icon "button" at bounding box center [232, 243] width 8 height 8
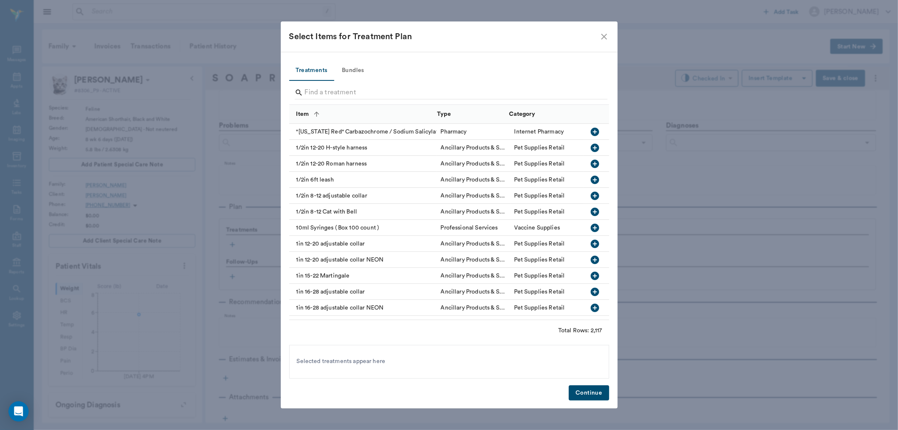
scroll to position [445, 0]
click at [331, 85] on div at bounding box center [451, 94] width 313 height 22
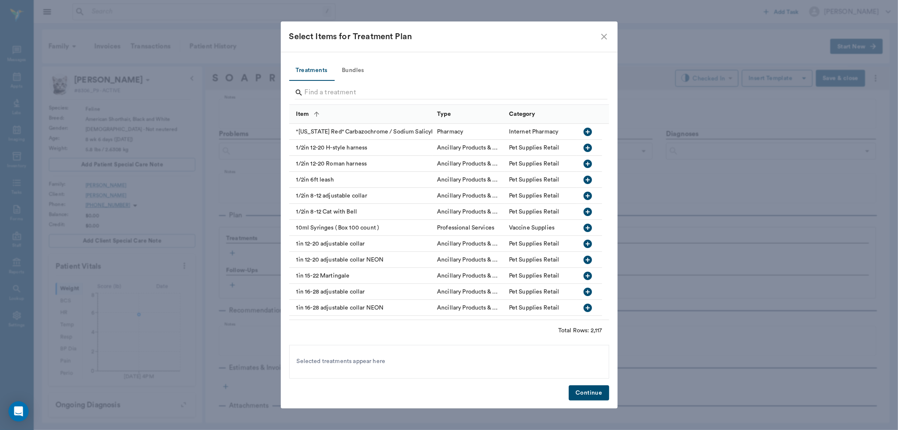
type input "63ec2f075fda476ae8351a4d"
type input "65d2be4f46e3a538d89b8c15"
type textarea "Owner suspects [MEDICAL_DATA] -[PERSON_NAME]"
click at [321, 96] on input "Search" at bounding box center [450, 92] width 290 height 13
type input "am"
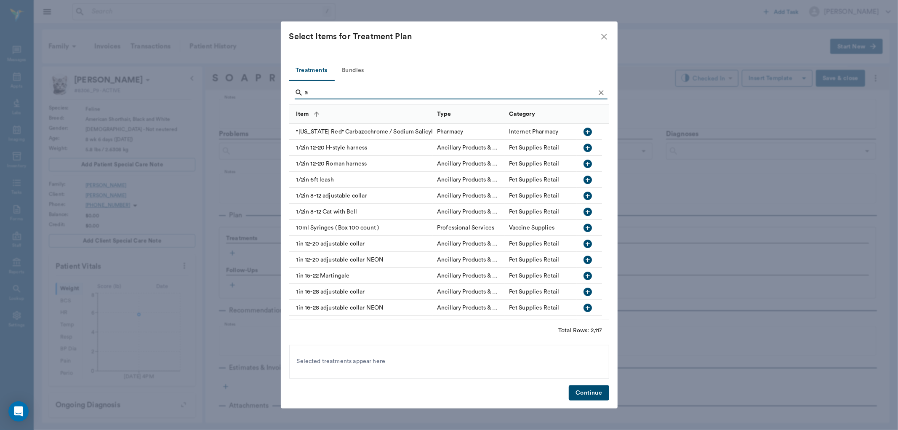
type input "[DATE]"
type input "amox"
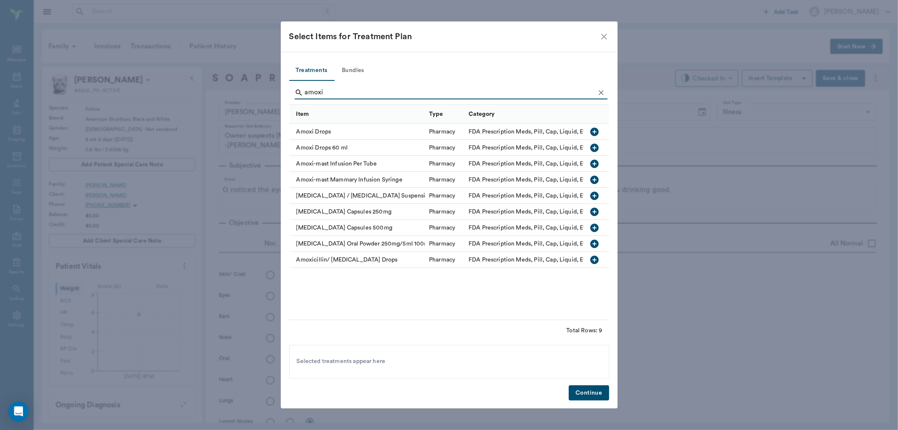
type input "amoxi"
click at [594, 131] on icon "button" at bounding box center [595, 132] width 8 height 8
click at [593, 388] on button "Continue" at bounding box center [589, 393] width 40 height 16
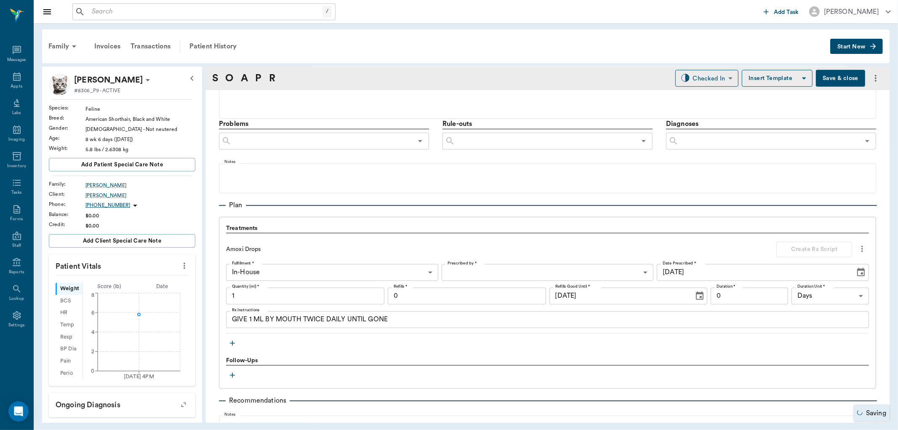
click at [251, 323] on textarea "GIVE 1 ML BY MOUTH TWICE DAILY UNTIL GONE" at bounding box center [547, 320] width 631 height 10
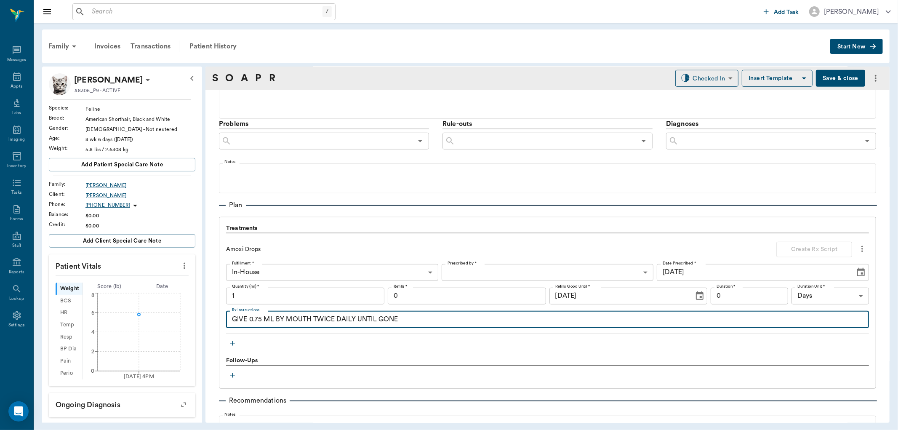
type textarea "GIVE 0.75 ML BY MOUTH TWICE DAILY UNTIL GONE"
click at [272, 291] on input "1" at bounding box center [305, 296] width 158 height 17
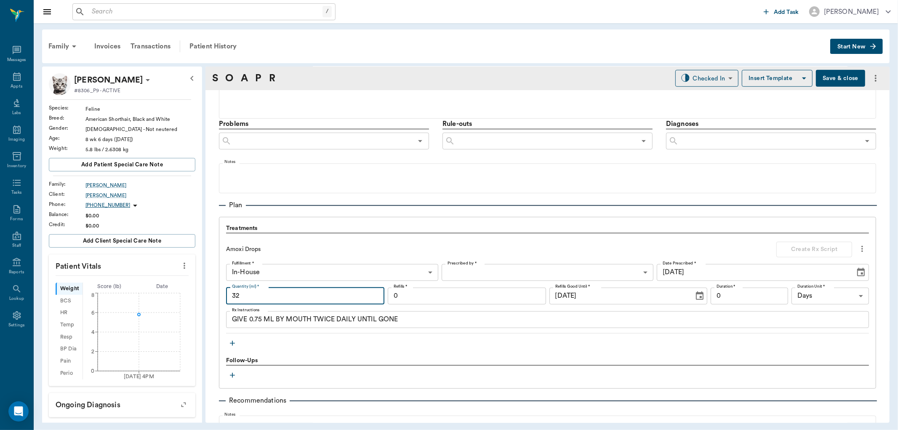
type input "32"
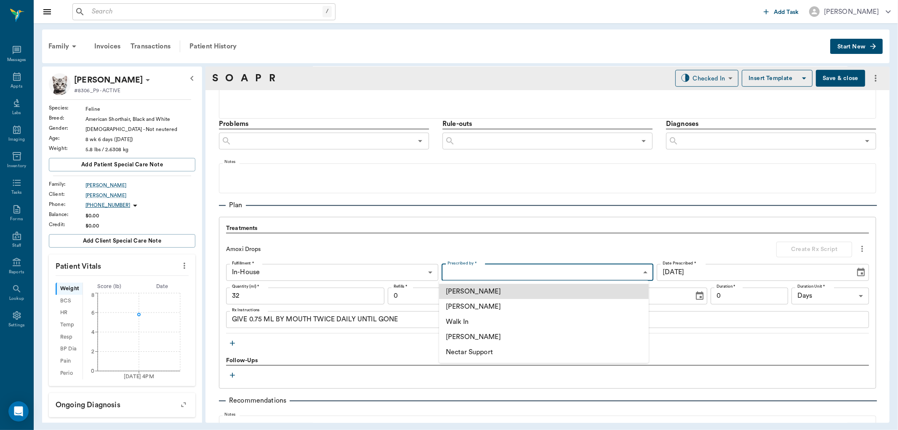
click at [503, 268] on body "/ ​ Add Task [PERSON_NAME] Nectar Messages Appts Labs Imaging Inventory Tasks F…" at bounding box center [449, 215] width 898 height 430
click at [488, 308] on li "[PERSON_NAME]" at bounding box center [544, 306] width 210 height 15
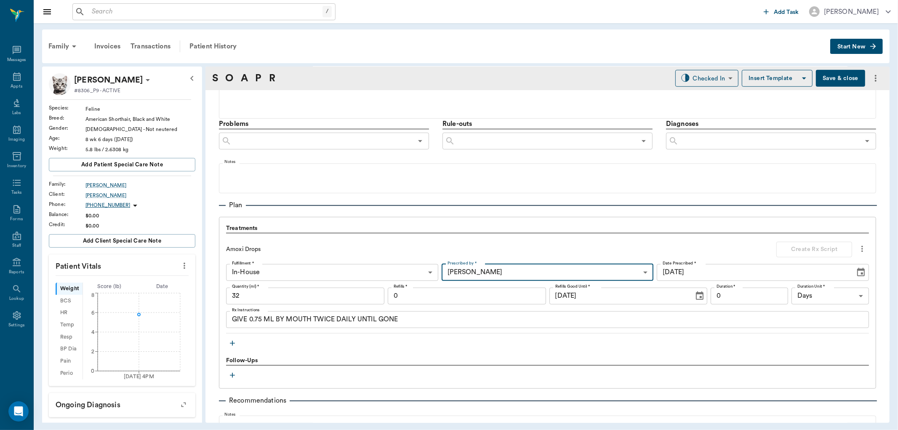
type input "63ec2f075fda476ae8351a4d"
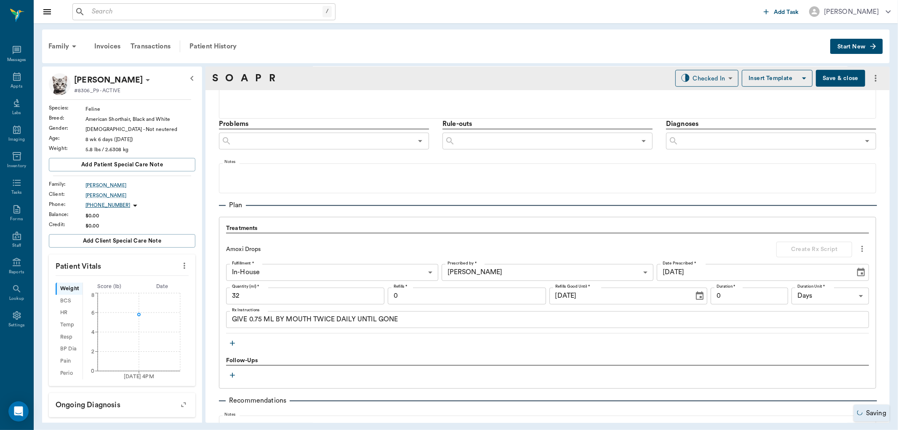
click at [427, 320] on textarea "GIVE 0.75 ML BY MOUTH TWICE DAILY UNTIL GONE" at bounding box center [547, 320] width 631 height 10
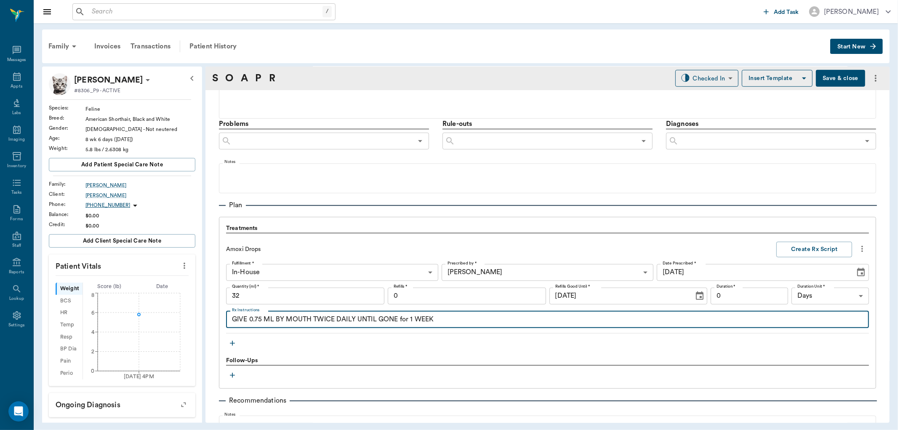
type textarea "GIVE 0.75 ML BY MOUTH TWICE DAILY UNTIL GONE for 1 WEEK"
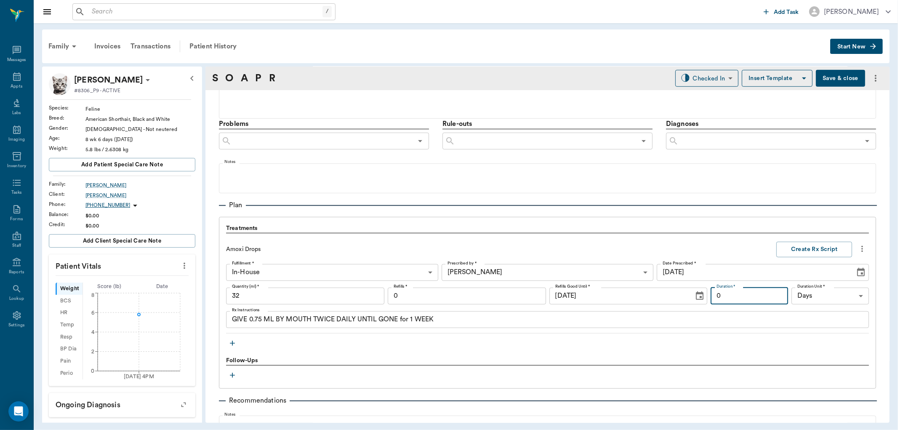
click at [764, 297] on input "0" at bounding box center [749, 296] width 77 height 17
type input "0"
click at [809, 251] on button "Create Rx Script" at bounding box center [815, 250] width 76 height 16
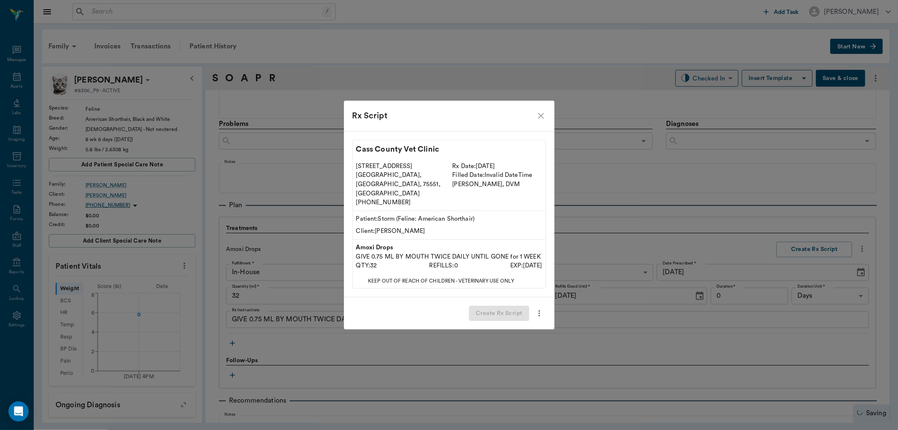
drag, startPoint x: 495, startPoint y: 301, endPoint x: 491, endPoint y: 302, distance: 4.3
click at [494, 302] on div "Create Rx Script" at bounding box center [449, 313] width 211 height 32
click at [493, 306] on button "Create Rx Script" at bounding box center [499, 314] width 60 height 16
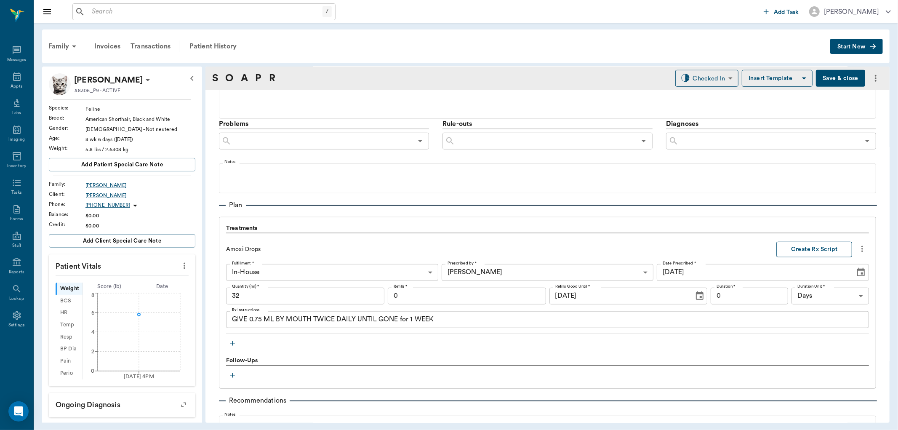
click at [813, 251] on button "Create Rx Script" at bounding box center [815, 250] width 76 height 16
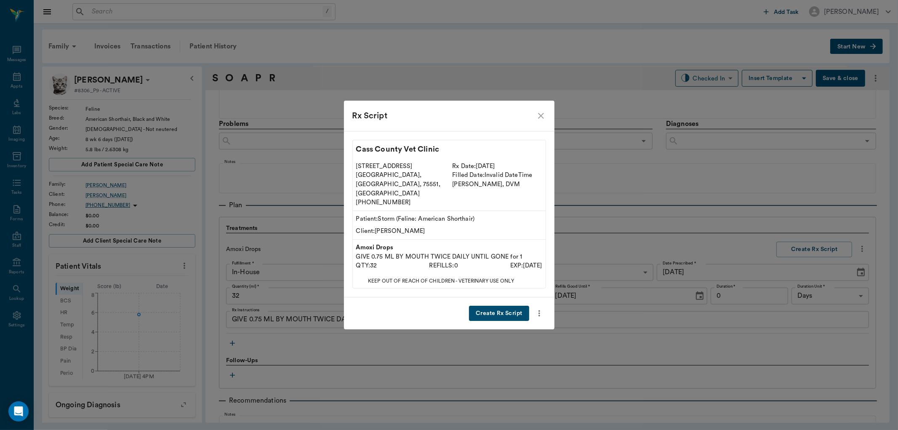
click at [496, 306] on button "Create Rx Script" at bounding box center [499, 314] width 60 height 16
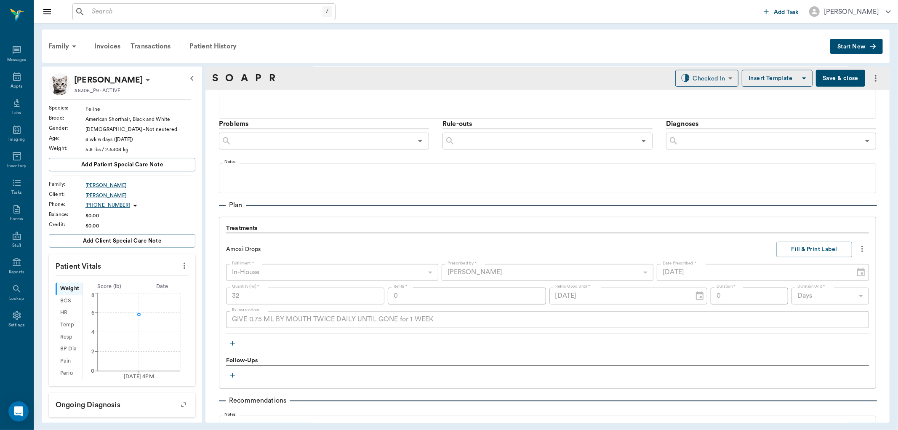
click at [817, 238] on div "Amoxi Drops Fill & Print Label Fulfillment * In-House In-House Fulfillment * Pr…" at bounding box center [547, 285] width 643 height 97
click at [817, 245] on button "Fill & Print Label" at bounding box center [815, 250] width 76 height 16
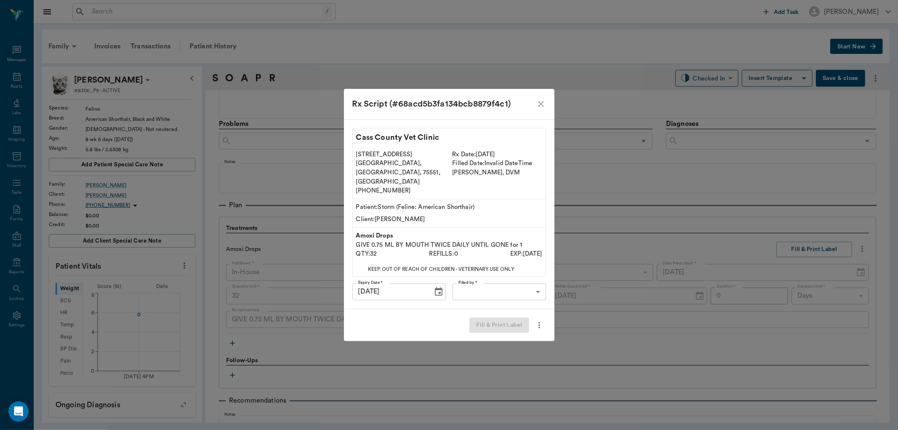
click at [531, 286] on body "/ ​ Add Task [PERSON_NAME] Nectar Messages Appts Labs Imaging Inventory Tasks F…" at bounding box center [449, 215] width 898 height 430
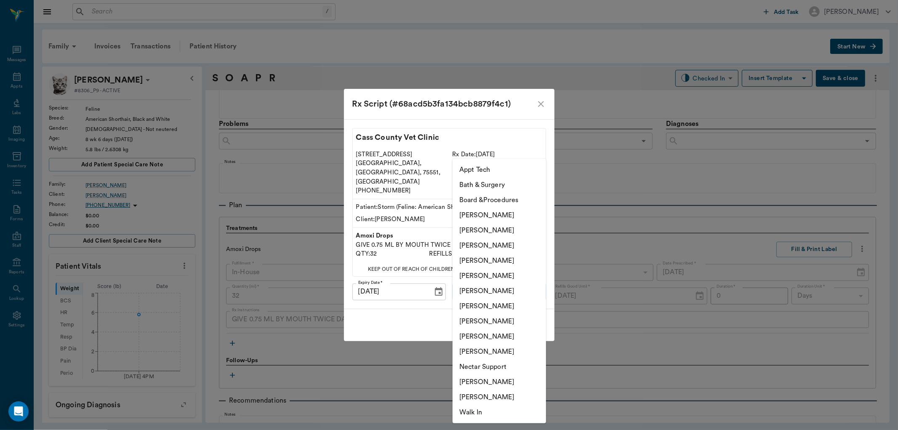
click at [514, 243] on li "[PERSON_NAME]" at bounding box center [499, 245] width 93 height 15
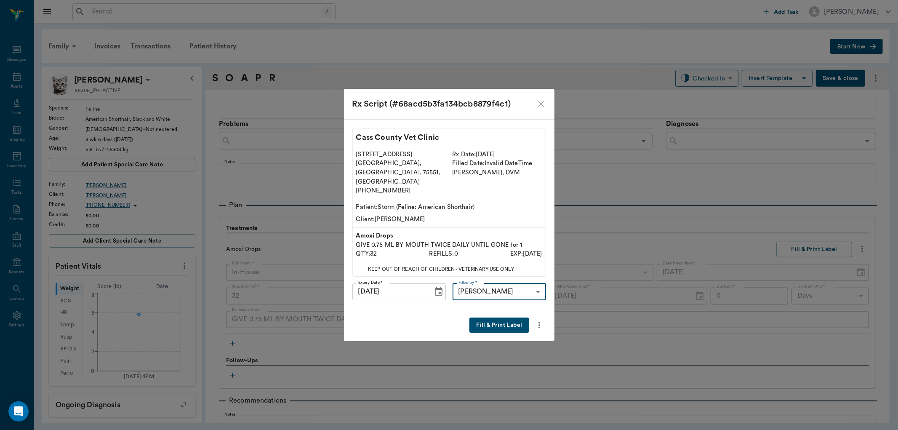
type input "63ec2f075fda476ae8351a4d"
click at [506, 319] on button "Fill & Print Label" at bounding box center [499, 326] width 59 height 16
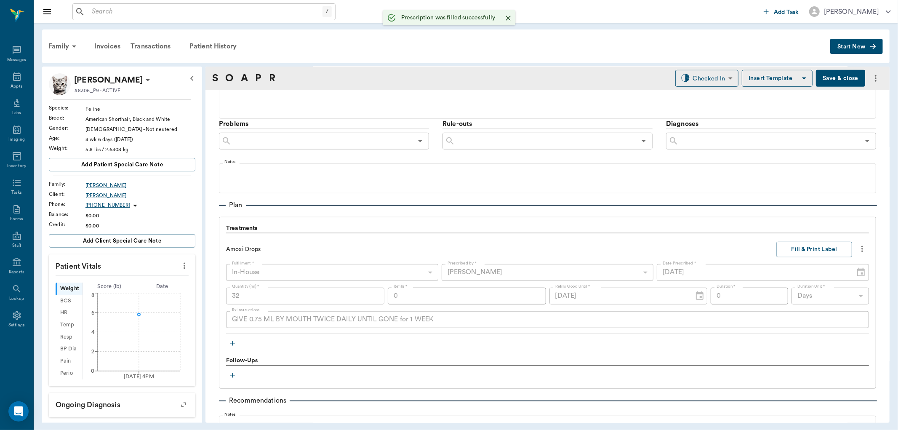
click at [233, 342] on icon "button" at bounding box center [232, 343] width 8 height 8
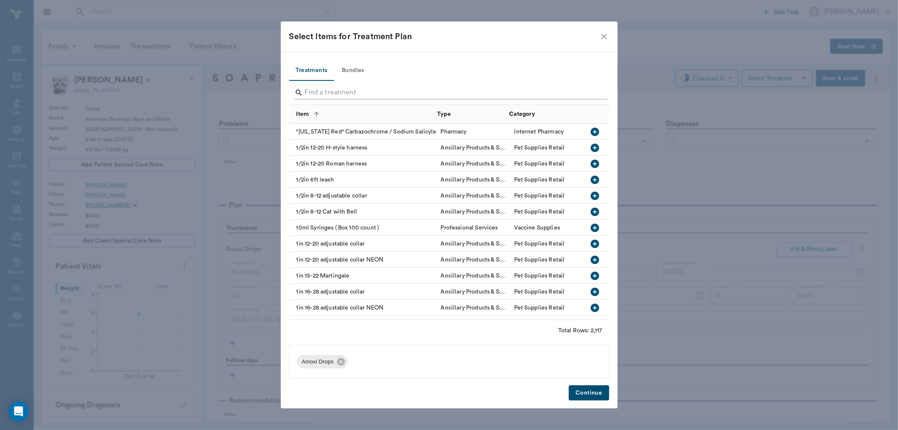
click at [344, 93] on input "Search" at bounding box center [450, 92] width 290 height 13
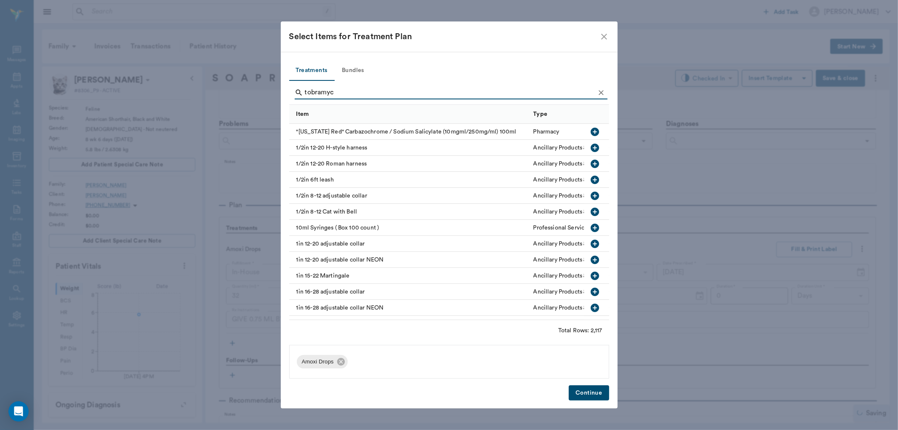
type input "tobramyc"
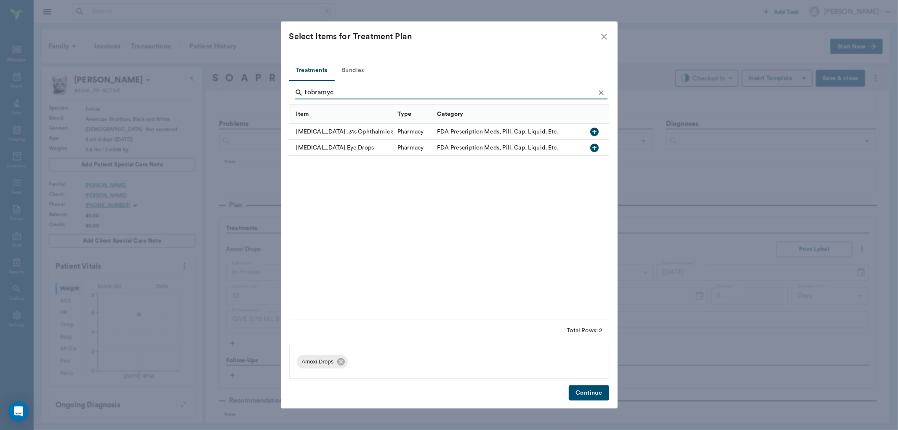
click at [596, 129] on icon "button" at bounding box center [595, 132] width 8 height 8
click at [581, 395] on button "Continue" at bounding box center [589, 393] width 40 height 16
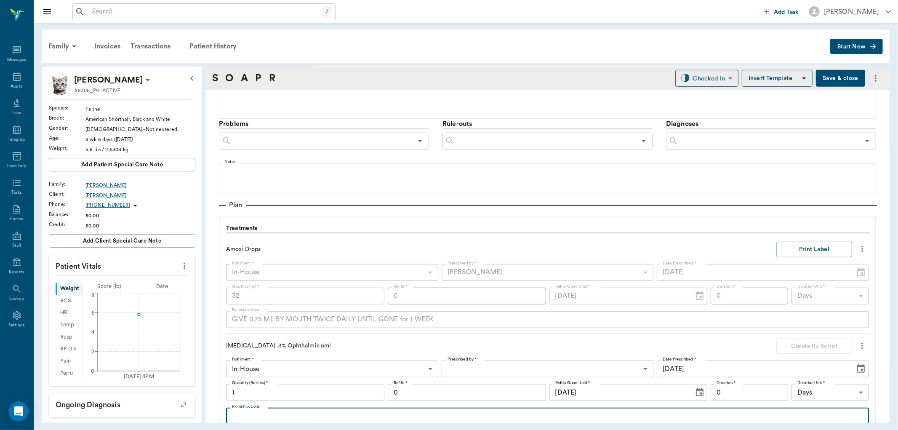
click at [265, 411] on textarea "Rx Instructions" at bounding box center [547, 416] width 631 height 10
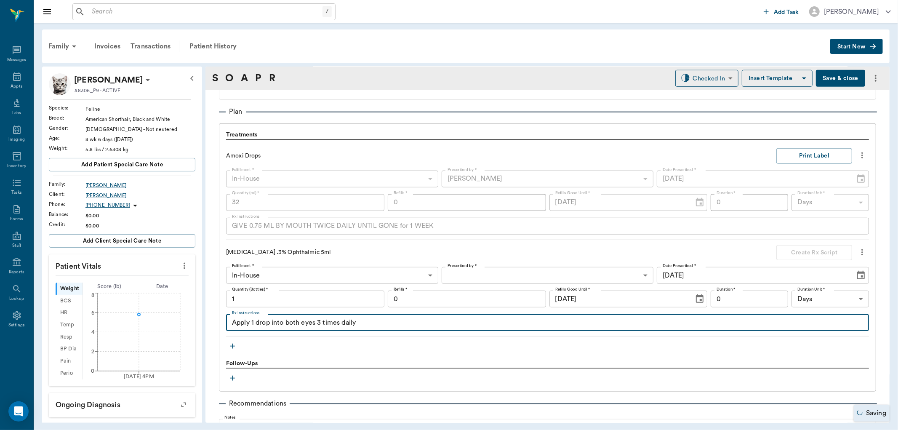
type textarea "Apply 1 drop into both eyes 3 times daily"
click at [541, 275] on body "/ ​ Add Task [PERSON_NAME] Nectar Messages Appts Labs Imaging Inventory Tasks F…" at bounding box center [449, 215] width 898 height 430
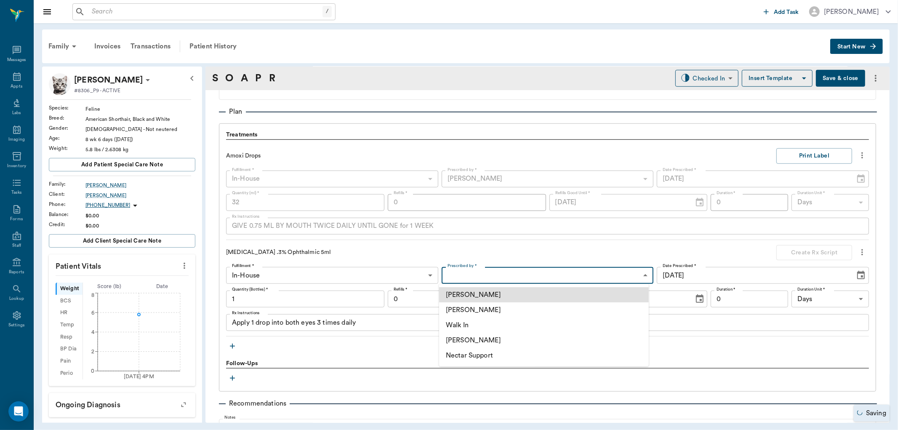
click at [510, 309] on li "[PERSON_NAME]" at bounding box center [544, 309] width 210 height 15
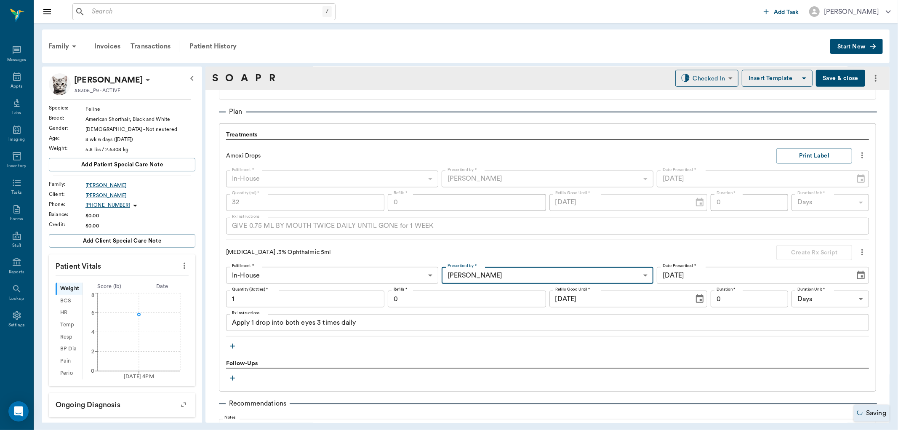
type input "63ec2f075fda476ae8351a4d"
click at [378, 320] on div at bounding box center [449, 215] width 898 height 430
click at [403, 319] on div at bounding box center [449, 215] width 898 height 430
click at [431, 323] on div at bounding box center [449, 215] width 898 height 430
click at [398, 324] on textarea "Apply 1 drop into both eyes 3 times daily" at bounding box center [547, 323] width 631 height 10
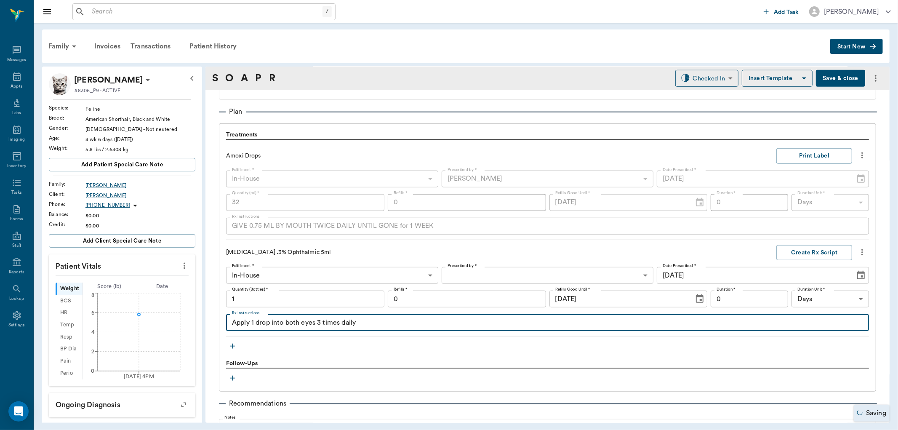
type textarea "Apply 1 drop into both eyes 3 times daily"
type input "63ec2f075fda476ae8351a4d"
type textarea "Apply 1 drop into both eyes 3 times daily until normal for 2 days"
click at [810, 250] on button "Create Rx Script" at bounding box center [815, 253] width 76 height 16
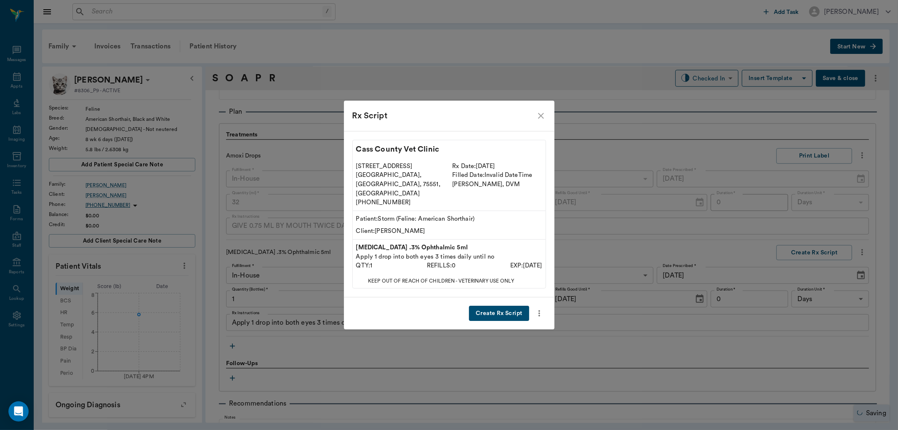
click at [502, 306] on button "Create Rx Script" at bounding box center [499, 314] width 60 height 16
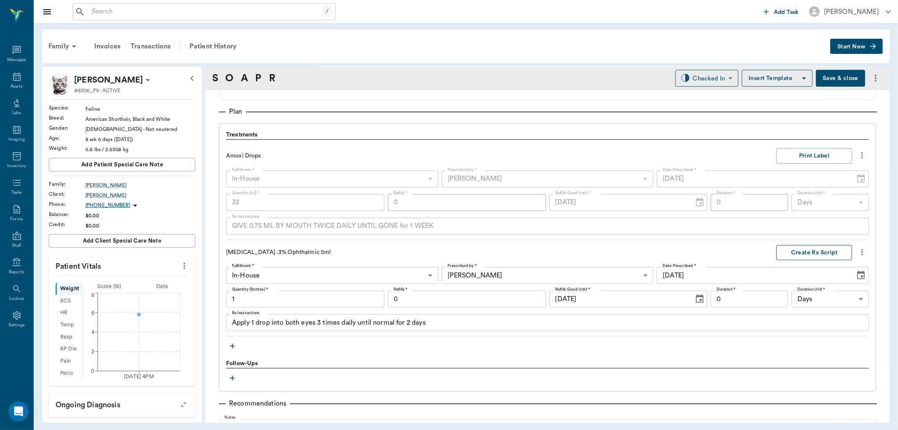
click at [802, 250] on button "Create Rx Script" at bounding box center [815, 253] width 76 height 16
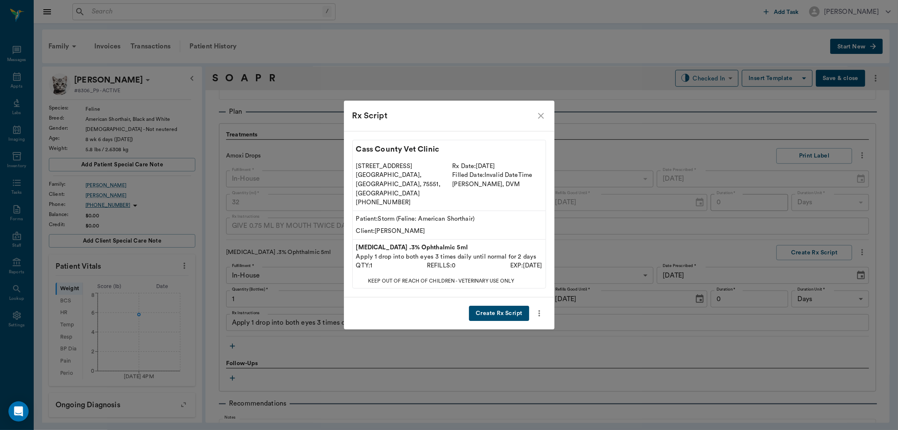
drag, startPoint x: 506, startPoint y: 305, endPoint x: 505, endPoint y: 296, distance: 8.4
click at [505, 306] on button "Create Rx Script" at bounding box center [499, 314] width 60 height 16
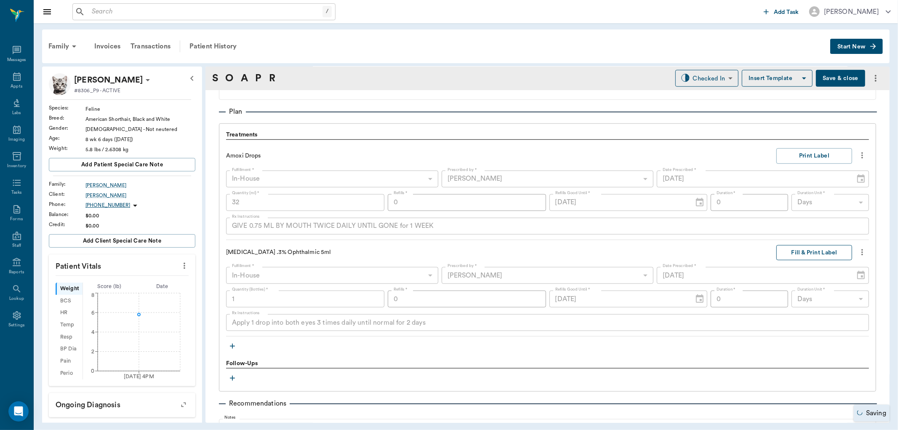
click at [817, 249] on button "Fill & Print Label" at bounding box center [815, 253] width 76 height 16
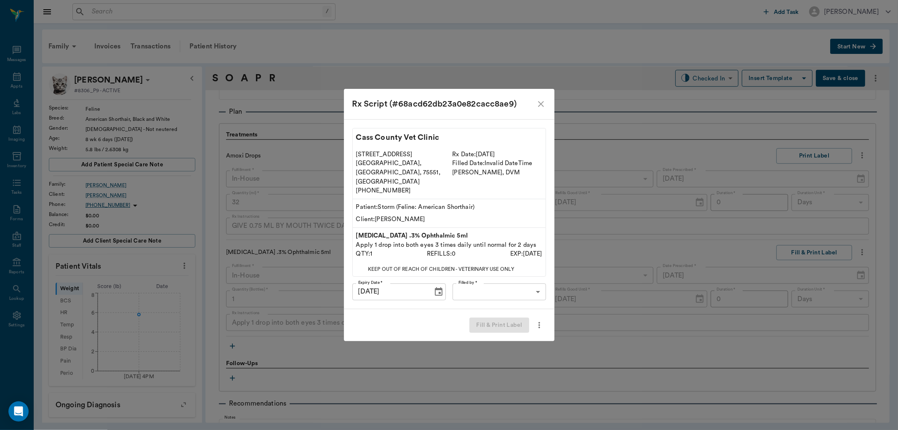
click at [531, 282] on body "/ ​ Add Task [PERSON_NAME] Nectar Messages Appts Labs Imaging Inventory Tasks F…" at bounding box center [449, 215] width 898 height 430
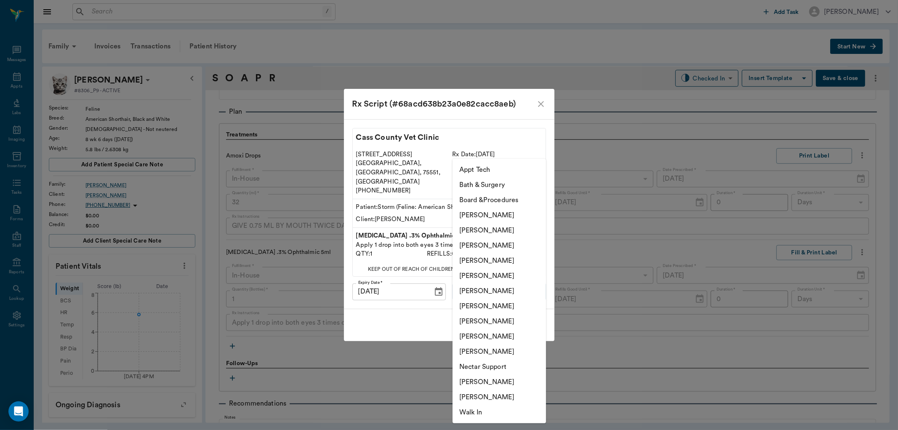
click at [513, 243] on li "[PERSON_NAME]" at bounding box center [499, 245] width 93 height 15
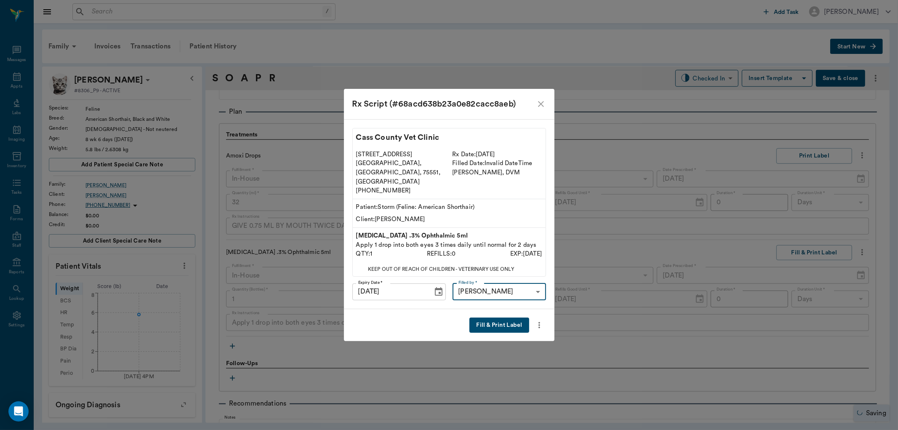
click at [491, 318] on li "[PERSON_NAME]" at bounding box center [500, 316] width 70 height 8
click at [522, 283] on body "/ ​ Add Task [PERSON_NAME] Nectar Messages Appts Labs Imaging Inventory Tasks F…" at bounding box center [449, 215] width 898 height 430
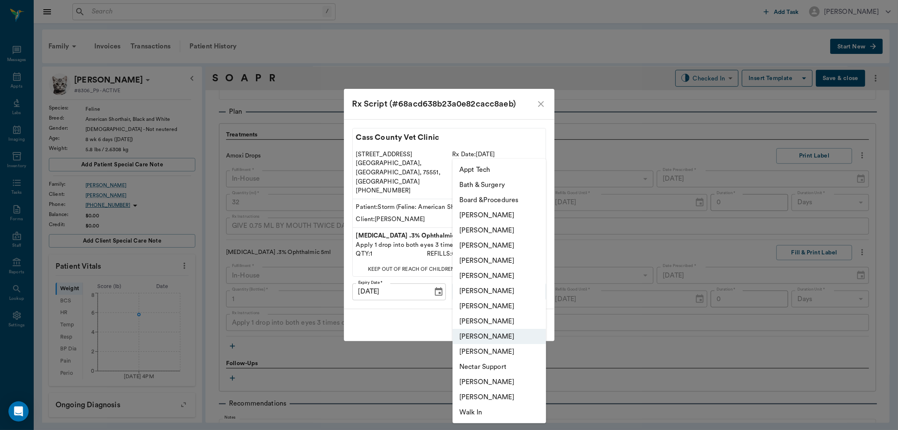
click at [503, 249] on li "[PERSON_NAME]" at bounding box center [499, 245] width 93 height 15
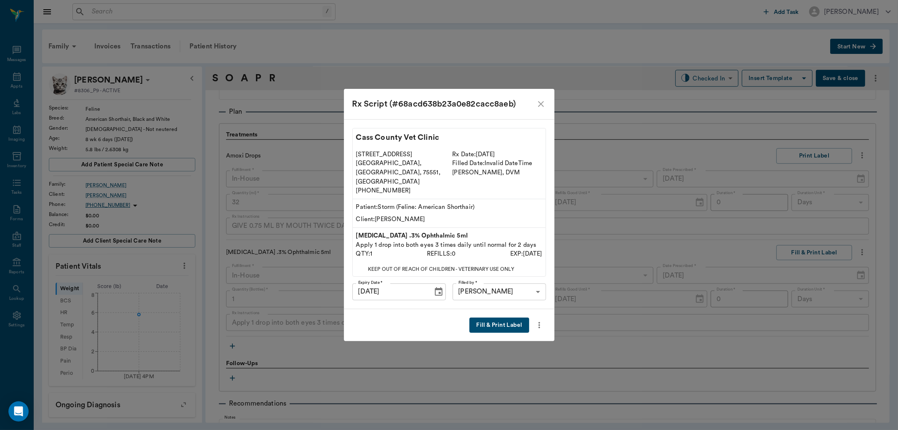
click at [497, 314] on li "[PERSON_NAME]" at bounding box center [500, 316] width 70 height 8
type input "63ec2ede52e12b0ba117d0d7"
click at [497, 314] on li "[PERSON_NAME]" at bounding box center [500, 316] width 70 height 8
click at [503, 318] on button "Fill & Print Label" at bounding box center [499, 326] width 59 height 16
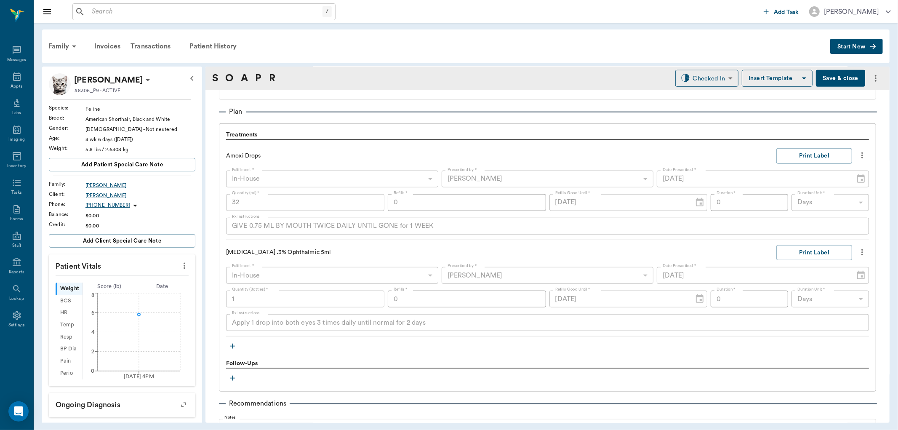
click at [841, 75] on button "Save & close" at bounding box center [840, 78] width 49 height 17
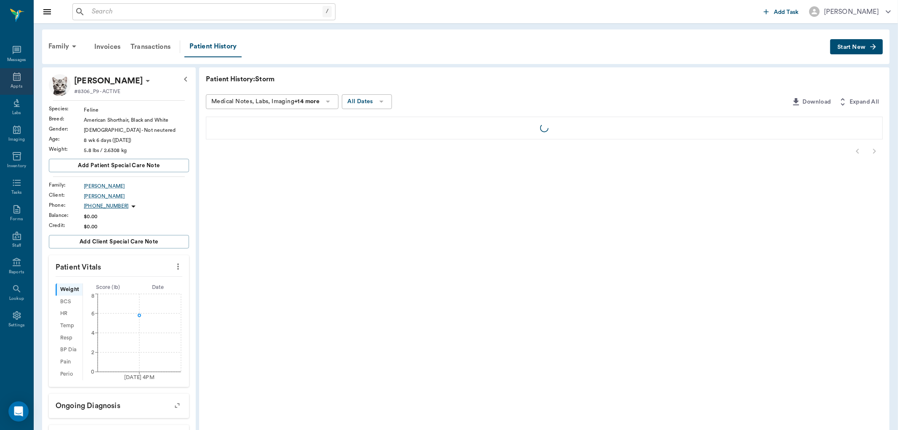
click at [18, 77] on icon at bounding box center [17, 77] width 10 height 10
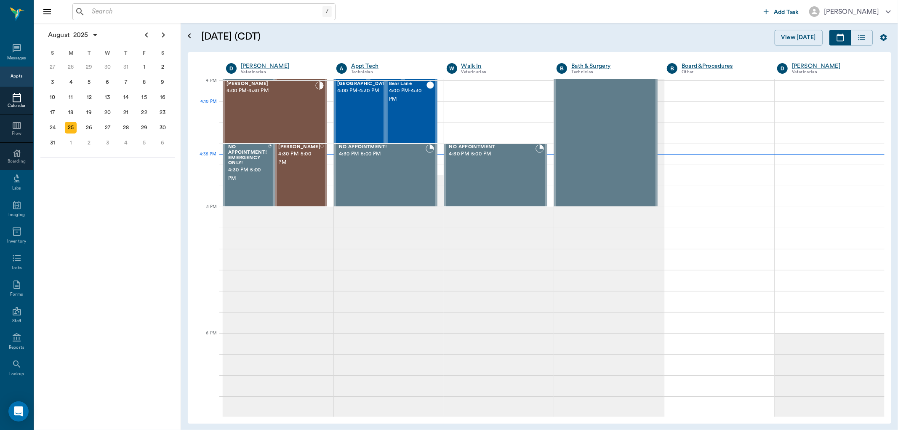
scroll to position [1012, 0]
click at [300, 168] on div "[PERSON_NAME] 4:30 PM - 5:00 PM" at bounding box center [299, 174] width 42 height 61
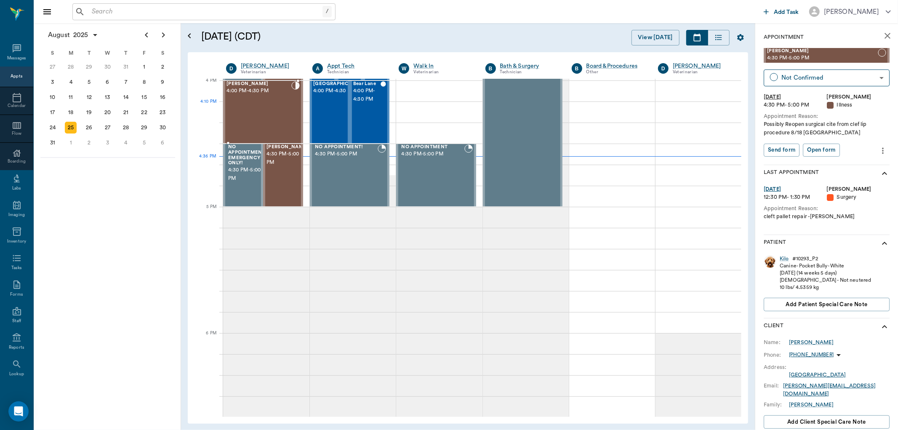
click at [280, 115] on div "[PERSON_NAME] 4:00 PM - 4:30 PM" at bounding box center [259, 111] width 65 height 61
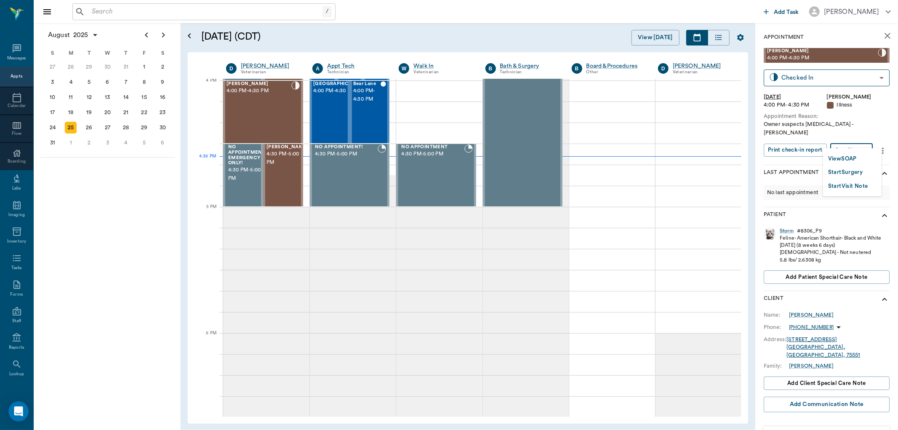
click at [857, 143] on body "/ ​ Add Task [PERSON_NAME] Nectar Messages Appts Calendar Flow Boarding Labs Im…" at bounding box center [449, 215] width 898 height 430
click at [845, 158] on button "View SOAP" at bounding box center [842, 159] width 29 height 10
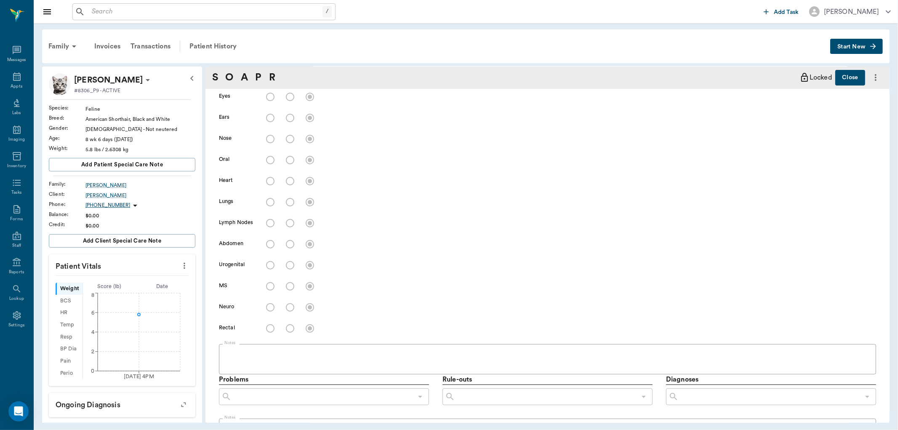
type input "63ec2f075fda476ae8351a4d"
type input "65d2be4f46e3a538d89b8c15"
type textarea "Owner suspects [MEDICAL_DATA] -[PERSON_NAME]"
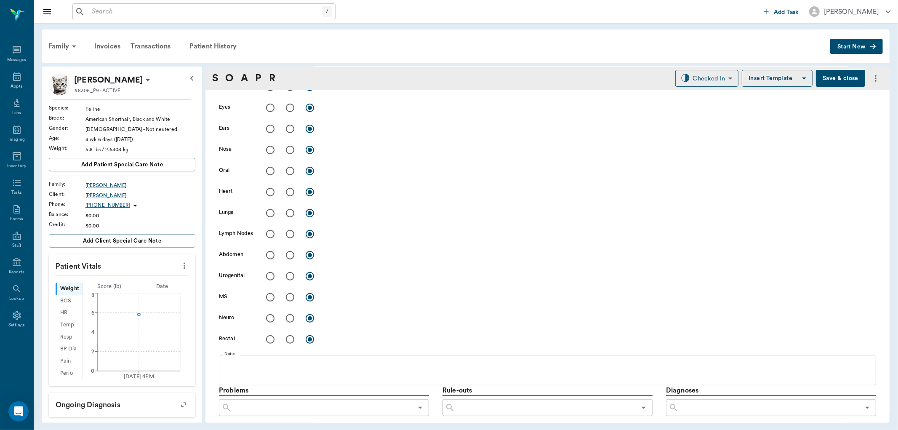
type input "[DATE]"
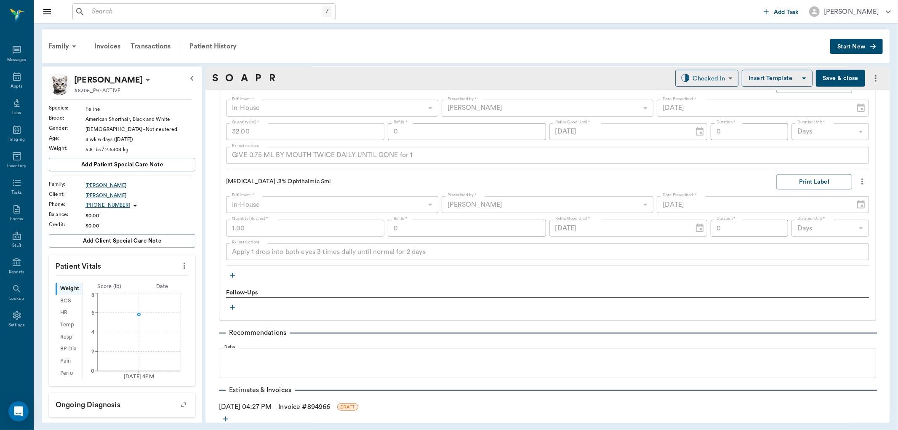
scroll to position [619, 0]
click at [229, 274] on icon "button" at bounding box center [232, 275] width 8 height 8
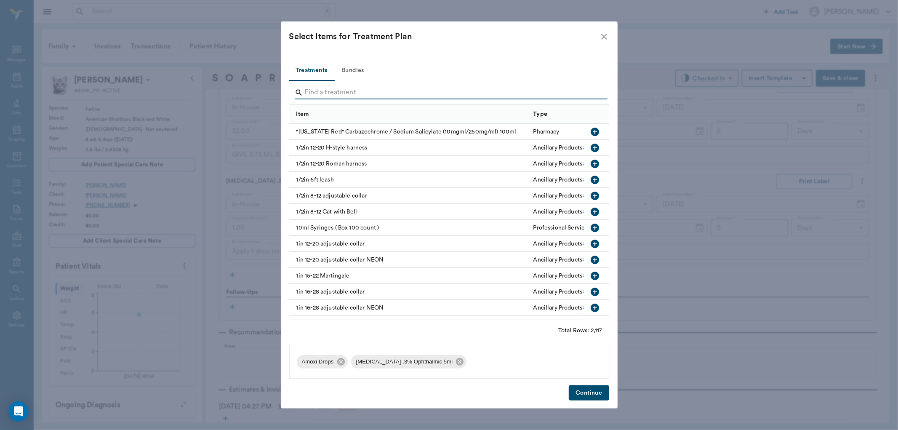
click at [328, 91] on input "Search" at bounding box center [450, 92] width 290 height 13
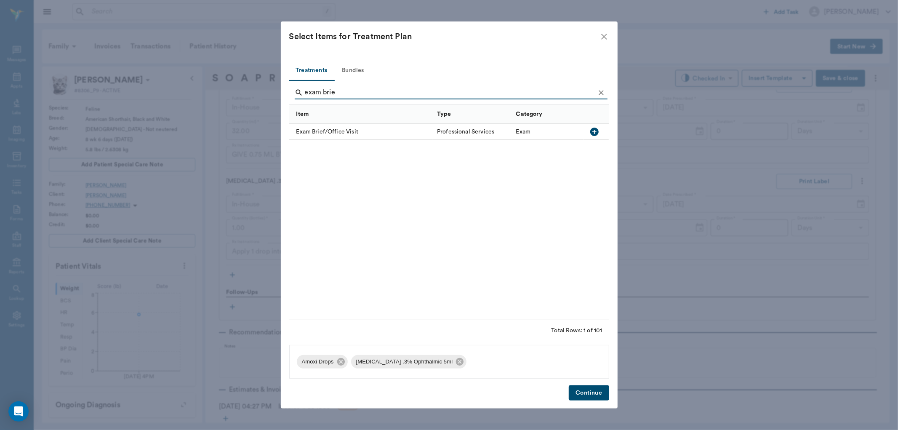
click at [593, 131] on icon "button" at bounding box center [594, 132] width 8 height 8
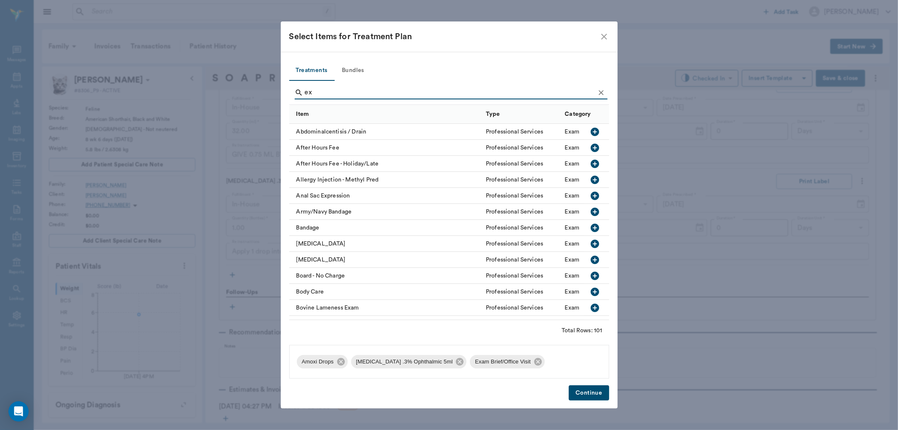
type input "e"
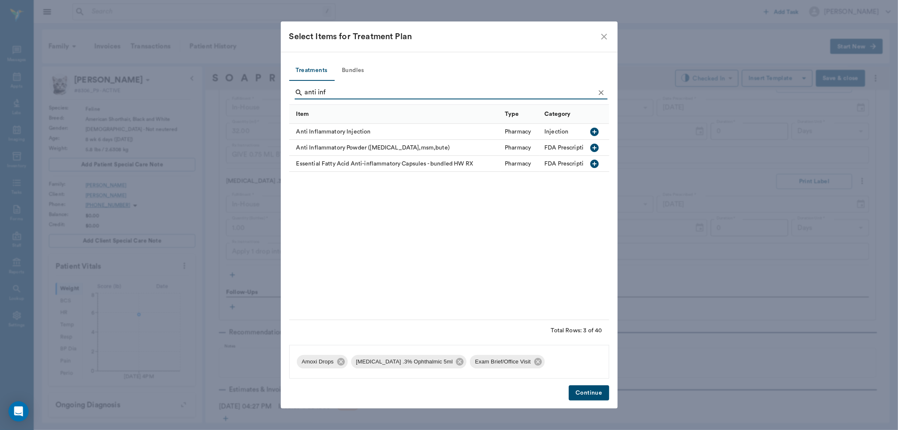
type input "anti inf"
click at [596, 129] on icon "button" at bounding box center [595, 132] width 8 height 8
click at [581, 400] on button "Continue" at bounding box center [589, 393] width 40 height 16
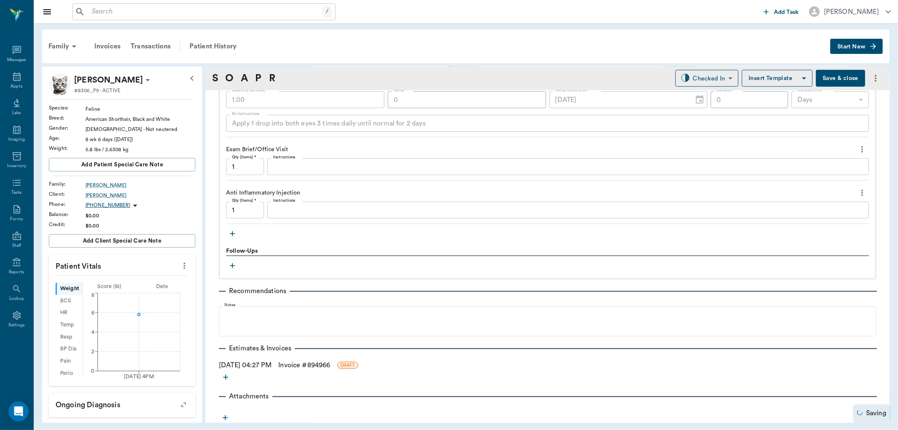
scroll to position [748, 0]
click at [300, 362] on link "Invoice # 894966" at bounding box center [304, 364] width 52 height 10
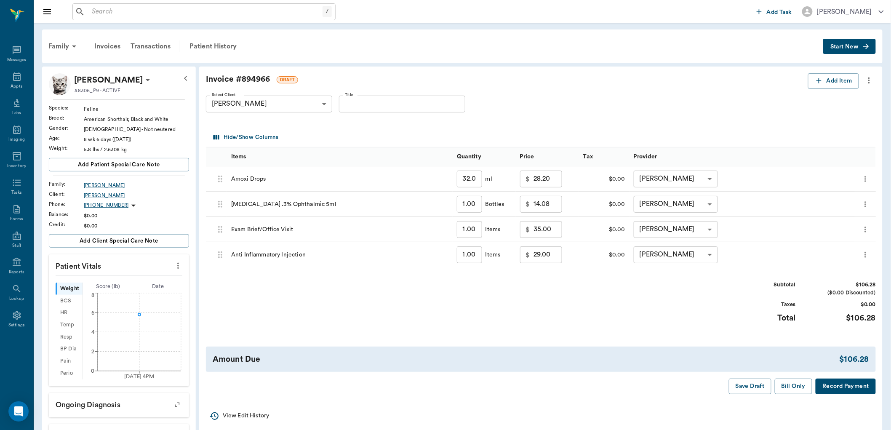
click at [550, 258] on input "29.00" at bounding box center [548, 254] width 29 height 17
type input "17.50"
click at [549, 232] on input "35.00" at bounding box center [548, 229] width 29 height 17
type input "25.00"
click at [684, 334] on div "Invoice # 894966 DRAFT Add Item Select Client [PERSON_NAME] 63ec2ec852e12b0ba11…" at bounding box center [541, 234] width 684 height 334
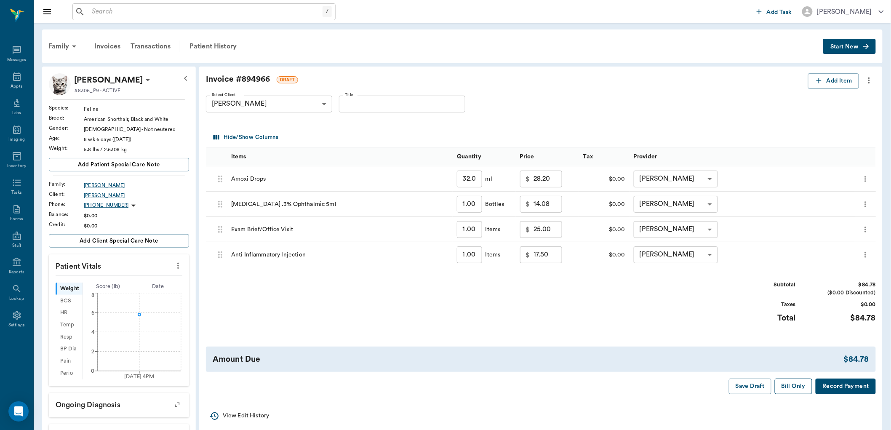
click at [793, 385] on button "Bill Only" at bounding box center [794, 387] width 38 height 16
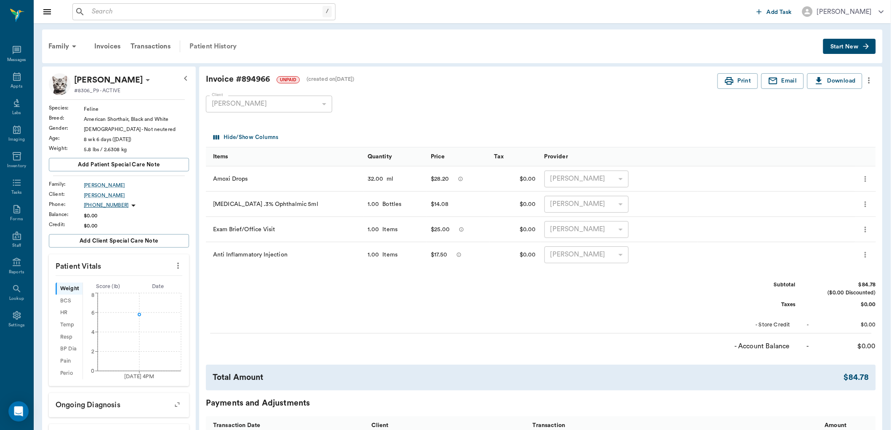
click at [207, 43] on div "Patient History" at bounding box center [212, 46] width 57 height 20
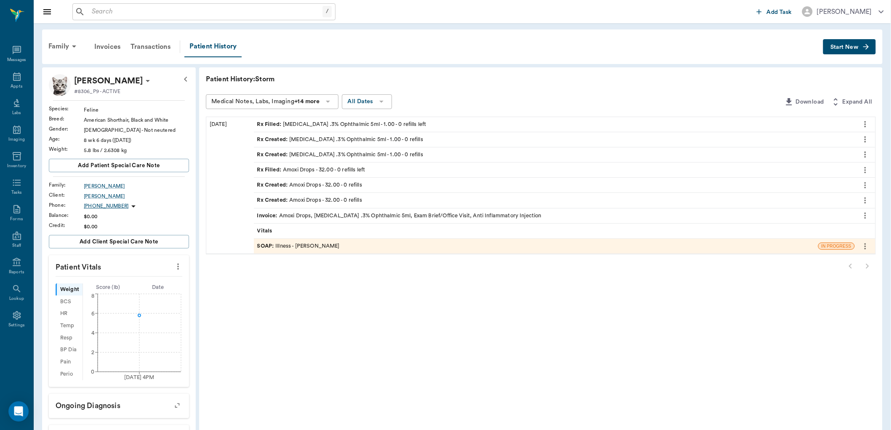
click at [301, 250] on div "SOAP : Illness - [PERSON_NAME]" at bounding box center [536, 246] width 564 height 15
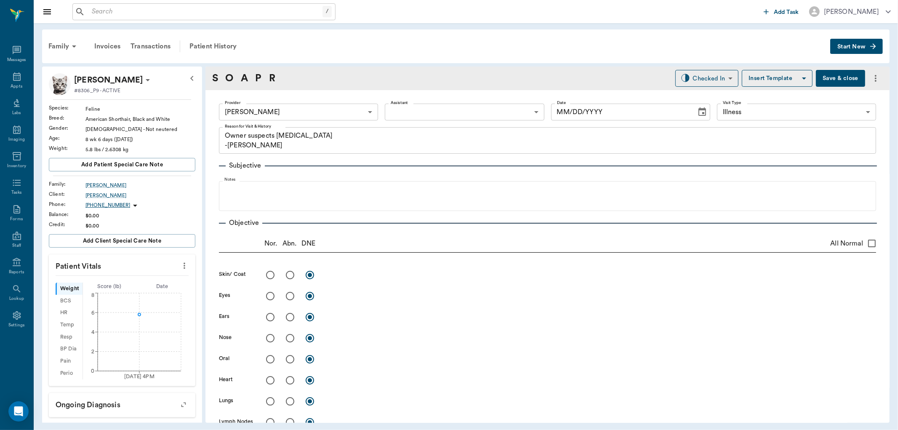
type input "63ec2f075fda476ae8351a4d"
type input "65d2be4f46e3a538d89b8c15"
type textarea "Owner suspects [MEDICAL_DATA] -[PERSON_NAME]"
type input "[DATE]"
click at [699, 82] on body "/ ​ Add Task [PERSON_NAME] Nectar Messages Appts Labs Imaging Inventory Tasks F…" at bounding box center [449, 215] width 898 height 430
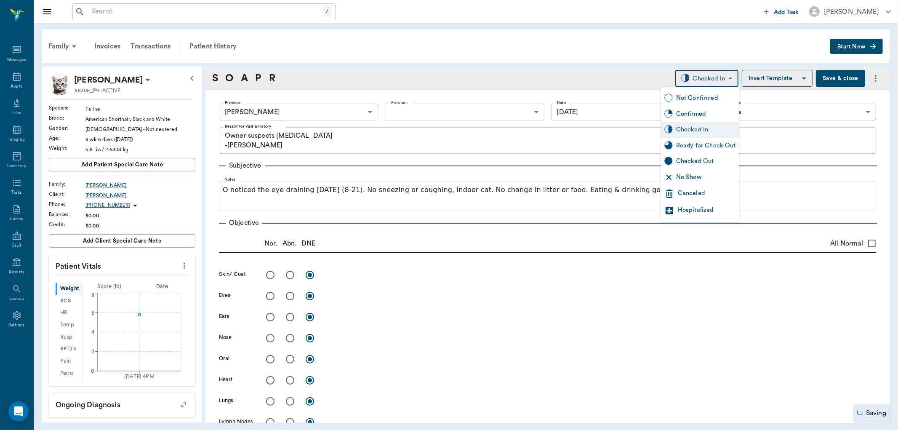
click at [696, 142] on div "Ready for Check Out" at bounding box center [706, 145] width 60 height 9
type input "READY_TO_CHECKOUT"
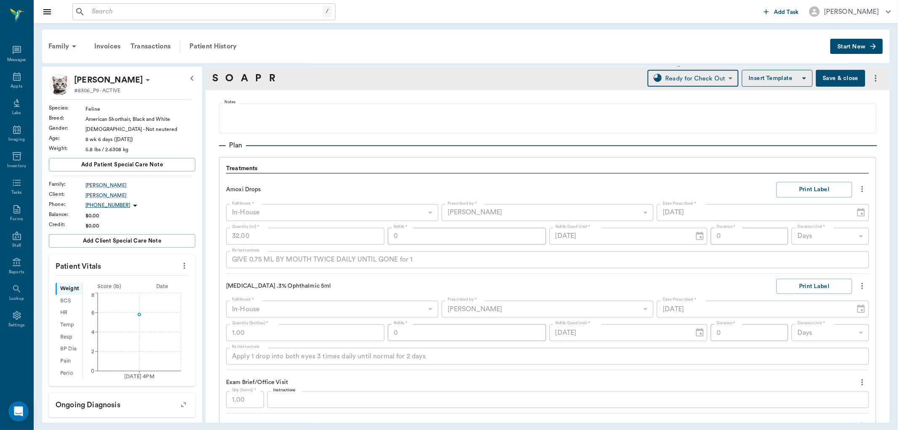
scroll to position [655, 0]
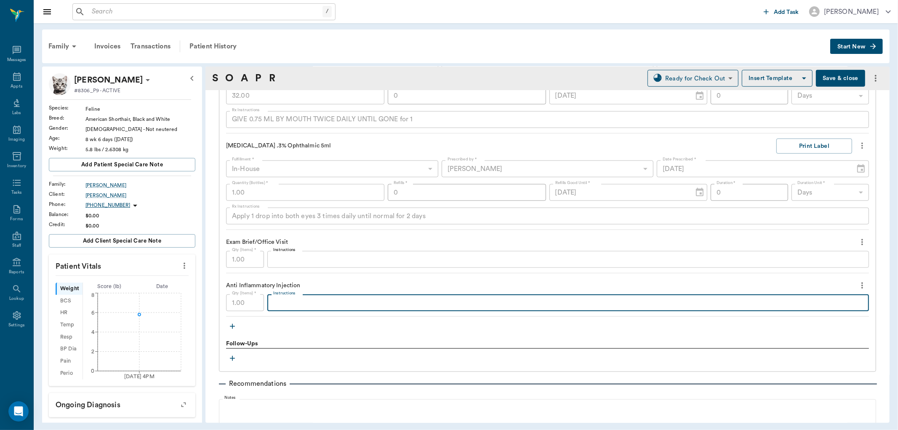
click at [285, 302] on textarea "Instructions" at bounding box center [568, 303] width 590 height 10
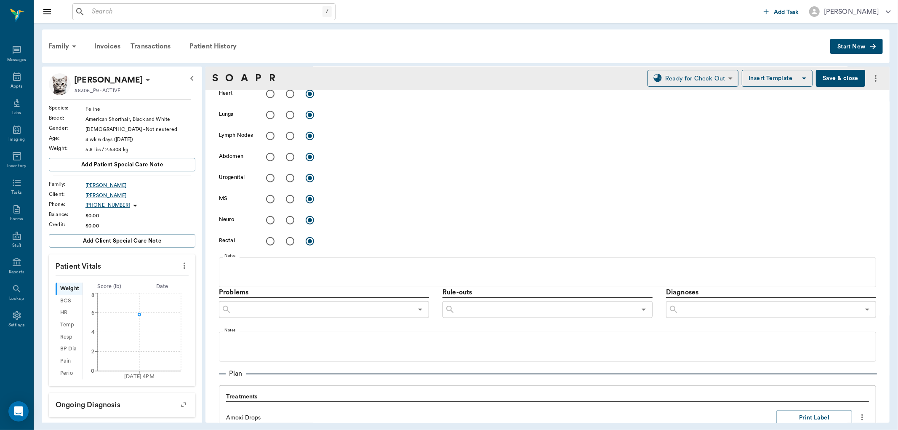
scroll to position [140, 0]
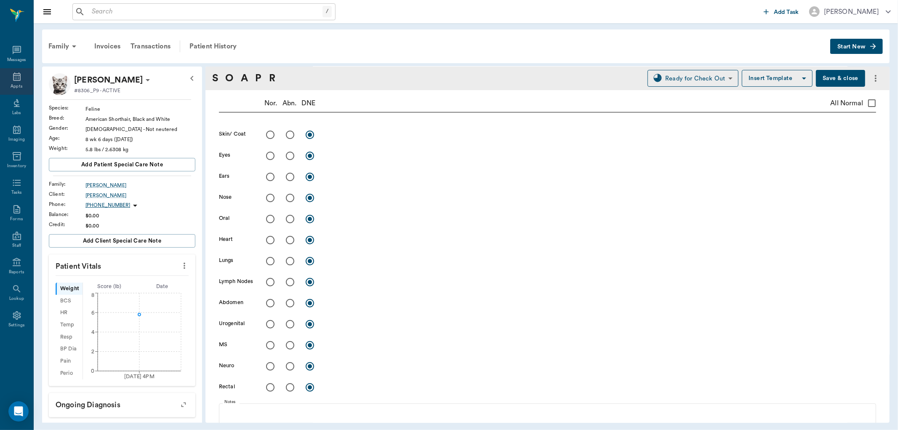
type textarea "Triam6 hub, amp .25, Dex .5"
click at [17, 85] on div "Appts" at bounding box center [17, 86] width 12 height 6
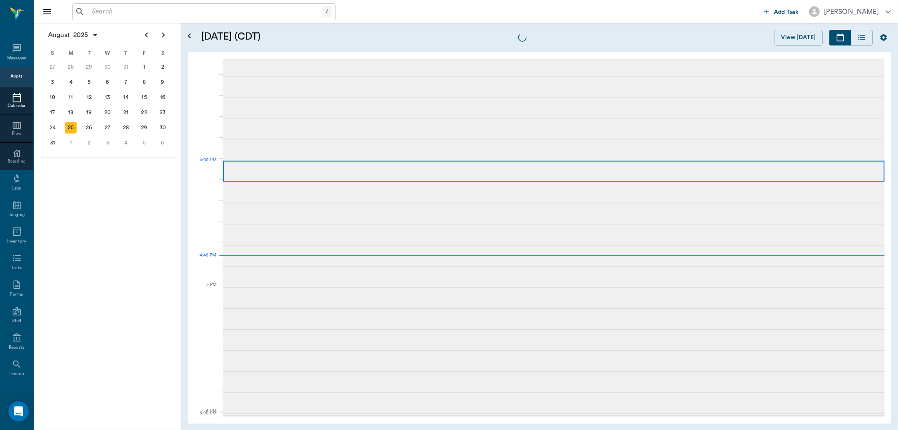
scroll to position [1011, 0]
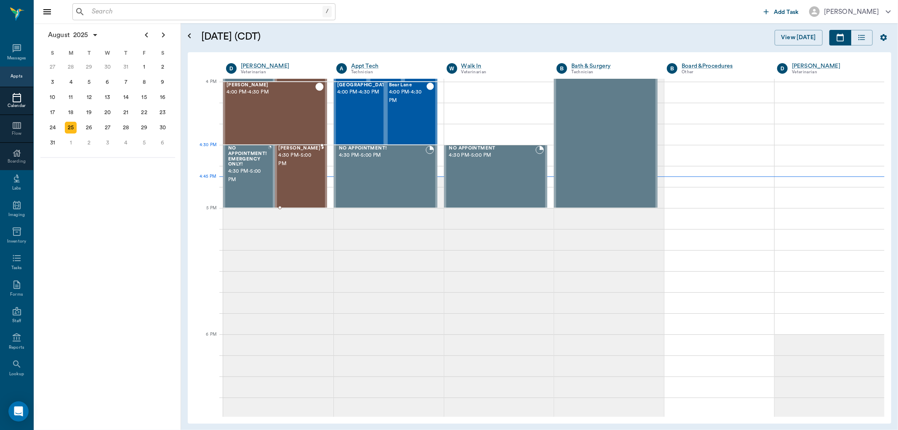
click at [299, 166] on span "4:30 PM - 5:00 PM" at bounding box center [299, 159] width 42 height 17
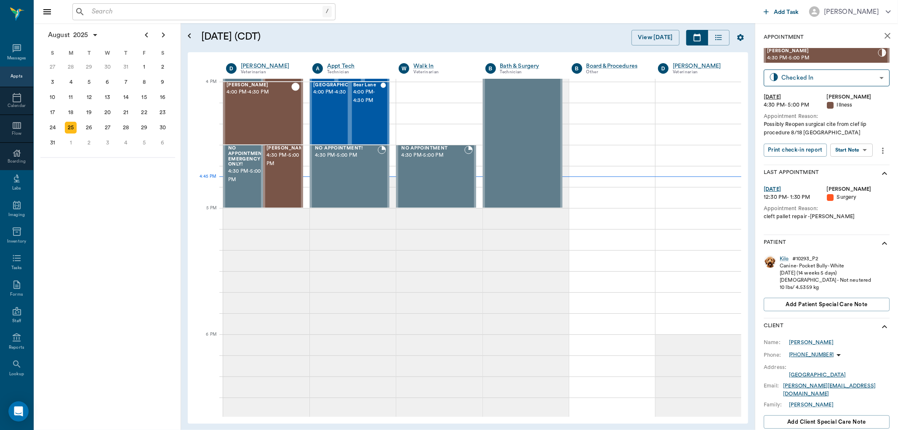
click at [857, 148] on body "/ ​ Add Task [PERSON_NAME] Nectar Messages Appts Calendar Flow Boarding Labs Im…" at bounding box center [449, 215] width 898 height 430
click at [855, 163] on button "Start SOAP" at bounding box center [842, 168] width 29 height 10
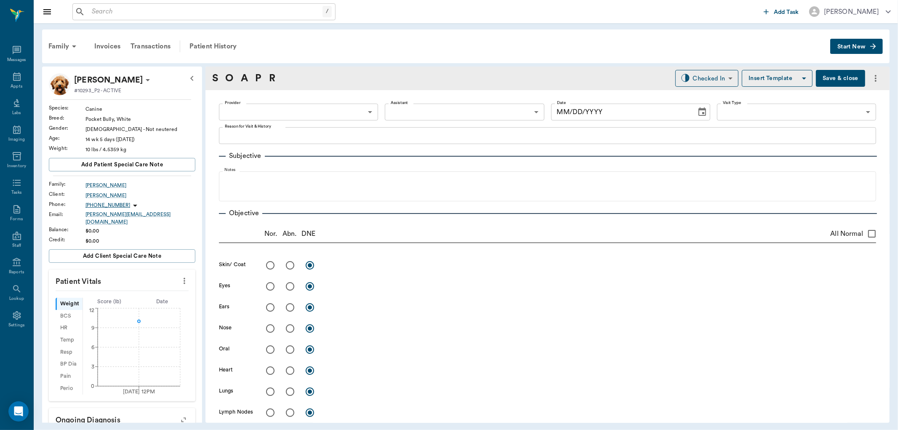
type input "63ec2f075fda476ae8351a4d"
type input "65d2be4f46e3a538d89b8c15"
type textarea "Possibly Reopen surgical cite from clef lip procedure 8/18 [GEOGRAPHIC_DATA]"
type input "[DATE]"
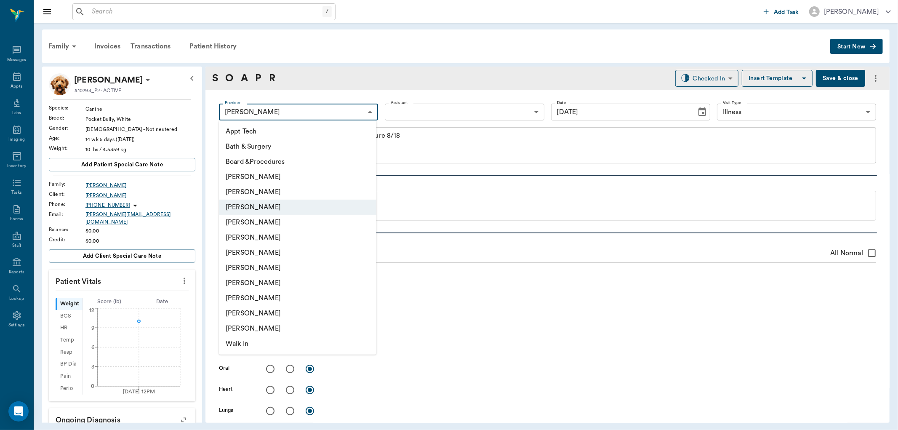
click at [346, 109] on body "/ ​ Add Task [PERSON_NAME] Nectar Messages Appts Labs Imaging Inventory Tasks F…" at bounding box center [449, 215] width 898 height 430
click at [448, 112] on div at bounding box center [449, 215] width 898 height 430
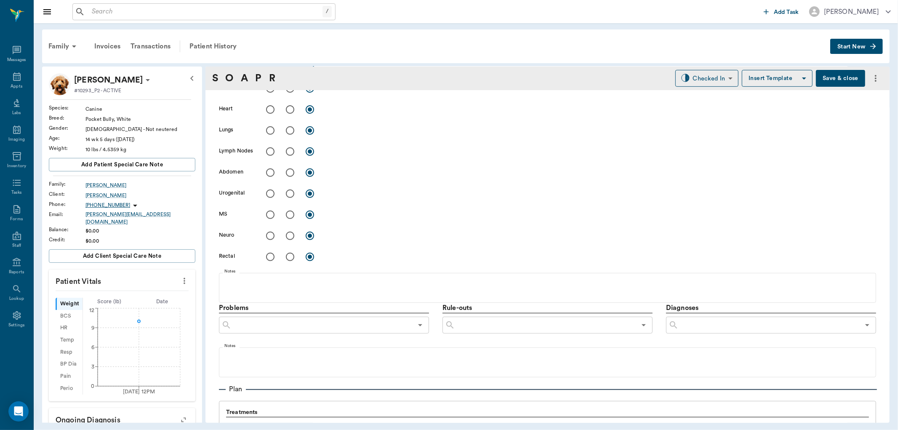
scroll to position [465, 0]
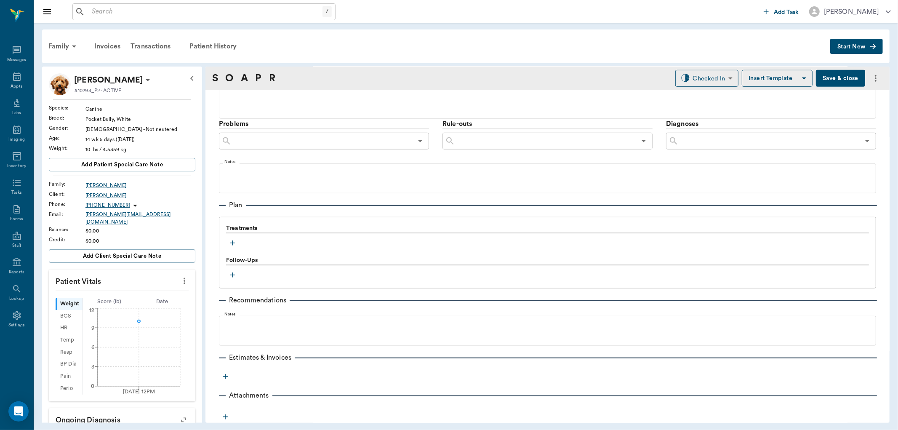
click at [232, 243] on icon "button" at bounding box center [232, 243] width 8 height 8
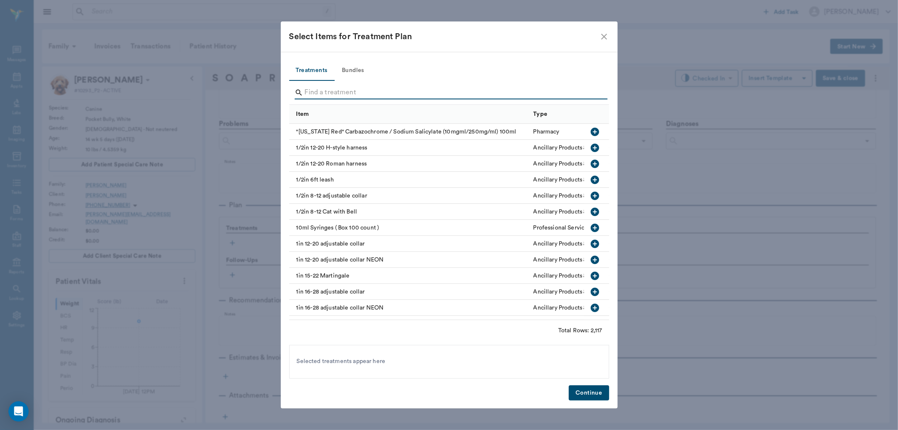
click at [382, 89] on input "Search" at bounding box center [450, 92] width 290 height 13
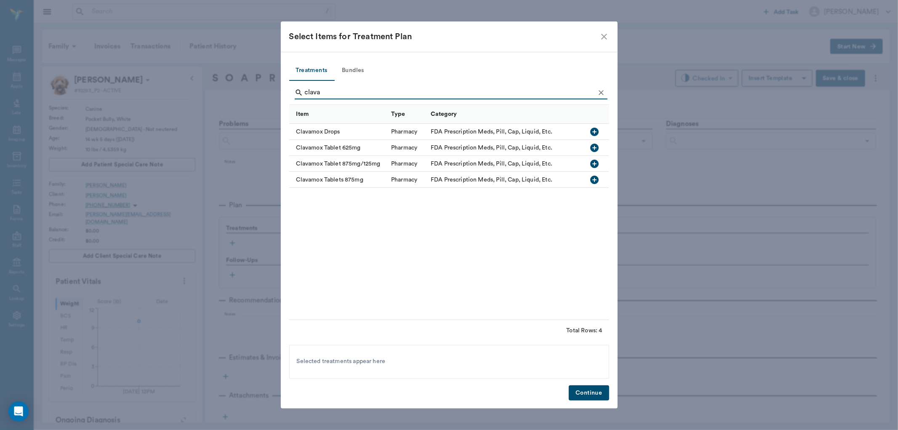
type input "clava"
click at [596, 133] on icon "button" at bounding box center [595, 132] width 8 height 8
click at [592, 394] on button "Continue" at bounding box center [589, 393] width 40 height 16
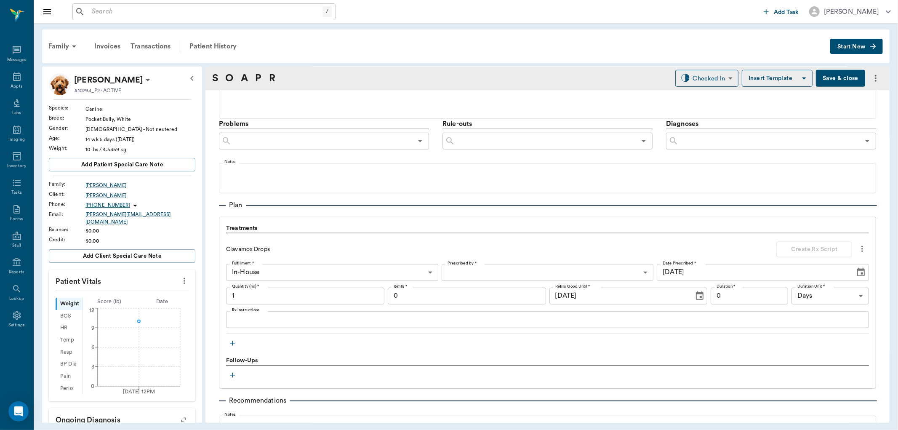
click at [295, 295] on input "1" at bounding box center [305, 296] width 158 height 17
type input "15"
click at [539, 275] on body "/ ​ Add Task [PERSON_NAME] Nectar Messages Appts Labs Imaging Inventory Tasks F…" at bounding box center [449, 215] width 898 height 430
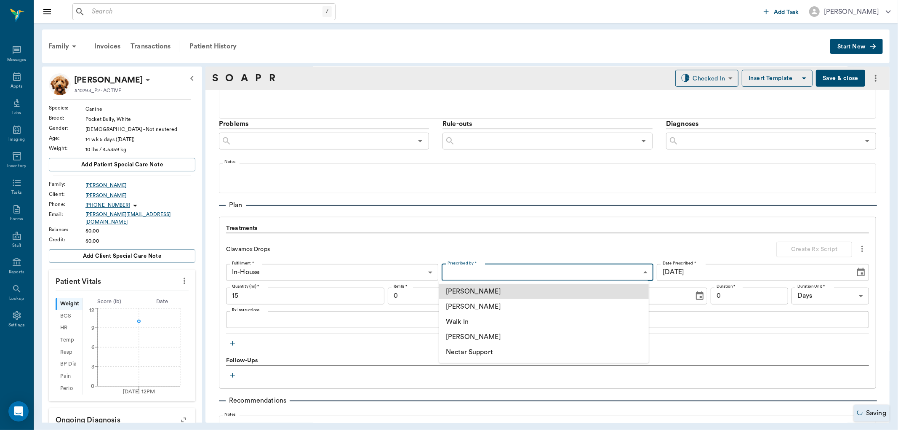
click at [529, 304] on li "[PERSON_NAME]" at bounding box center [544, 306] width 210 height 15
type input "63ec2f075fda476ae8351a4d"
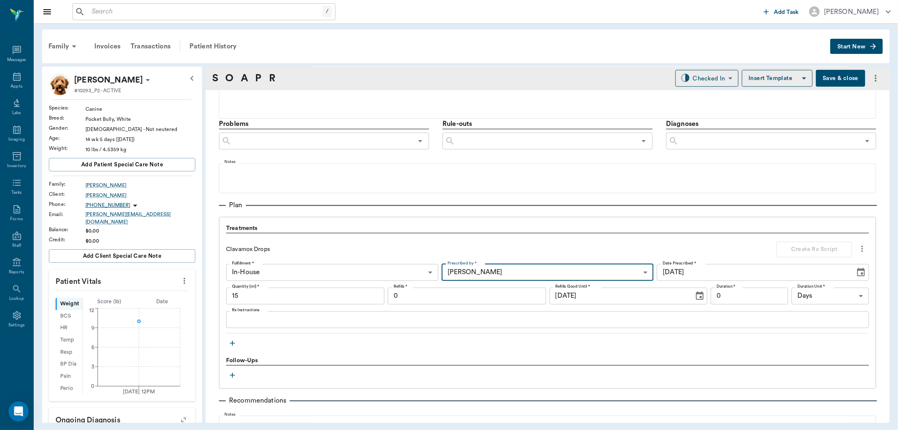
click at [477, 321] on textarea "Rx Instructions" at bounding box center [547, 320] width 631 height 10
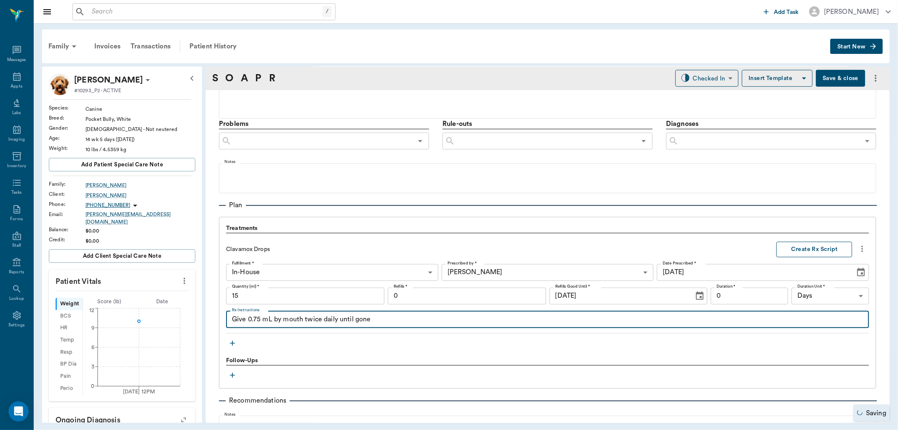
type textarea "Give 0.75 mL by mouth twice daily until gone"
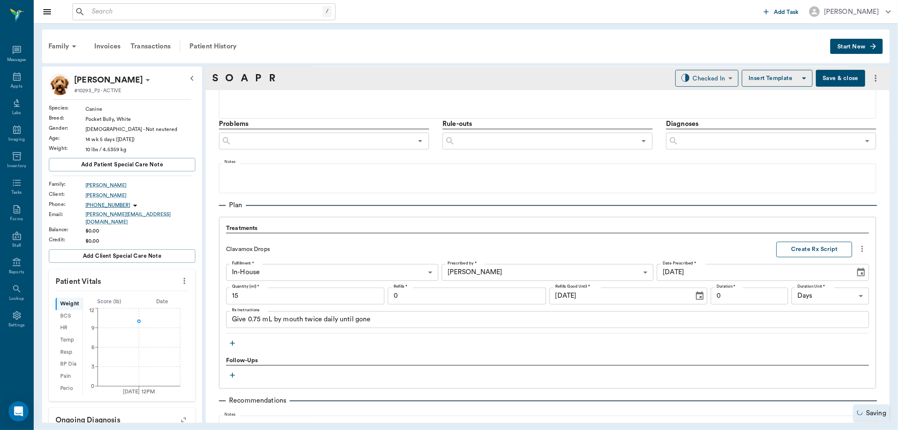
click at [798, 253] on button "Create Rx Script" at bounding box center [815, 250] width 76 height 16
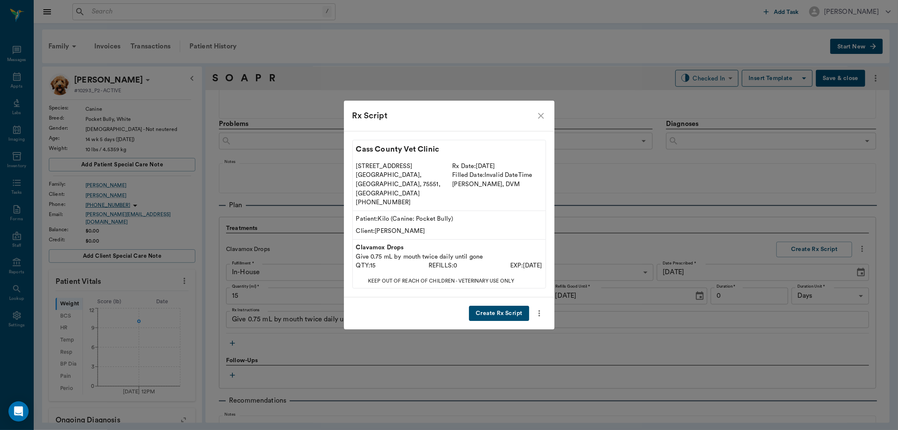
click at [494, 308] on button "Create Rx Script" at bounding box center [499, 314] width 60 height 16
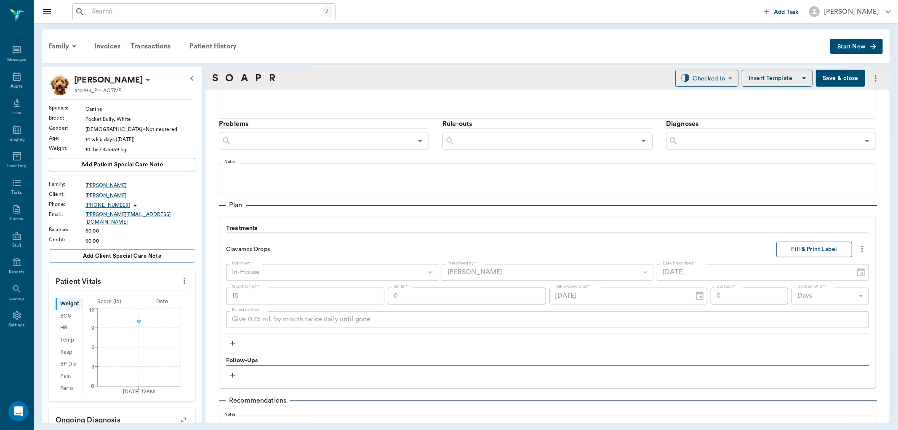
click at [803, 252] on button "Fill & Print Label" at bounding box center [815, 250] width 76 height 16
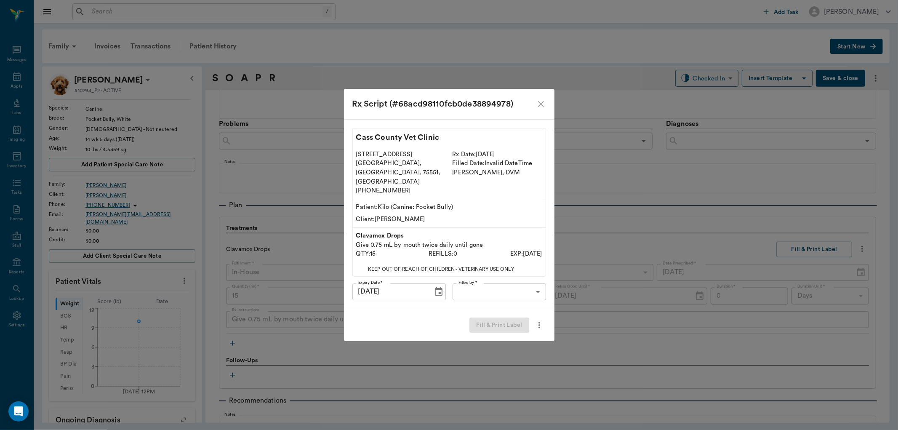
click at [515, 281] on body "/ ​ Add Task [PERSON_NAME] Nectar Messages Appts Labs Imaging Inventory Tasks F…" at bounding box center [449, 215] width 898 height 430
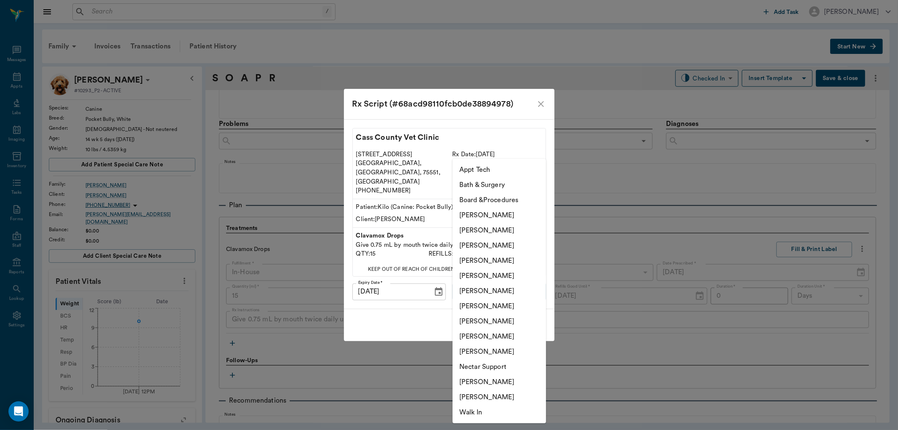
click at [510, 222] on li "[PERSON_NAME]" at bounding box center [499, 215] width 93 height 15
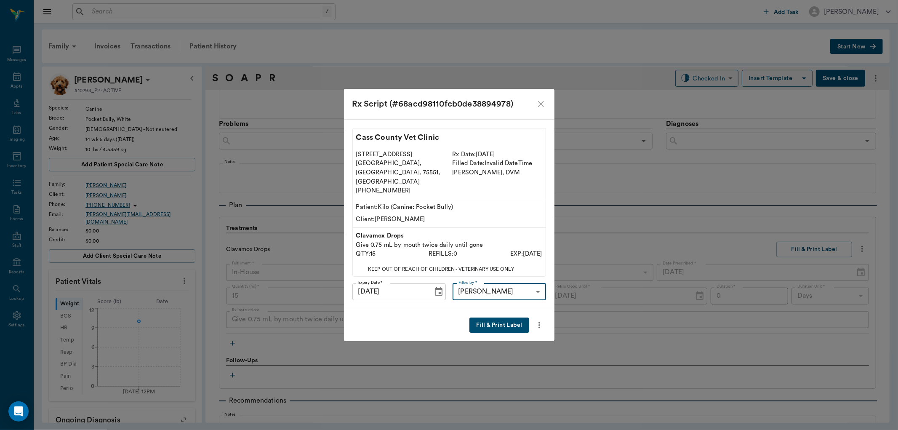
click at [502, 283] on body "/ ​ Add Task [PERSON_NAME] Nectar Messages Appts Labs Imaging Inventory Tasks F…" at bounding box center [449, 215] width 898 height 430
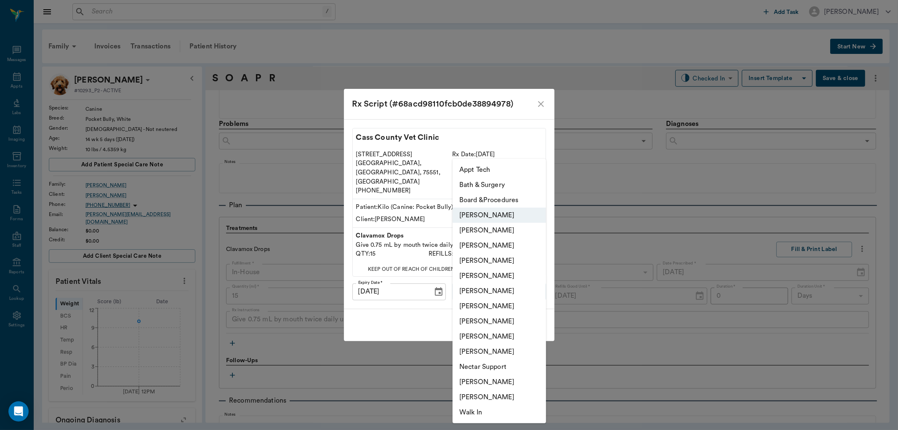
click at [502, 232] on li "[PERSON_NAME]" at bounding box center [499, 230] width 93 height 15
type input "642ef10e332a41444de2bad1"
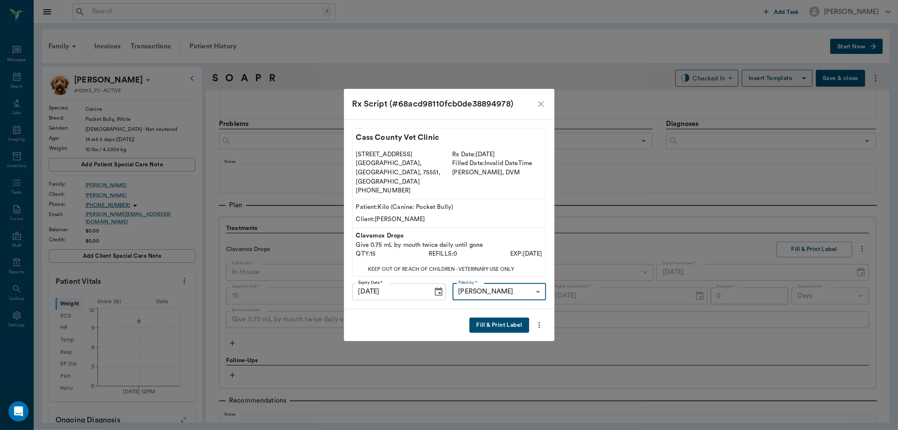
click at [487, 318] on button "Fill & Print Label" at bounding box center [499, 326] width 59 height 16
